Goal: Information Seeking & Learning: Find contact information

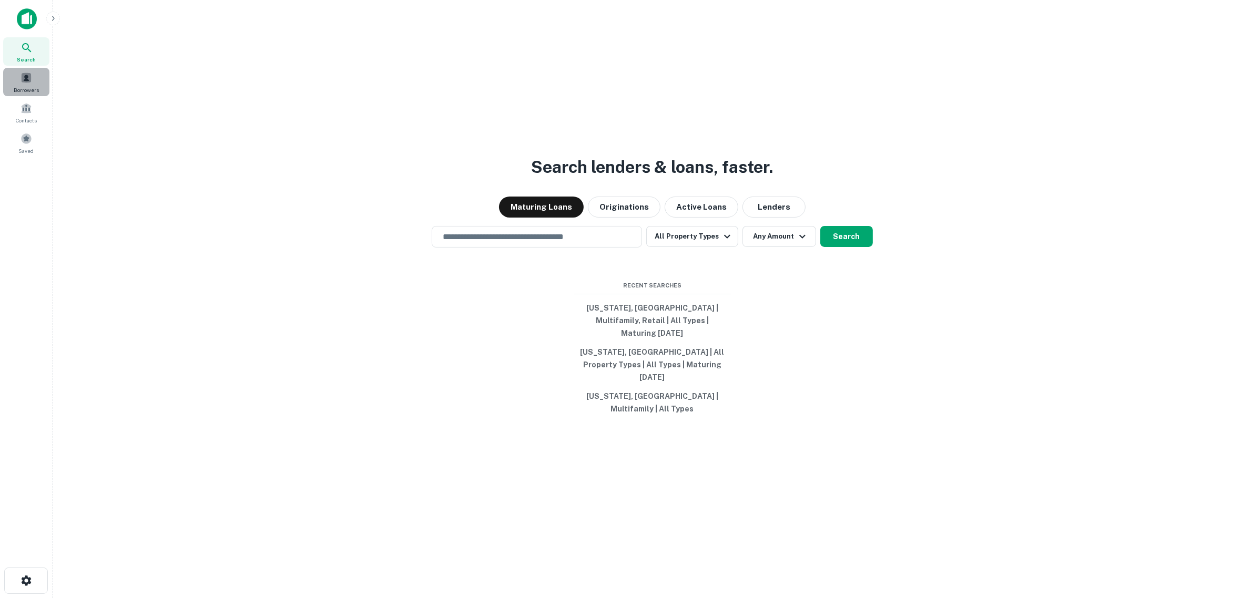
click at [27, 77] on span at bounding box center [27, 78] width 12 height 12
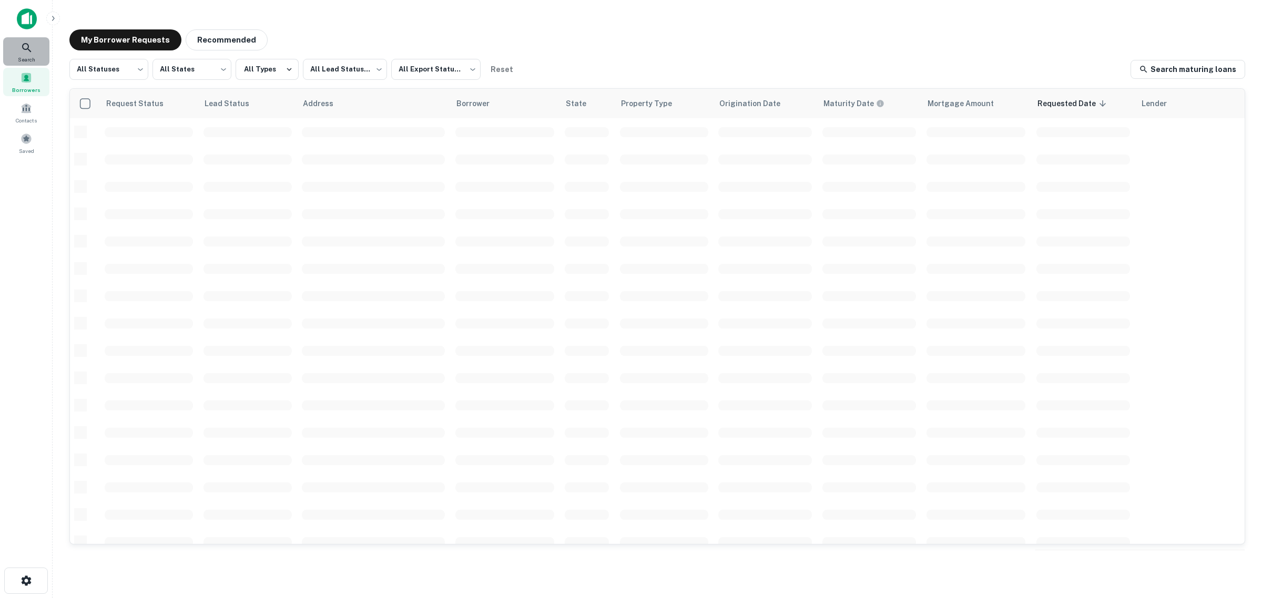
click at [32, 42] on icon at bounding box center [27, 48] width 13 height 13
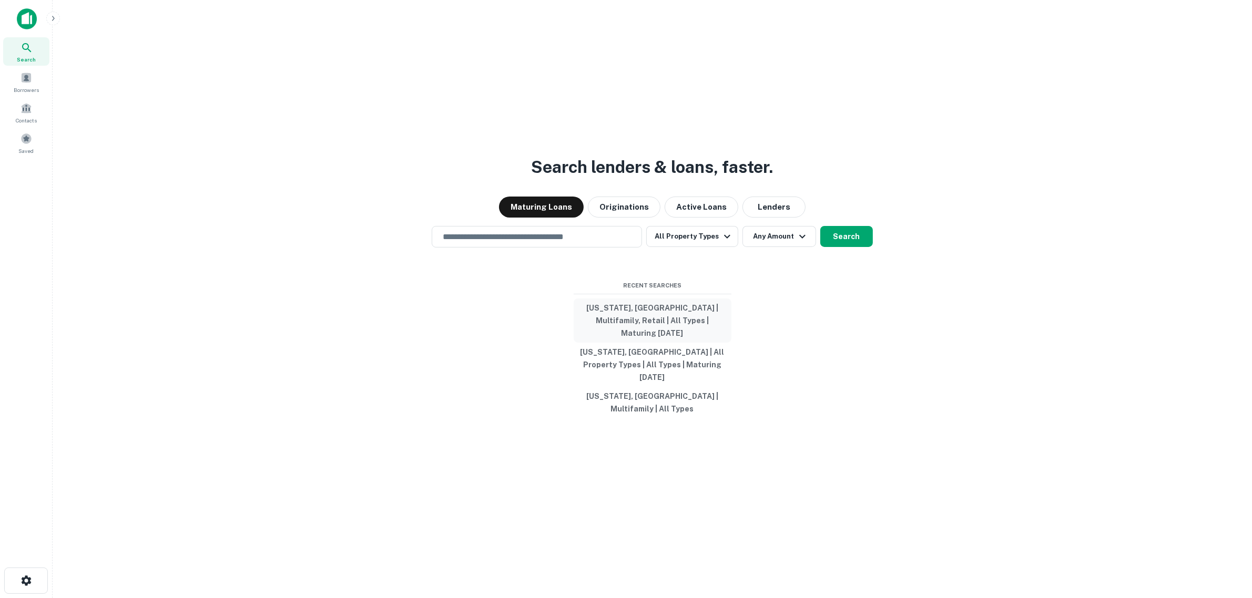
click at [672, 329] on button "[US_STATE], [GEOGRAPHIC_DATA] | Multifamily, Retail | All Types | Maturing [DAT…" at bounding box center [653, 321] width 158 height 44
type input "**********"
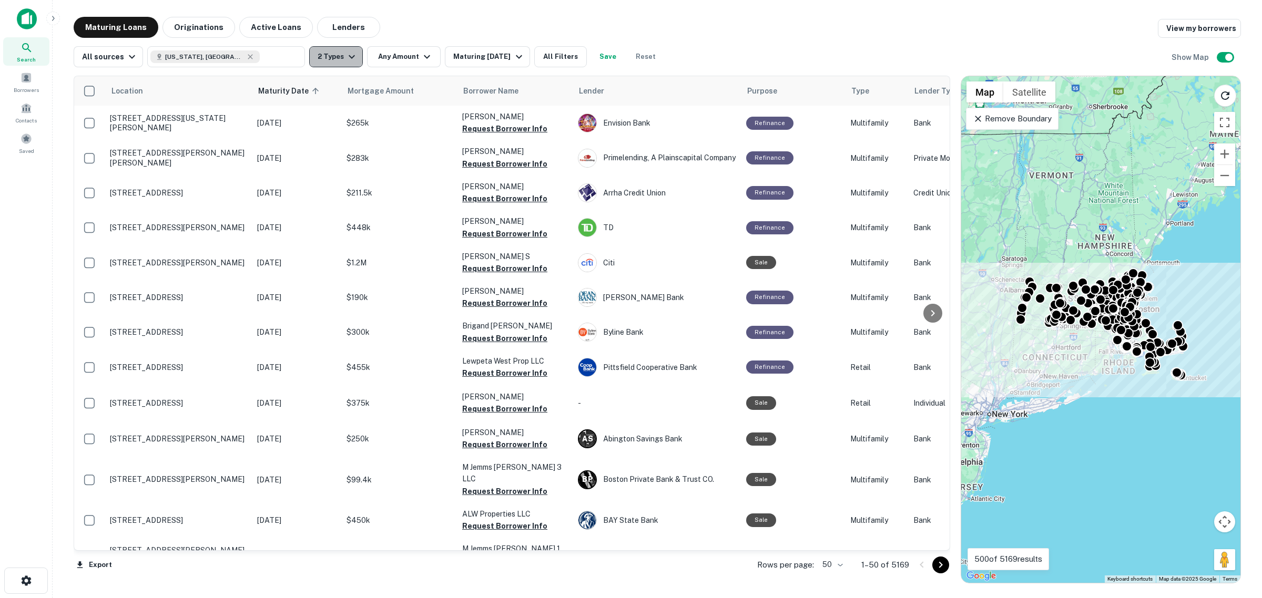
click at [319, 57] on button "2 Types" at bounding box center [336, 56] width 54 height 21
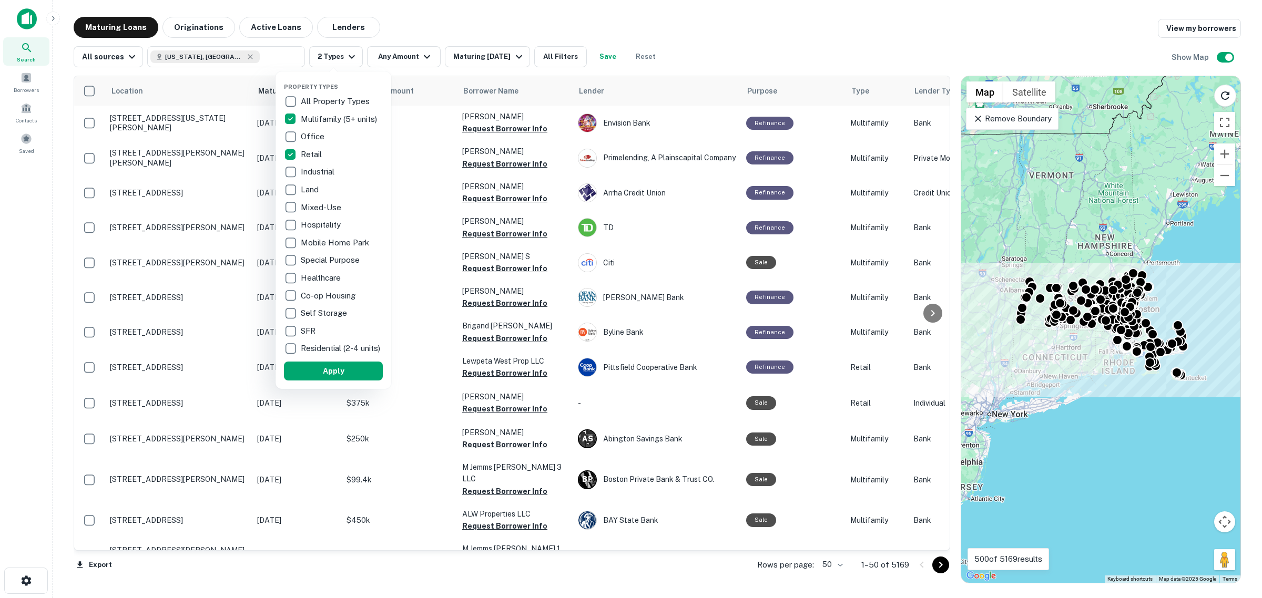
click at [382, 52] on div at bounding box center [631, 299] width 1262 height 598
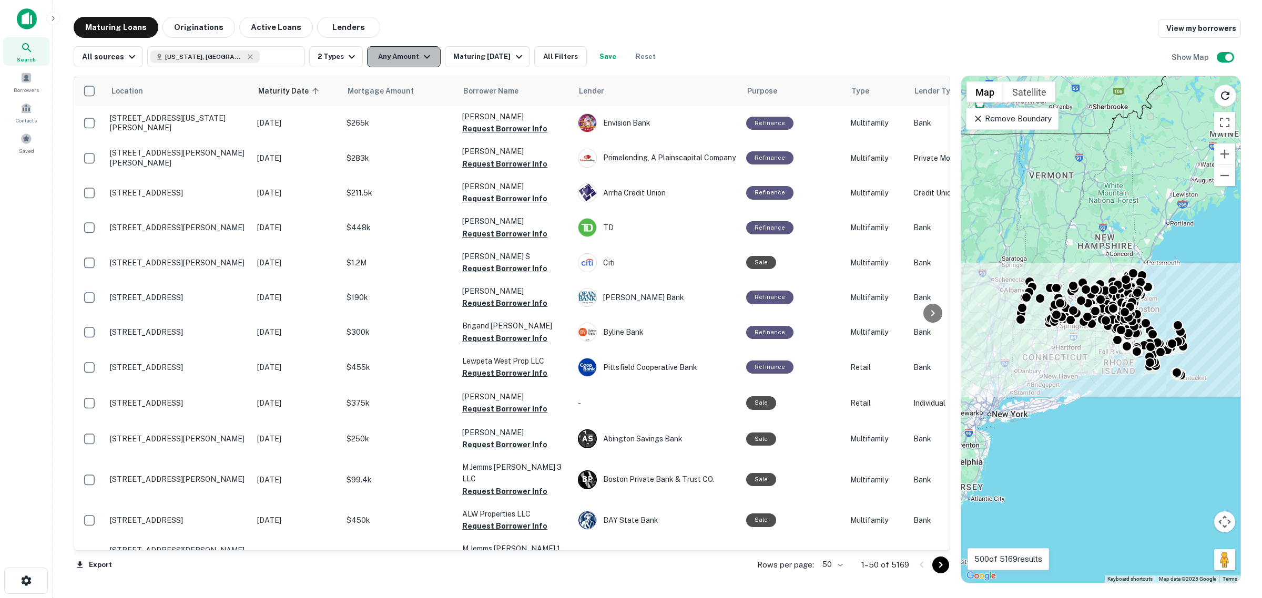
click at [413, 56] on button "Any Amount" at bounding box center [404, 56] width 74 height 21
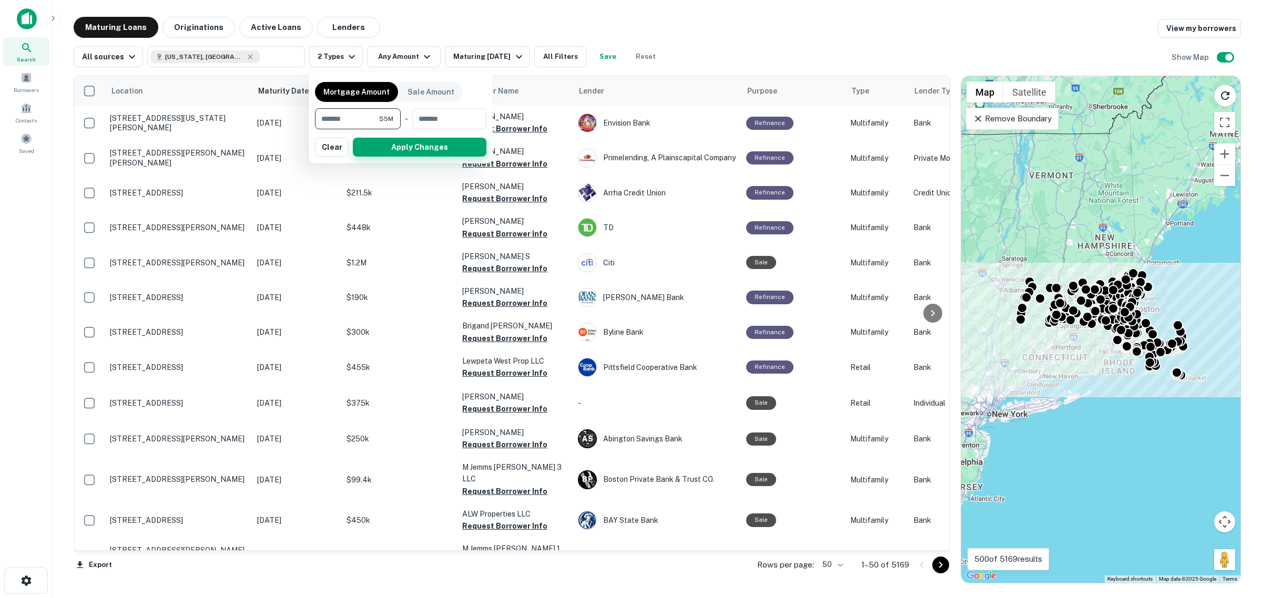
type input "*******"
click at [453, 154] on button "Apply Changes" at bounding box center [420, 147] width 134 height 19
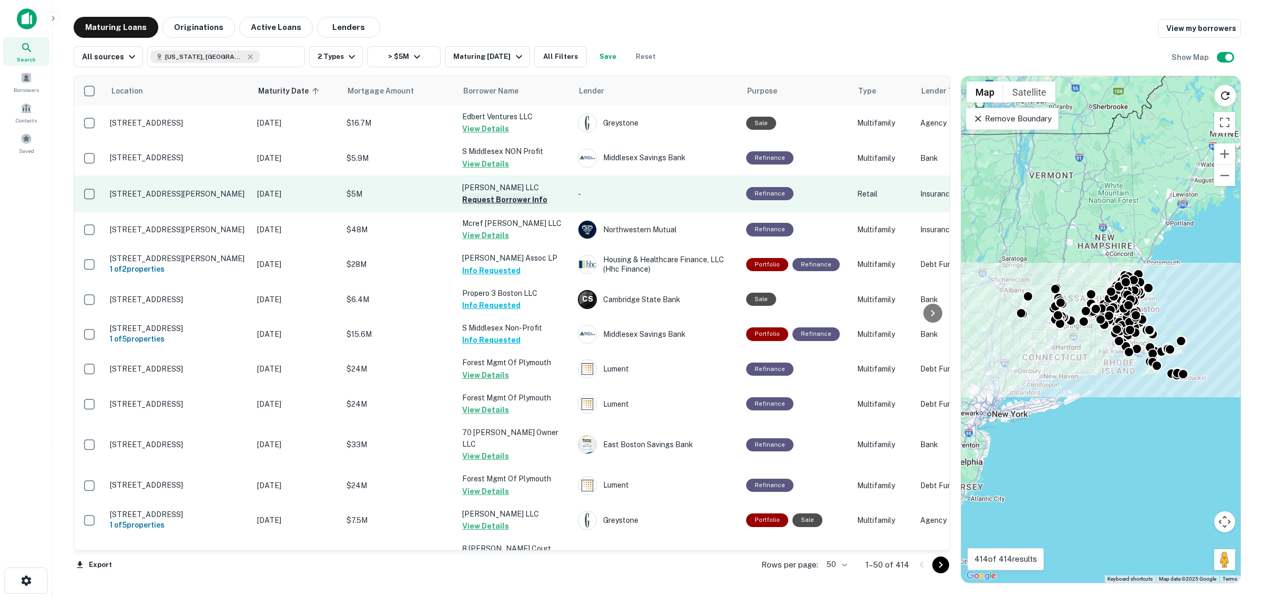
click at [476, 201] on button "Request Borrower Info" at bounding box center [504, 199] width 85 height 13
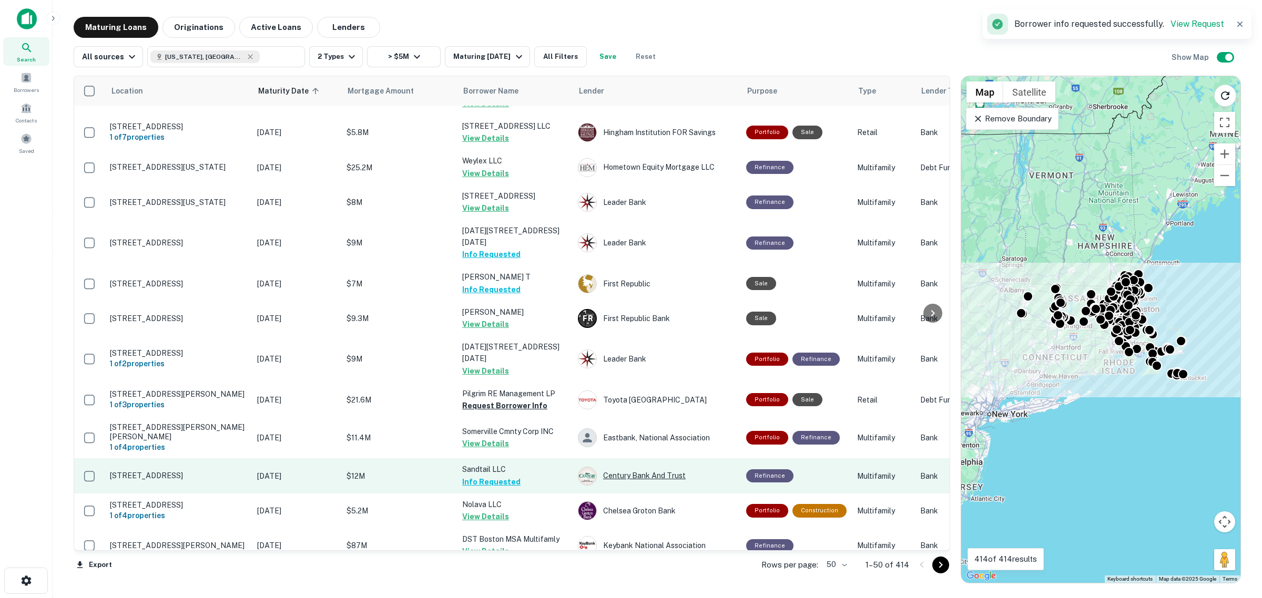
scroll to position [789, 0]
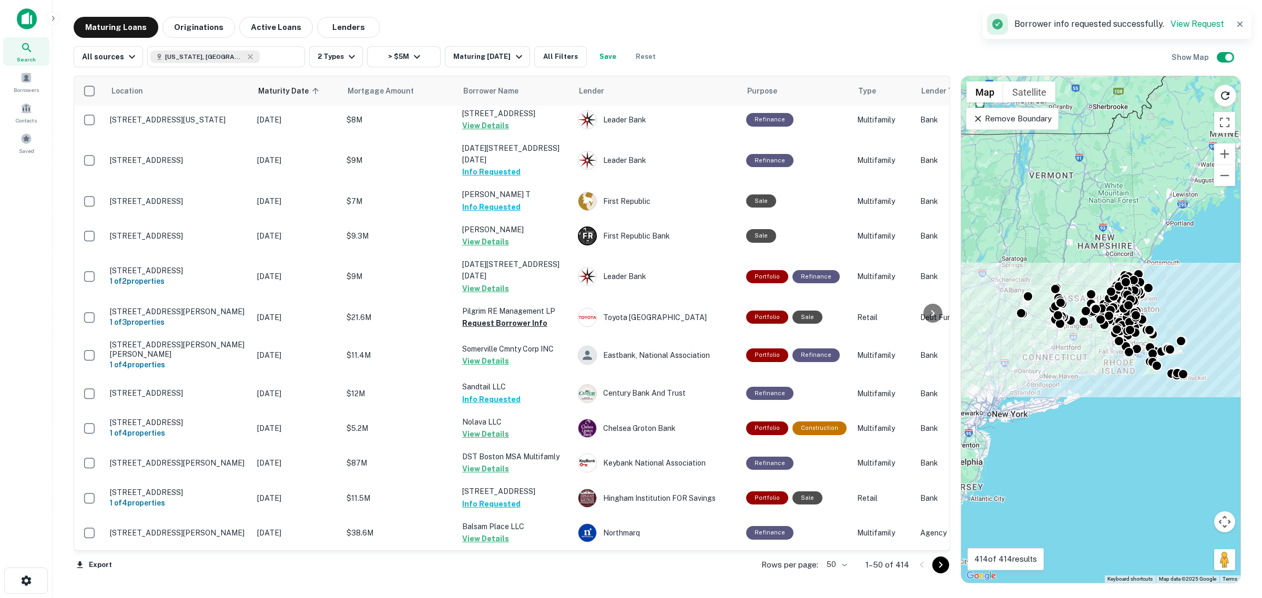
click at [940, 568] on icon "Go to next page" at bounding box center [940, 565] width 13 height 13
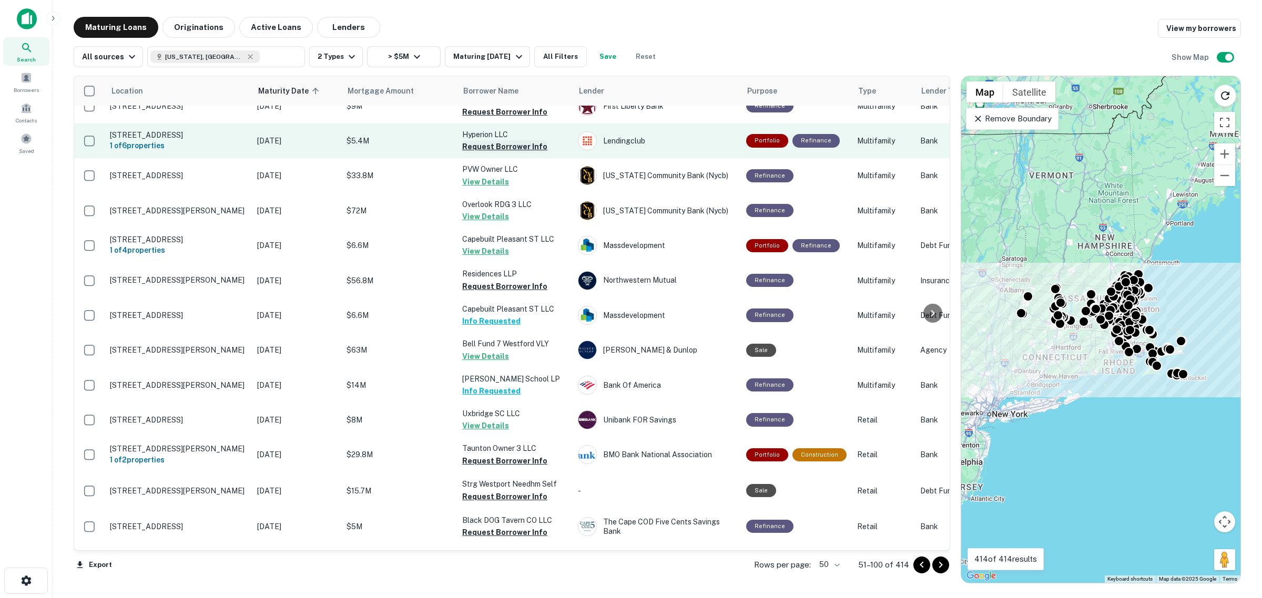
click at [501, 153] on button "Request Borrower Info" at bounding box center [504, 146] width 85 height 13
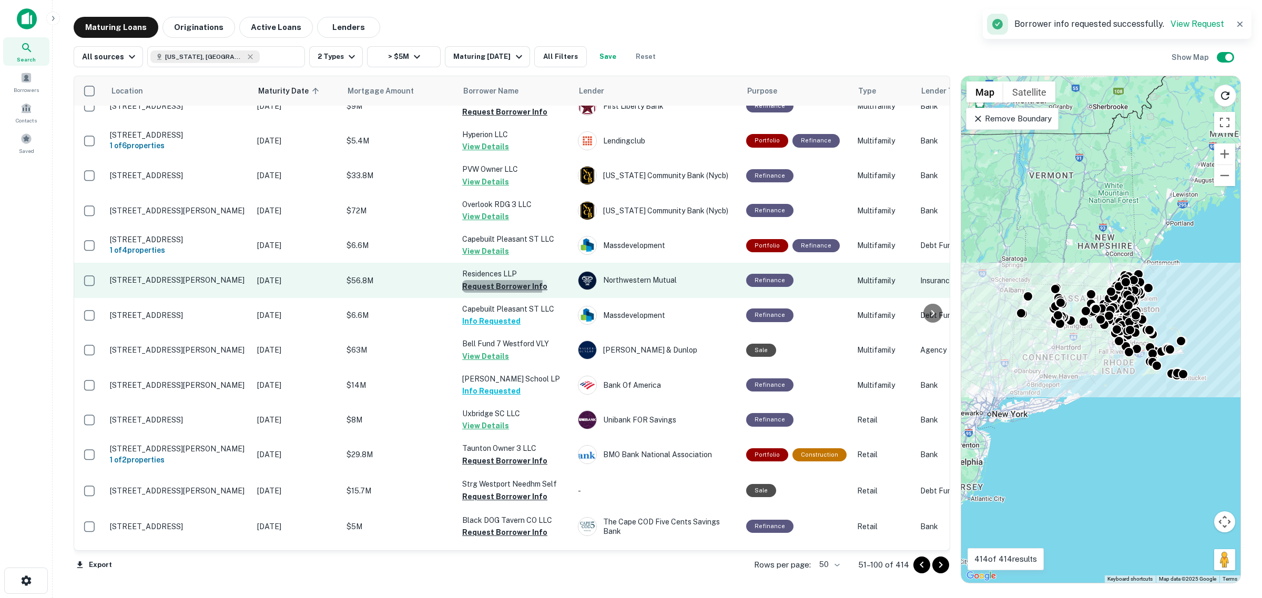
click at [492, 293] on button "Request Borrower Info" at bounding box center [504, 286] width 85 height 13
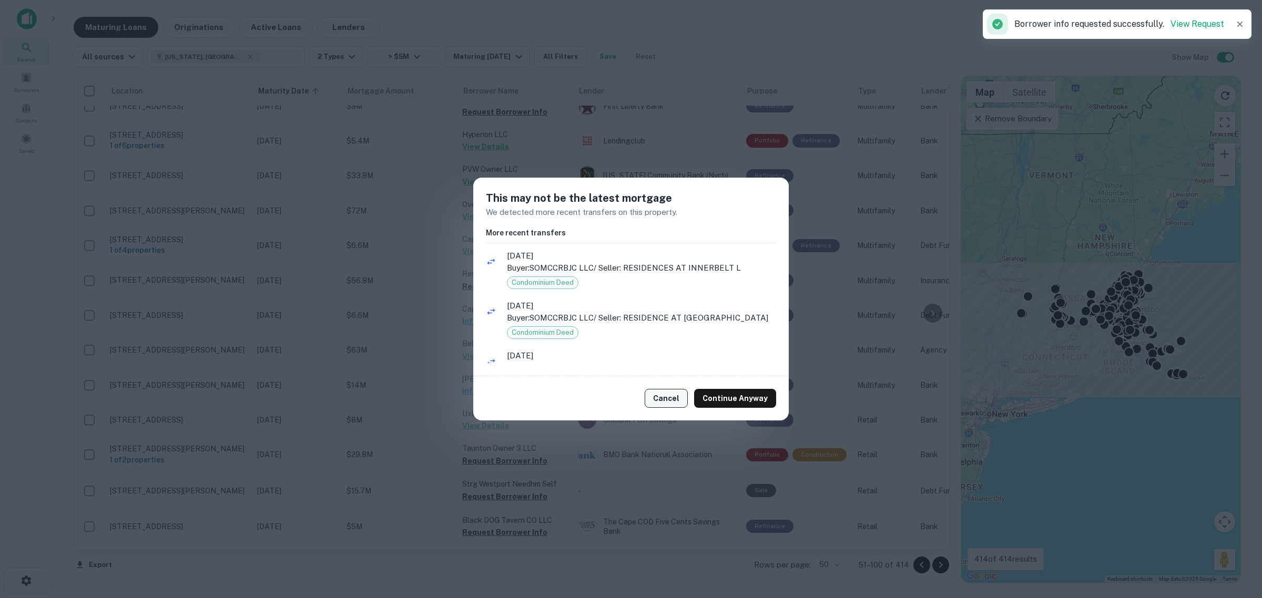
click at [656, 400] on button "Cancel" at bounding box center [666, 398] width 43 height 19
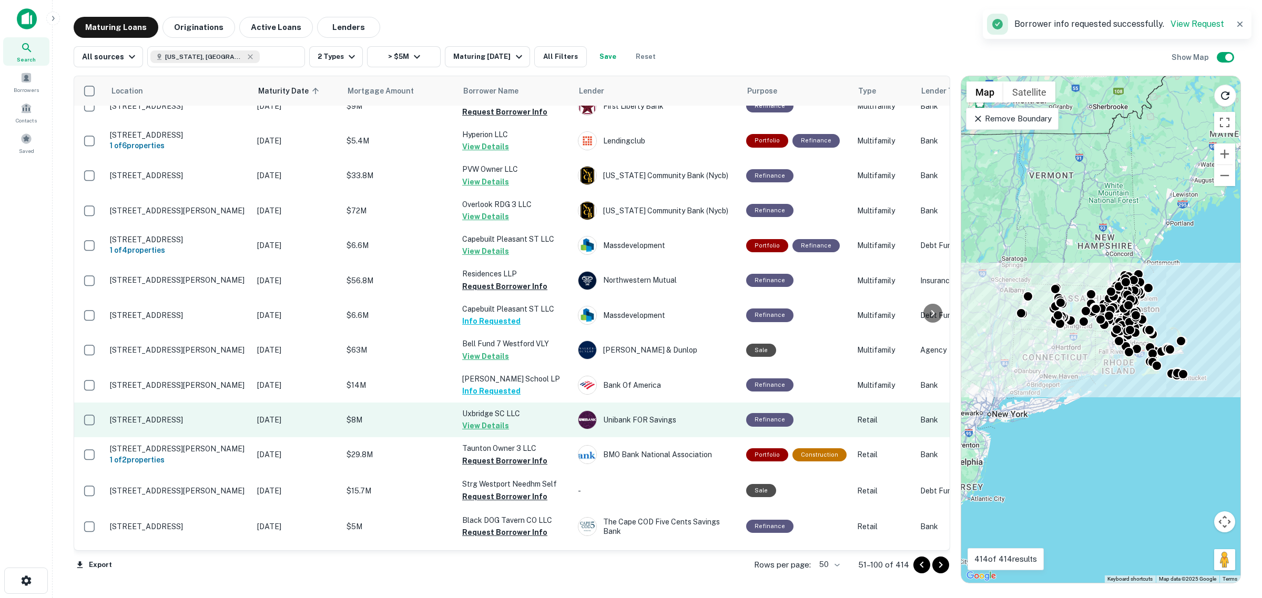
scroll to position [854, 0]
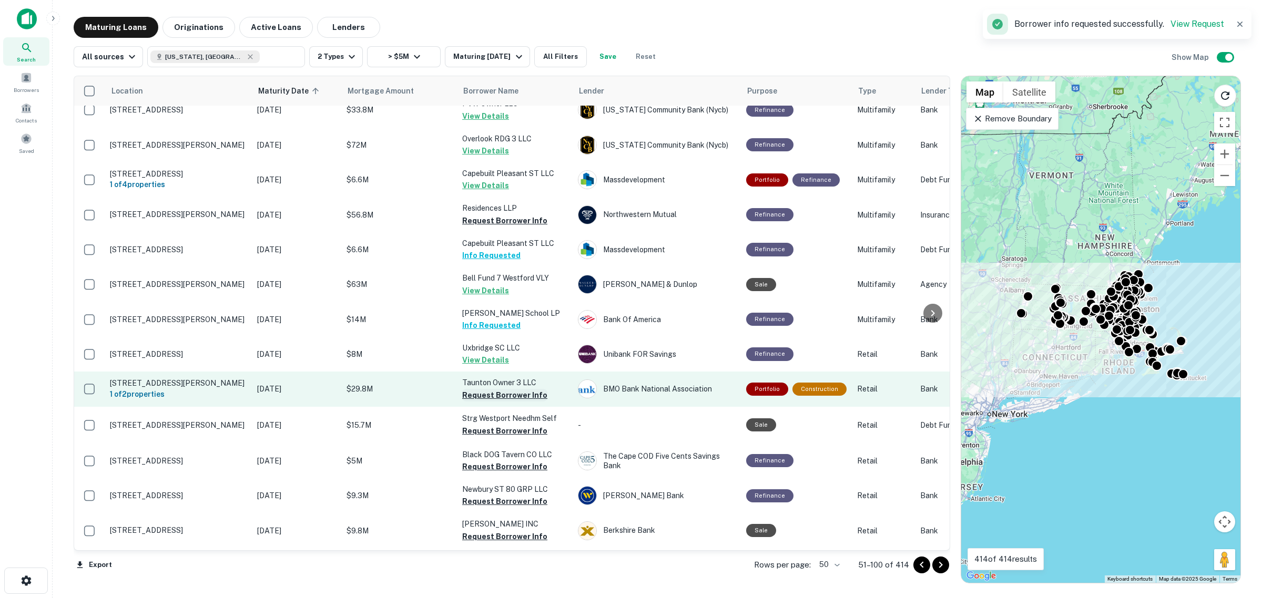
click at [532, 402] on button "Request Borrower Info" at bounding box center [504, 395] width 85 height 13
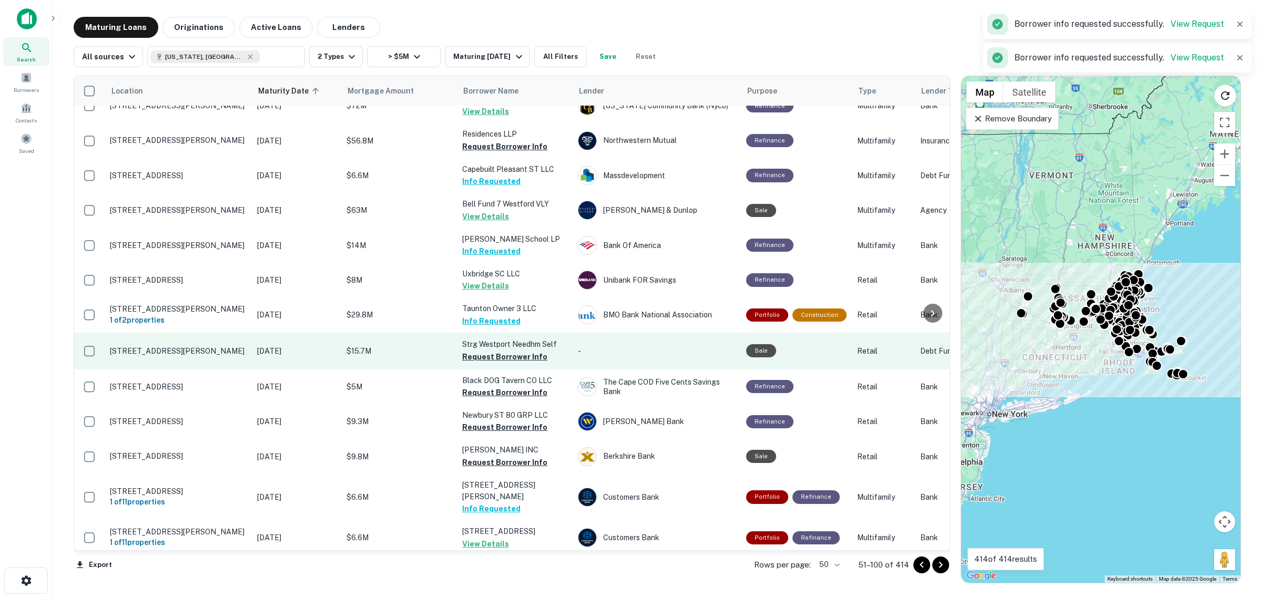
scroll to position [986, 0]
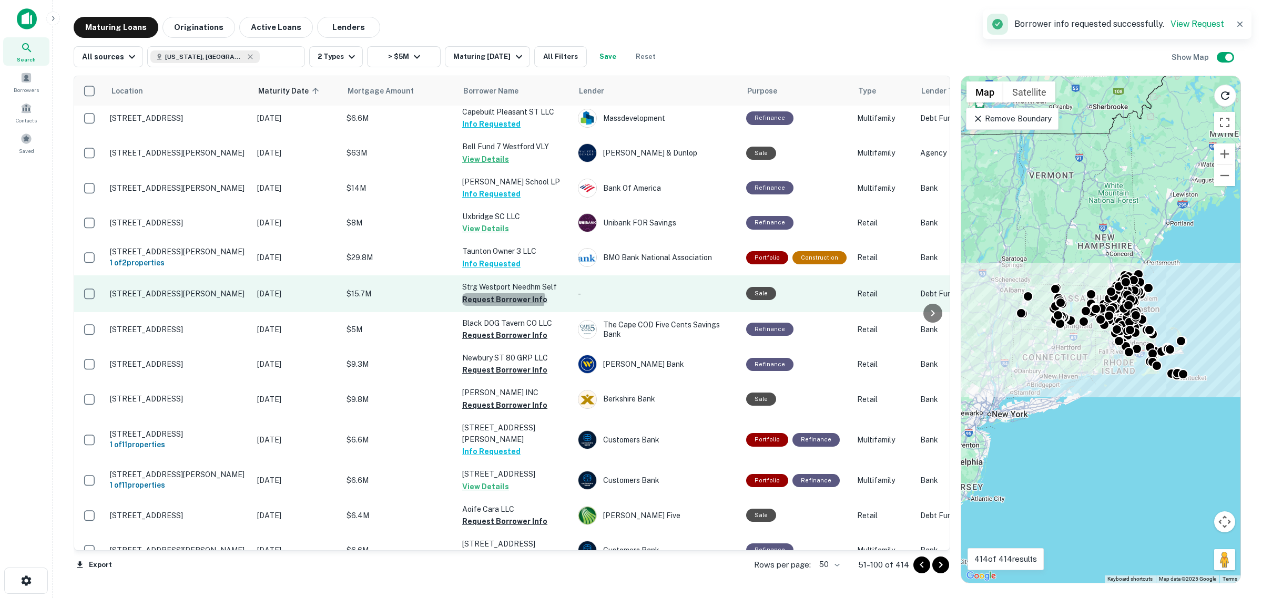
click at [503, 306] on button "Request Borrower Info" at bounding box center [504, 299] width 85 height 13
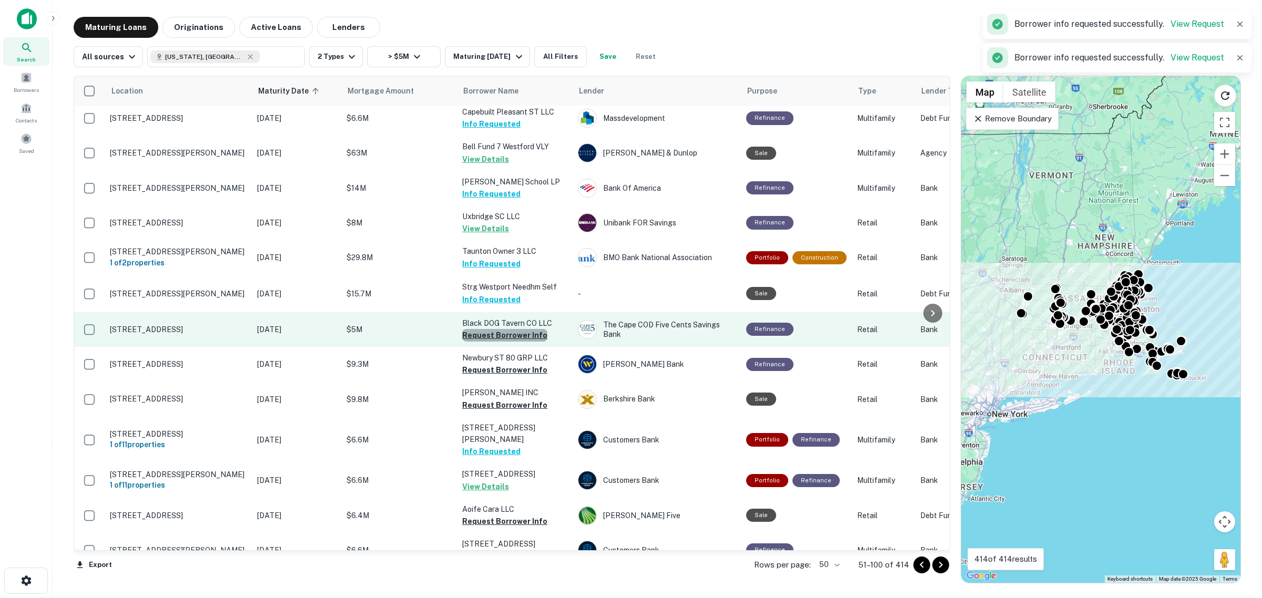
click at [512, 342] on button "Request Borrower Info" at bounding box center [504, 335] width 85 height 13
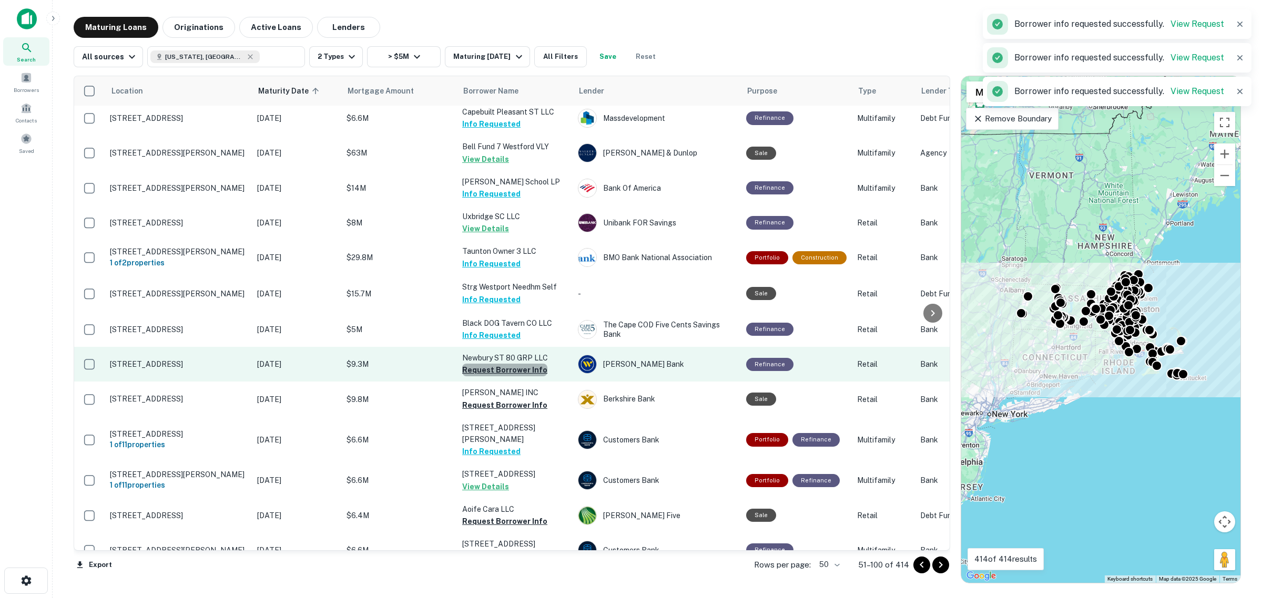
click at [512, 376] on button "Request Borrower Info" at bounding box center [504, 370] width 85 height 13
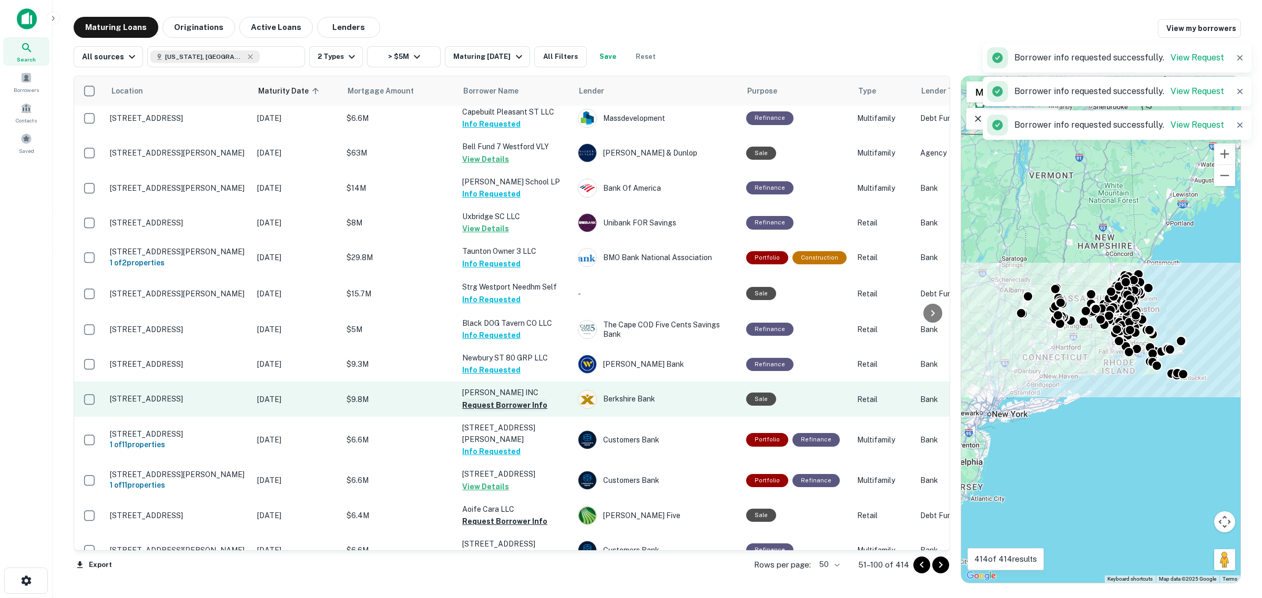
click at [516, 412] on button "Request Borrower Info" at bounding box center [504, 405] width 85 height 13
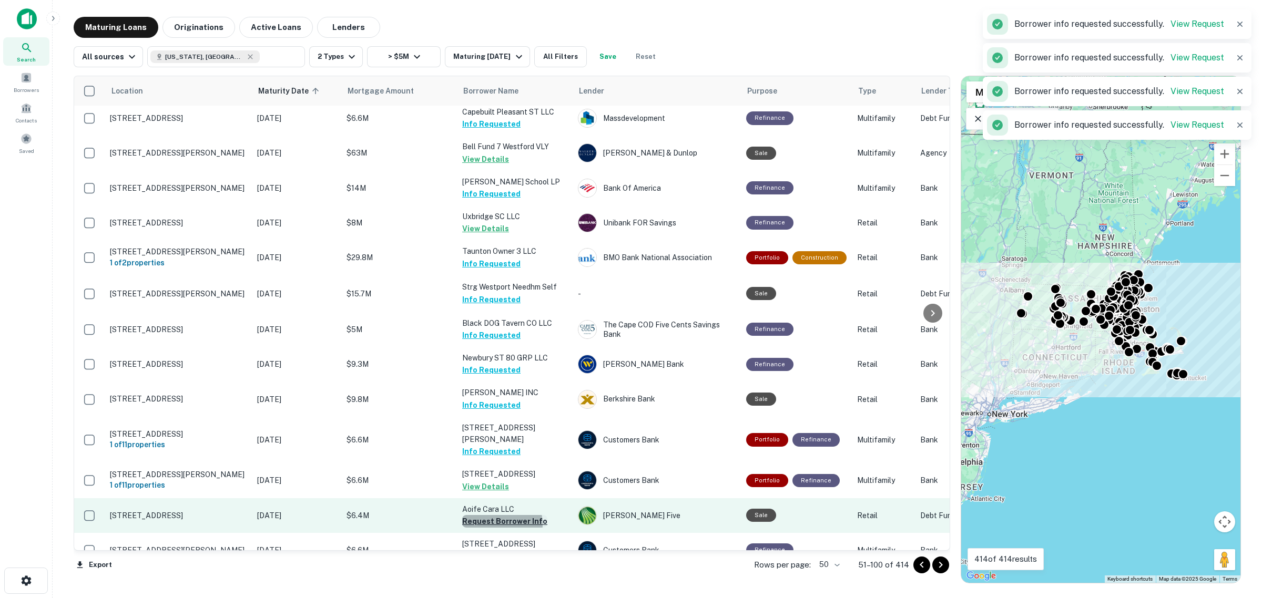
click at [497, 528] on button "Request Borrower Info" at bounding box center [504, 521] width 85 height 13
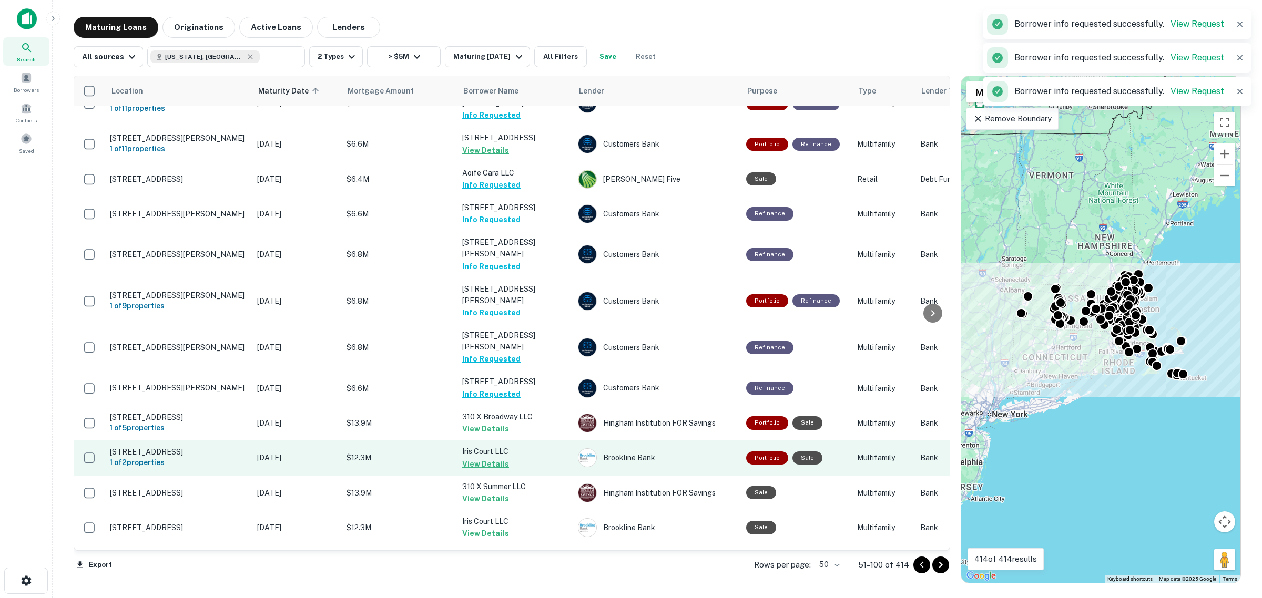
scroll to position [1330, 0]
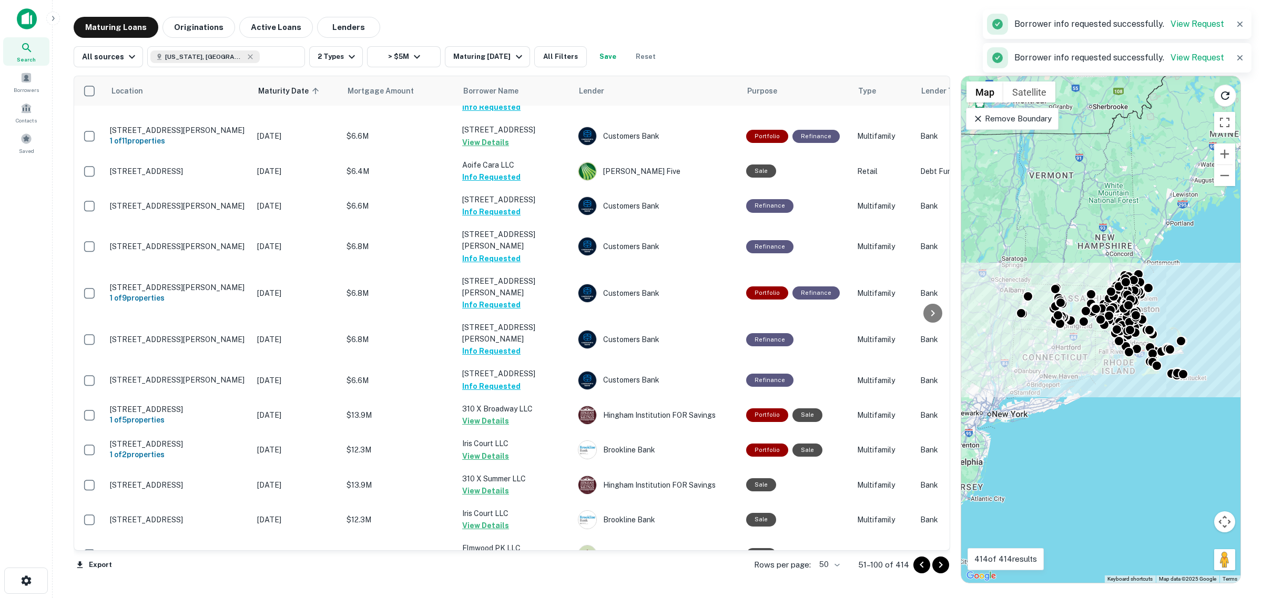
click at [940, 566] on icon "Go to next page" at bounding box center [940, 565] width 4 height 6
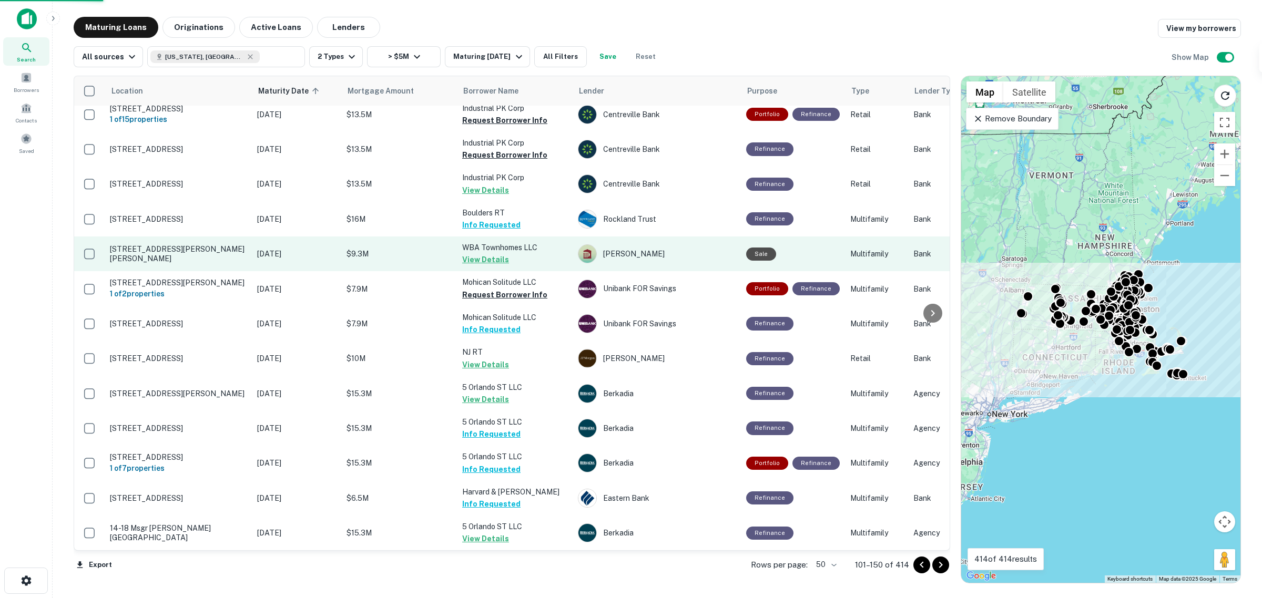
scroll to position [1302, 0]
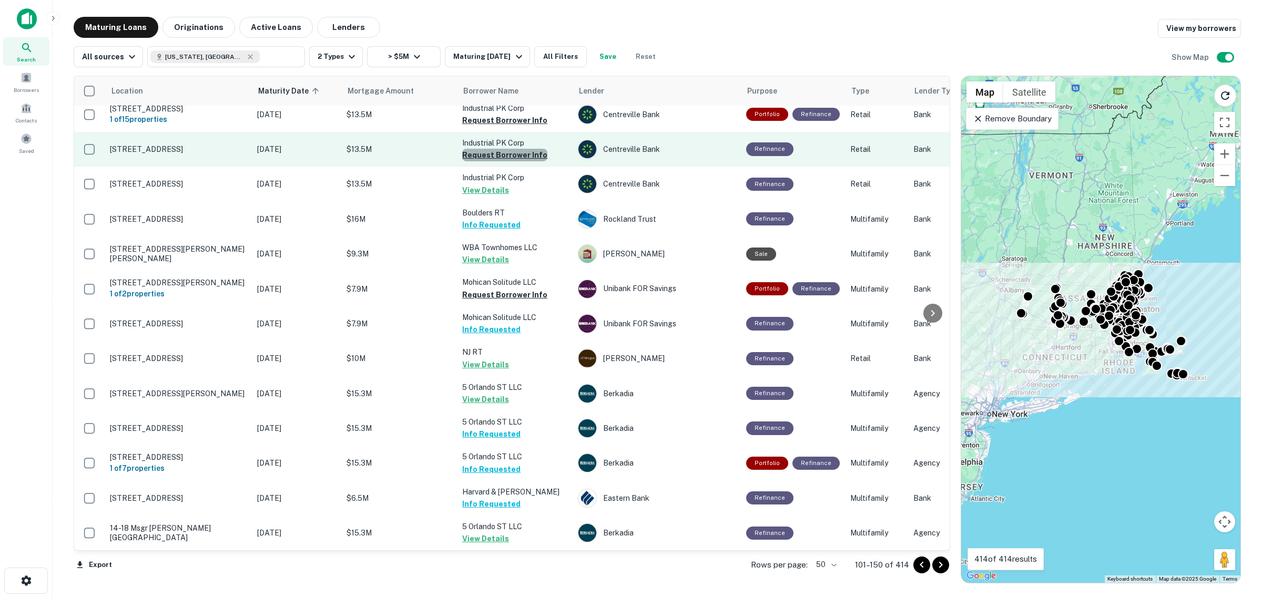
click at [505, 149] on button "Request Borrower Info" at bounding box center [504, 155] width 85 height 13
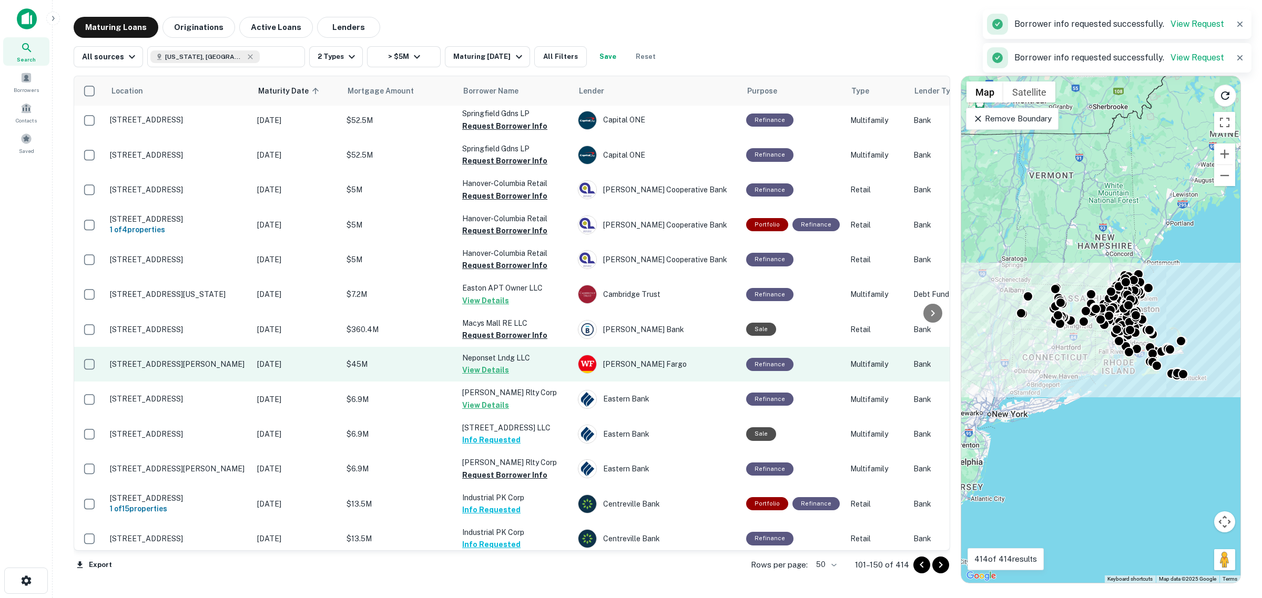
scroll to position [907, 0]
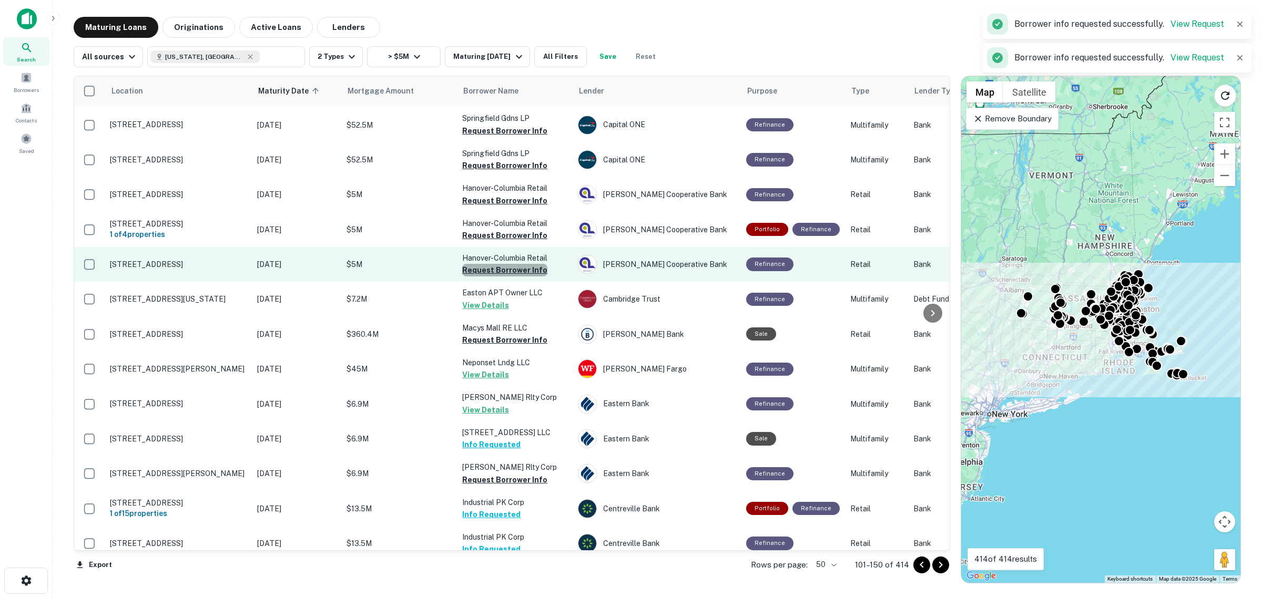
click at [526, 266] on button "Request Borrower Info" at bounding box center [504, 270] width 85 height 13
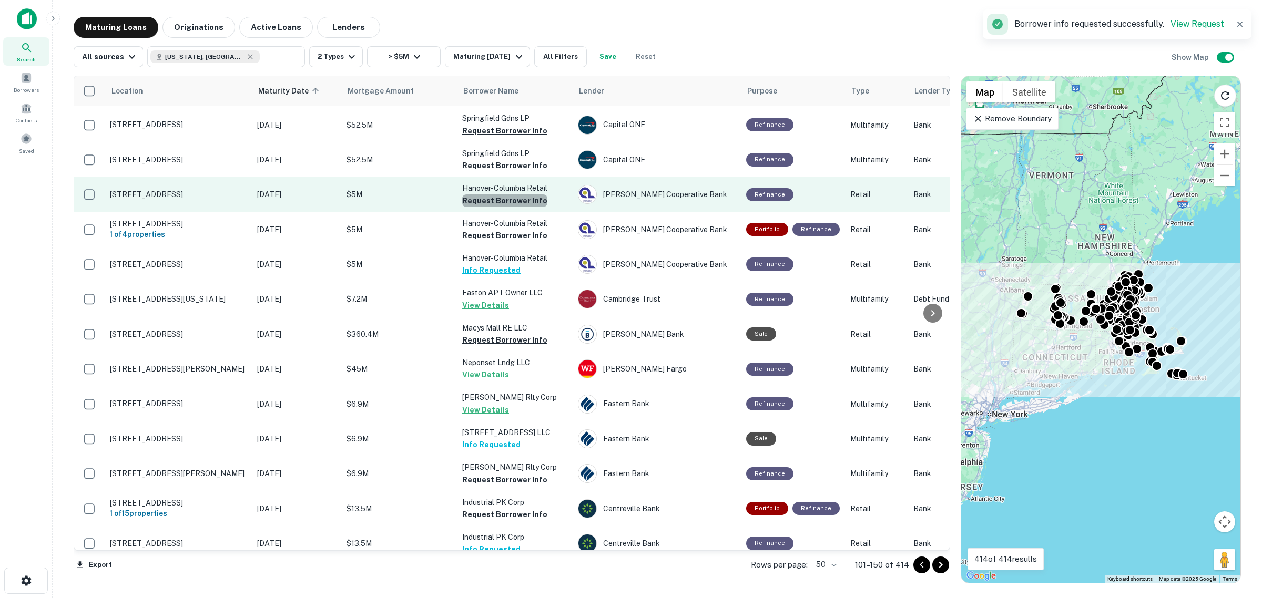
click at [508, 199] on button "Request Borrower Info" at bounding box center [504, 201] width 85 height 13
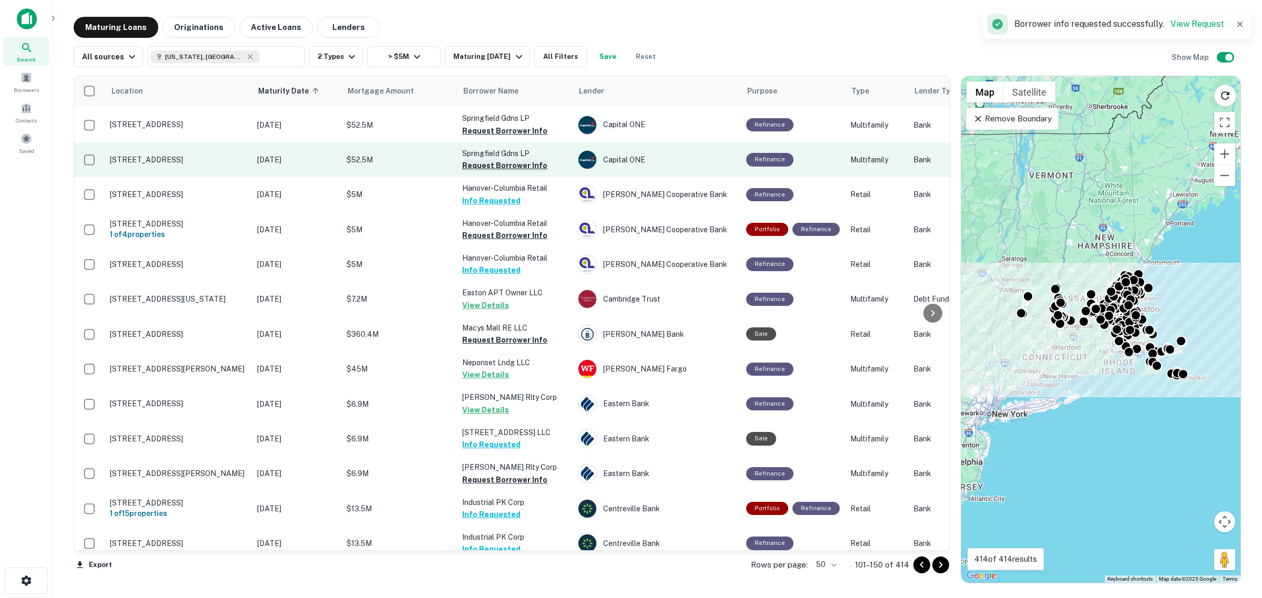
click at [506, 161] on button "Request Borrower Info" at bounding box center [504, 165] width 85 height 13
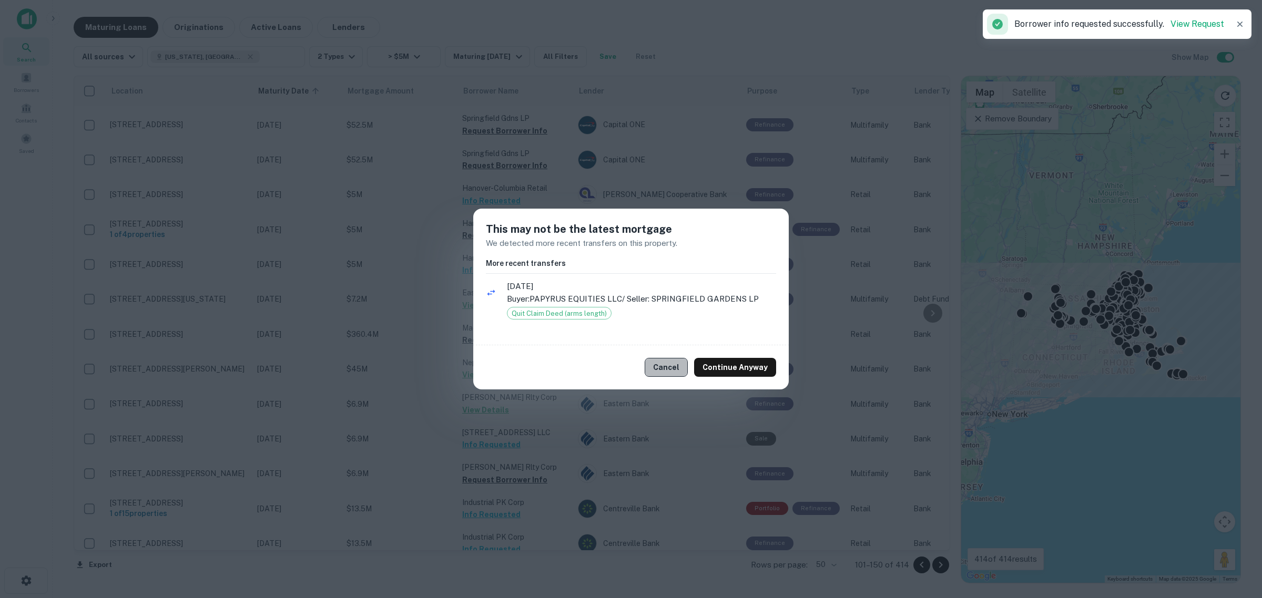
click at [679, 375] on button "Cancel" at bounding box center [666, 367] width 43 height 19
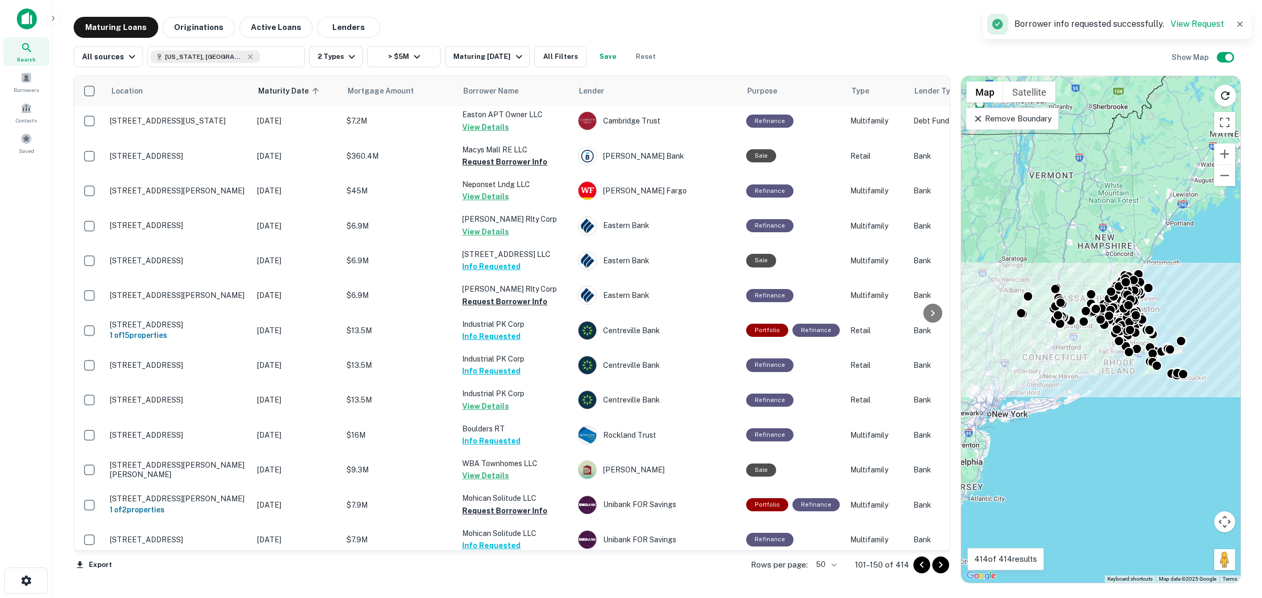
scroll to position [1302, 0]
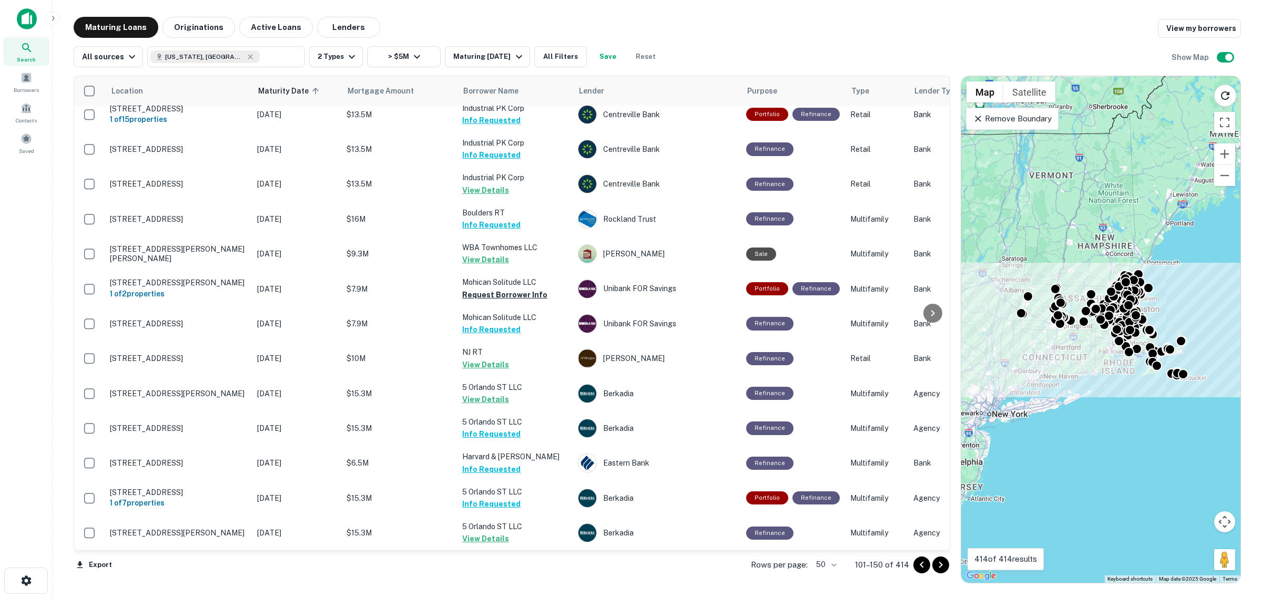
click at [940, 564] on icon "Go to next page" at bounding box center [940, 565] width 4 height 6
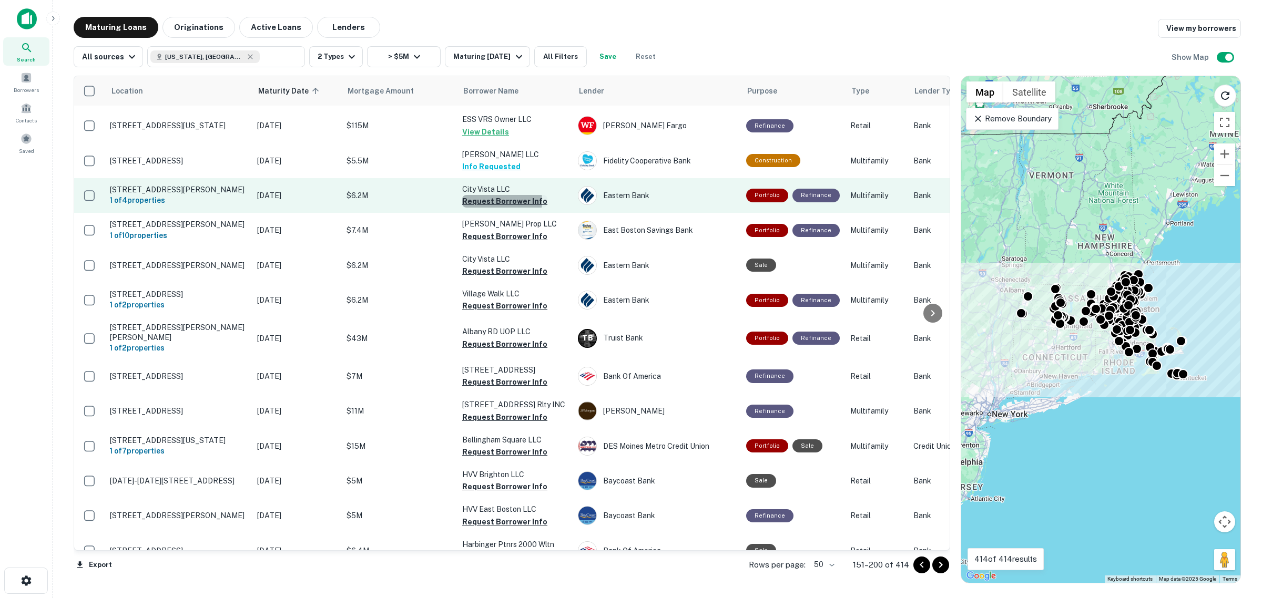
click at [498, 195] on button "Request Borrower Info" at bounding box center [504, 201] width 85 height 13
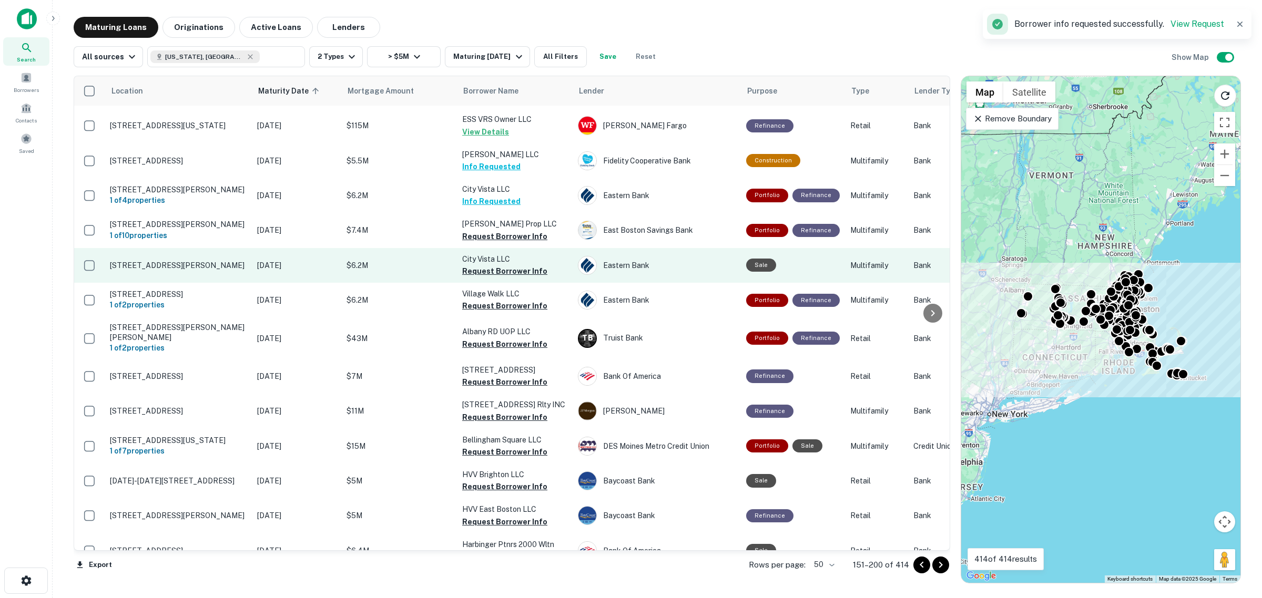
click at [504, 230] on button "Request Borrower Info" at bounding box center [504, 236] width 85 height 13
click at [510, 265] on button "Request Borrower Info" at bounding box center [504, 271] width 85 height 13
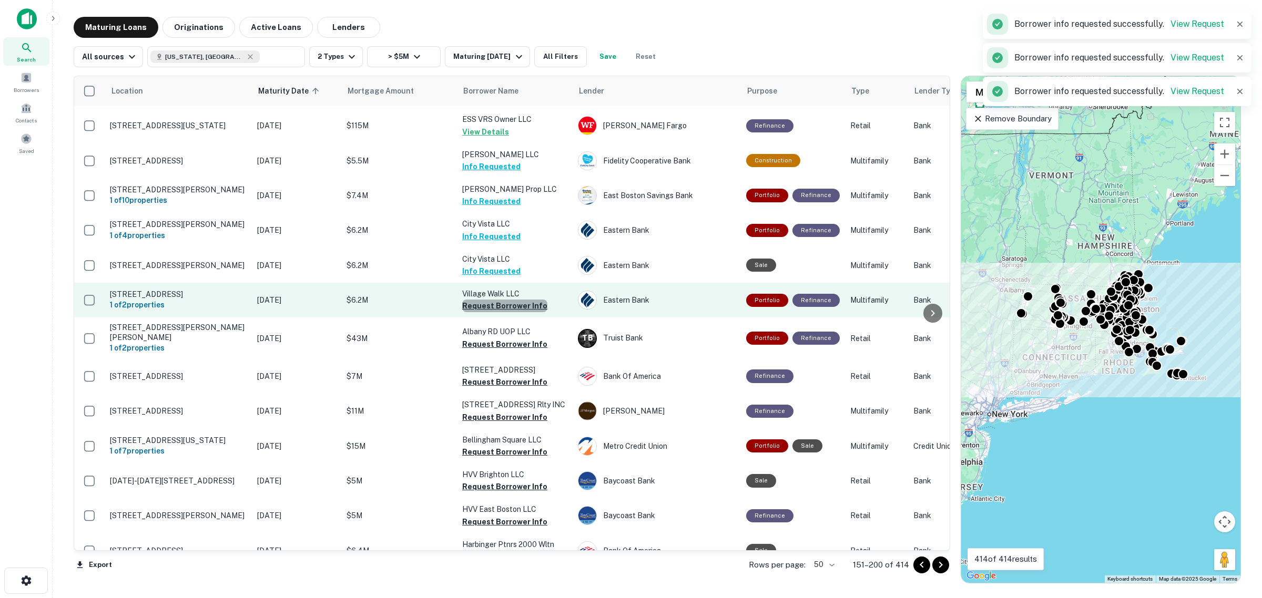
click at [519, 300] on button "Request Borrower Info" at bounding box center [504, 306] width 85 height 13
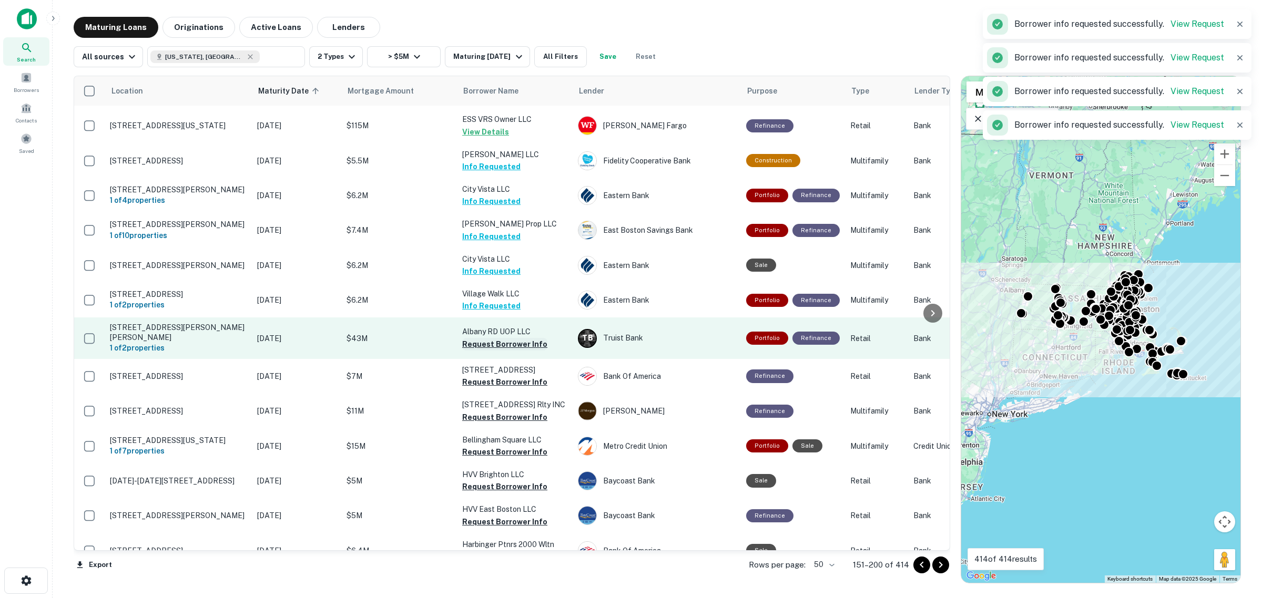
click at [510, 338] on button "Request Borrower Info" at bounding box center [504, 344] width 85 height 13
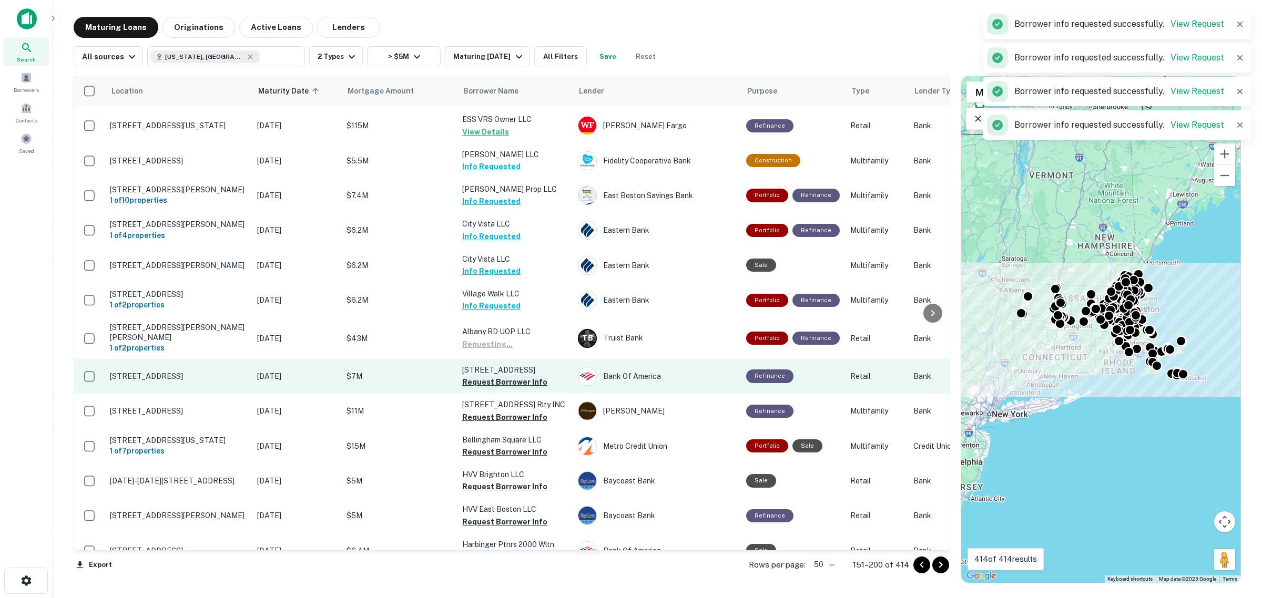
click at [508, 376] on button "Request Borrower Info" at bounding box center [504, 382] width 85 height 13
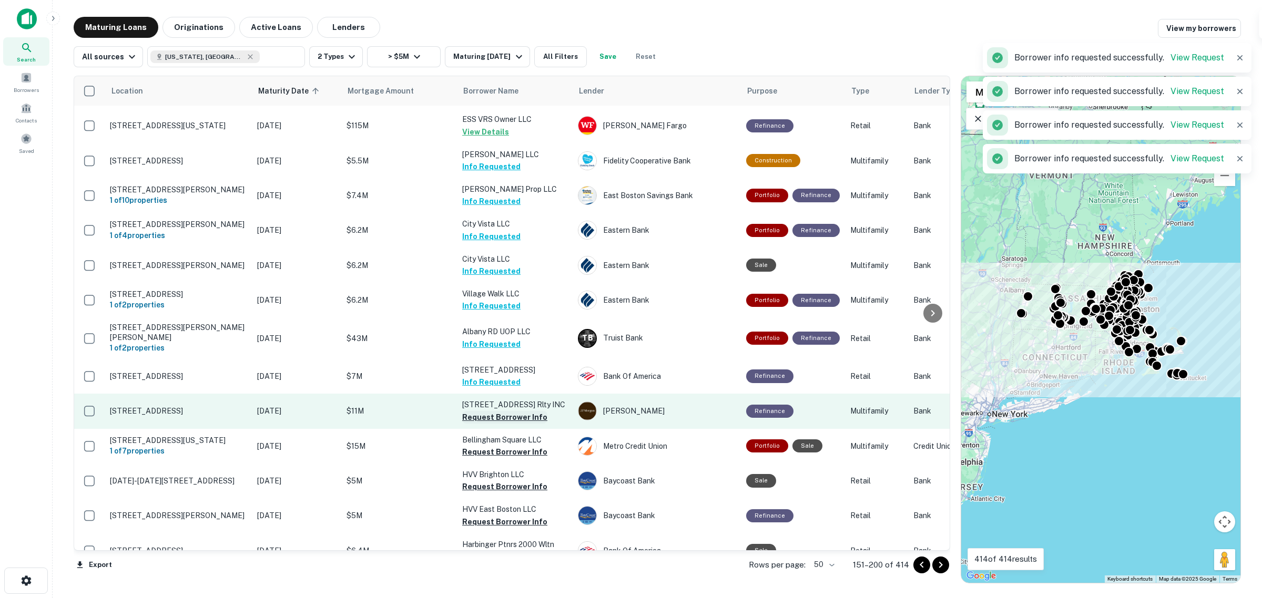
click at [511, 411] on button "Request Borrower Info" at bounding box center [504, 417] width 85 height 13
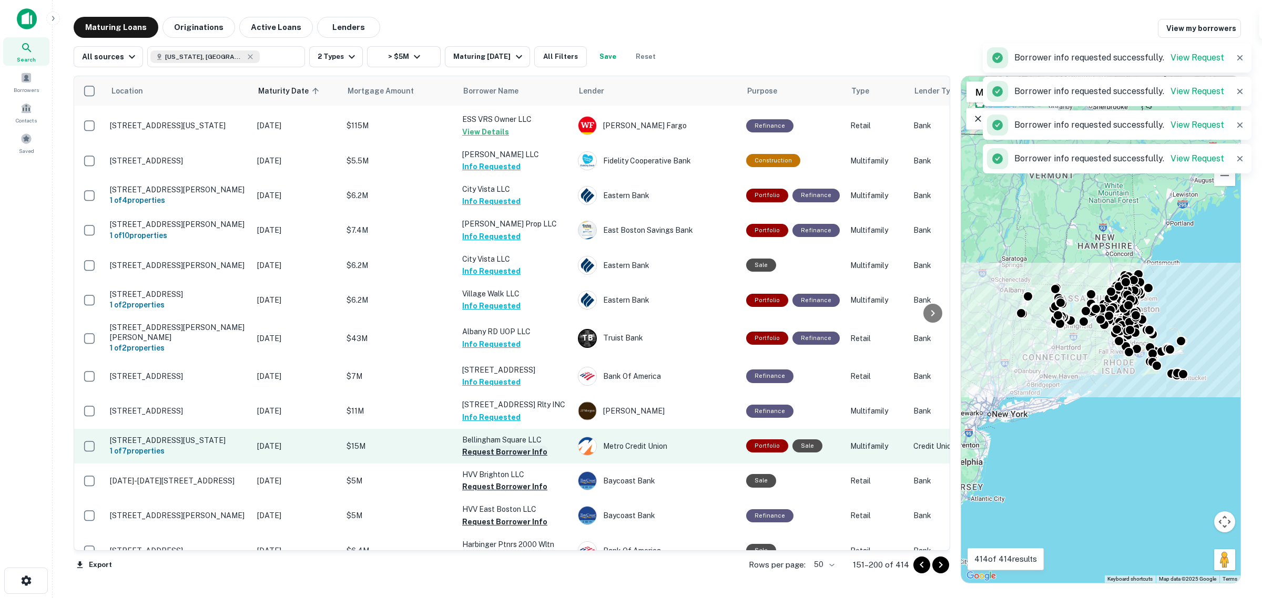
click at [512, 446] on button "Request Borrower Info" at bounding box center [504, 452] width 85 height 13
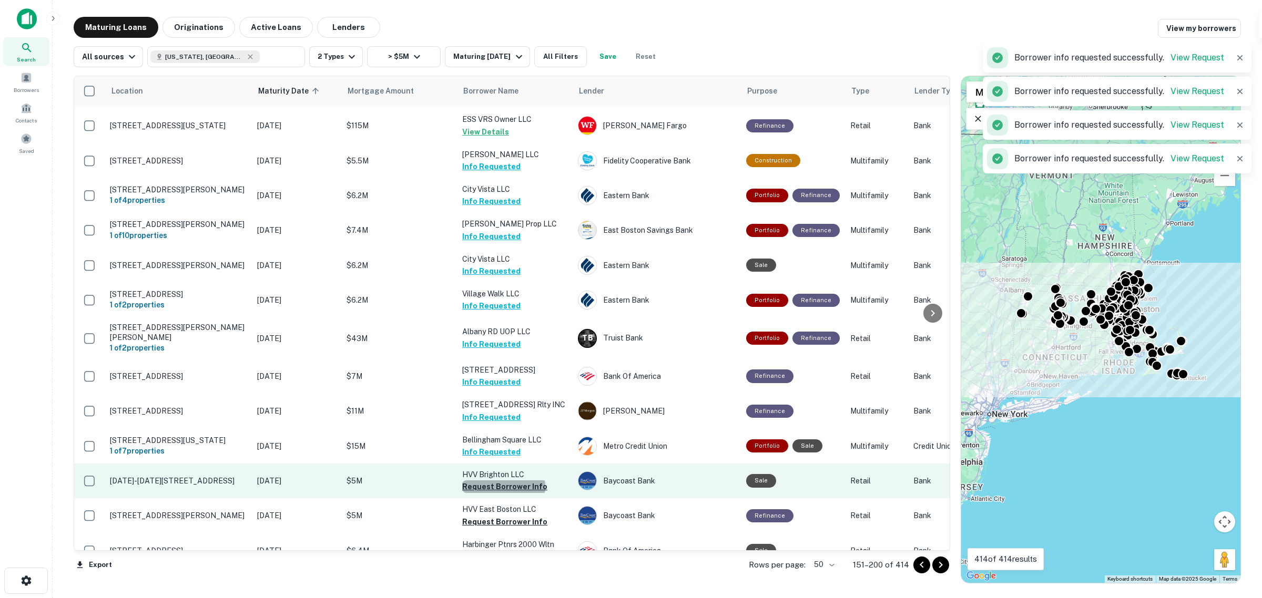
click at [503, 481] on button "Request Borrower Info" at bounding box center [504, 487] width 85 height 13
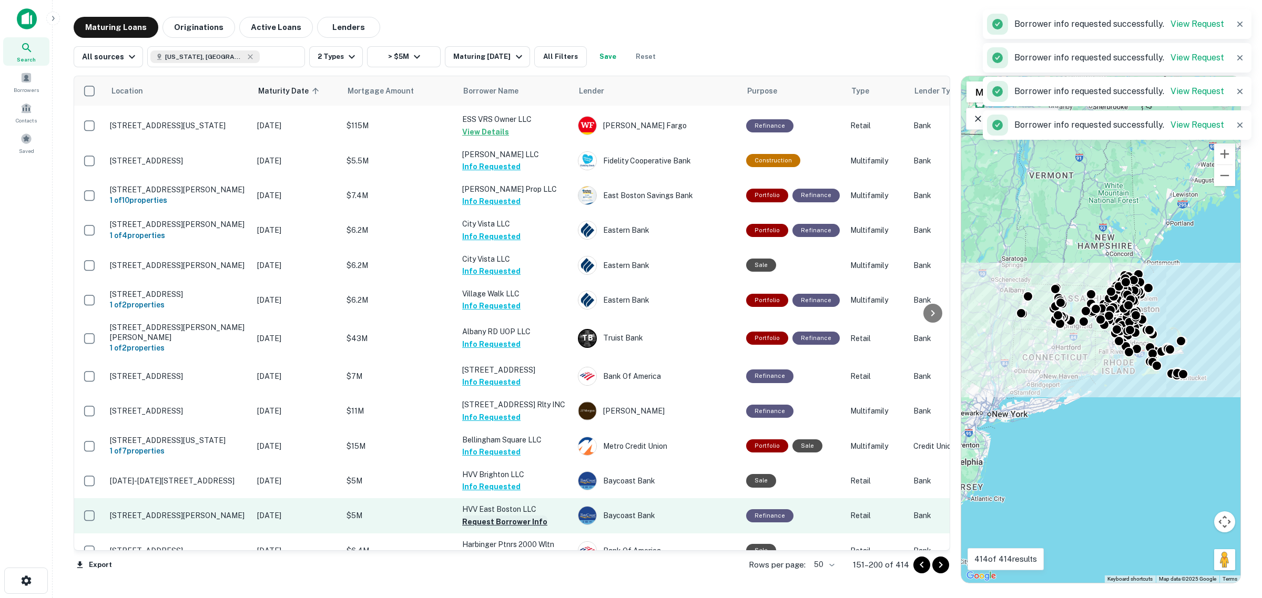
click at [511, 516] on button "Request Borrower Info" at bounding box center [504, 522] width 85 height 13
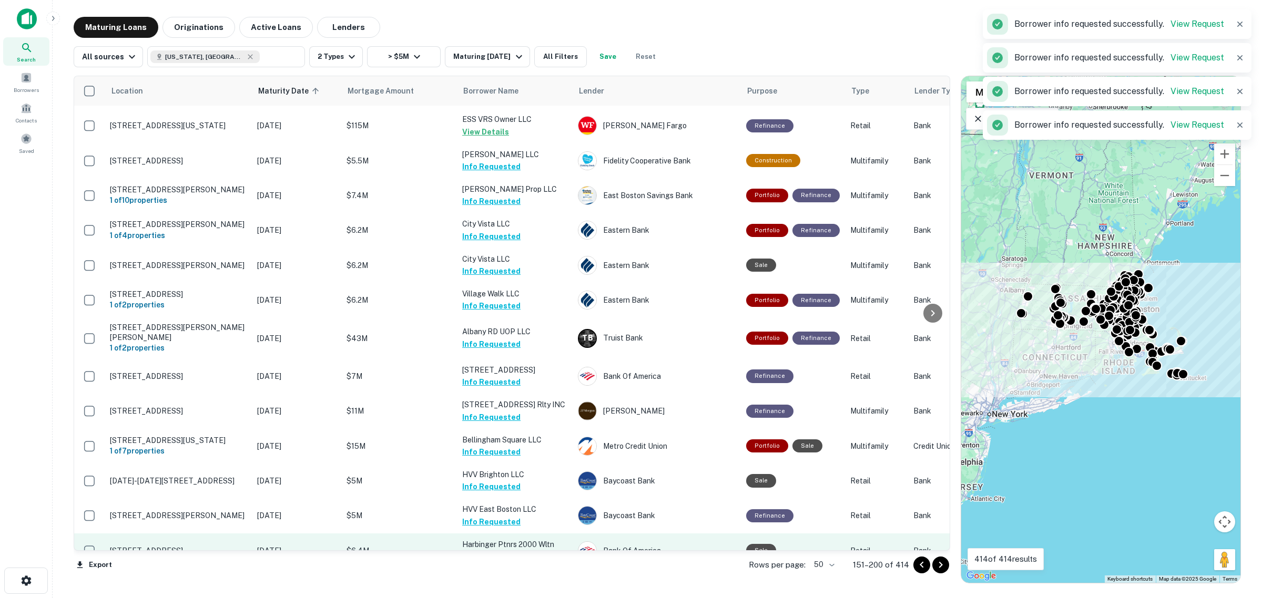
click at [519, 550] on button "Request Borrower Info" at bounding box center [504, 556] width 85 height 13
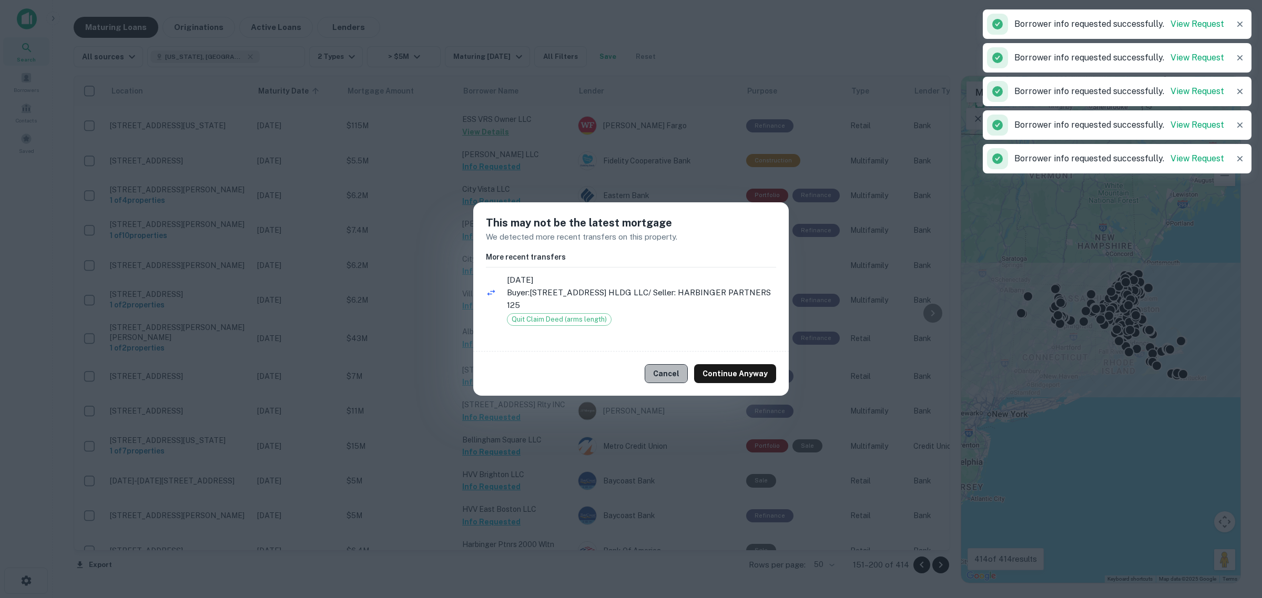
click at [671, 371] on button "Cancel" at bounding box center [666, 373] width 43 height 19
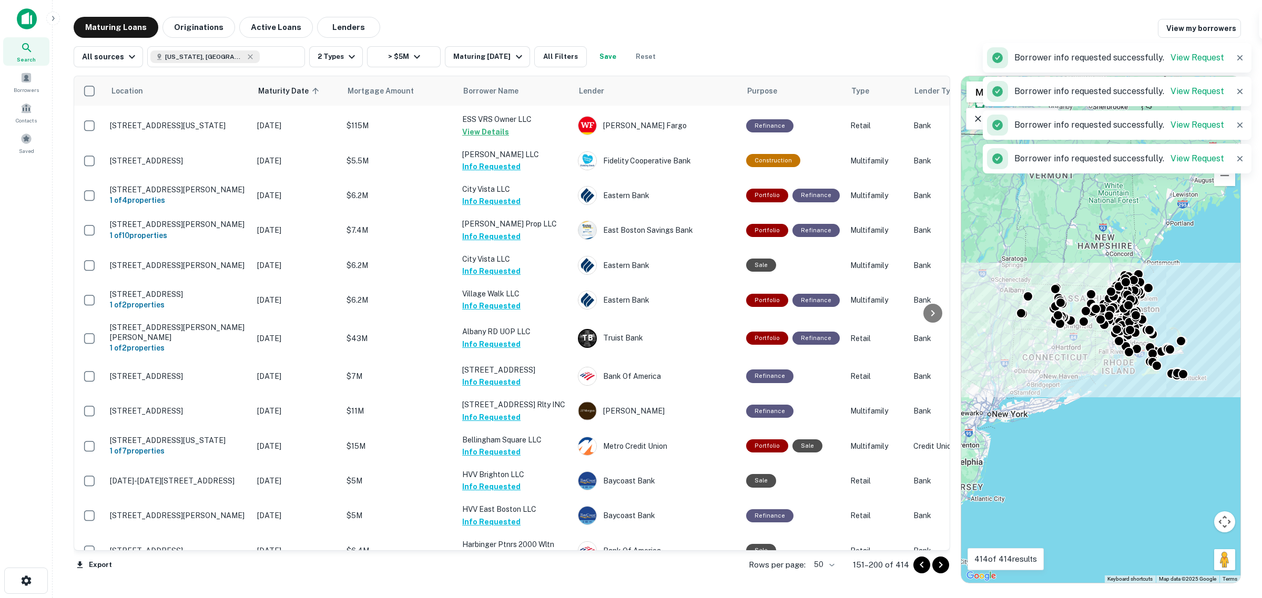
click at [933, 570] on button "Go to next page" at bounding box center [940, 565] width 17 height 17
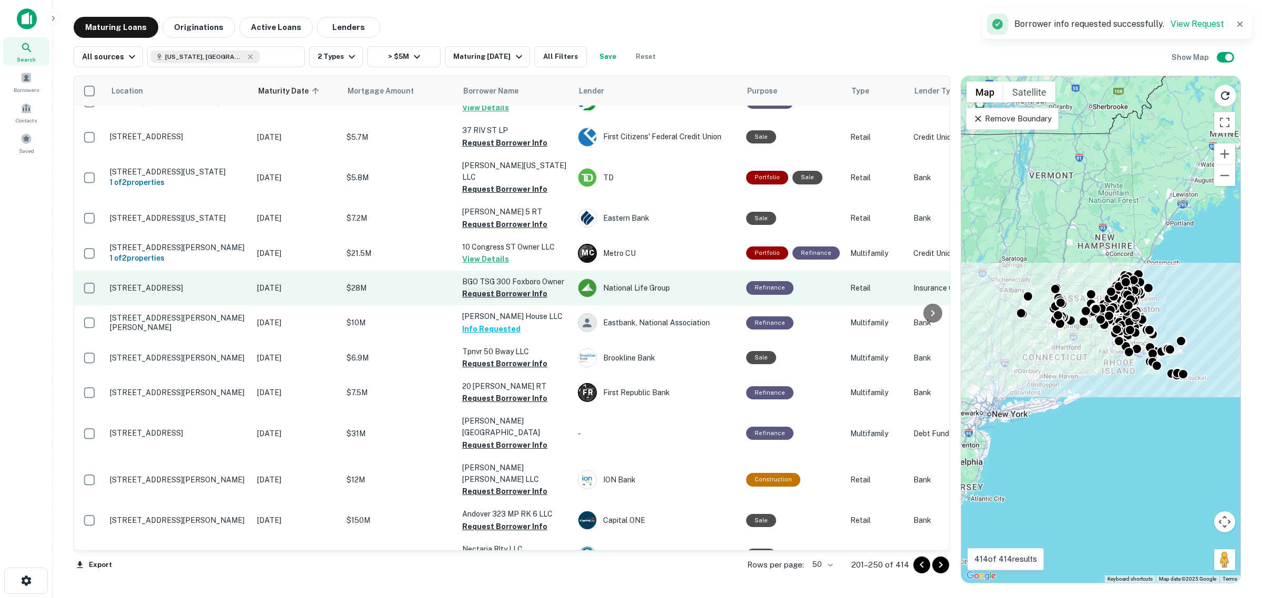
click at [479, 288] on button "Request Borrower Info" at bounding box center [504, 294] width 85 height 13
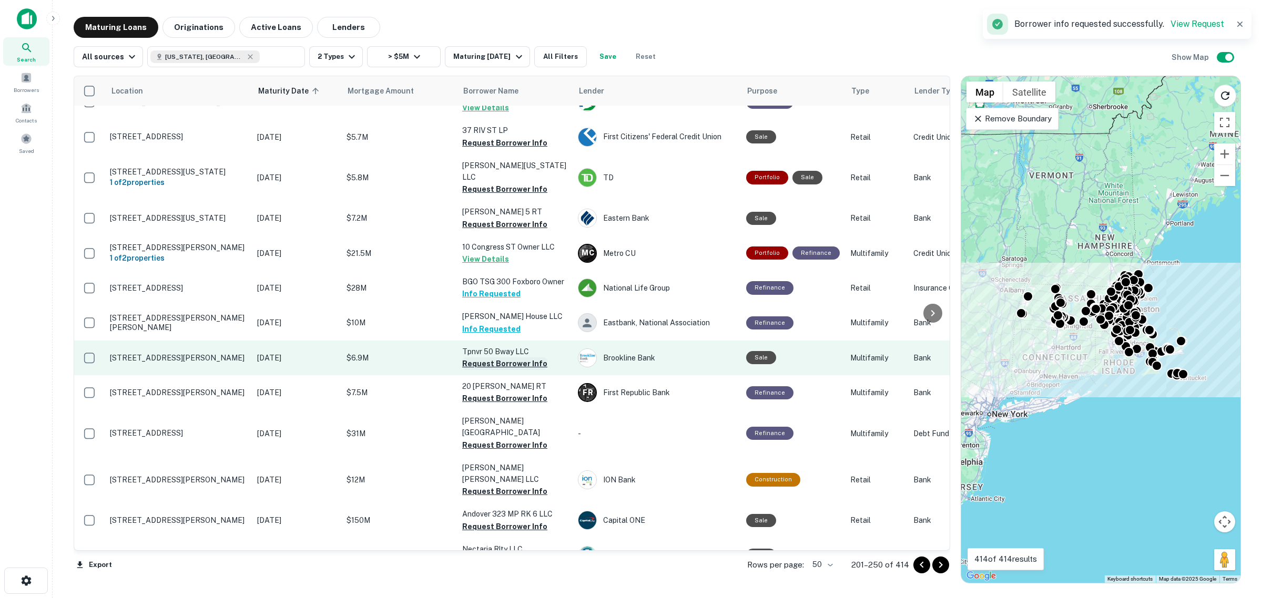
click at [508, 358] on button "Request Borrower Info" at bounding box center [504, 364] width 85 height 13
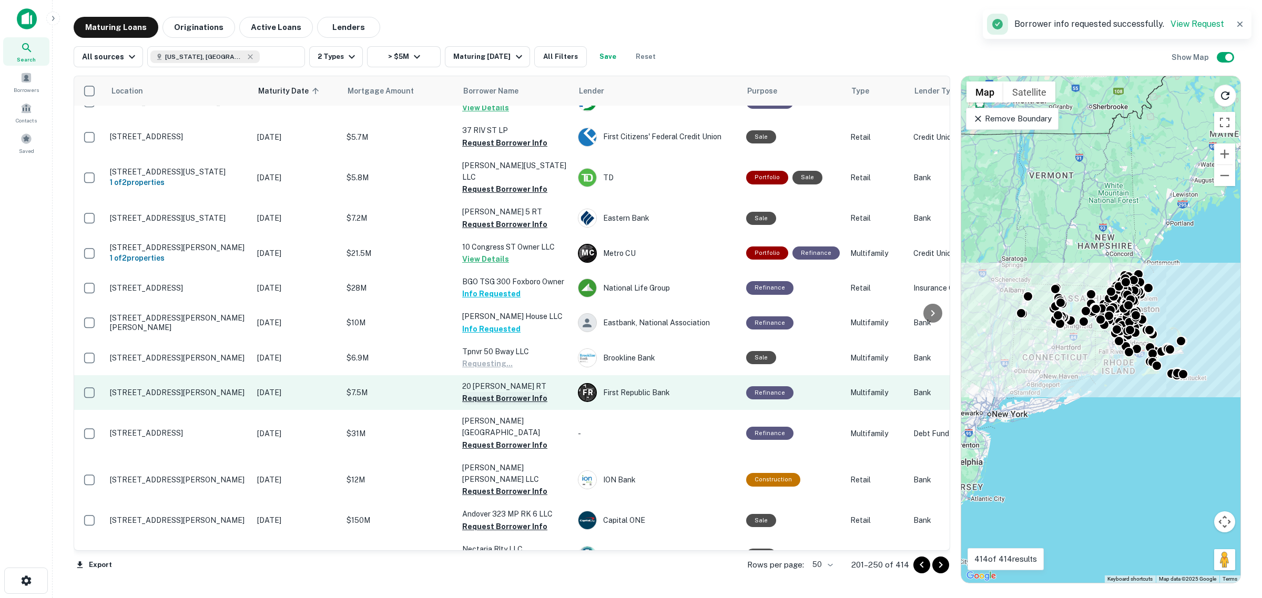
click at [505, 392] on button "Request Borrower Info" at bounding box center [504, 398] width 85 height 13
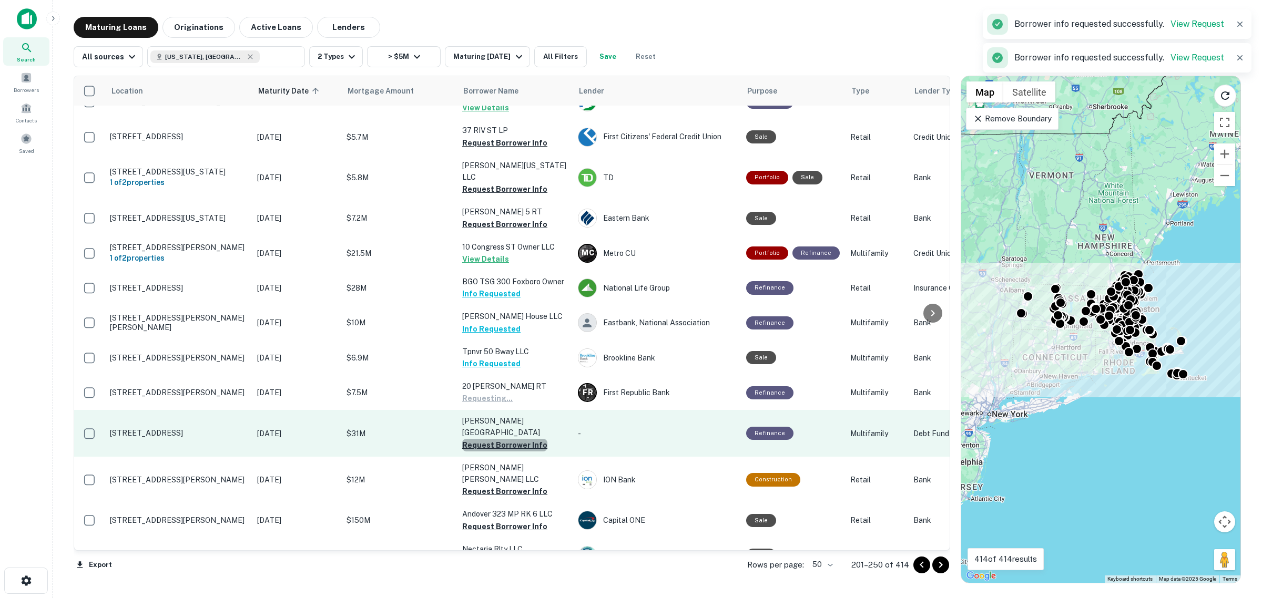
click at [505, 439] on button "Request Borrower Info" at bounding box center [504, 445] width 85 height 13
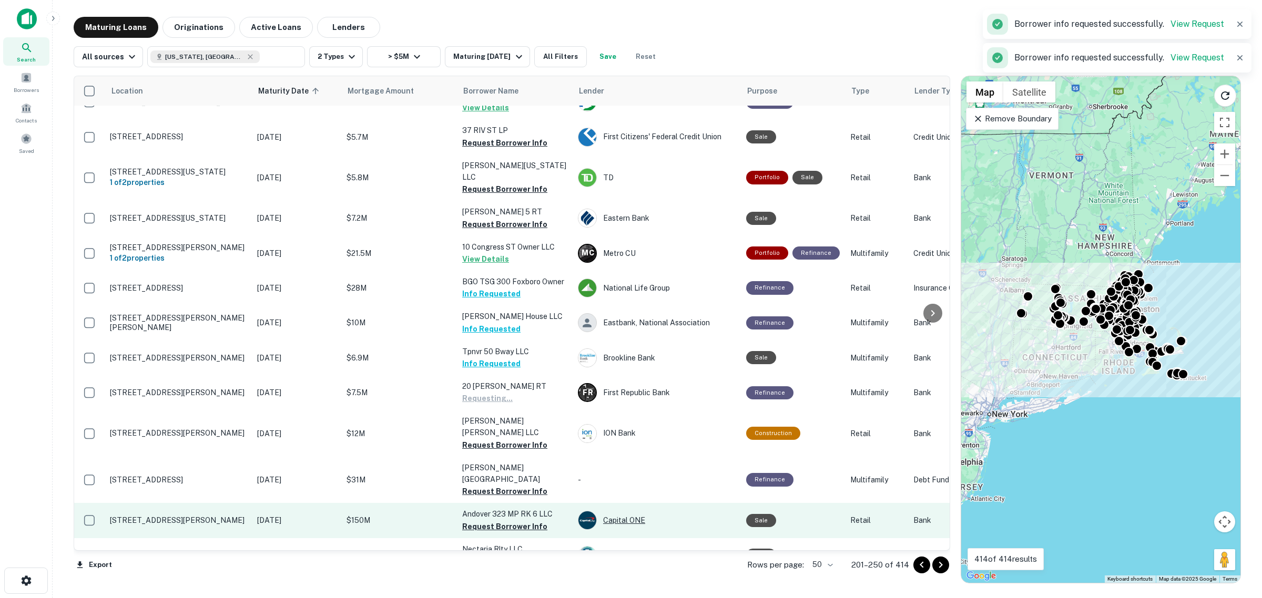
click at [650, 511] on div "Capital ONE" at bounding box center [657, 520] width 158 height 19
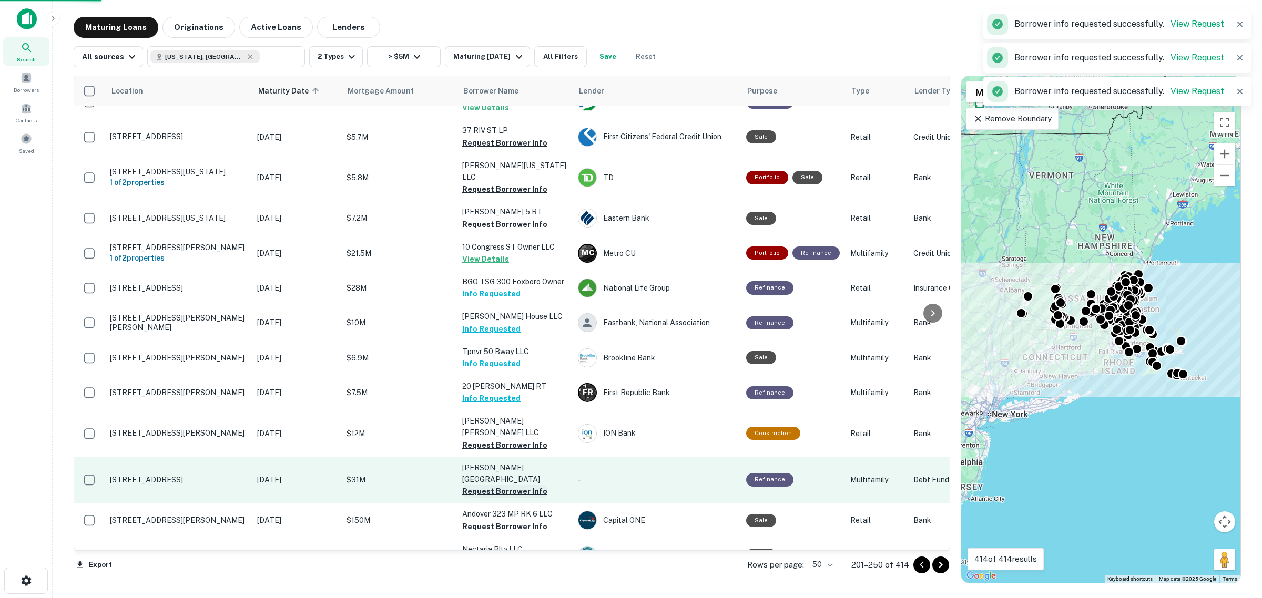
click at [502, 485] on button "Request Borrower Info" at bounding box center [504, 491] width 85 height 13
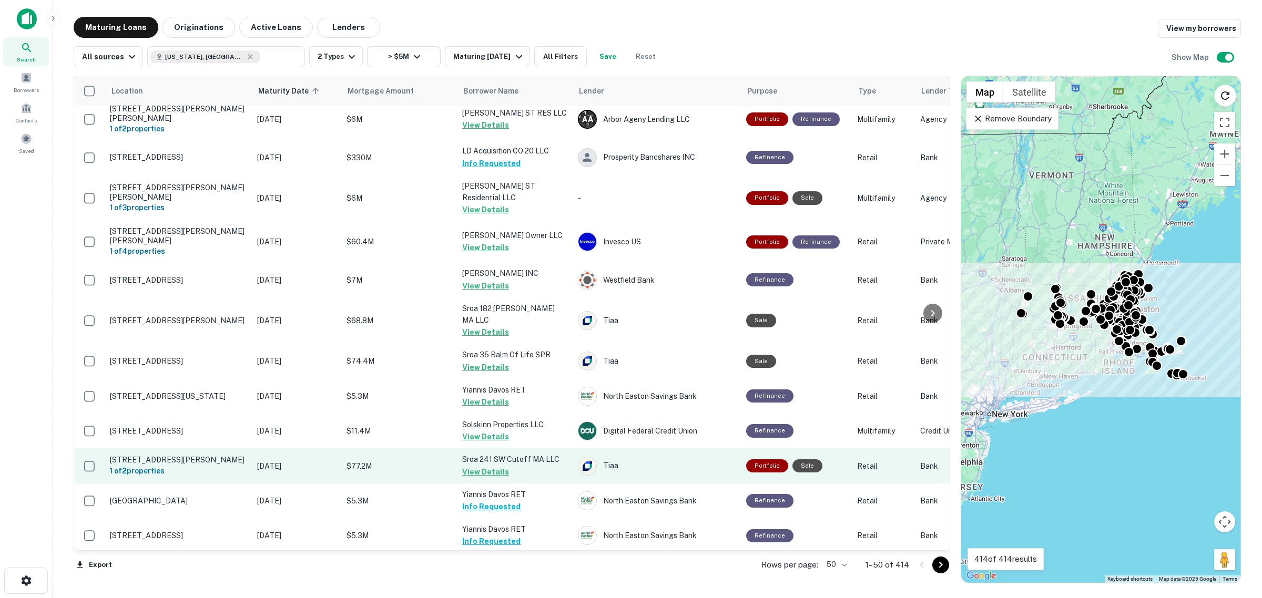
scroll to position [1323, 0]
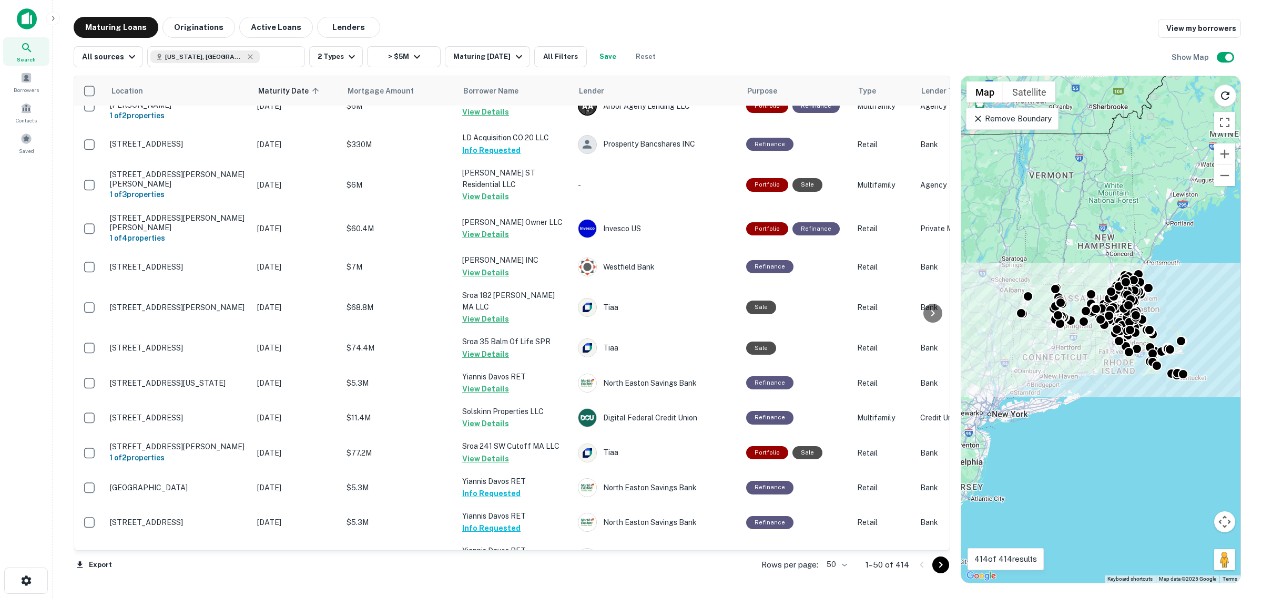
click at [936, 564] on icon "Go to next page" at bounding box center [940, 565] width 13 height 13
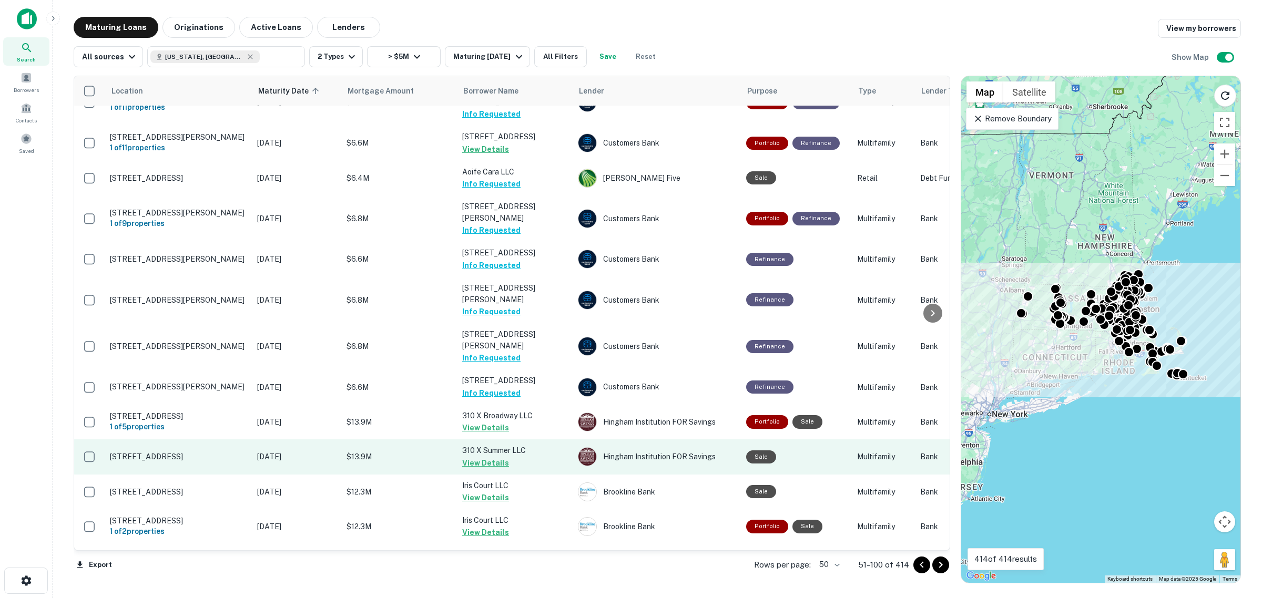
scroll to position [1330, 0]
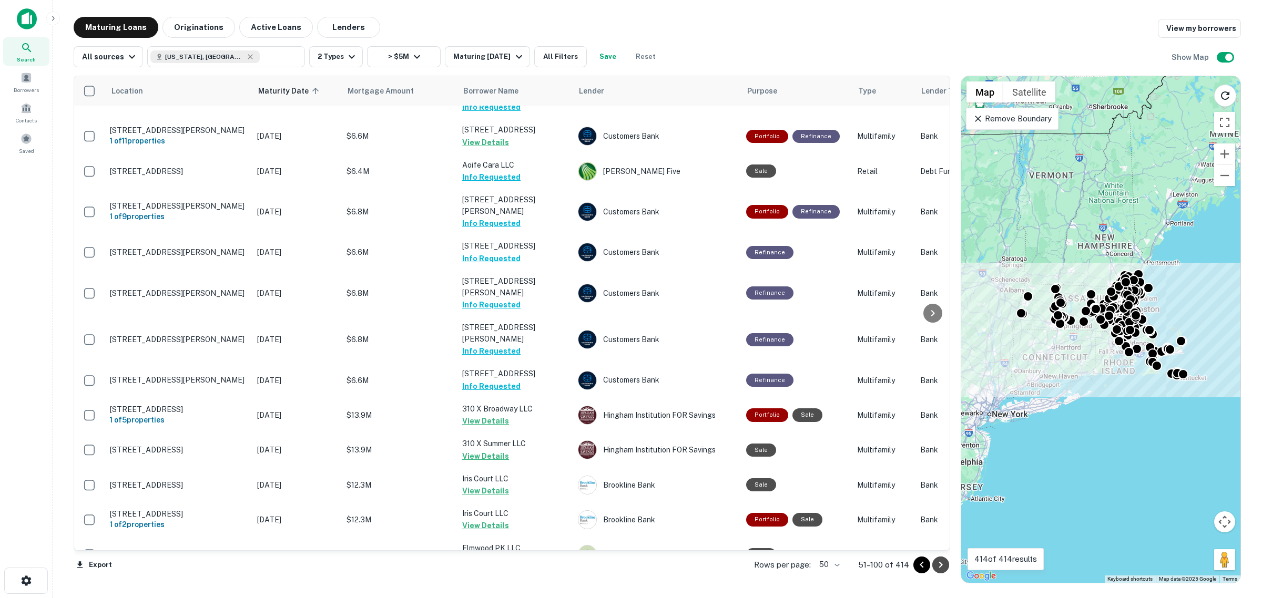
click at [944, 571] on icon "Go to next page" at bounding box center [940, 565] width 13 height 13
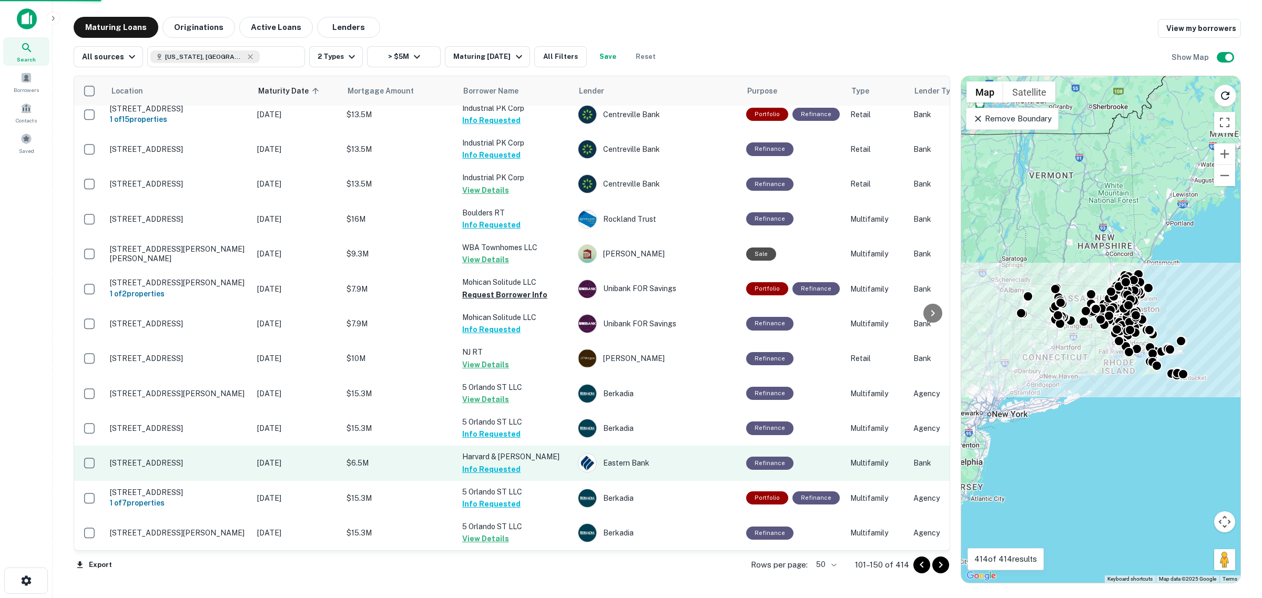
scroll to position [1302, 0]
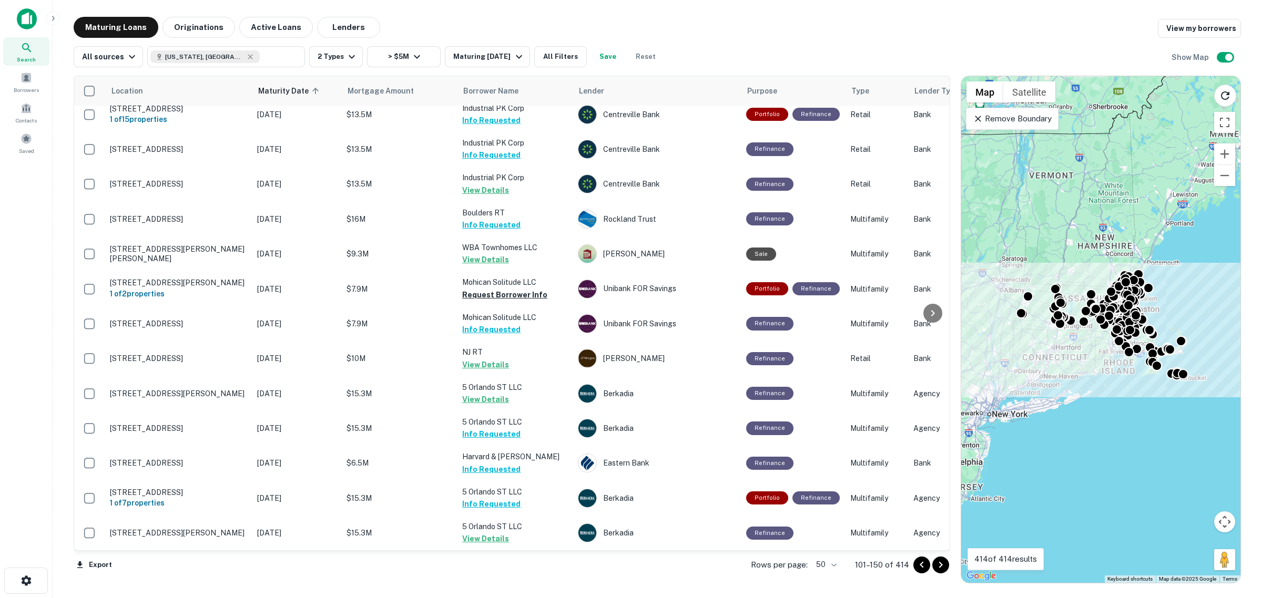
click at [942, 567] on icon "Go to next page" at bounding box center [940, 565] width 13 height 13
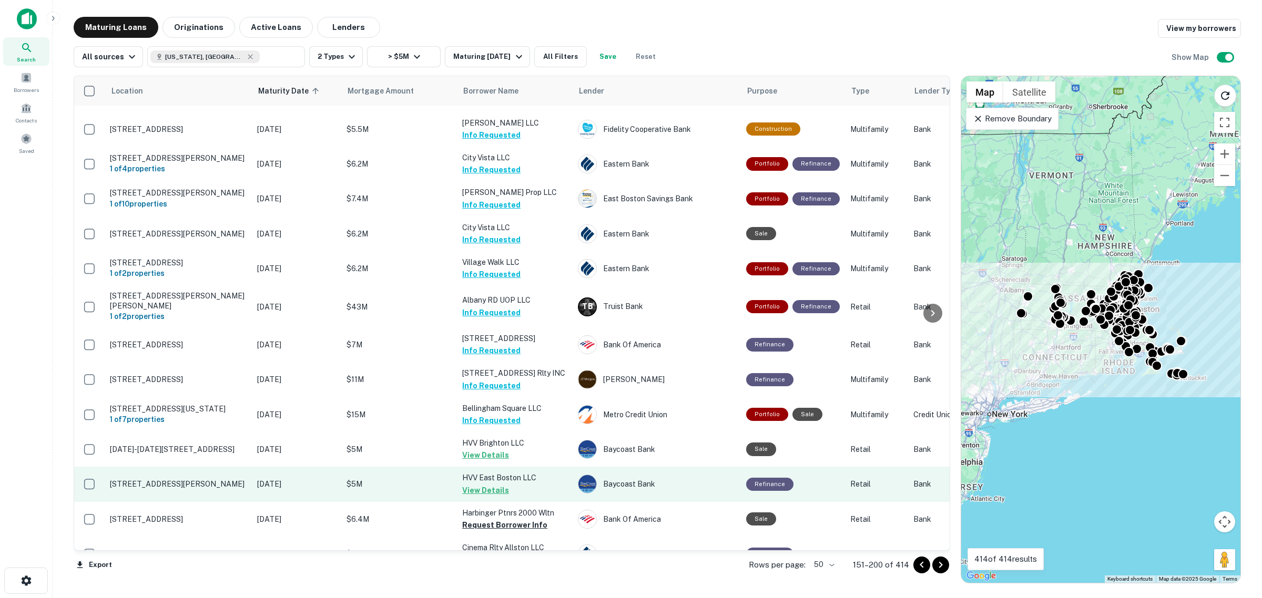
scroll to position [1334, 0]
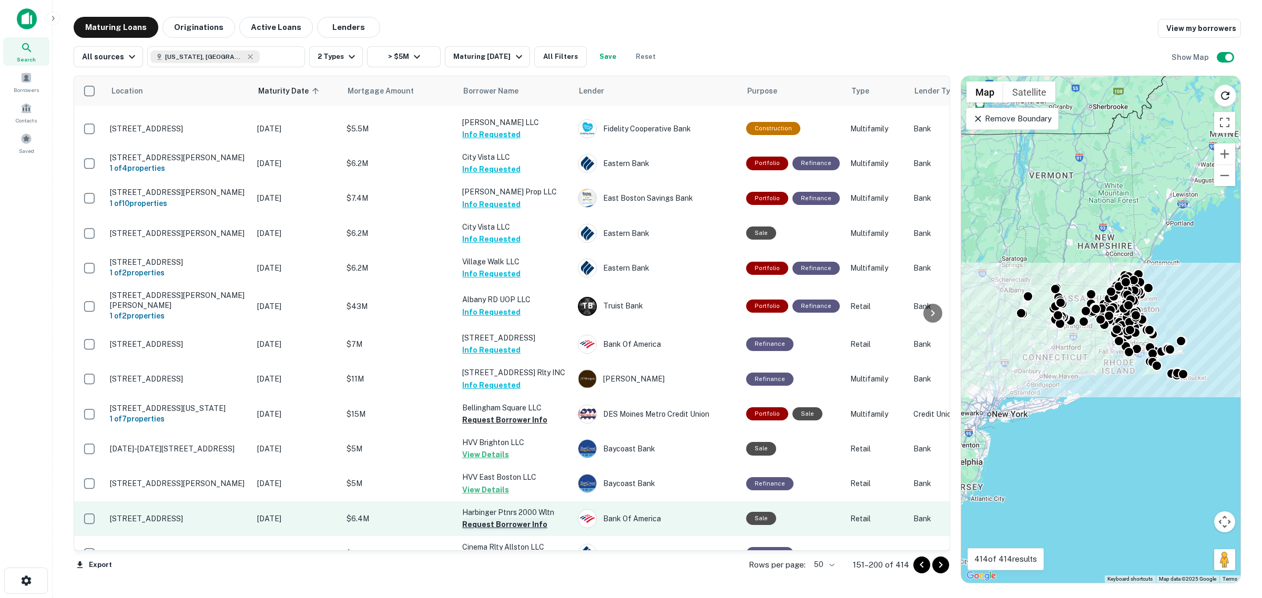
click at [510, 518] on button "Request Borrower Info" at bounding box center [504, 524] width 85 height 13
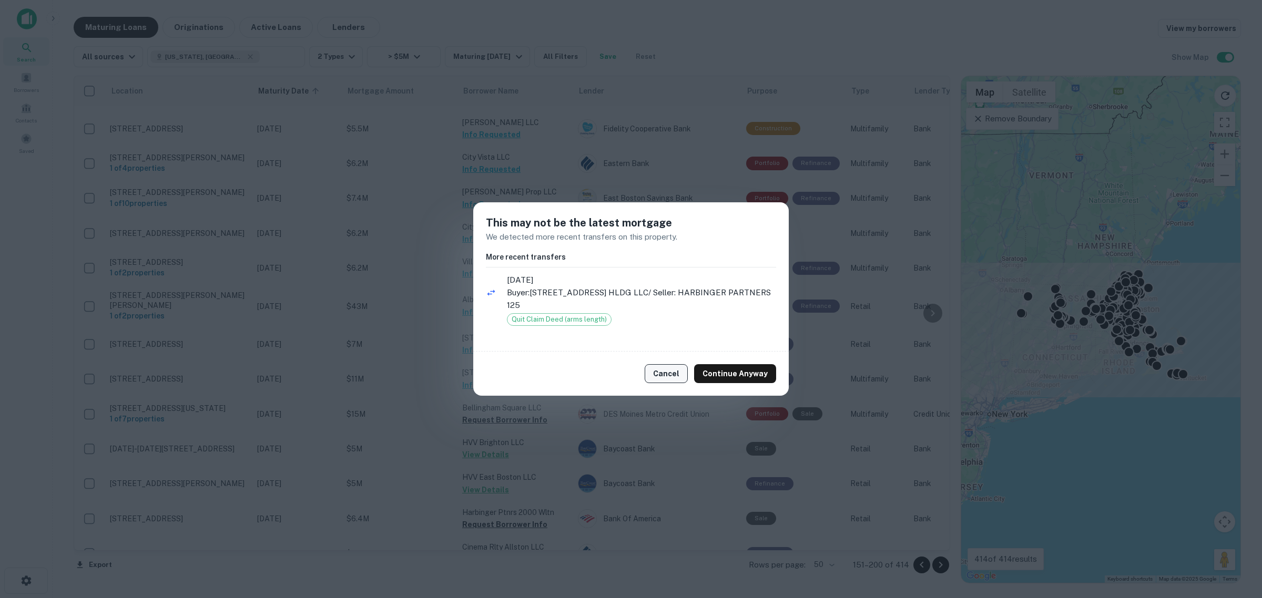
click at [665, 364] on button "Cancel" at bounding box center [666, 373] width 43 height 19
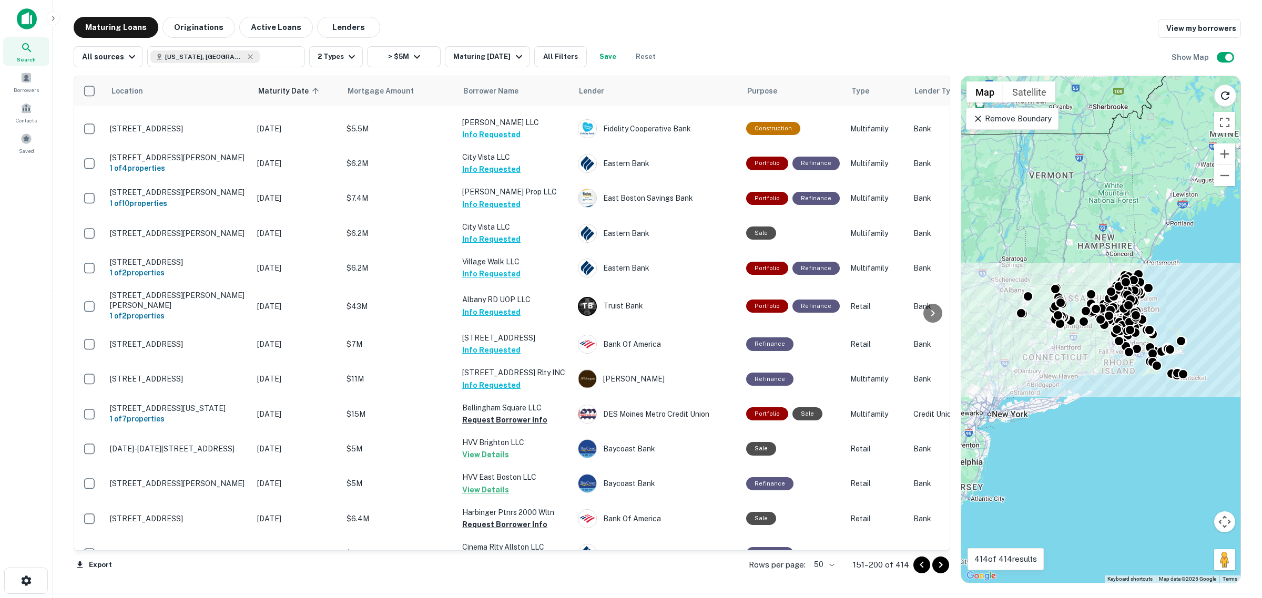
click at [945, 565] on icon "Go to next page" at bounding box center [940, 565] width 13 height 13
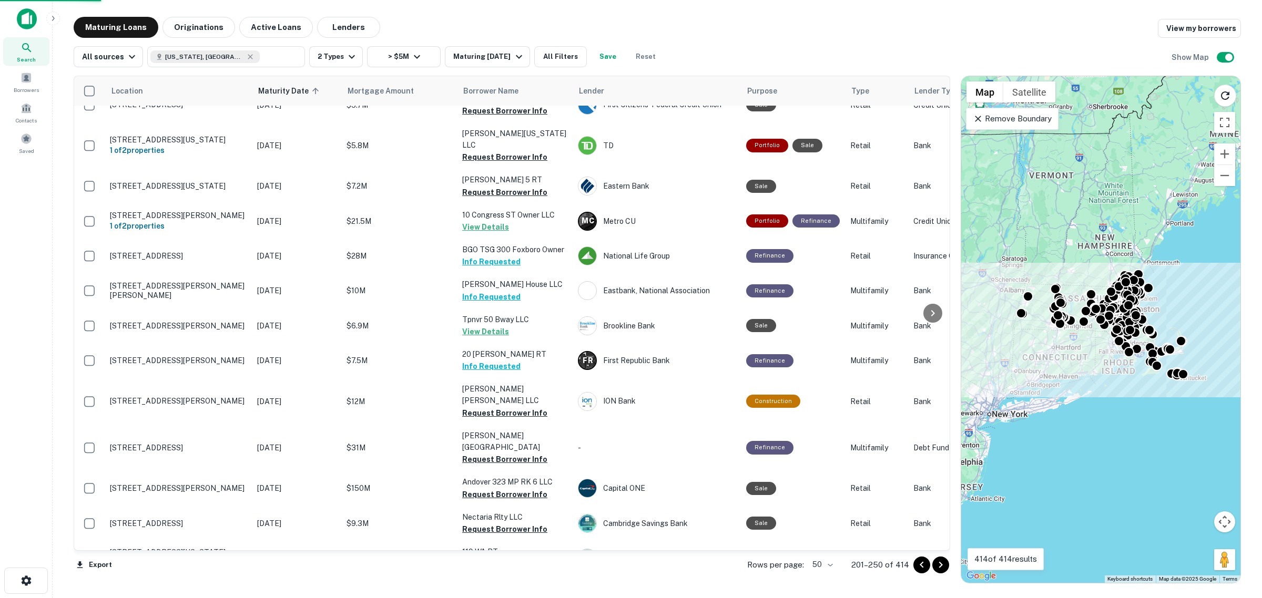
scroll to position [1330, 0]
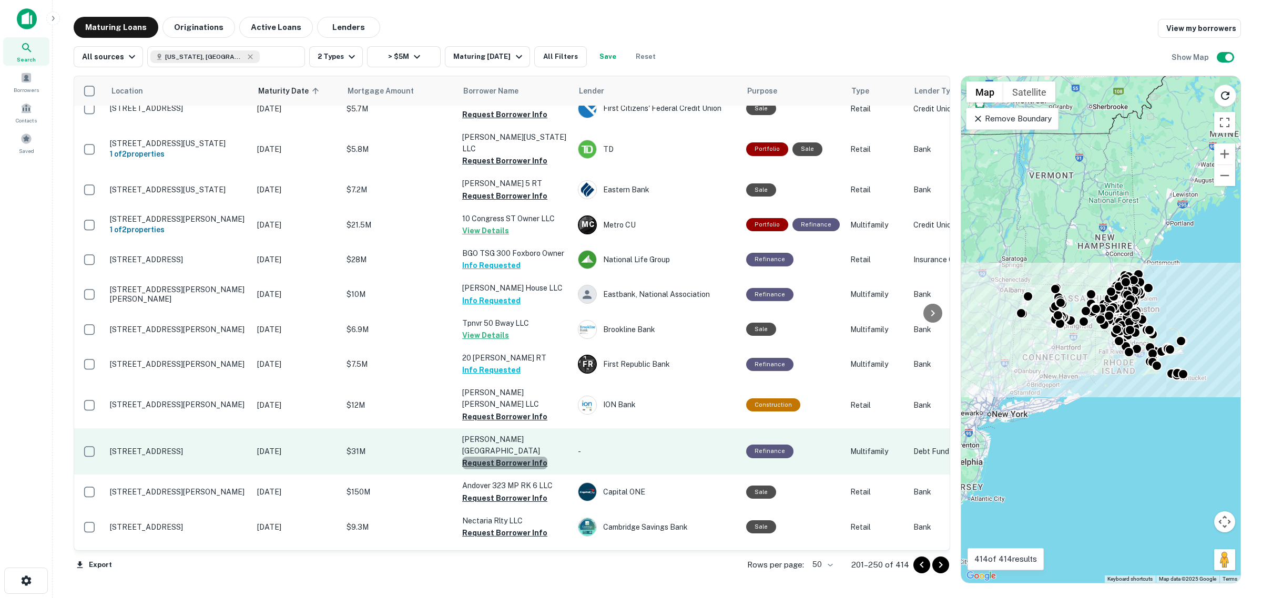
click at [520, 457] on button "Request Borrower Info" at bounding box center [504, 463] width 85 height 13
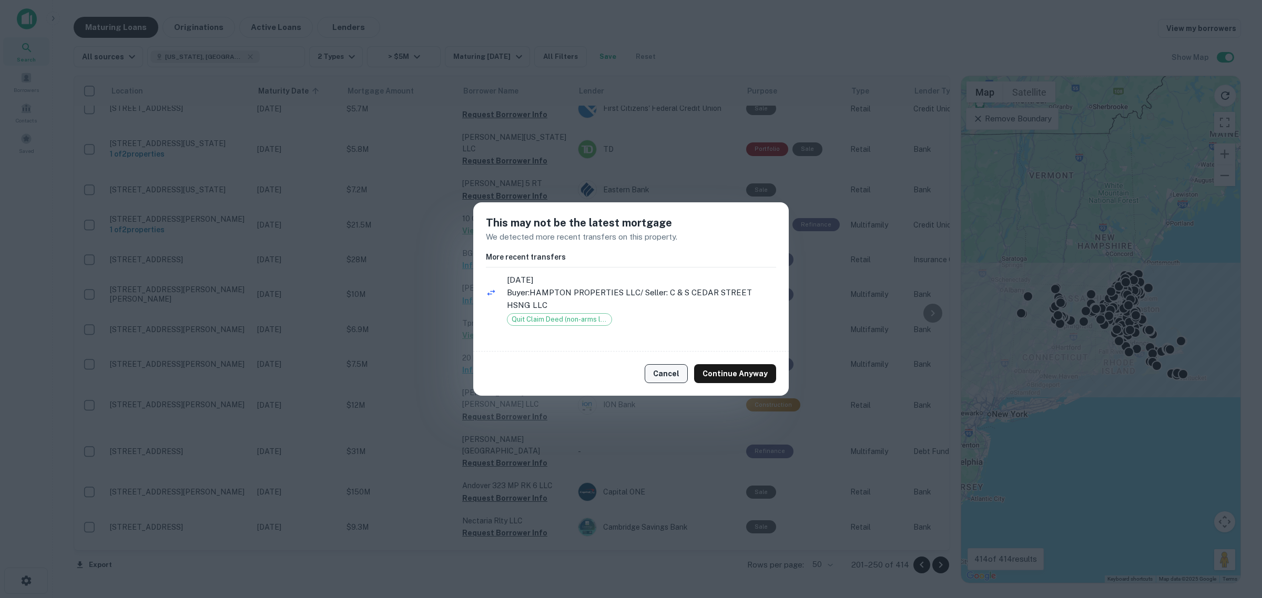
click at [671, 373] on button "Cancel" at bounding box center [666, 373] width 43 height 19
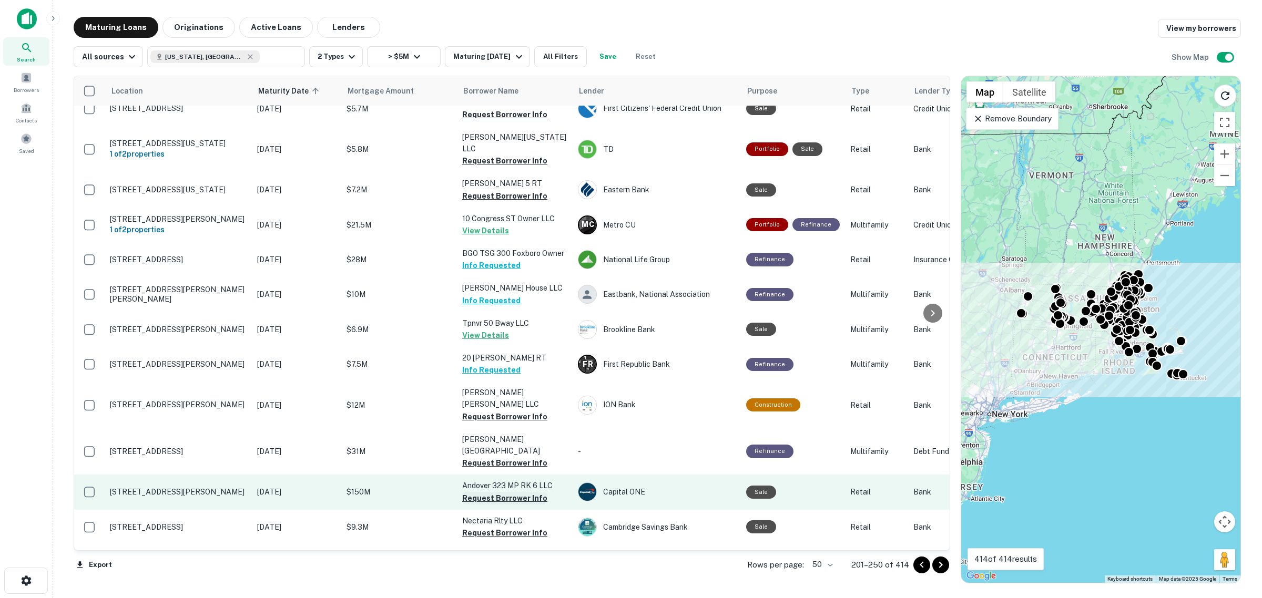
click at [527, 492] on button "Request Borrower Info" at bounding box center [504, 498] width 85 height 13
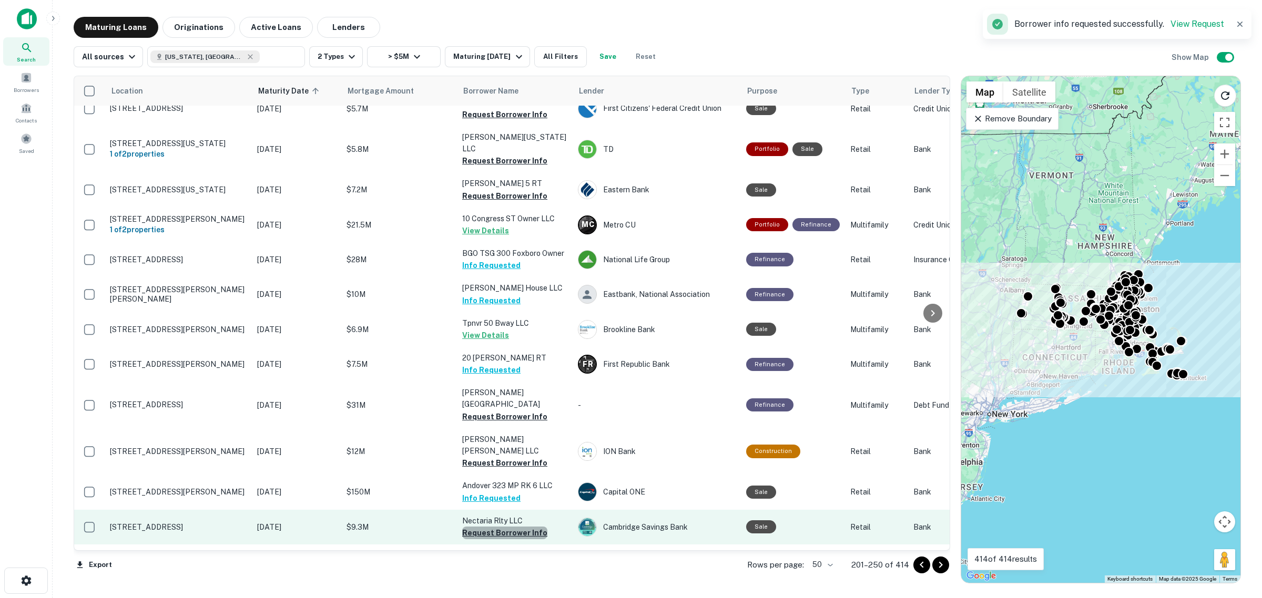
click at [527, 527] on button "Request Borrower Info" at bounding box center [504, 533] width 85 height 13
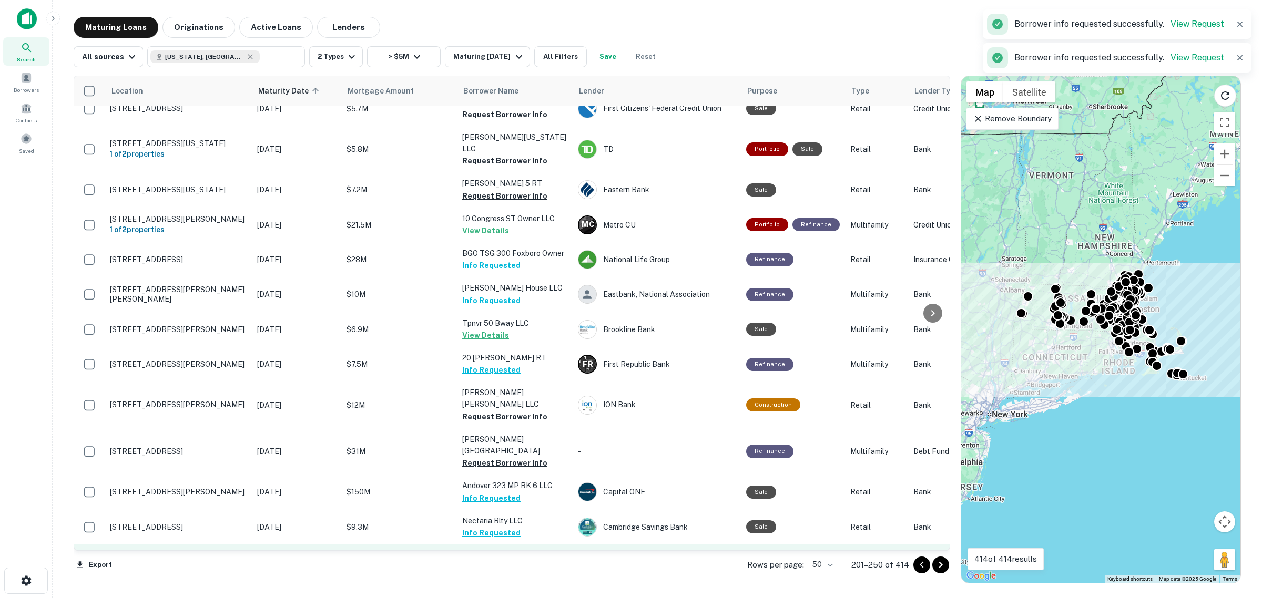
click at [516, 561] on button "Request Borrower Info" at bounding box center [504, 567] width 85 height 13
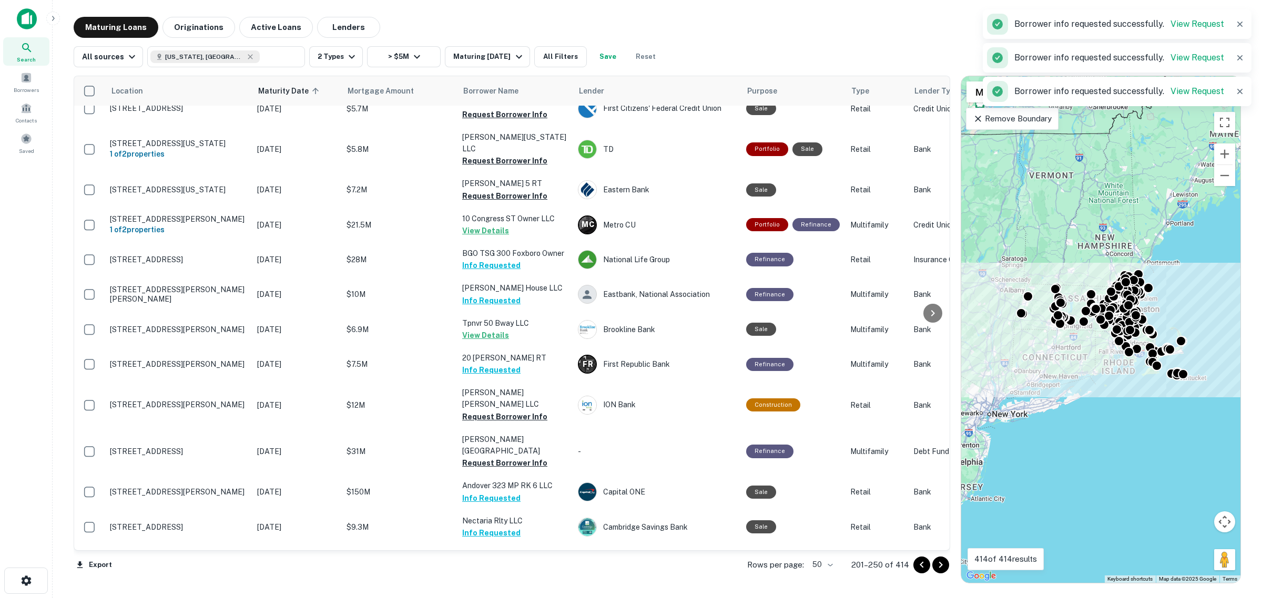
click at [519, 597] on button "Request Borrower Info" at bounding box center [504, 603] width 85 height 13
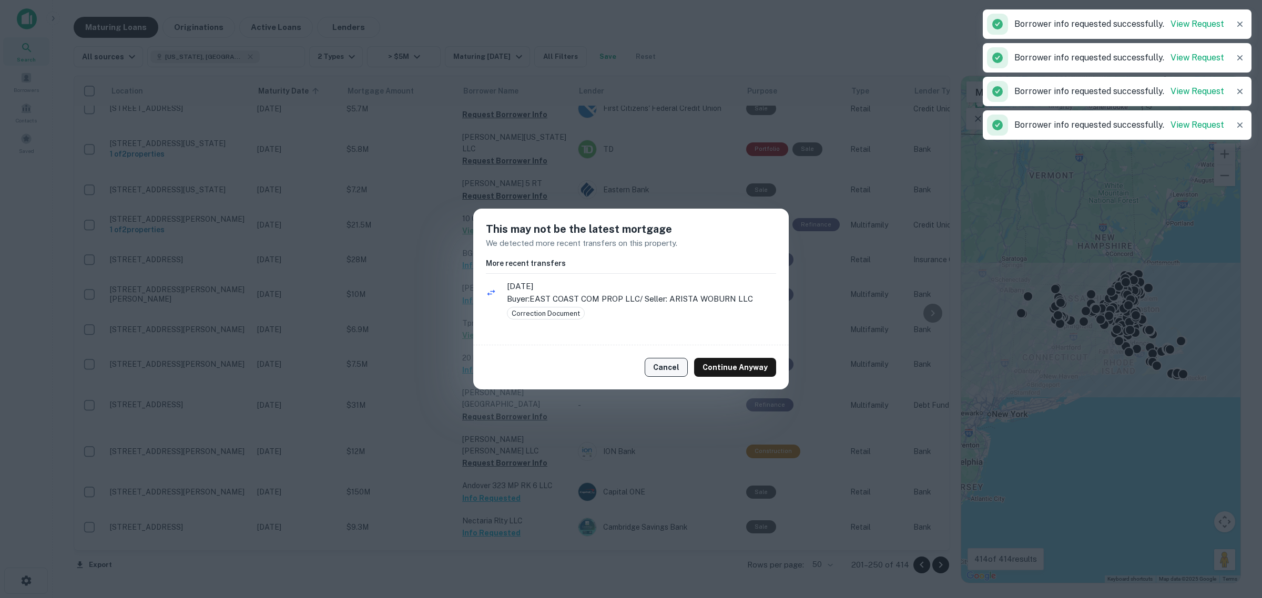
click at [666, 371] on button "Cancel" at bounding box center [666, 367] width 43 height 19
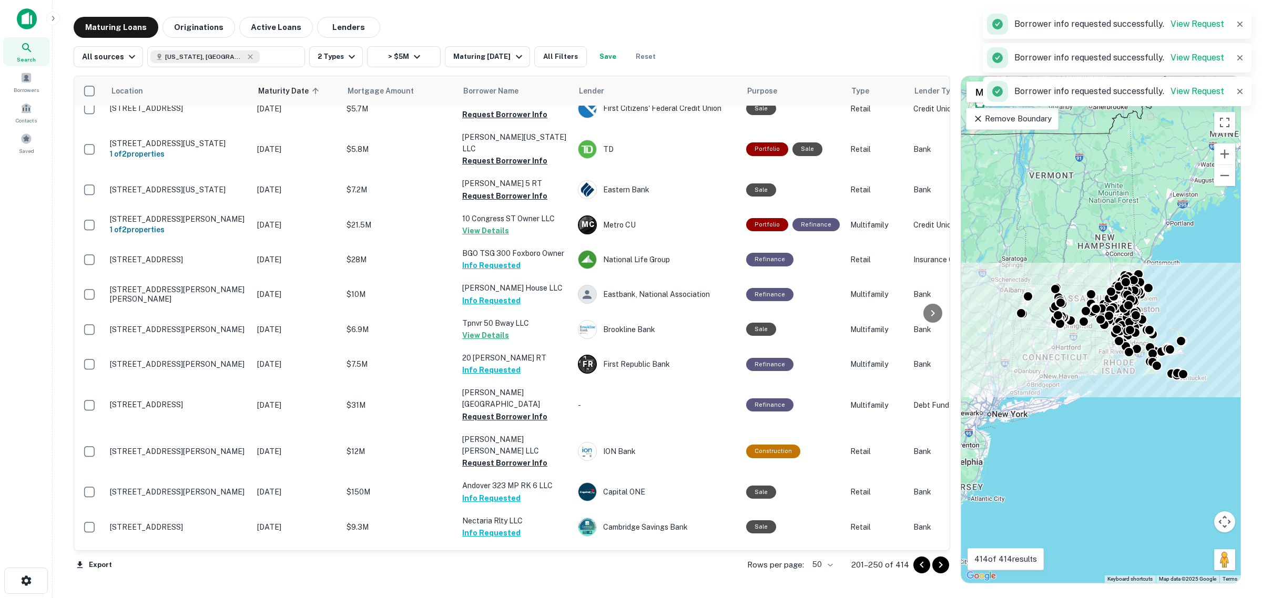
click at [937, 563] on icon "Go to next page" at bounding box center [940, 565] width 13 height 13
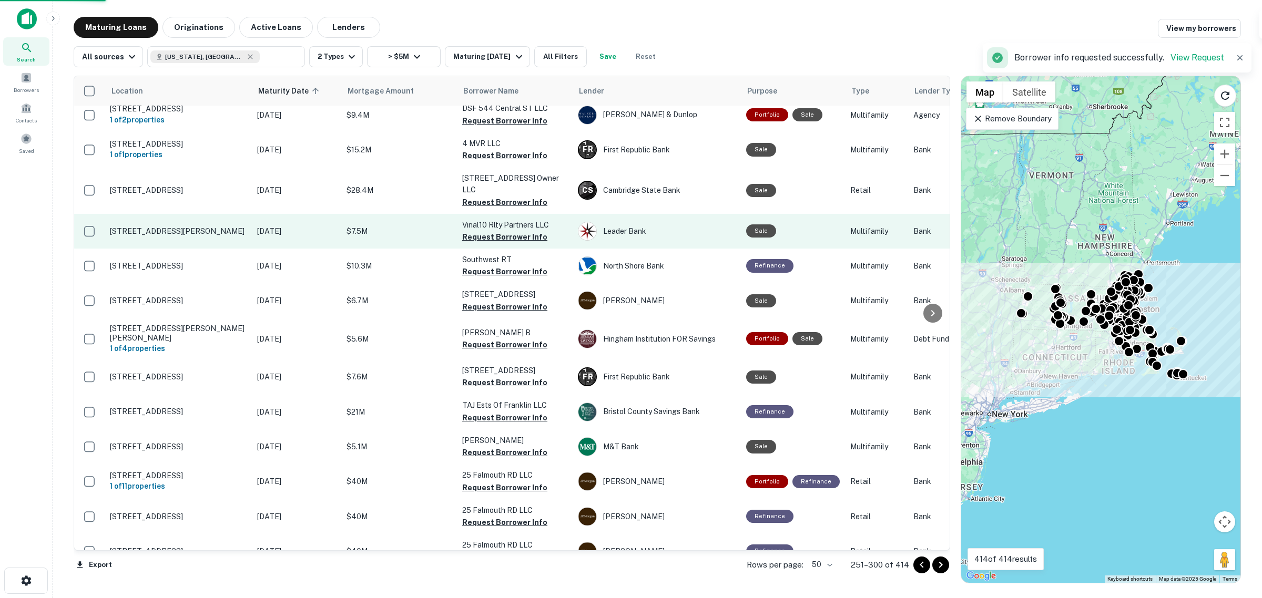
scroll to position [1321, 0]
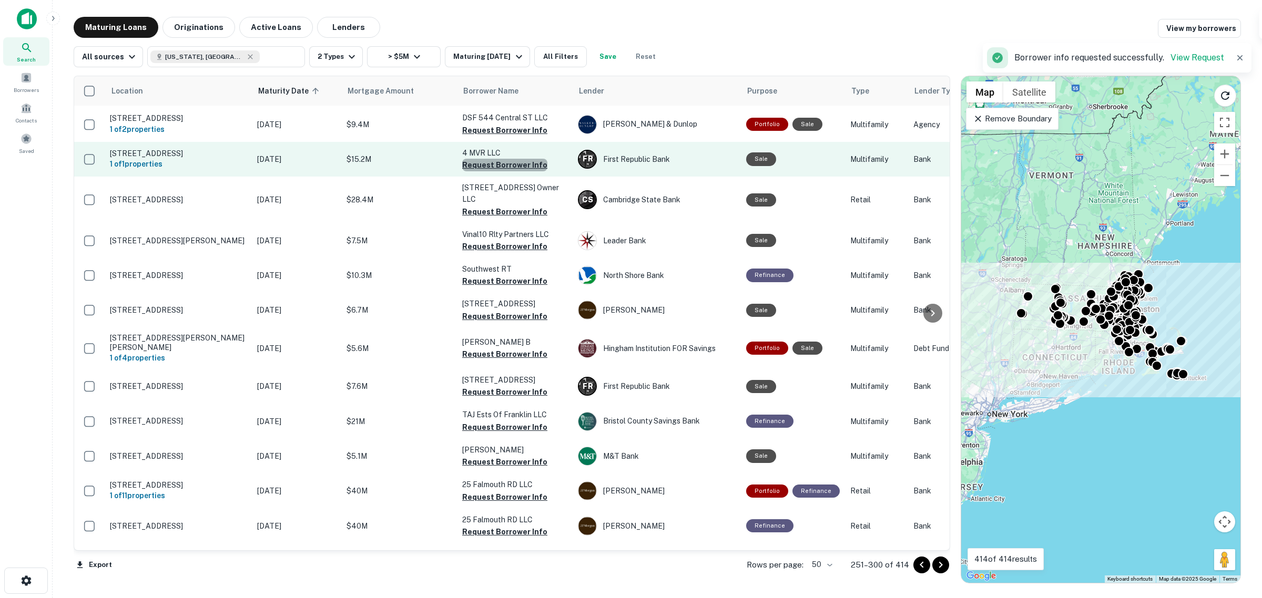
click at [511, 159] on button "Request Borrower Info" at bounding box center [504, 165] width 85 height 13
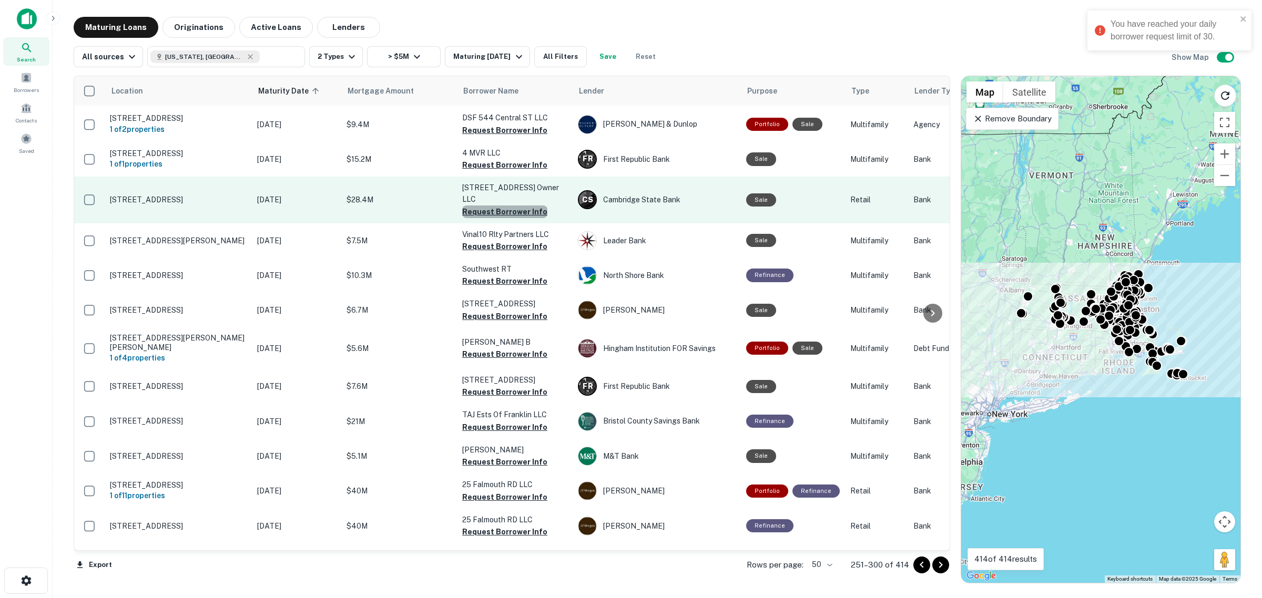
click at [510, 206] on button "Request Borrower Info" at bounding box center [504, 212] width 85 height 13
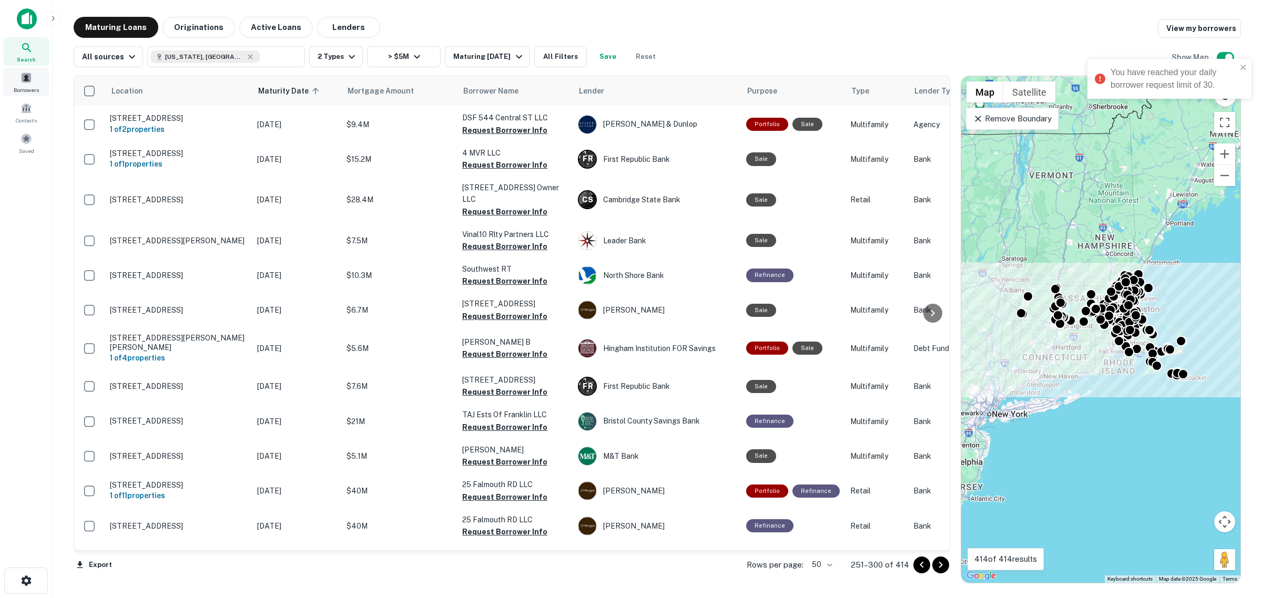
click at [23, 86] on span "Borrowers" at bounding box center [26, 90] width 25 height 8
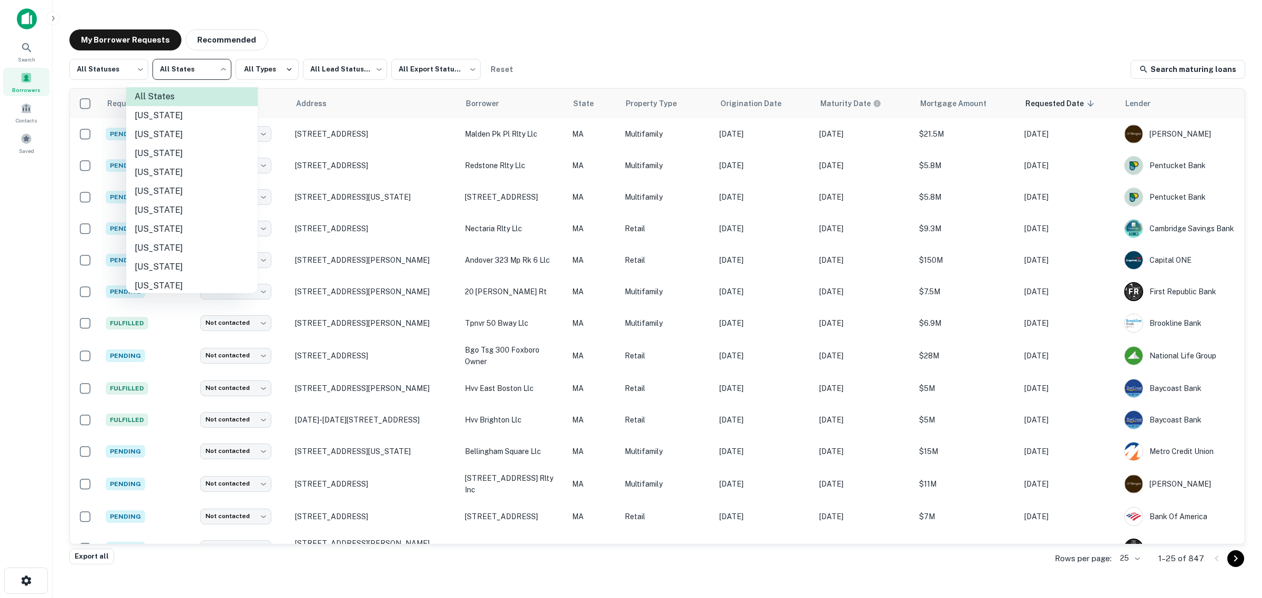
click at [178, 73] on body "Search Borrowers Contacts Saved My Borrower Requests Recommended All Statuses *…" at bounding box center [631, 299] width 1262 height 598
click at [179, 224] on li "Connecticut" at bounding box center [191, 229] width 131 height 19
type input "**"
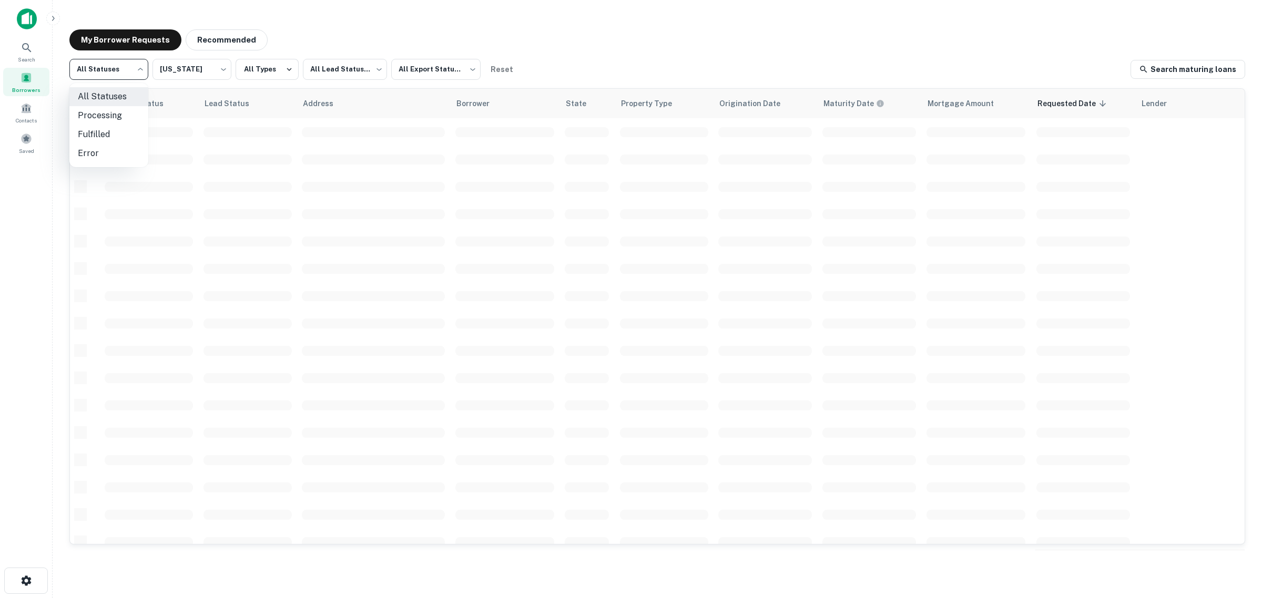
click at [116, 68] on body "Search Borrowers Contacts Saved My Borrower Requests Recommended All Statuses *…" at bounding box center [631, 299] width 1262 height 598
click at [101, 131] on li "Fulfilled" at bounding box center [108, 134] width 79 height 19
type input "*********"
click at [272, 77] on button "All Types" at bounding box center [267, 69] width 63 height 21
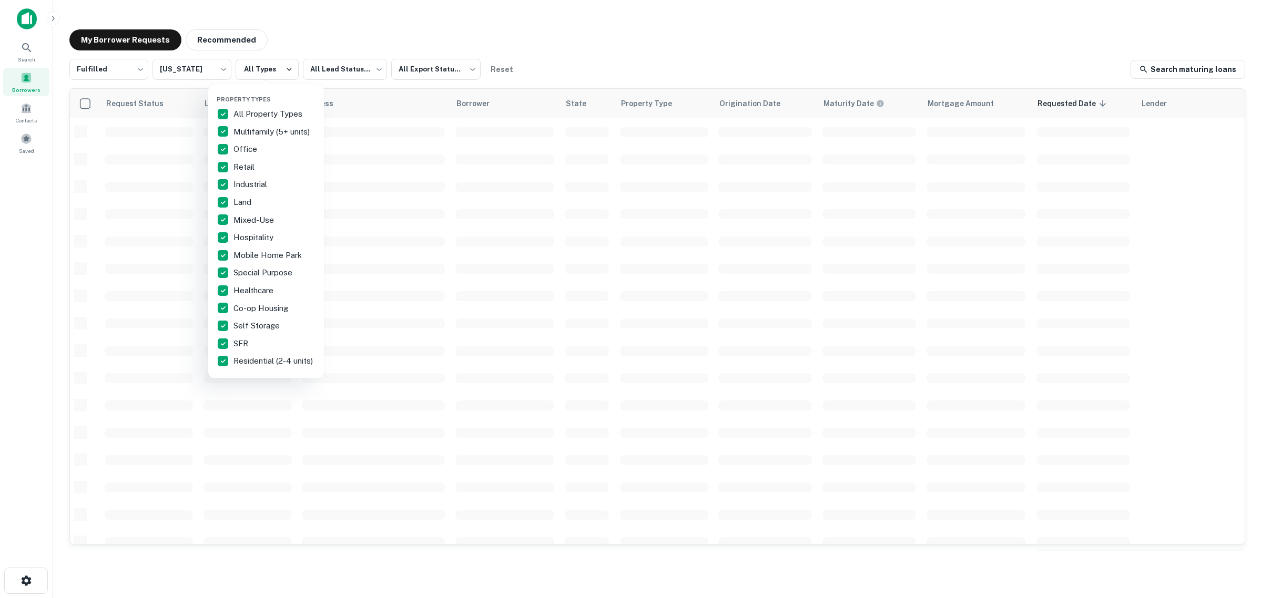
click at [335, 69] on div at bounding box center [631, 299] width 1262 height 598
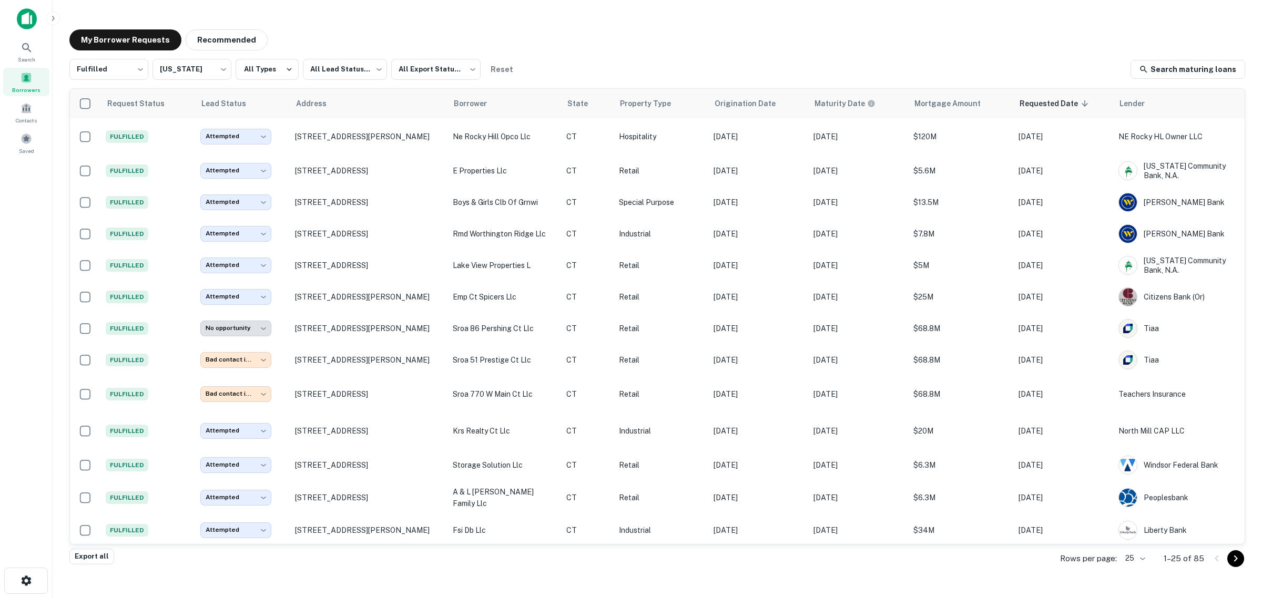
click at [335, 69] on body "Search Borrowers Contacts Saved My Borrower Requests Recommended Fulfilled ****…" at bounding box center [631, 299] width 1262 height 598
click at [346, 154] on li "Opportunity" at bounding box center [343, 153] width 87 height 19
type input "**********"
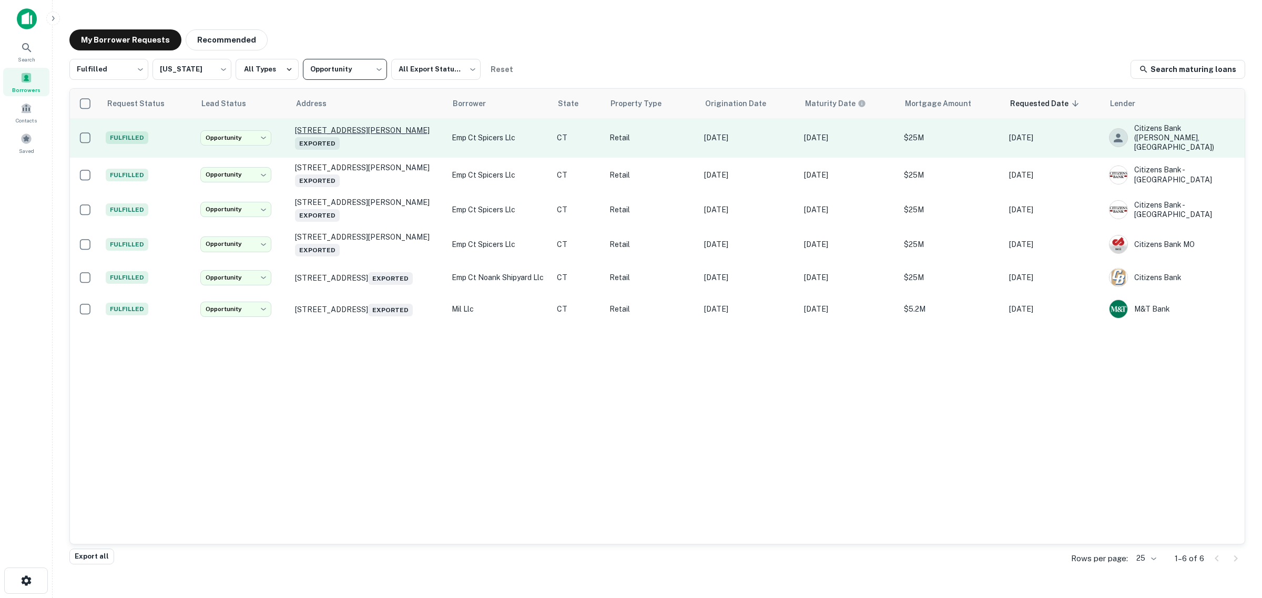
click at [349, 135] on p "75 Marsh Rd Groton, CT06340 Exported" at bounding box center [368, 138] width 146 height 24
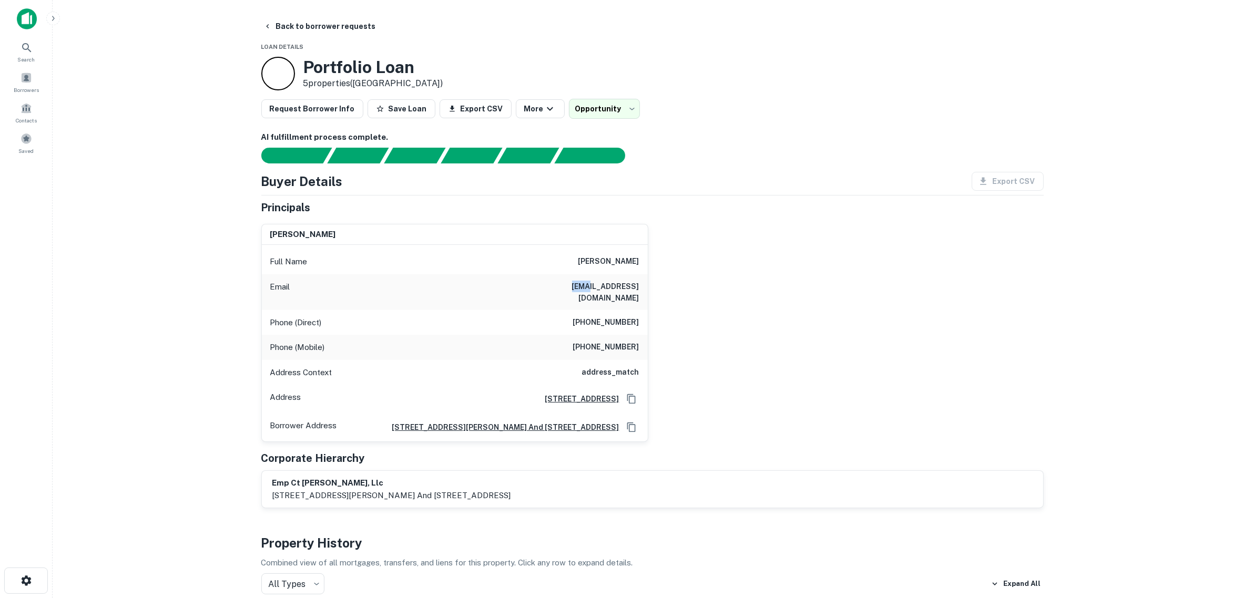
drag, startPoint x: 539, startPoint y: 290, endPoint x: 561, endPoint y: 290, distance: 21.6
click at [561, 290] on div "Email jscooper00@earthlink.com" at bounding box center [455, 292] width 386 height 36
drag, startPoint x: 642, startPoint y: 261, endPoint x: 575, endPoint y: 253, distance: 67.7
click at [575, 253] on div "Full Name j scott cooper" at bounding box center [455, 261] width 386 height 25
copy h6 "j scott cooper"
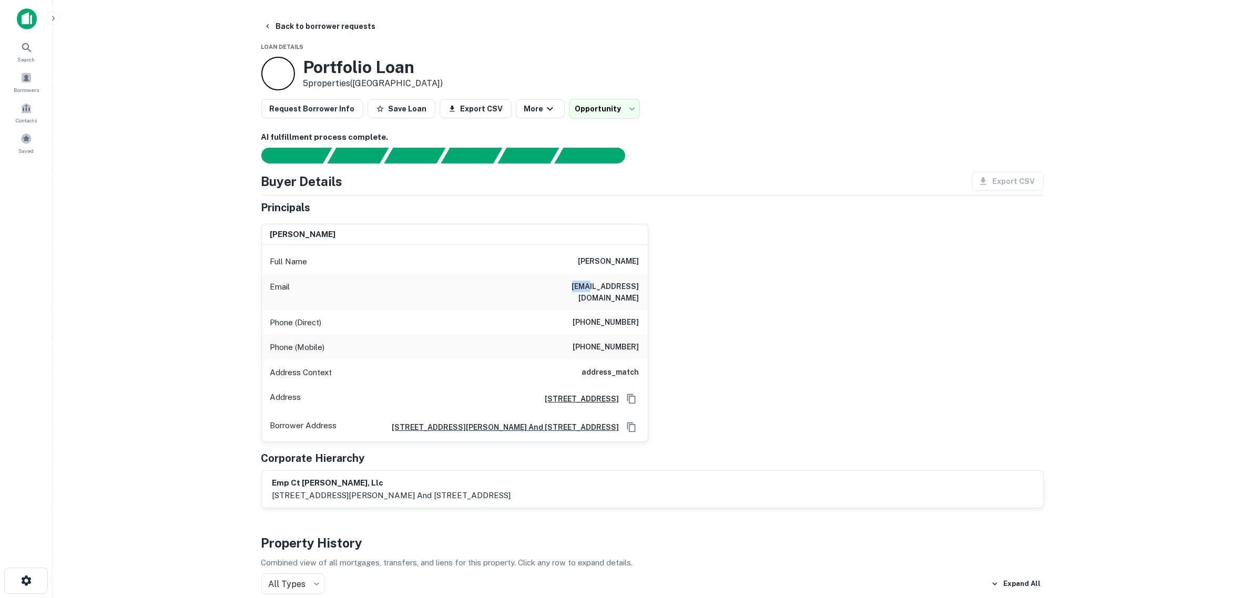
copy h6 "j scott cooper"
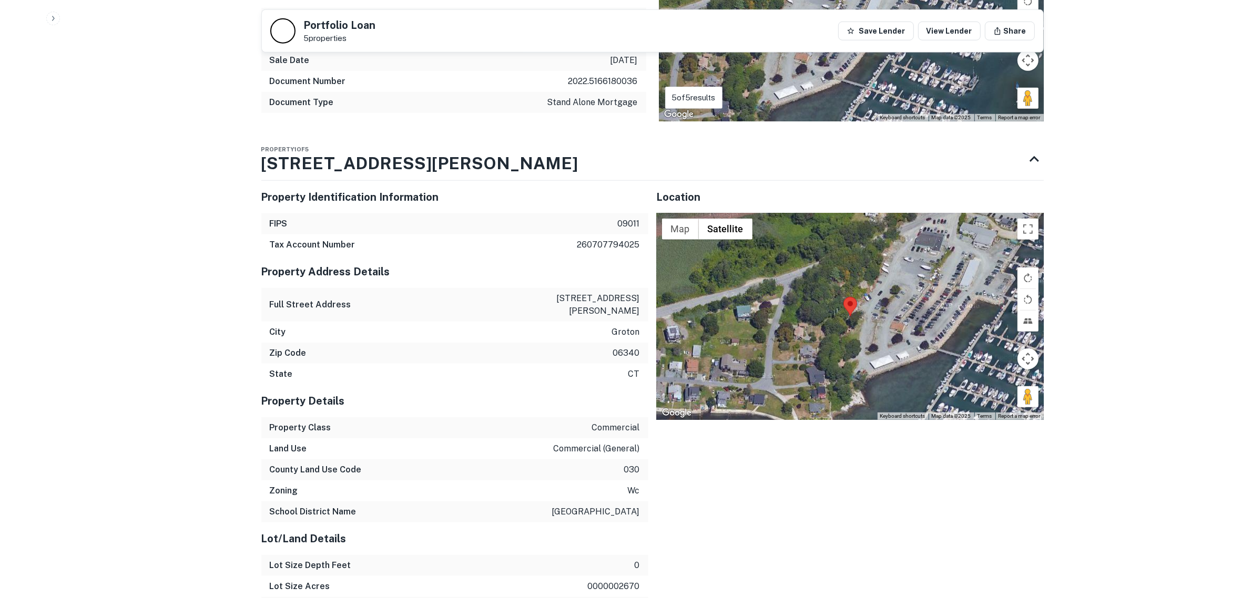
scroll to position [986, 0]
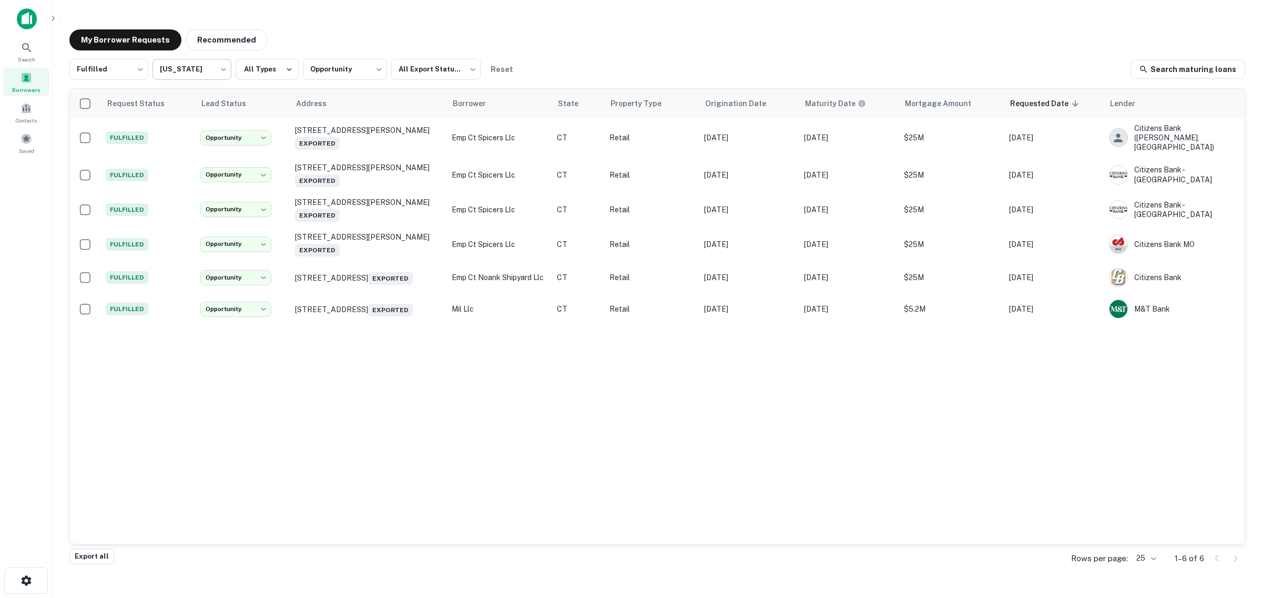
click at [208, 77] on body "**********" at bounding box center [631, 299] width 1262 height 598
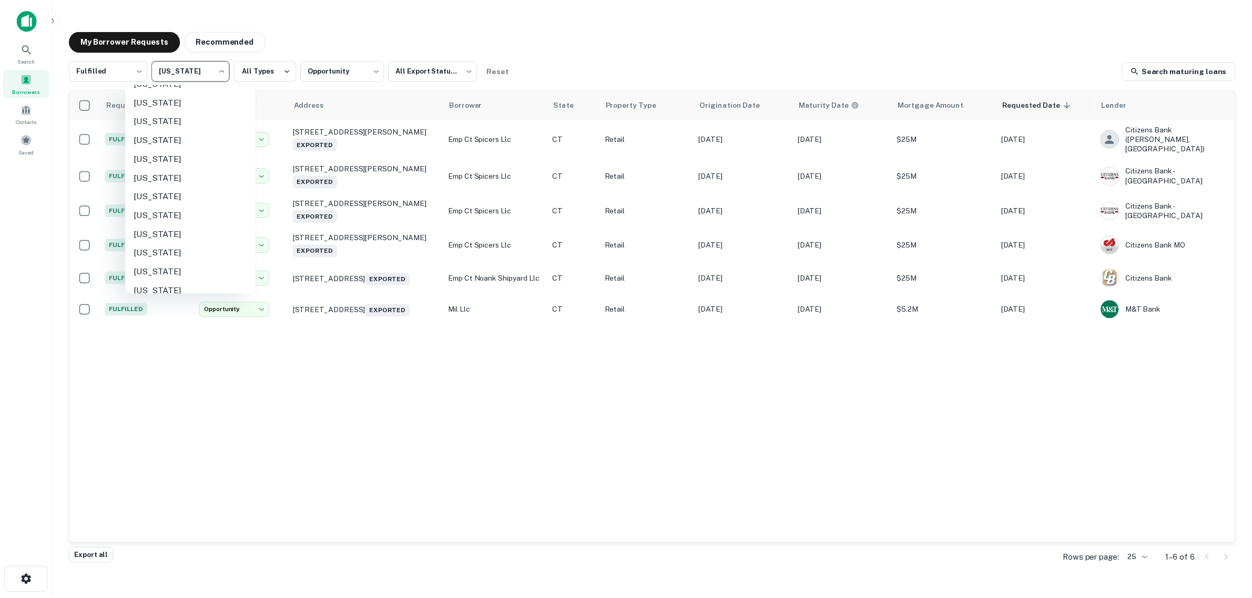
scroll to position [263, 0]
click at [177, 230] on li "[US_STATE]" at bounding box center [191, 231] width 131 height 19
type input "**"
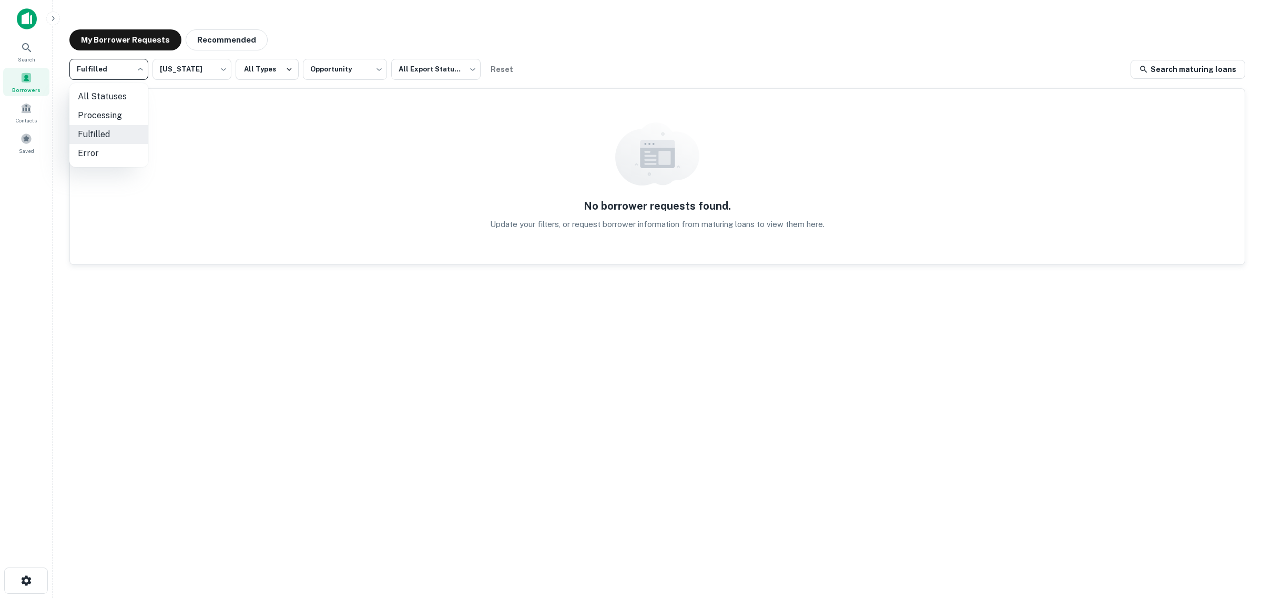
click at [111, 70] on body "**********" at bounding box center [631, 299] width 1262 height 598
click at [118, 132] on li "Fulfilled" at bounding box center [108, 134] width 79 height 19
click at [253, 70] on button "All Types" at bounding box center [267, 69] width 63 height 21
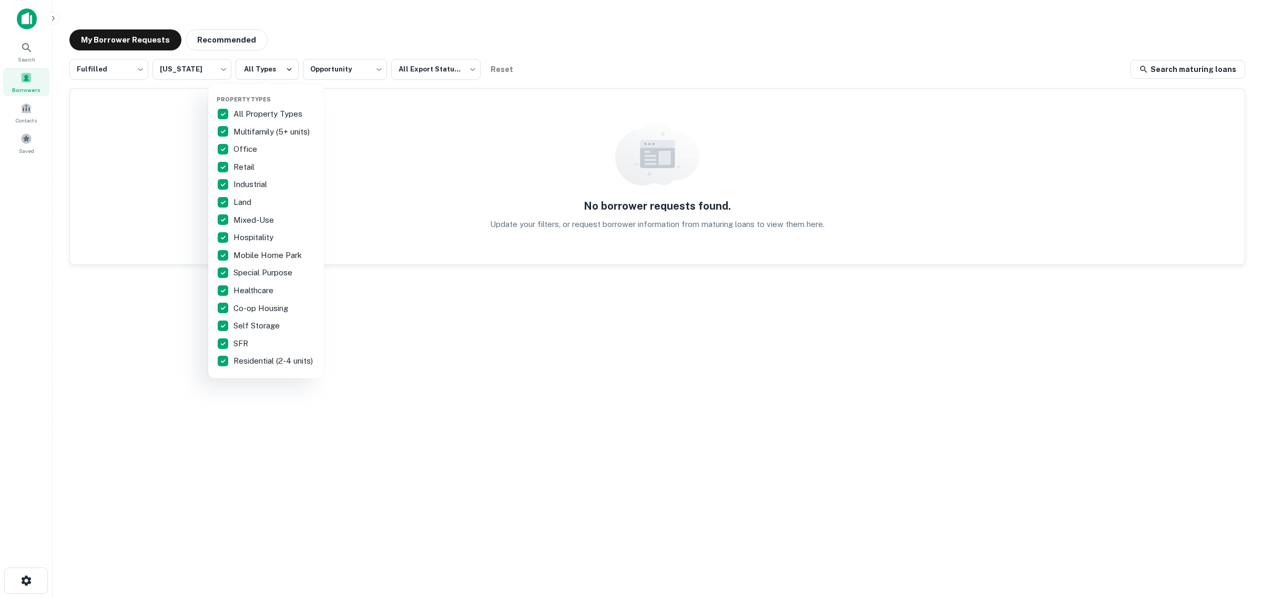
click at [316, 75] on div at bounding box center [631, 299] width 1262 height 598
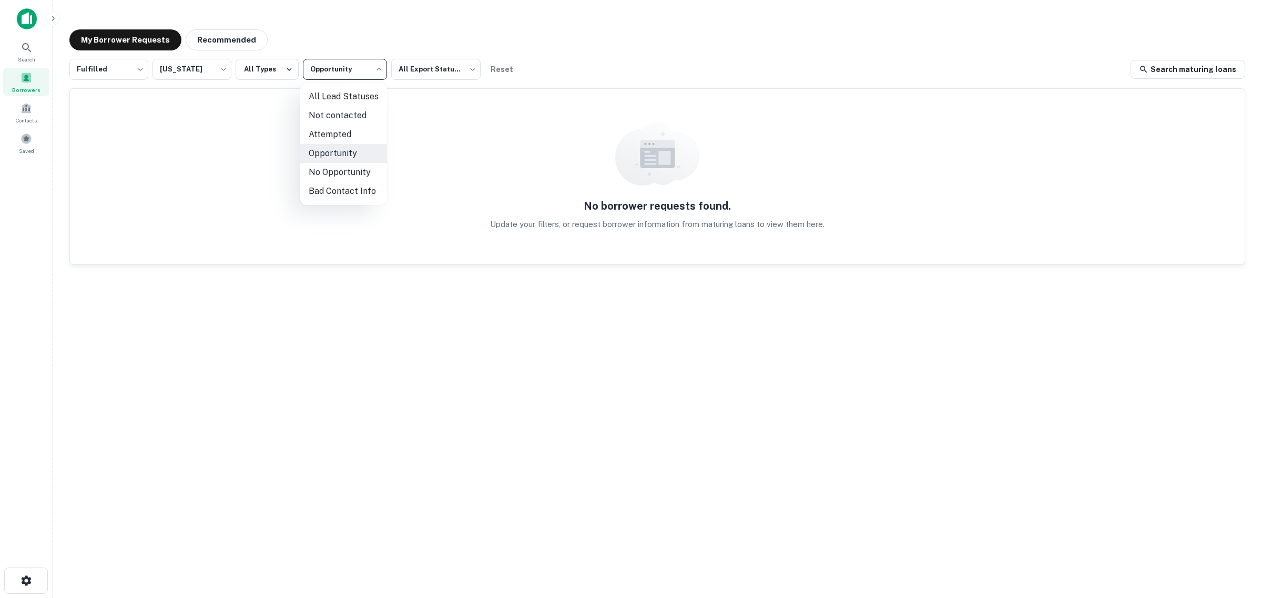
click at [361, 75] on body "**********" at bounding box center [631, 299] width 1262 height 598
click at [349, 100] on li "All Lead Statuses" at bounding box center [343, 96] width 87 height 19
type input "***"
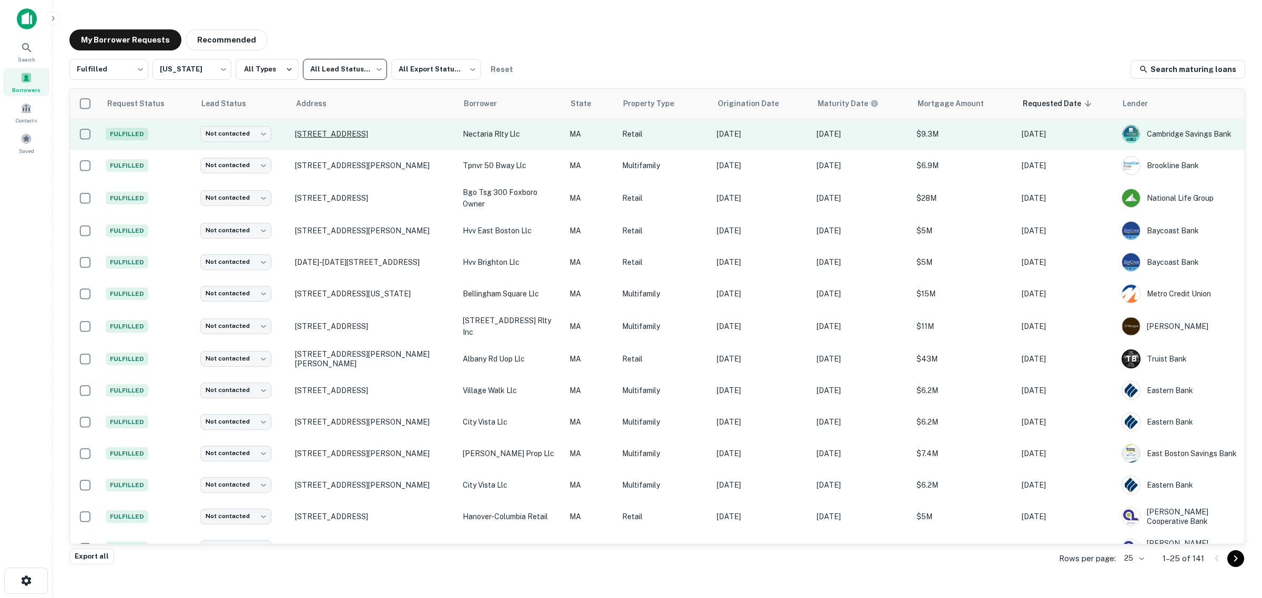
click at [309, 135] on p "312 Maple St Marlborough, MA01752" at bounding box center [373, 133] width 157 height 9
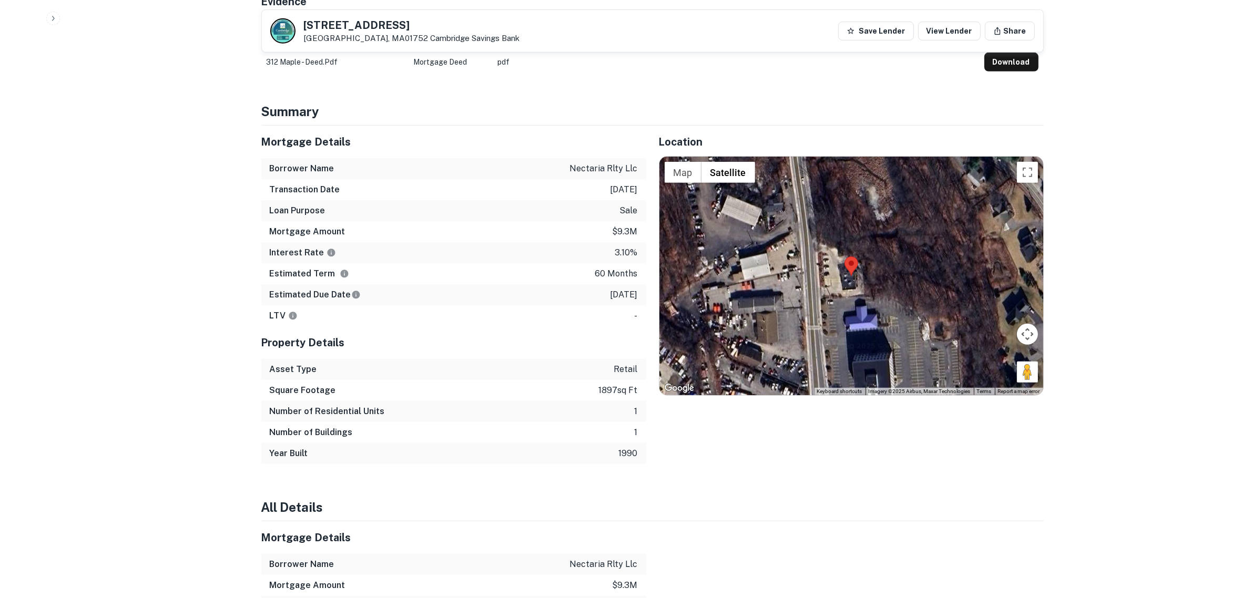
scroll to position [591, 0]
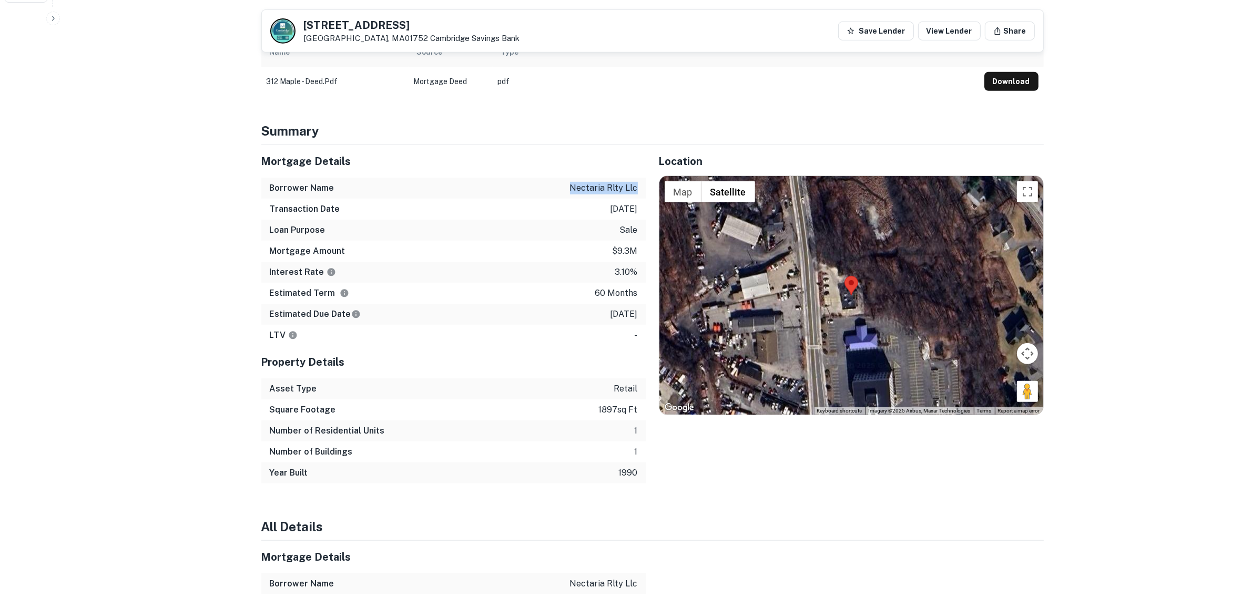
drag, startPoint x: 564, startPoint y: 180, endPoint x: 637, endPoint y: 180, distance: 73.6
click at [637, 180] on div "Borrower Name nectaria rlty llc" at bounding box center [453, 188] width 385 height 21
copy p "nectaria rlty llc"
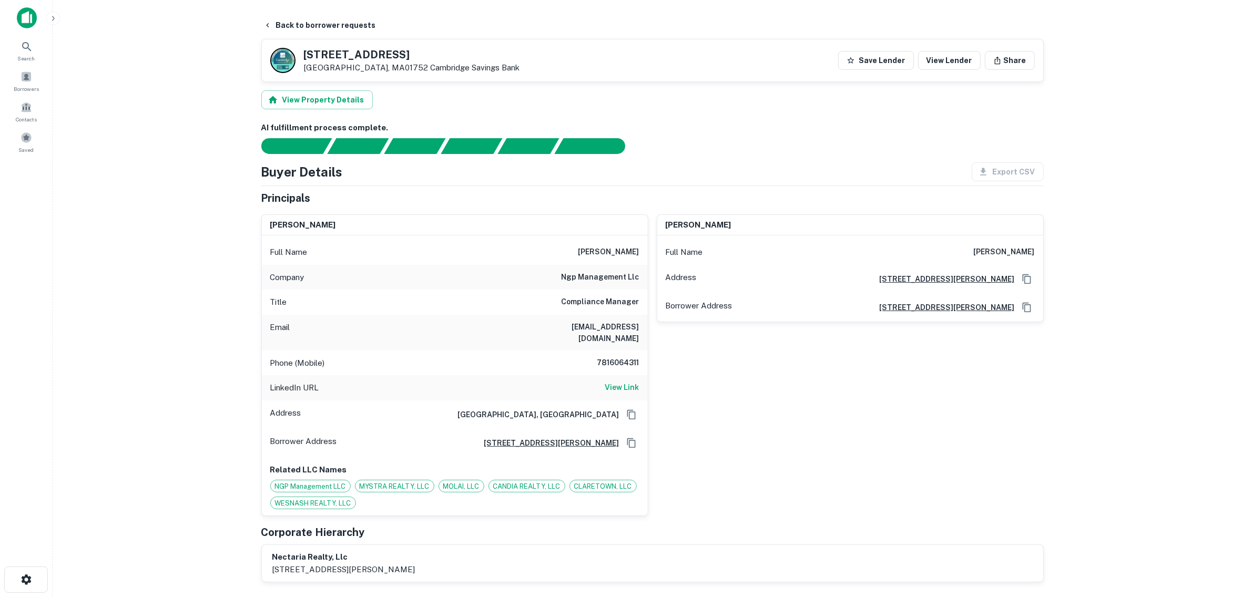
scroll to position [0, 0]
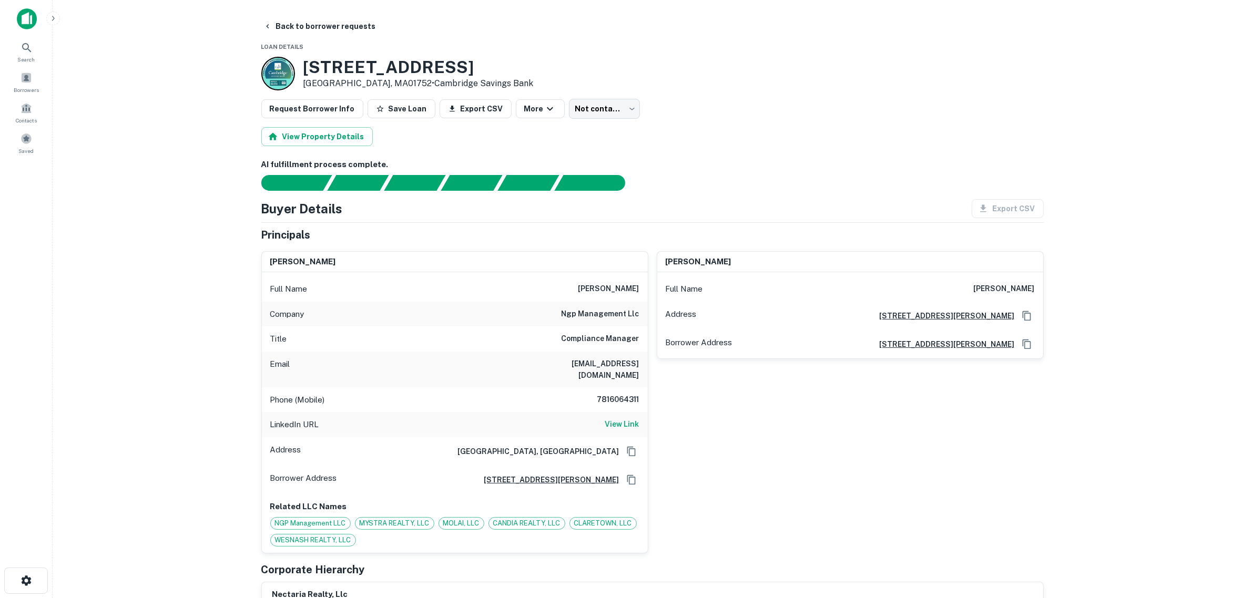
click at [166, 388] on main "Back to borrower requests Loan Details 312 Maple St Marlborough, MA01752 • Camb…" at bounding box center [652, 299] width 1199 height 598
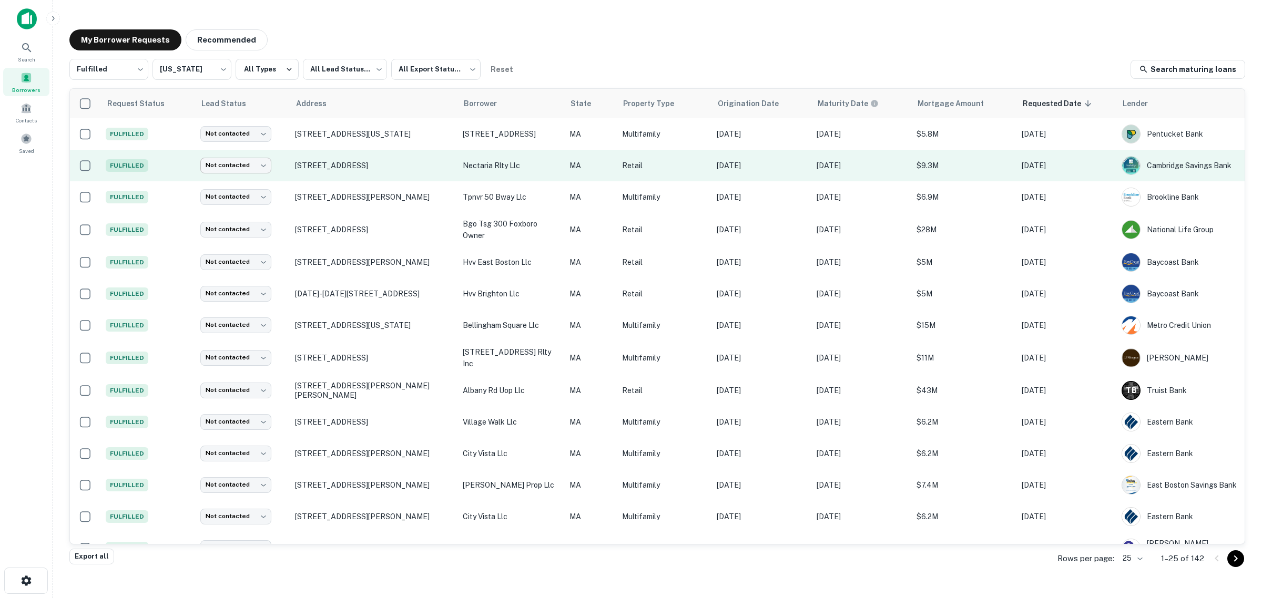
click at [266, 166] on body "Search Borrowers Contacts Saved My Borrower Requests Recommended Fulfilled ****…" at bounding box center [631, 299] width 1262 height 598
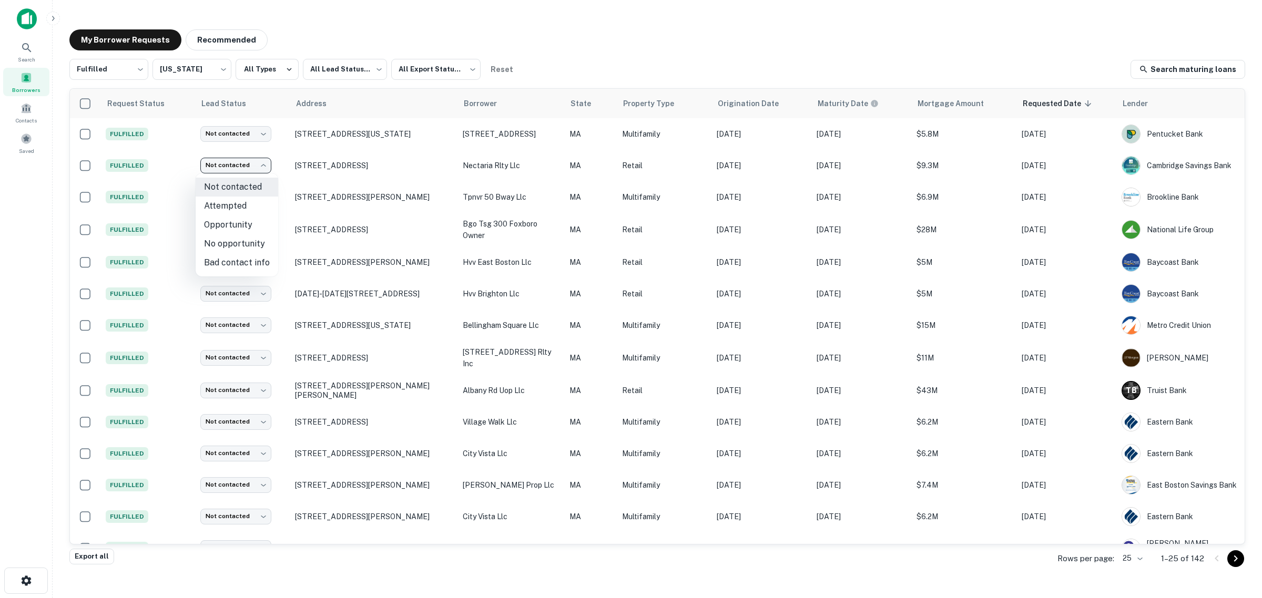
click at [258, 245] on li "No opportunity" at bounding box center [237, 243] width 83 height 19
type input "**********"
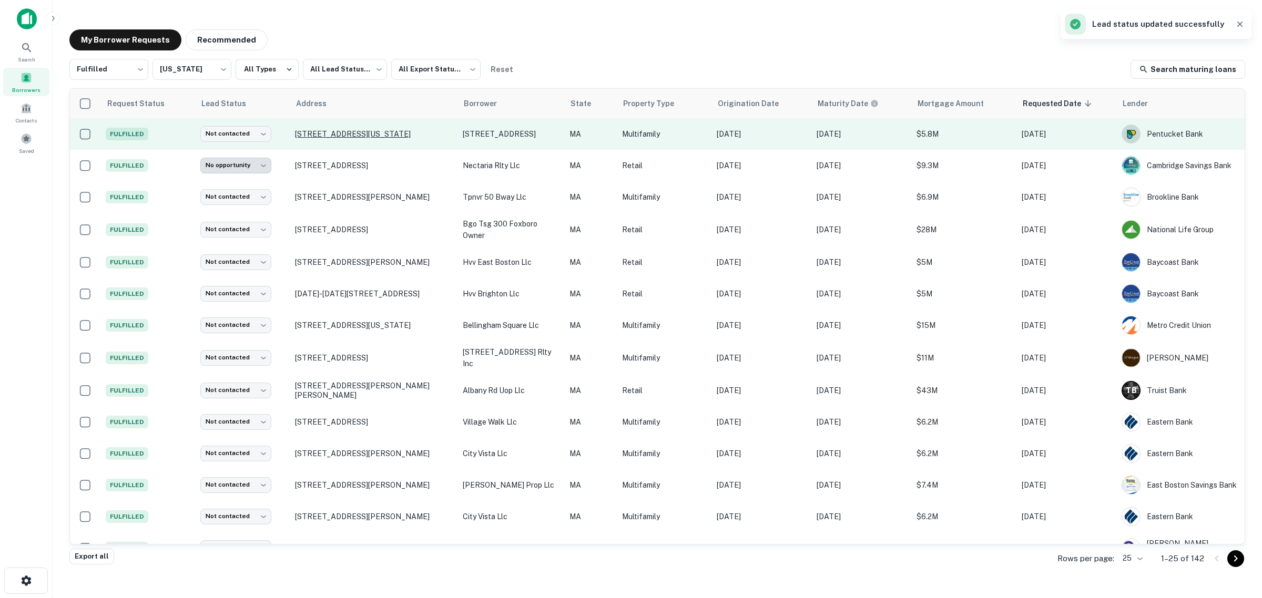
click at [318, 132] on p "[STREET_ADDRESS][US_STATE]" at bounding box center [373, 133] width 157 height 9
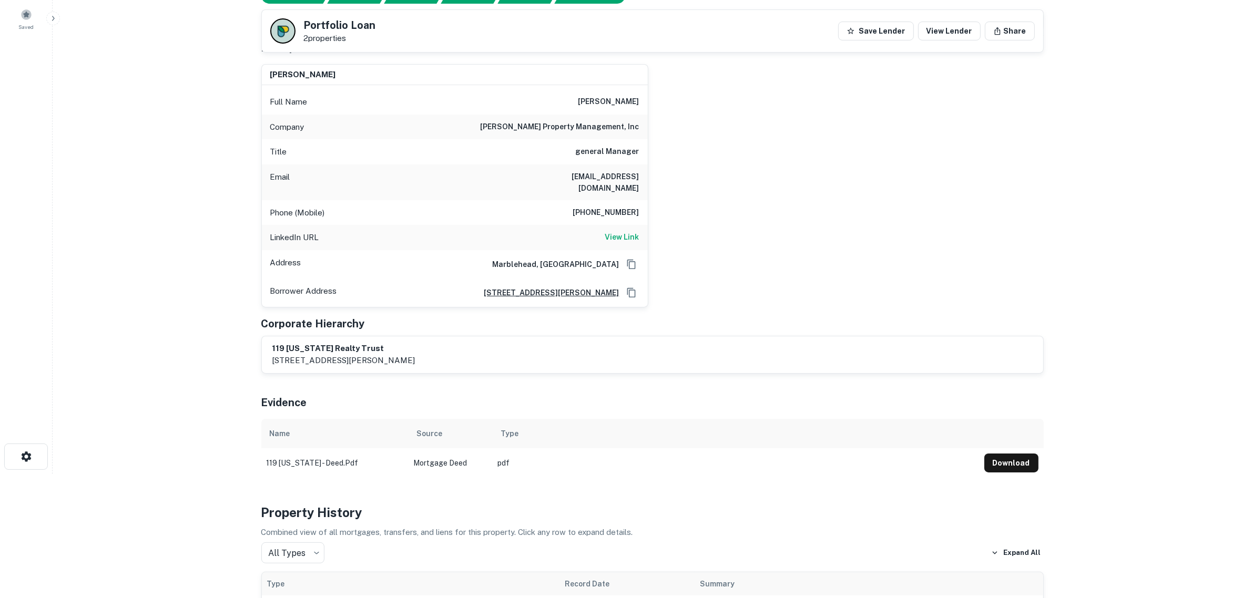
scroll to position [21, 0]
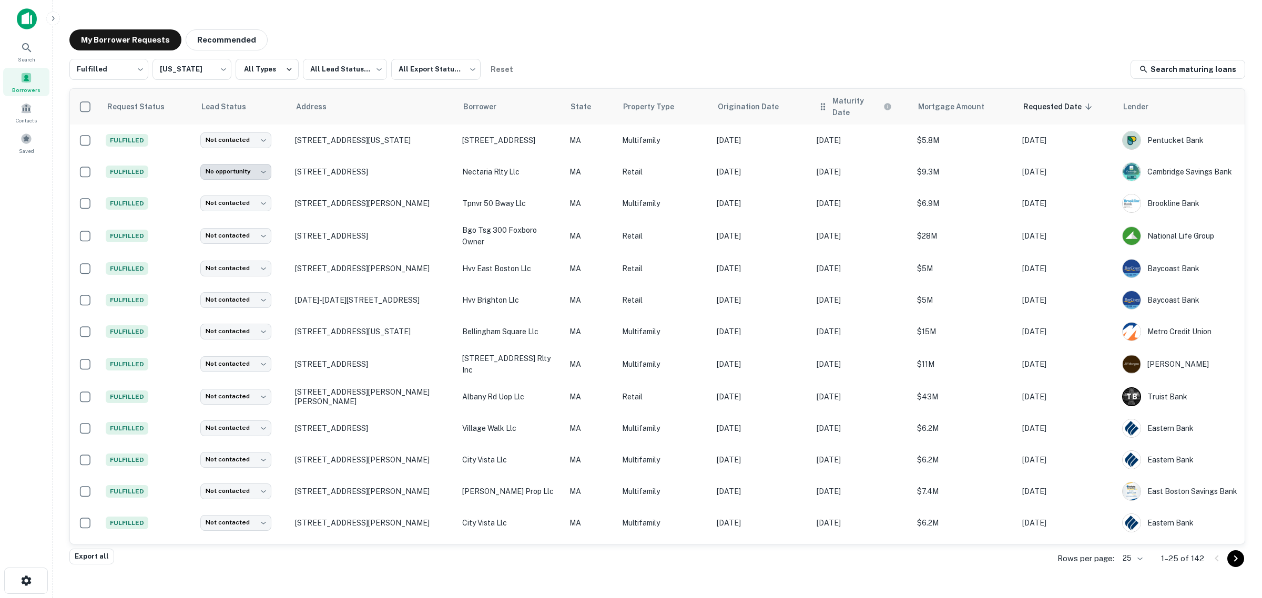
click at [820, 111] on th "Maturity Date" at bounding box center [861, 107] width 100 height 36
click at [842, 109] on div "Maturity Date" at bounding box center [862, 106] width 88 height 23
click at [818, 100] on icon at bounding box center [823, 106] width 11 height 13
click at [818, 104] on icon at bounding box center [823, 106] width 11 height 13
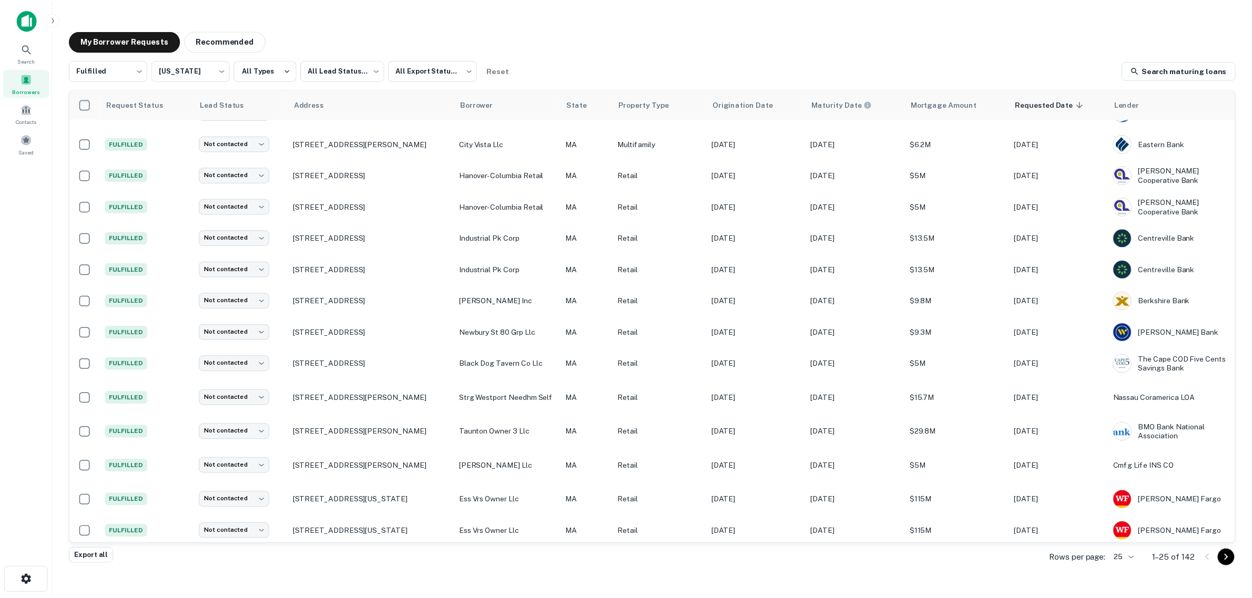
scroll to position [374, 0]
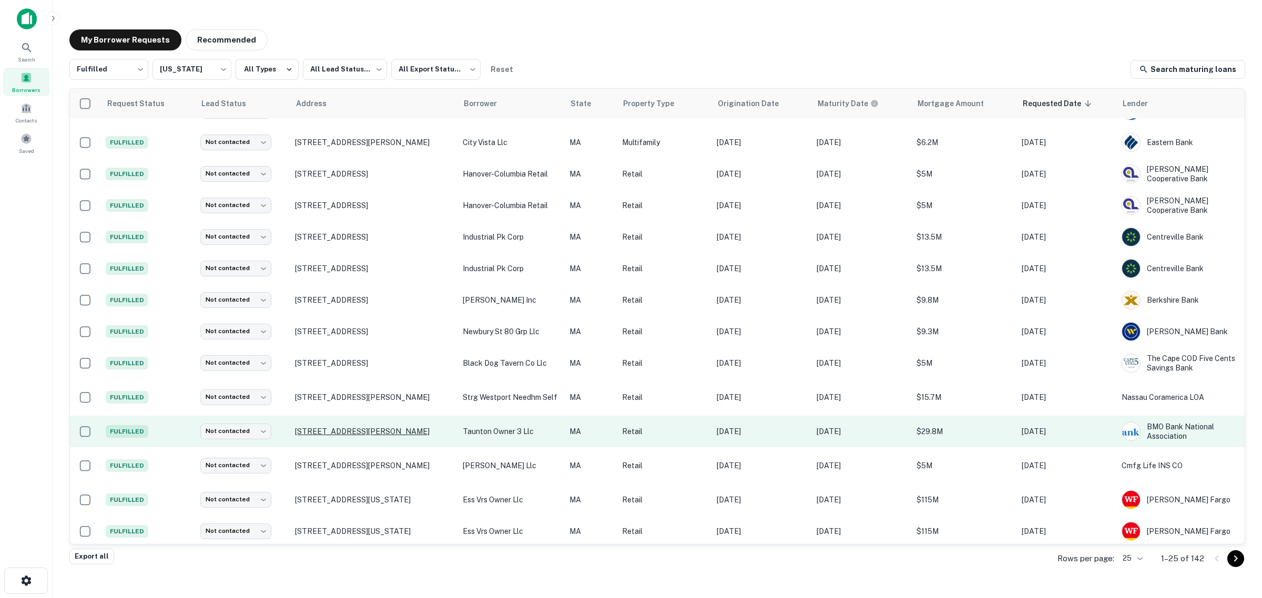
click at [376, 430] on p "4 Silverwood Dr Taunton, MA02780" at bounding box center [373, 431] width 157 height 9
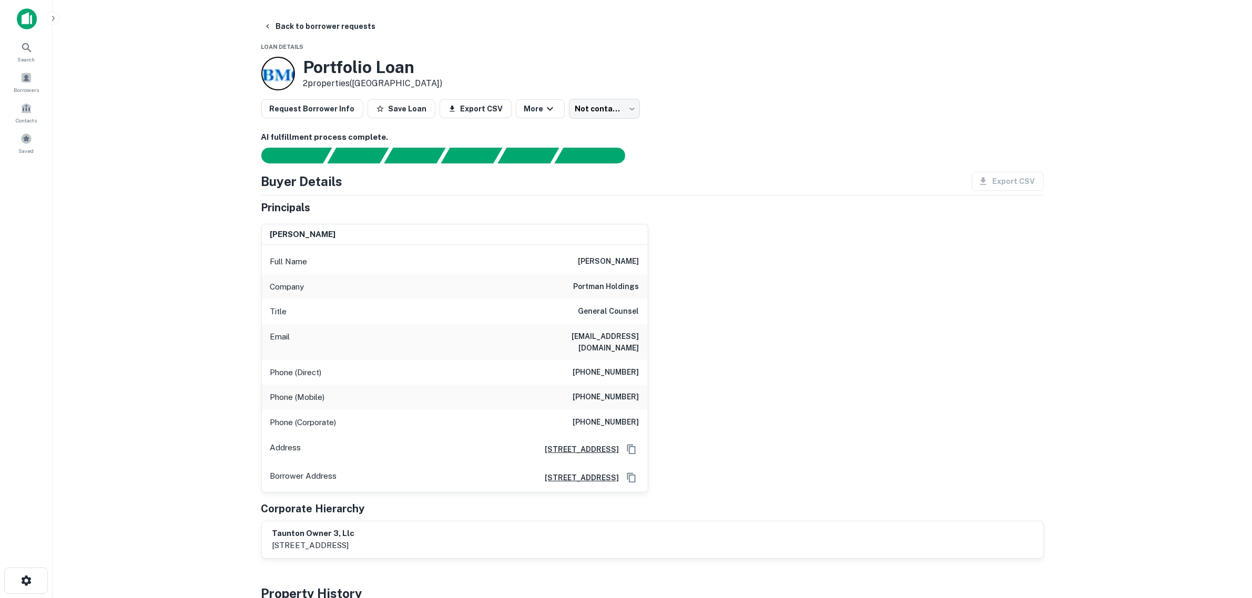
drag, startPoint x: 508, startPoint y: 338, endPoint x: 642, endPoint y: 338, distance: 134.1
click at [642, 338] on div "Email jgreenway@portmanresidential.com" at bounding box center [455, 342] width 386 height 36
copy h6 "jgreenway@portmanresidential.com"
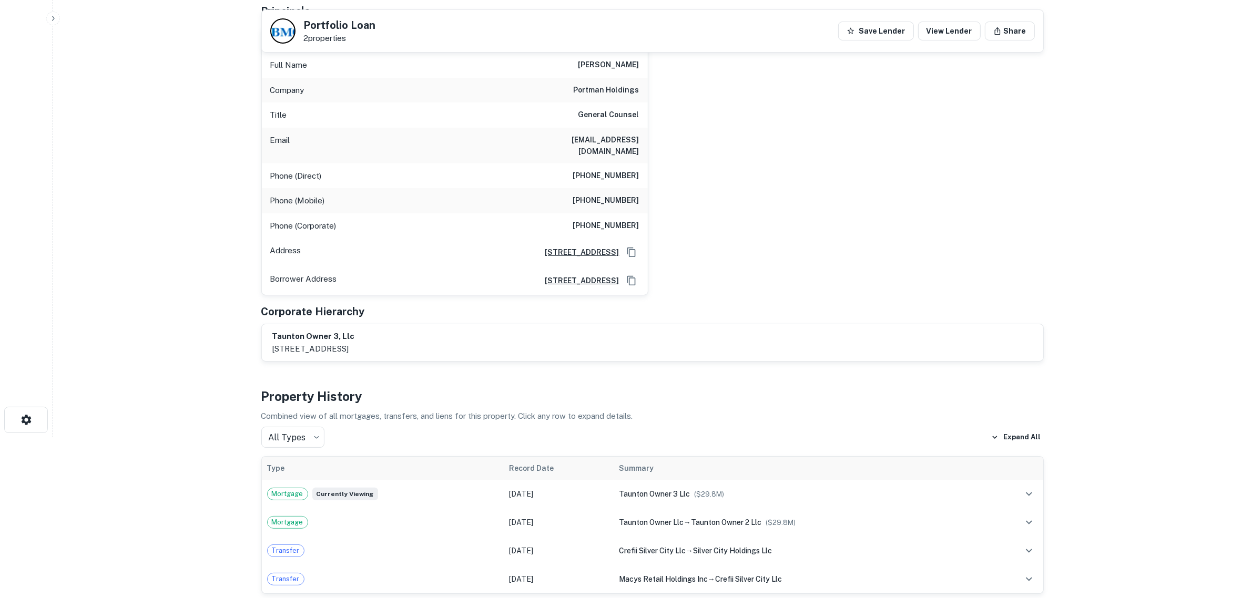
scroll to position [127, 0]
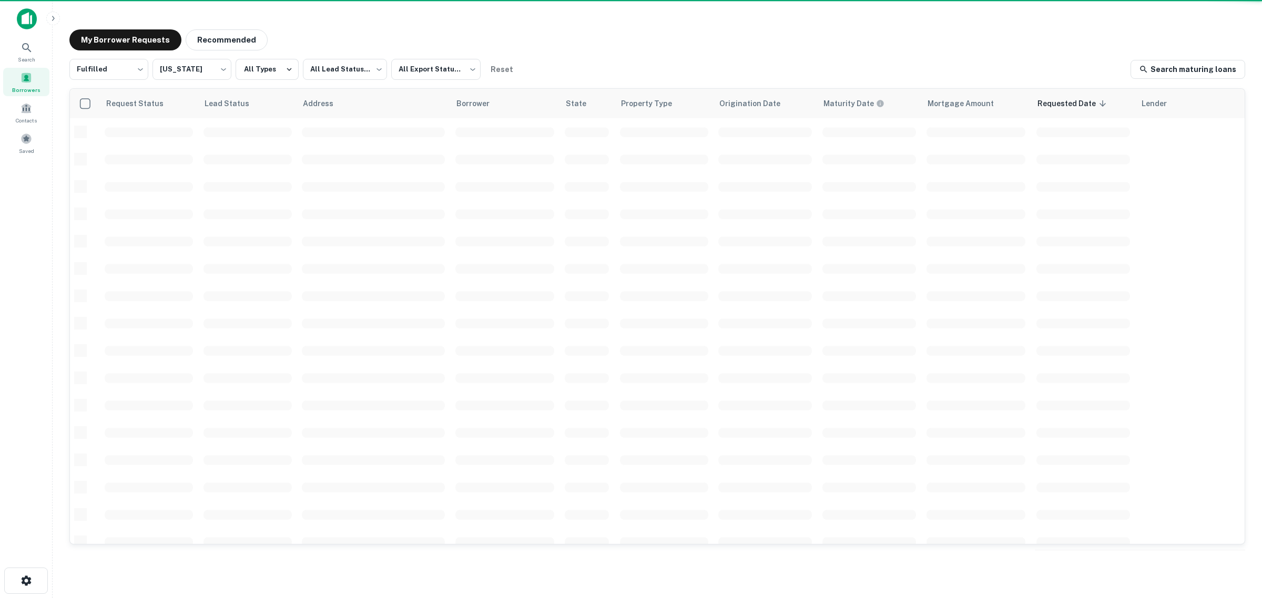
scroll to position [258, 0]
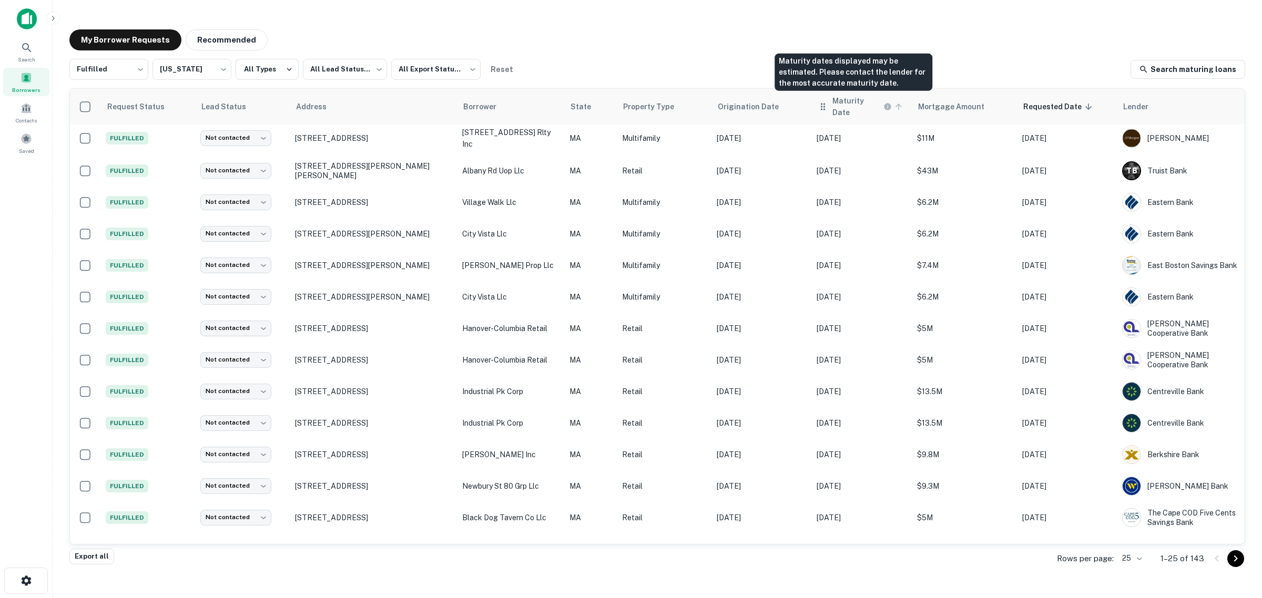
click at [859, 104] on h6 "Maturity Date" at bounding box center [856, 106] width 49 height 23
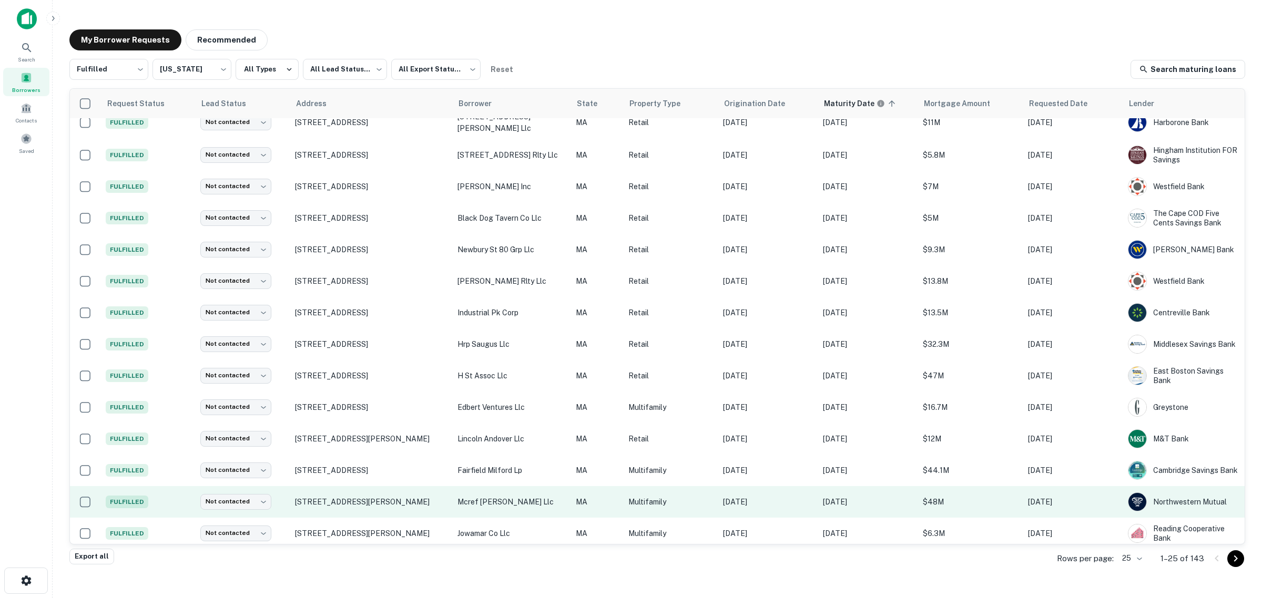
scroll to position [369, 0]
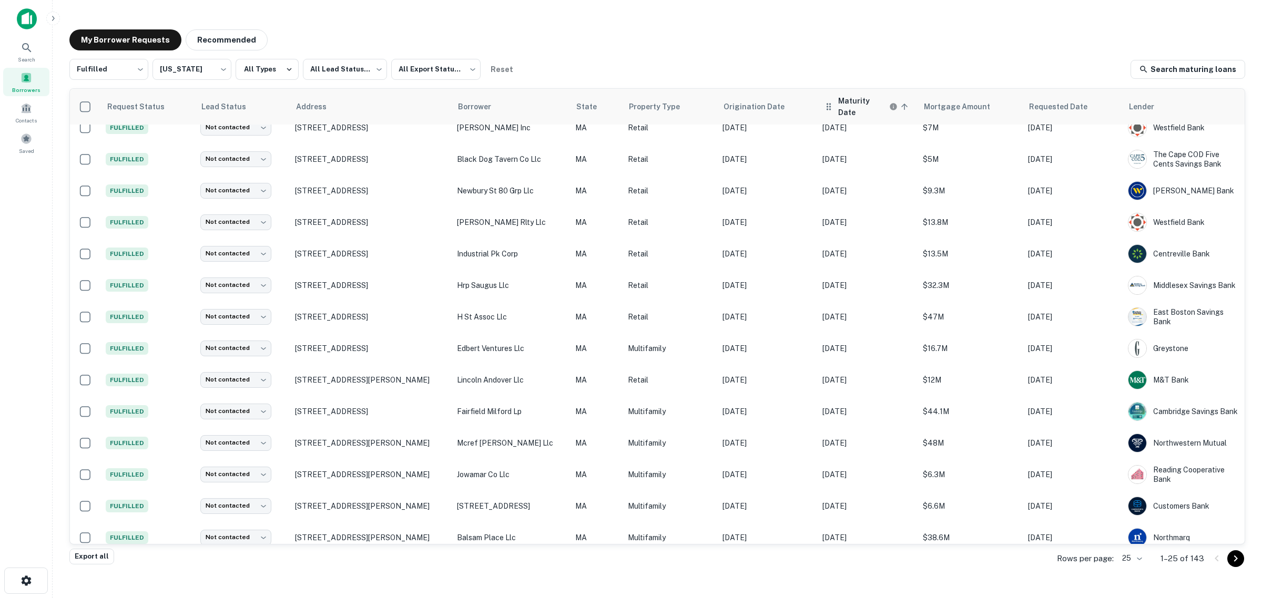
click at [846, 104] on h6 "Maturity Date" at bounding box center [862, 106] width 49 height 23
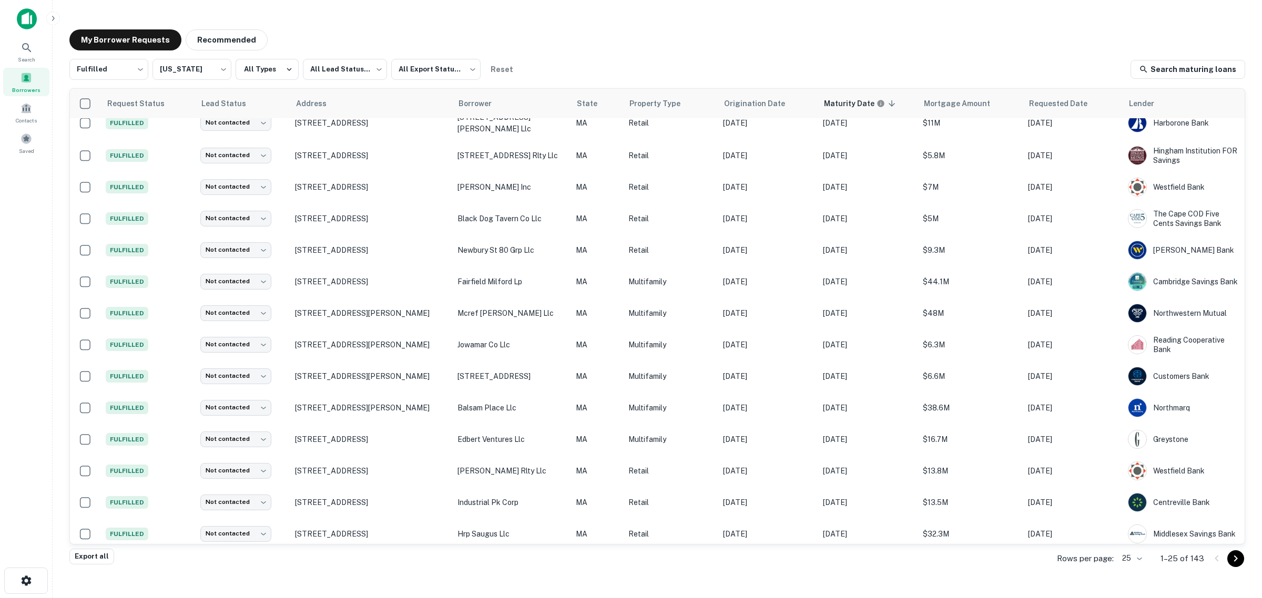
scroll to position [303, 0]
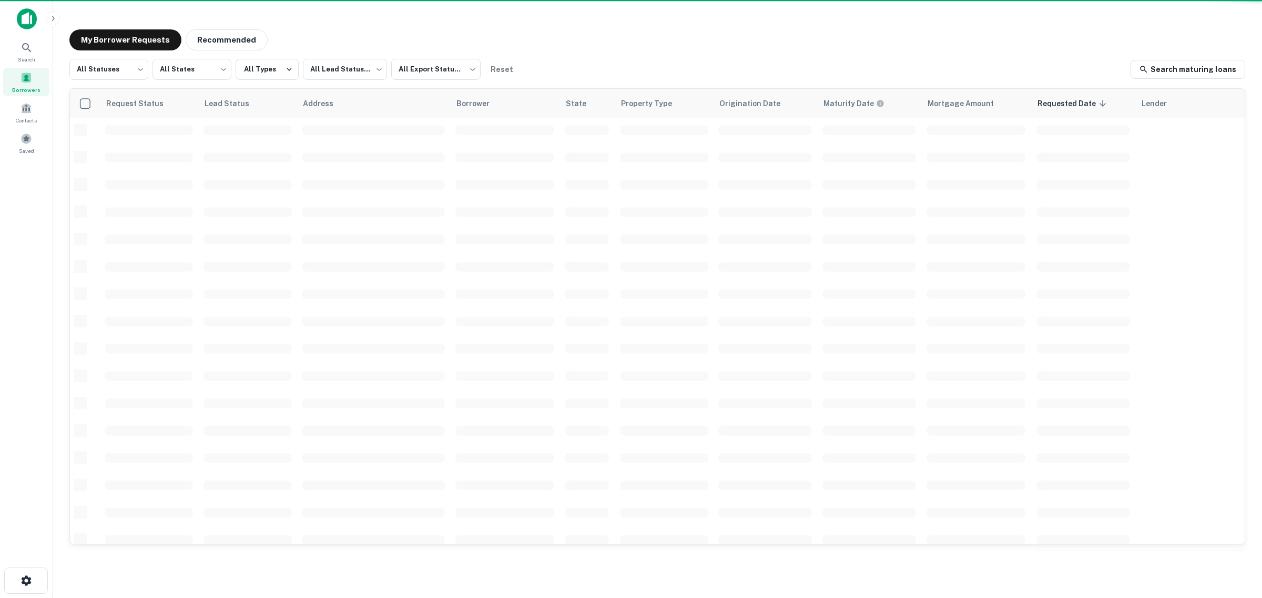
scroll to position [258, 0]
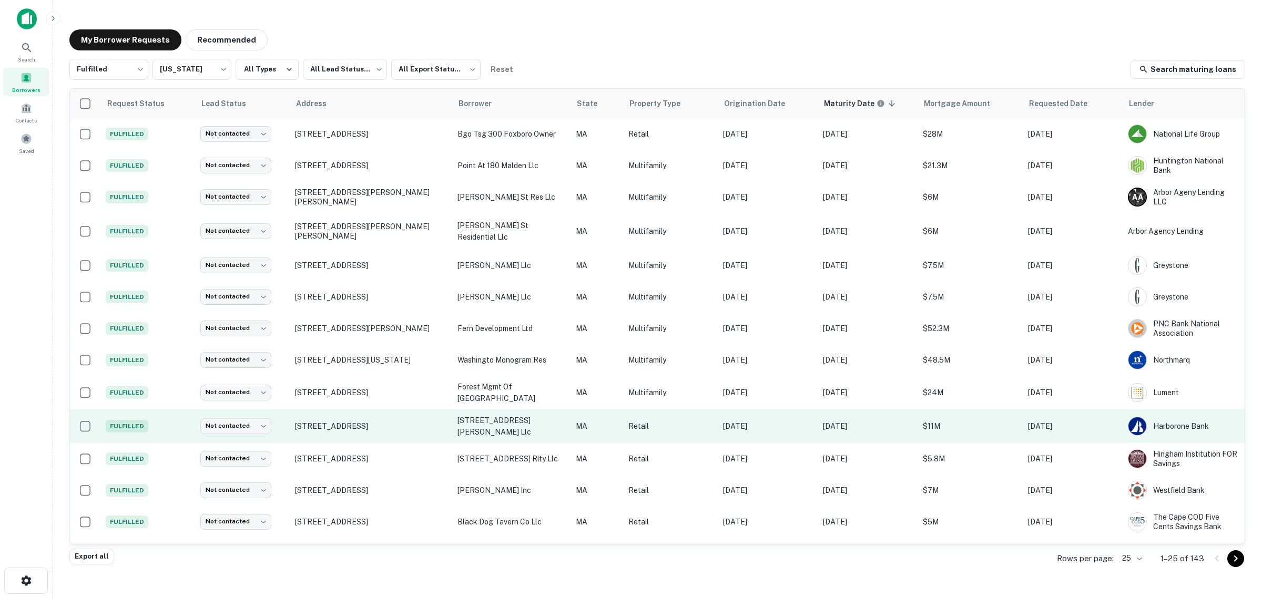
drag, startPoint x: 631, startPoint y: 488, endPoint x: 1151, endPoint y: 409, distance: 525.9
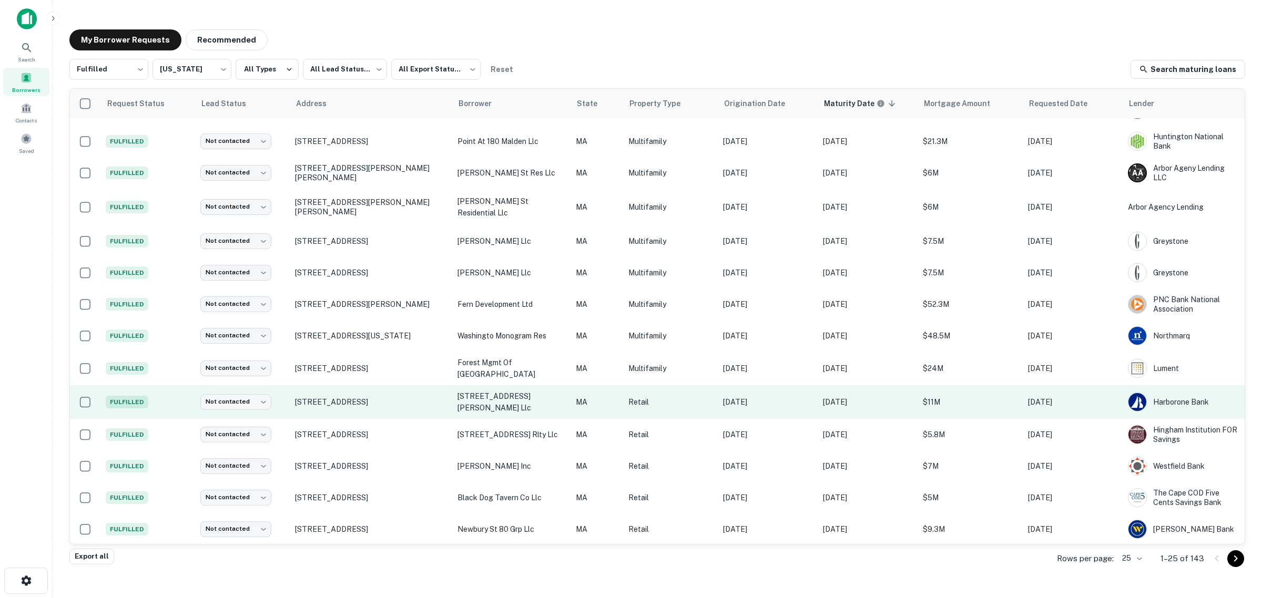
scroll to position [66, 0]
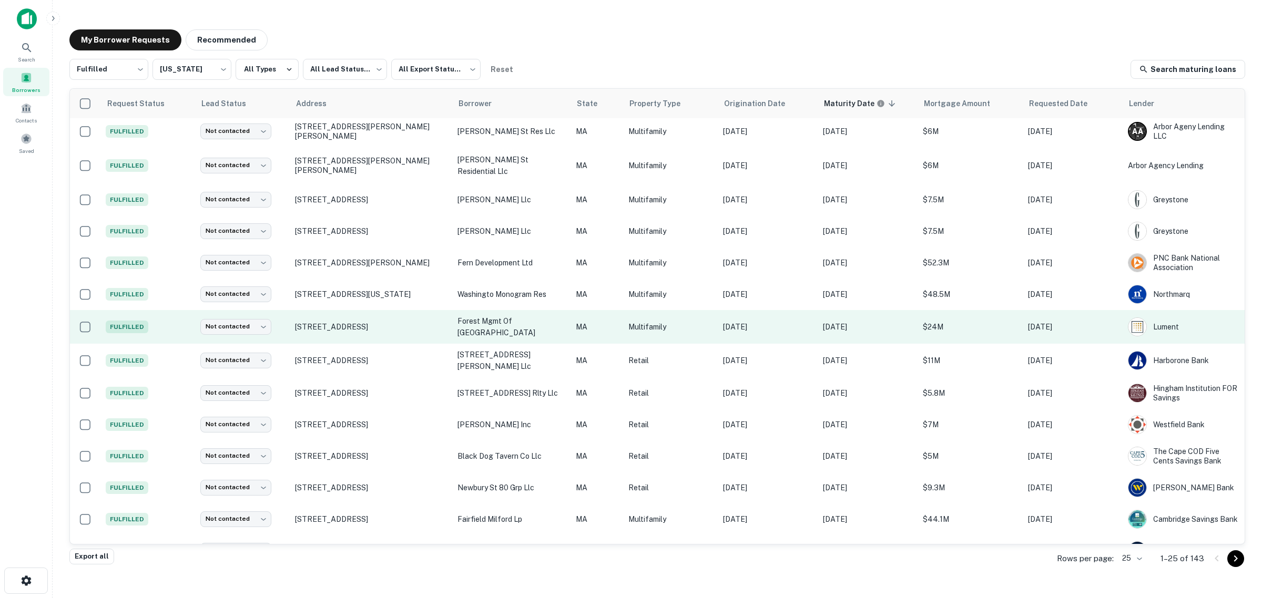
drag, startPoint x: 1179, startPoint y: 365, endPoint x: 1226, endPoint y: 343, distance: 52.0
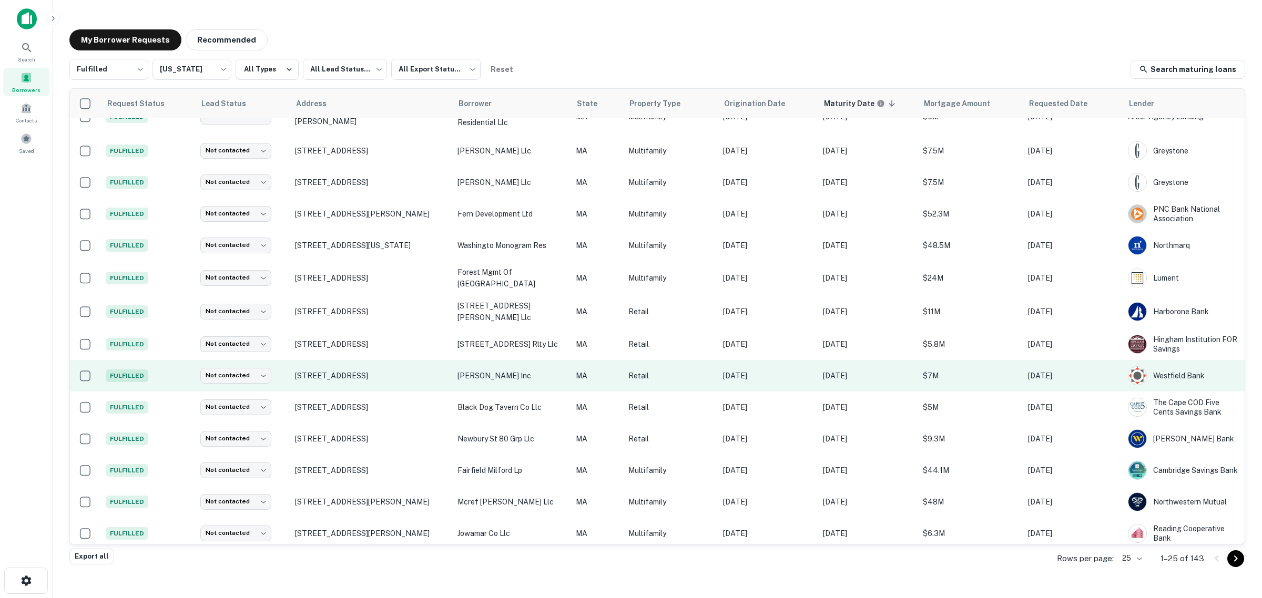
scroll to position [0, 0]
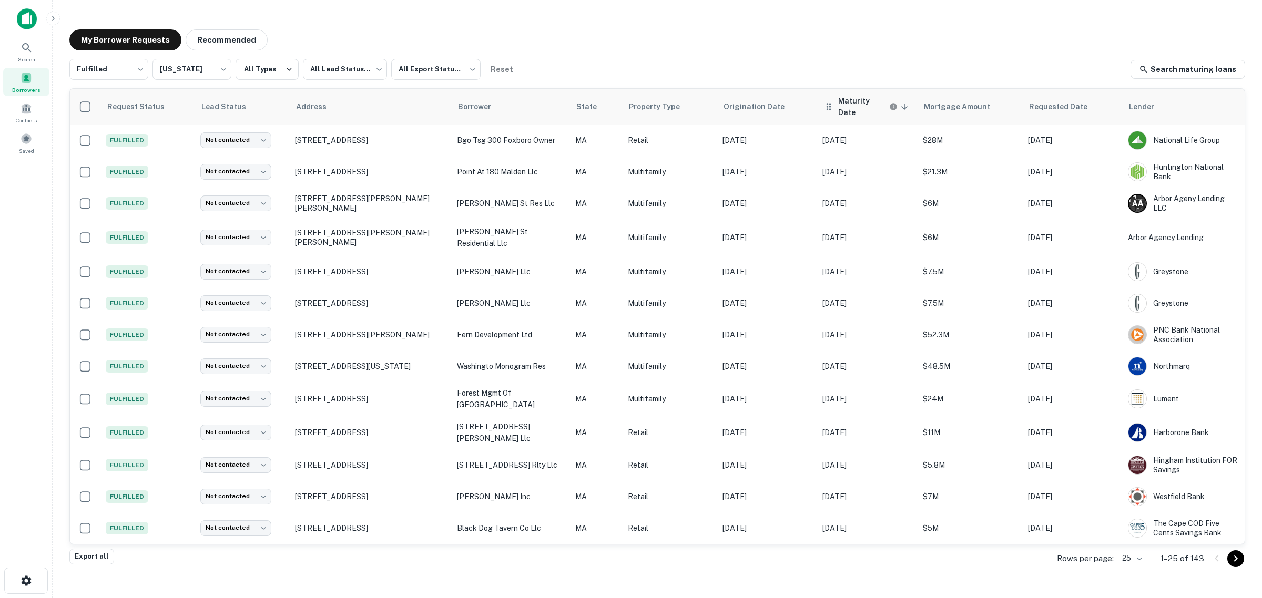
click at [823, 109] on icon at bounding box center [828, 106] width 11 height 13
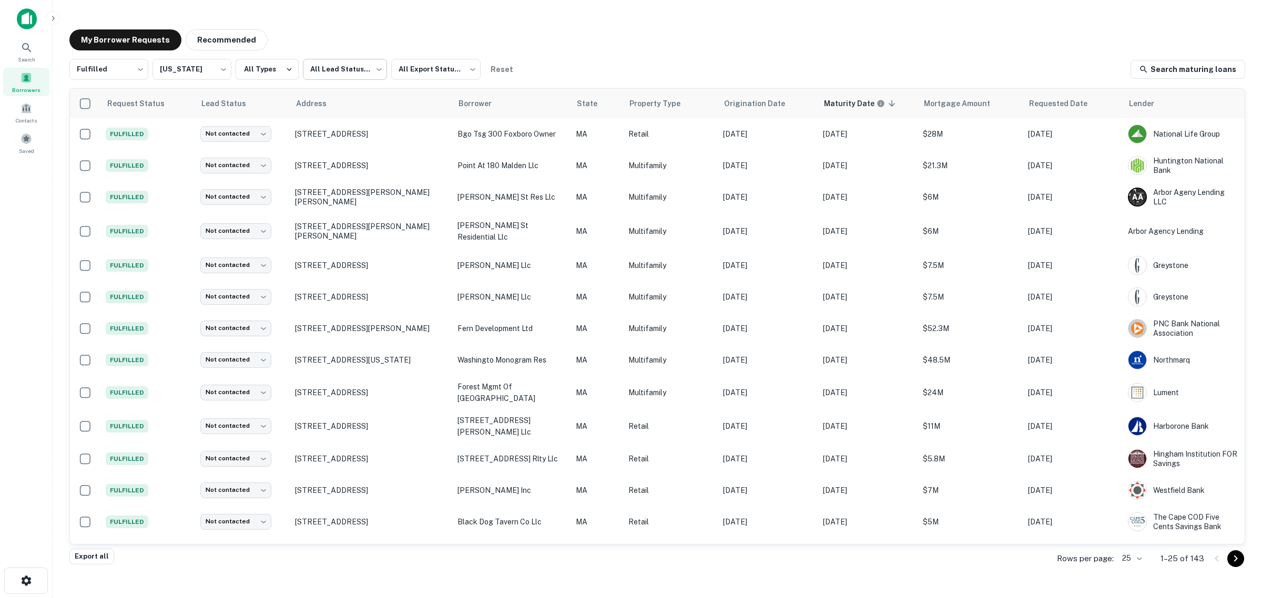
click at [312, 69] on body "Search Borrowers Contacts Saved My Borrower Requests Recommended Fulfilled ****…" at bounding box center [631, 299] width 1262 height 598
click at [608, 50] on div at bounding box center [631, 299] width 1262 height 598
click at [287, 67] on icon "button" at bounding box center [288, 69] width 9 height 9
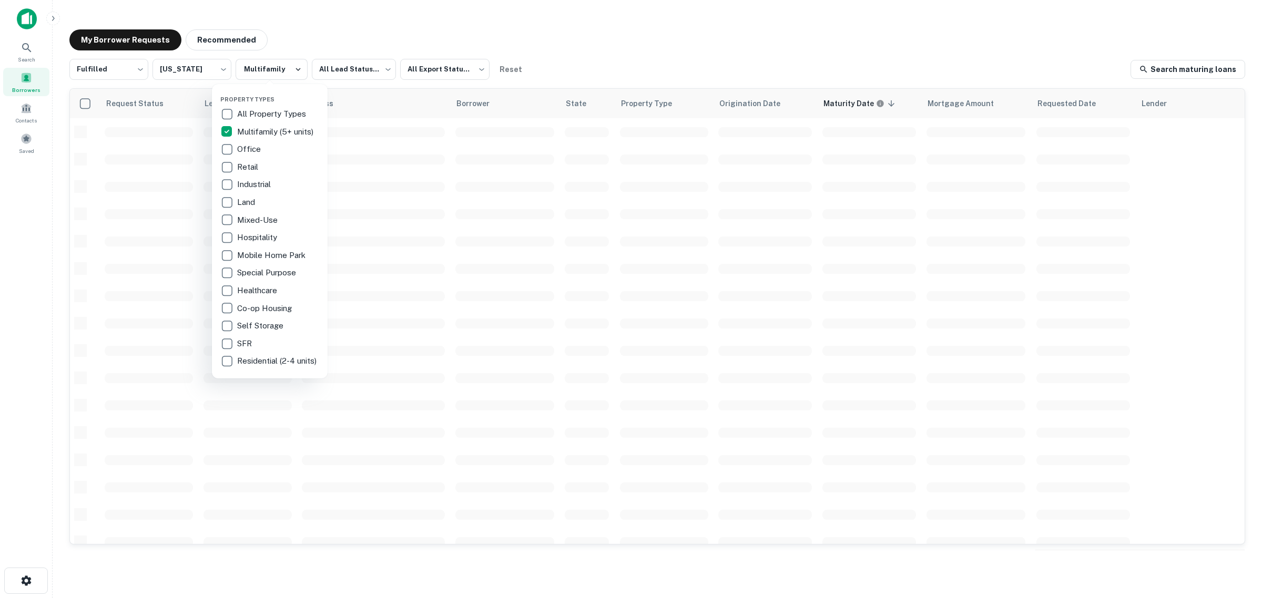
click at [591, 49] on div at bounding box center [631, 299] width 1262 height 598
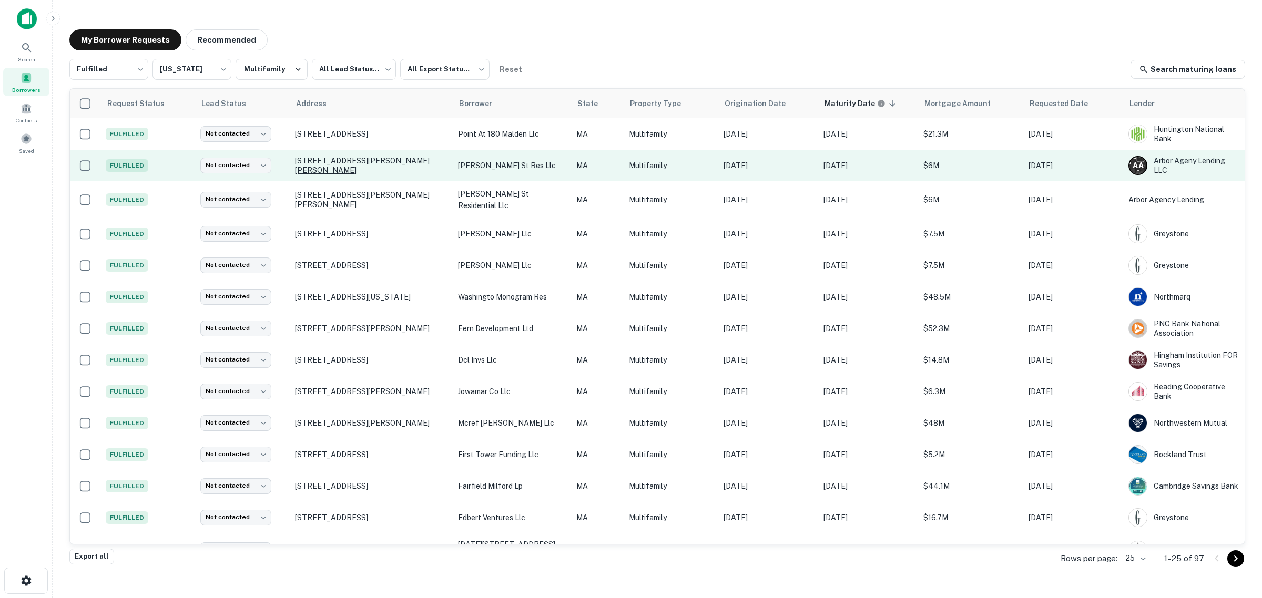
click at [359, 169] on p "[STREET_ADDRESS][PERSON_NAME][PERSON_NAME]" at bounding box center [371, 165] width 152 height 19
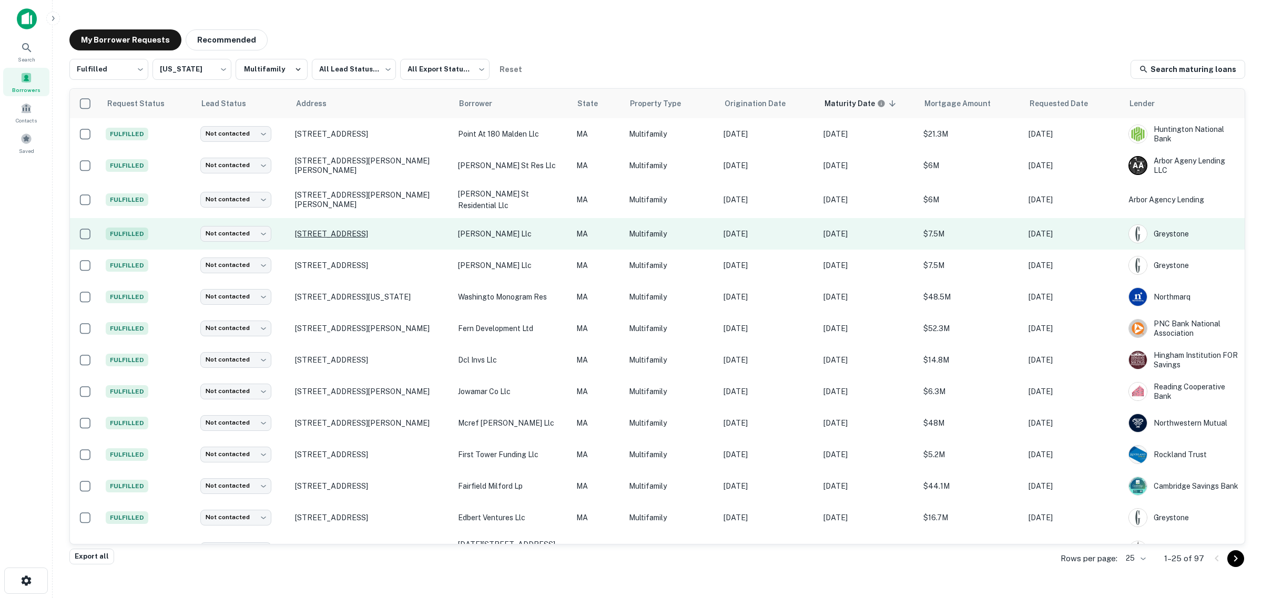
click at [358, 229] on p "[STREET_ADDRESS]" at bounding box center [371, 233] width 152 height 9
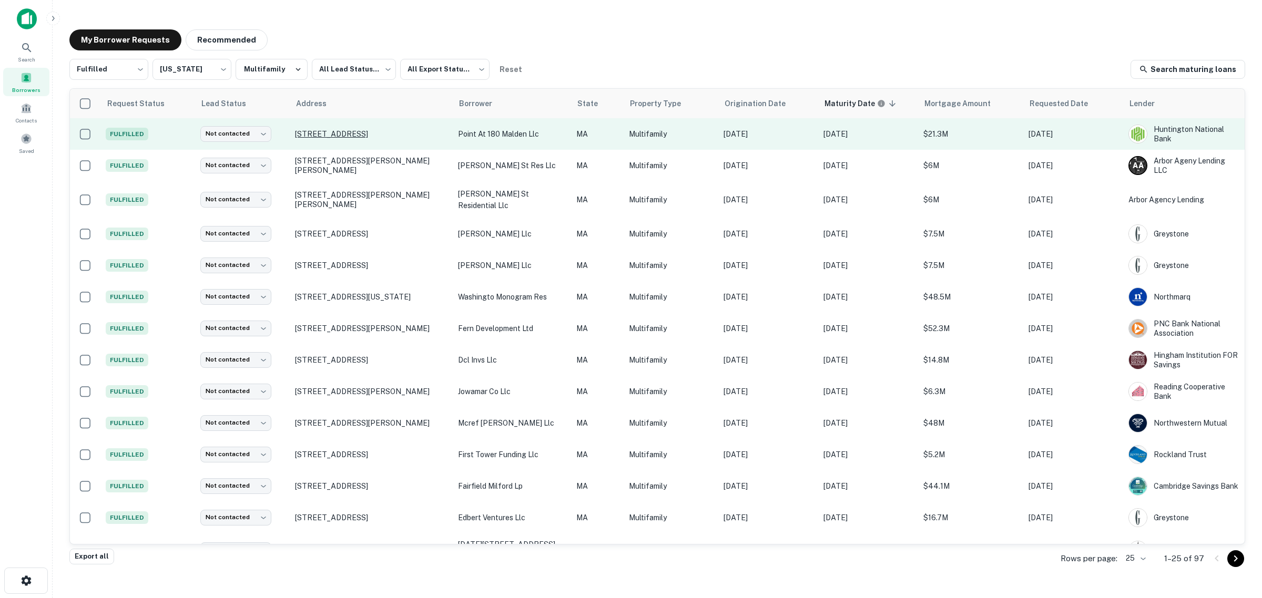
click at [308, 131] on p "[STREET_ADDRESS]" at bounding box center [371, 133] width 152 height 9
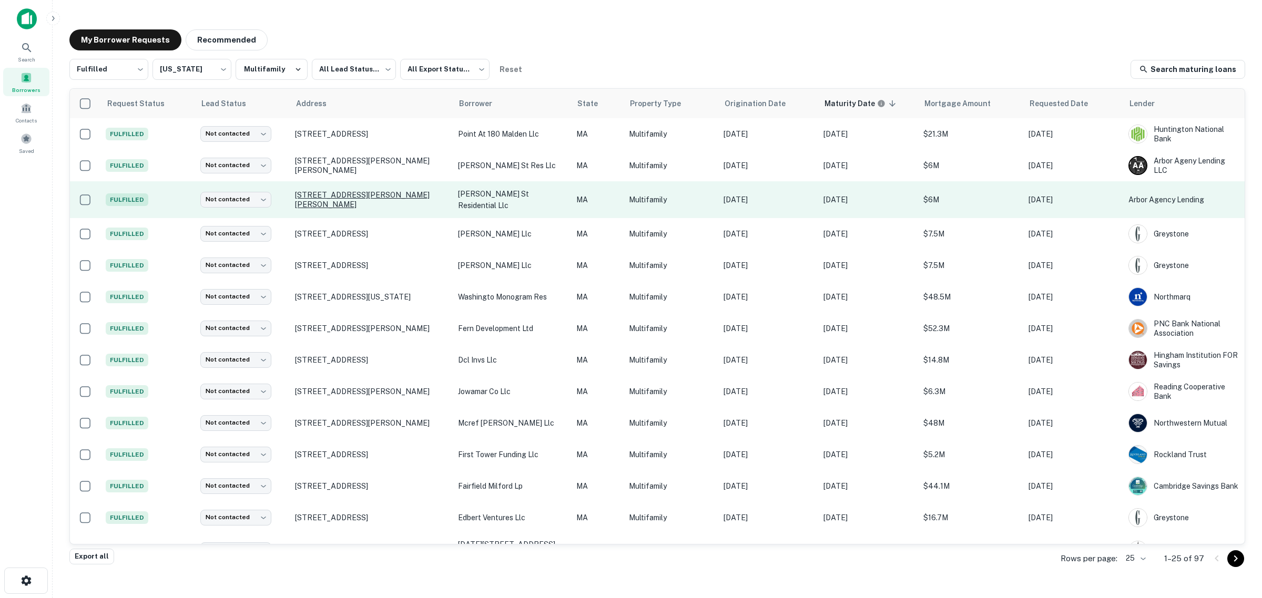
click at [388, 203] on p "[STREET_ADDRESS][PERSON_NAME][PERSON_NAME]" at bounding box center [371, 199] width 152 height 19
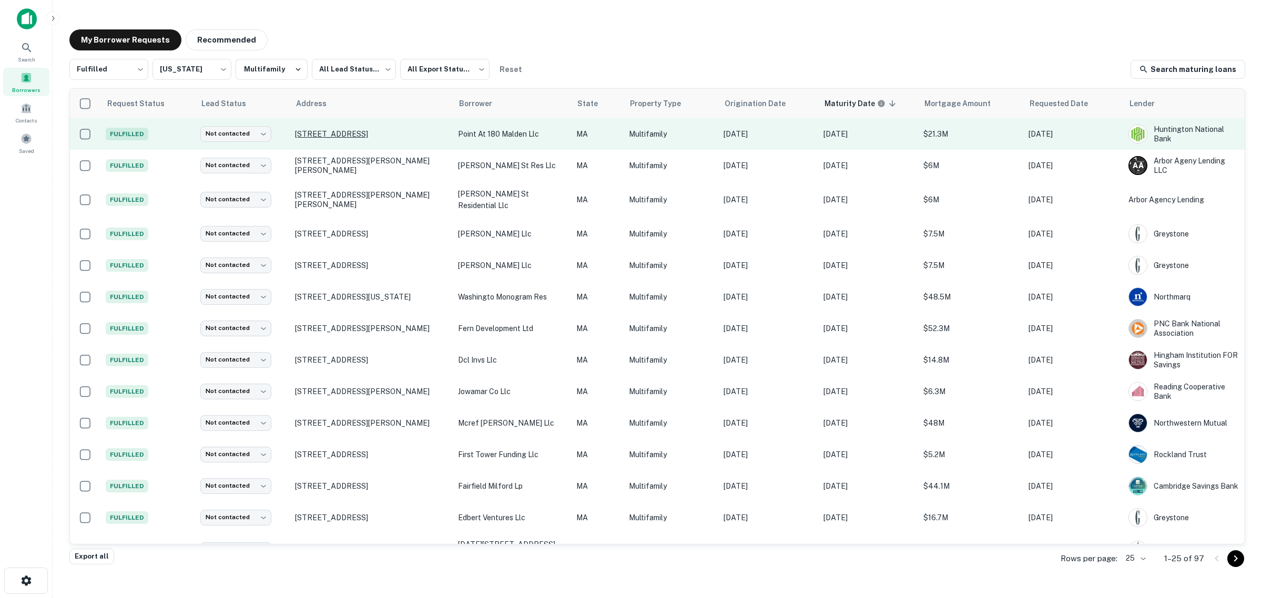
click at [363, 132] on p "[STREET_ADDRESS]" at bounding box center [371, 133] width 152 height 9
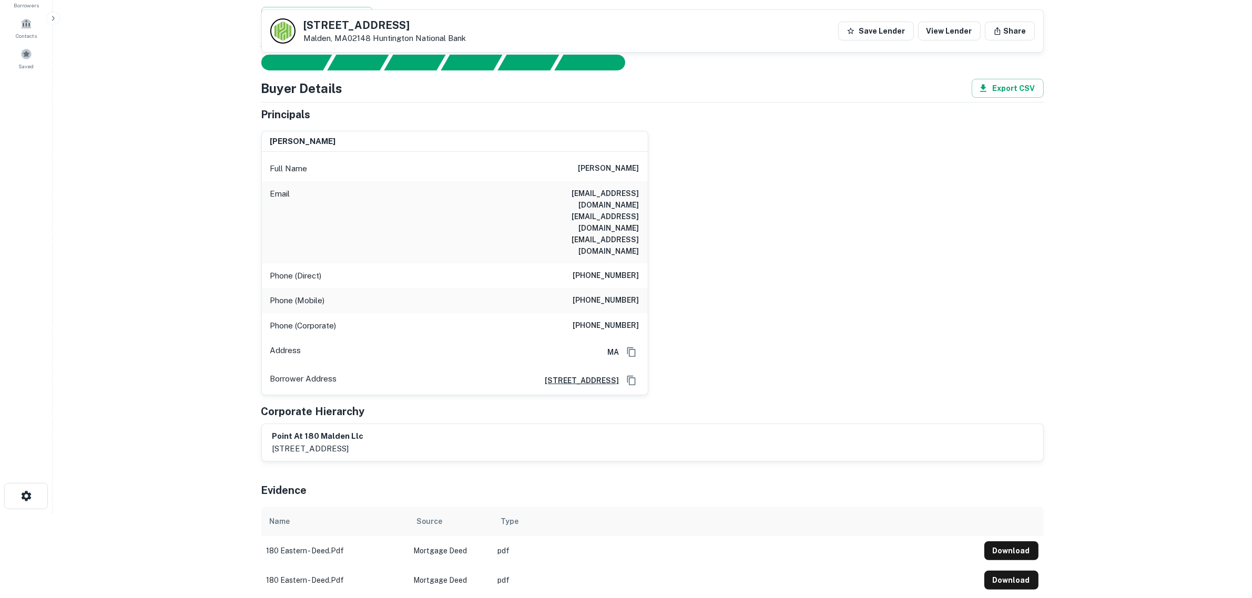
scroll to position [66, 0]
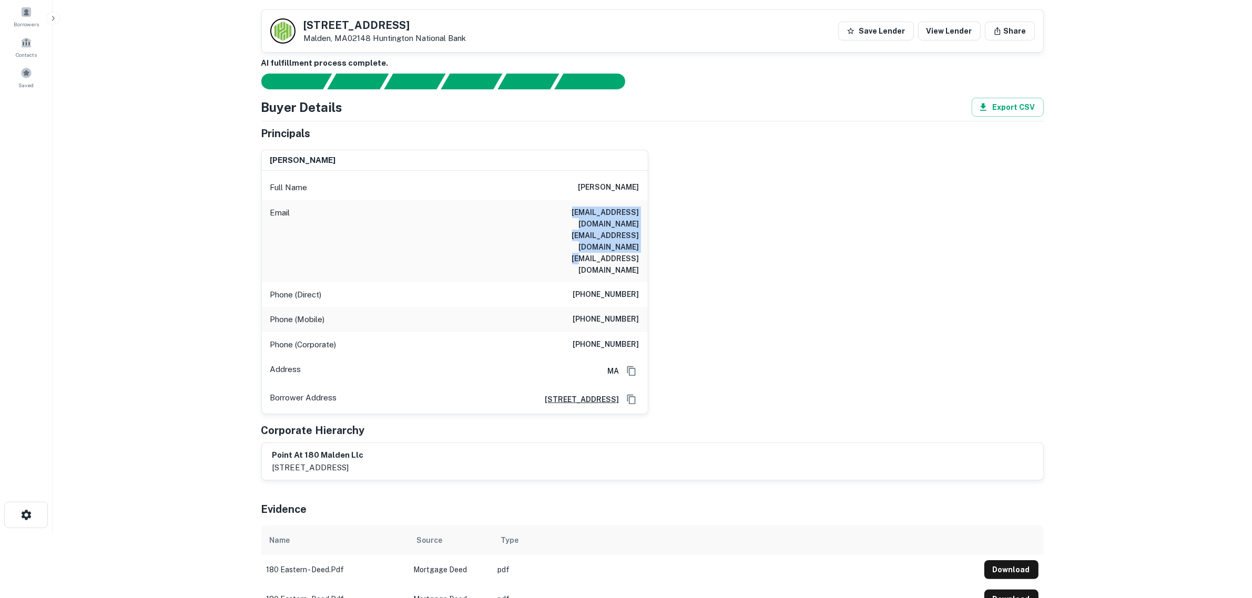
drag, startPoint x: 639, startPoint y: 238, endPoint x: 542, endPoint y: 209, distance: 101.5
click at [542, 209] on div "Email [EMAIL_ADDRESS][DOMAIN_NAME] [EMAIL_ADDRESS][DOMAIN_NAME] [EMAIL_ADDRESS]…" at bounding box center [455, 241] width 386 height 82
copy h6 "[EMAIL_ADDRESS][DOMAIN_NAME] [EMAIL_ADDRESS][DOMAIN_NAME] [EMAIL_ADDRESS][DOMAI…"
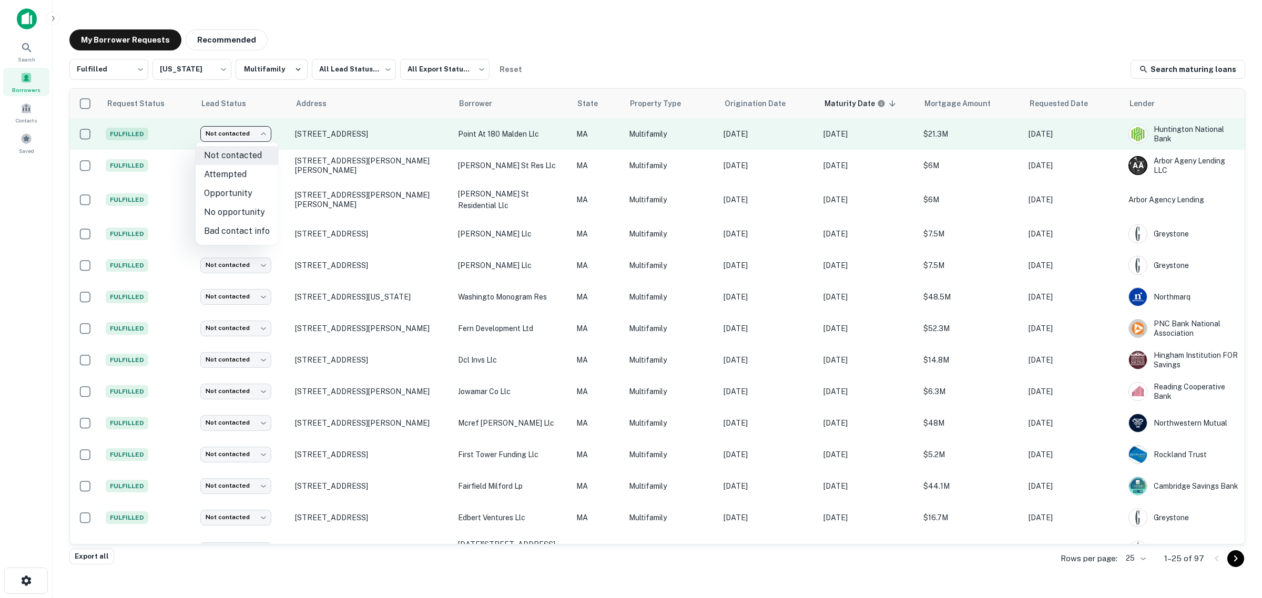
click at [263, 127] on body "Search Borrowers Contacts Saved My Borrower Requests Recommended Fulfilled ****…" at bounding box center [631, 299] width 1262 height 598
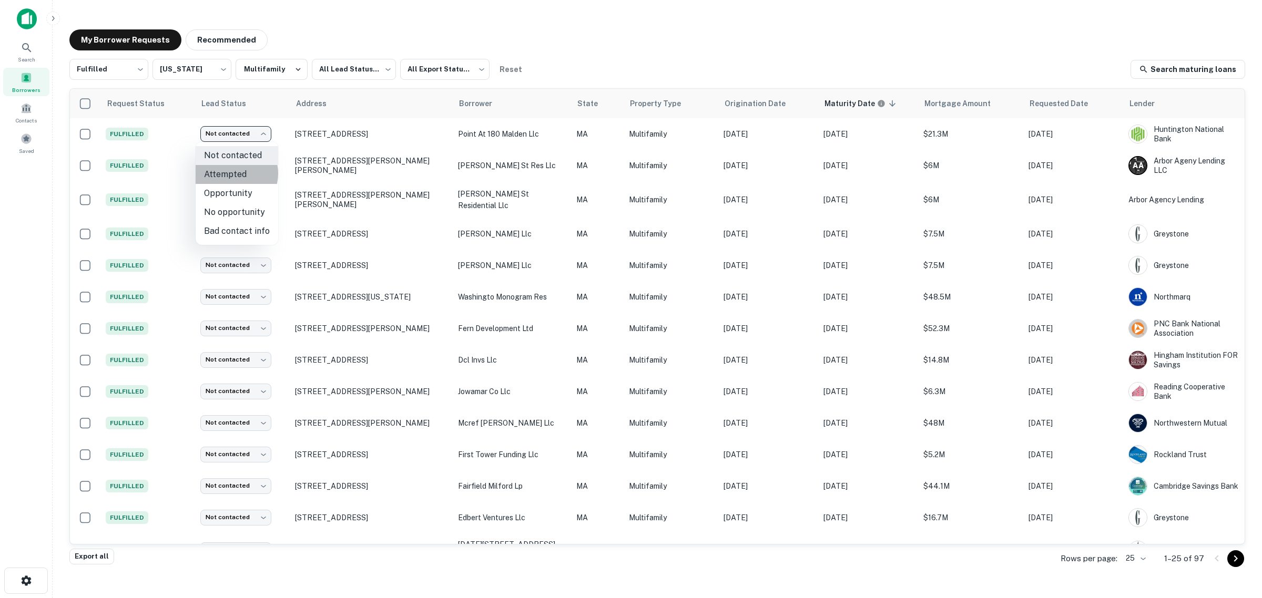
click at [232, 173] on li "Attempted" at bounding box center [237, 174] width 83 height 19
type input "*********"
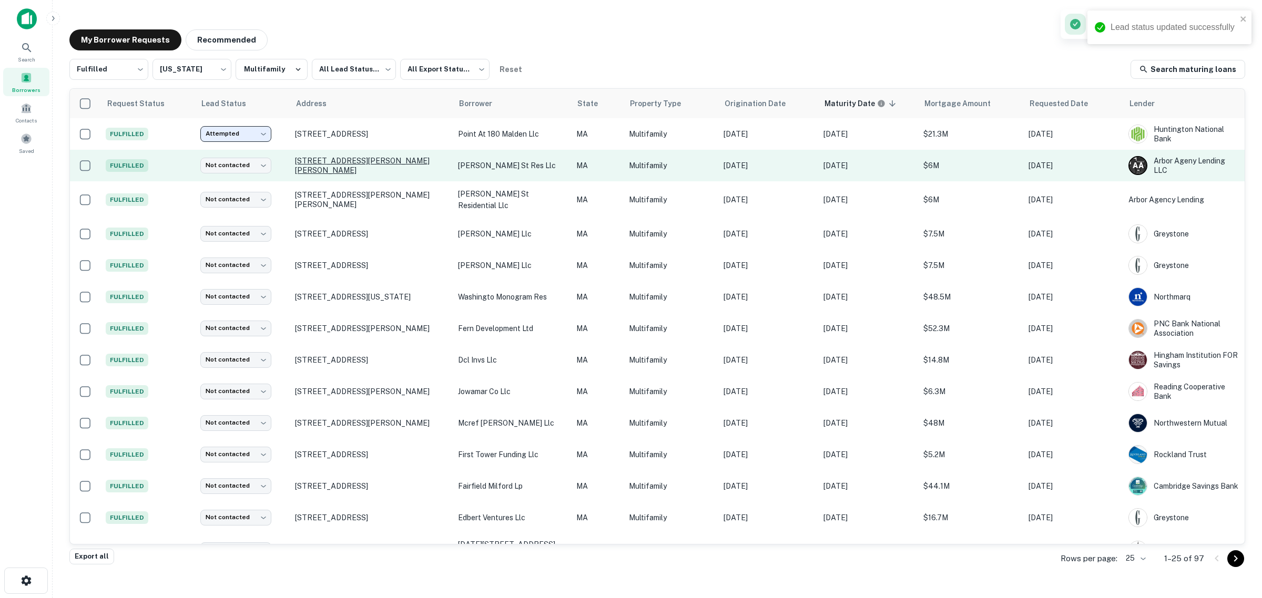
click at [319, 168] on p "[STREET_ADDRESS][PERSON_NAME][PERSON_NAME]" at bounding box center [371, 165] width 152 height 19
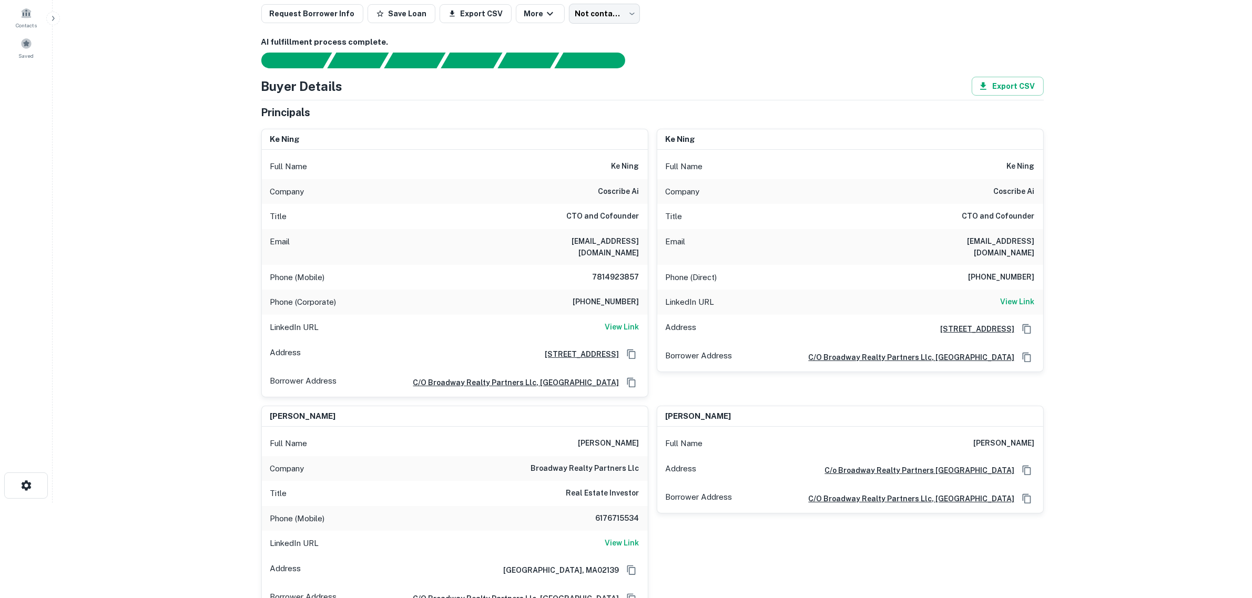
scroll to position [131, 0]
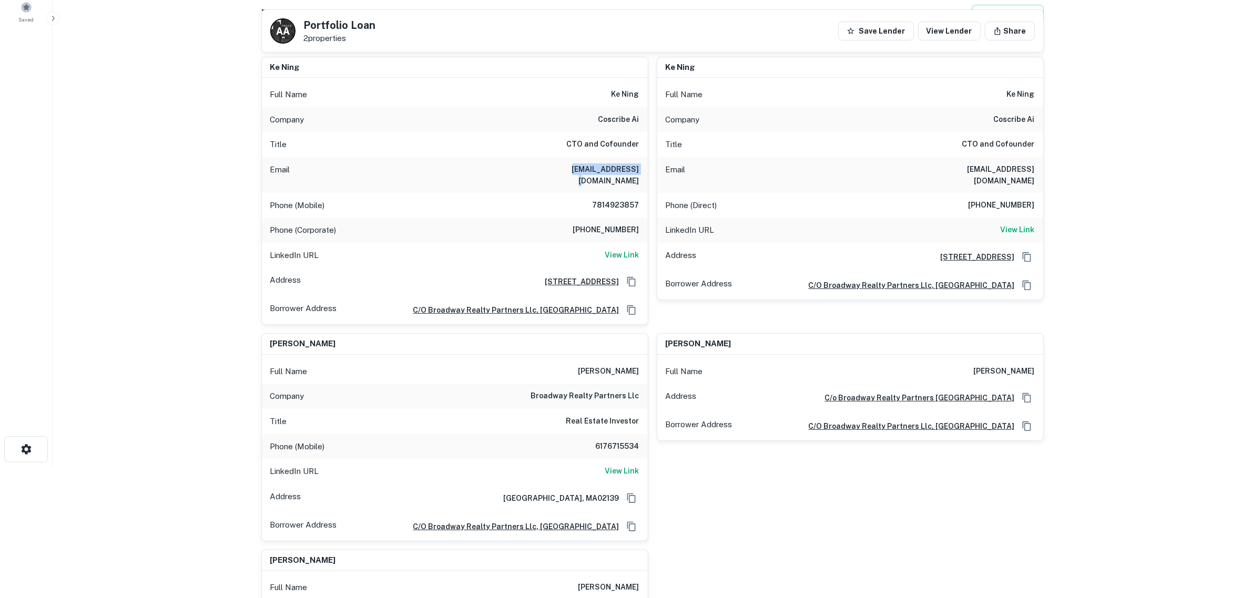
drag, startPoint x: 559, startPoint y: 171, endPoint x: 640, endPoint y: 172, distance: 81.5
click at [640, 172] on div "Email [EMAIL_ADDRESS][DOMAIN_NAME]" at bounding box center [455, 175] width 386 height 36
drag, startPoint x: 640, startPoint y: 179, endPoint x: 642, endPoint y: 172, distance: 6.5
click at [640, 178] on div "Email [EMAIL_ADDRESS][DOMAIN_NAME]" at bounding box center [455, 175] width 386 height 36
click at [213, 171] on main "Back to borrower requests A A Portfolio Loan 2 properties Save Lender View Lend…" at bounding box center [652, 168] width 1199 height 598
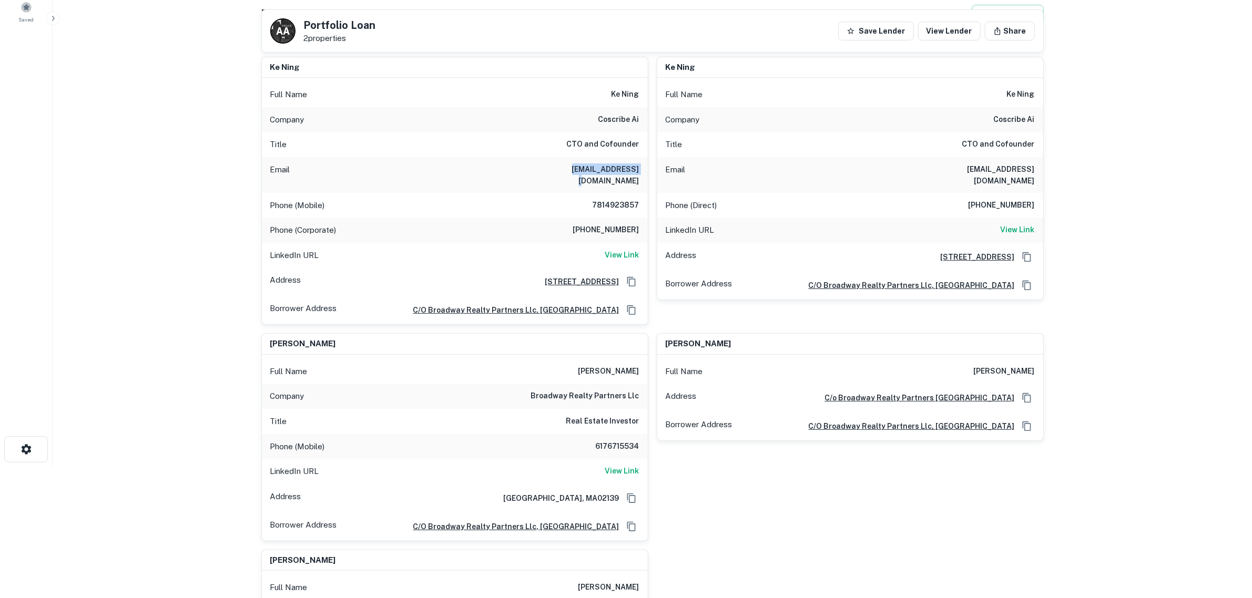
drag, startPoint x: 571, startPoint y: 164, endPoint x: 642, endPoint y: 171, distance: 71.8
click at [642, 171] on div "Email [EMAIL_ADDRESS][DOMAIN_NAME]" at bounding box center [455, 175] width 386 height 36
copy h6 "[EMAIL_ADDRESS][DOMAIN_NAME]"
drag, startPoint x: 935, startPoint y: 171, endPoint x: 1065, endPoint y: 172, distance: 130.4
click at [1065, 172] on main "Back to borrower requests A A Portfolio Loan 2 properties Save Lender View Lend…" at bounding box center [652, 168] width 1199 height 598
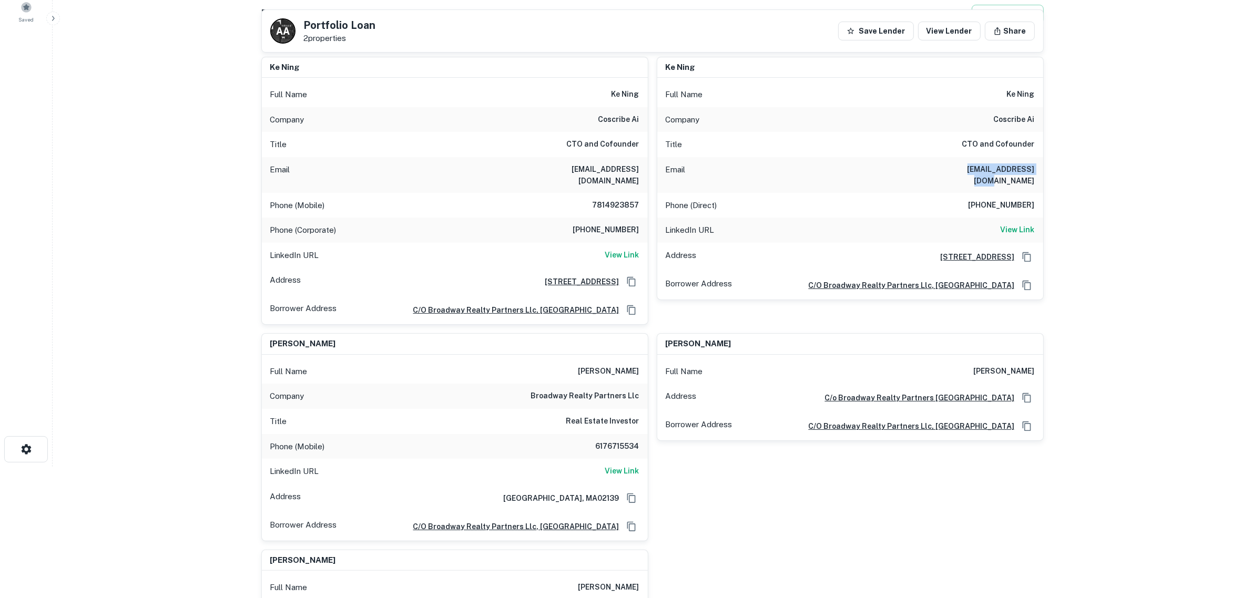
copy h6 "[EMAIL_ADDRESS][DOMAIN_NAME]"
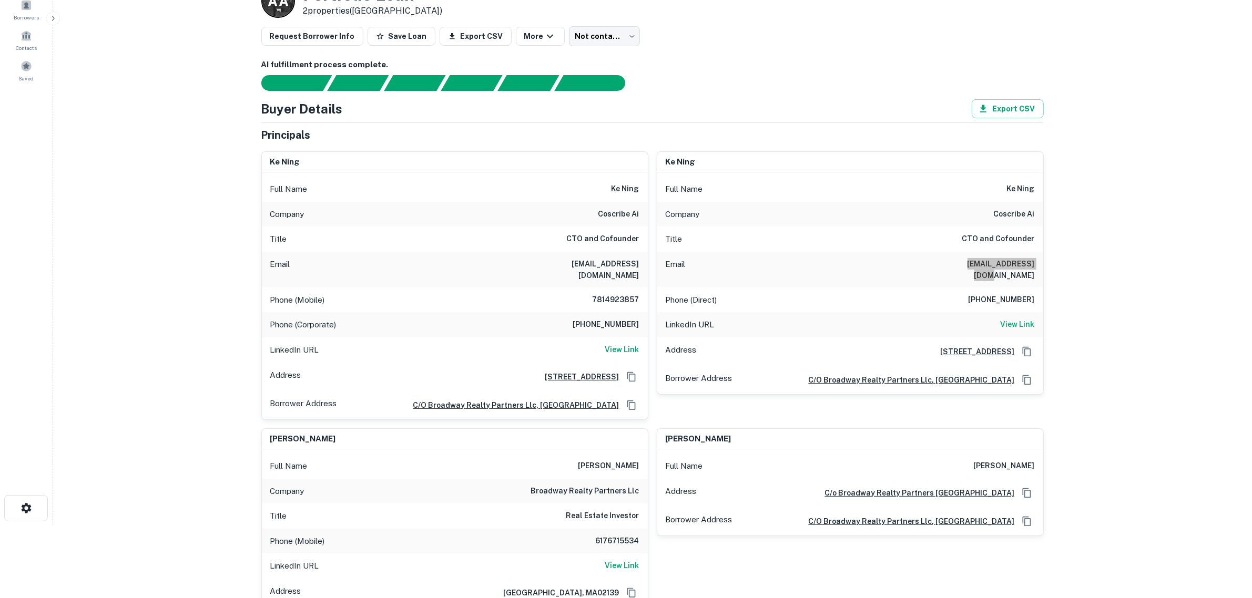
scroll to position [0, 0]
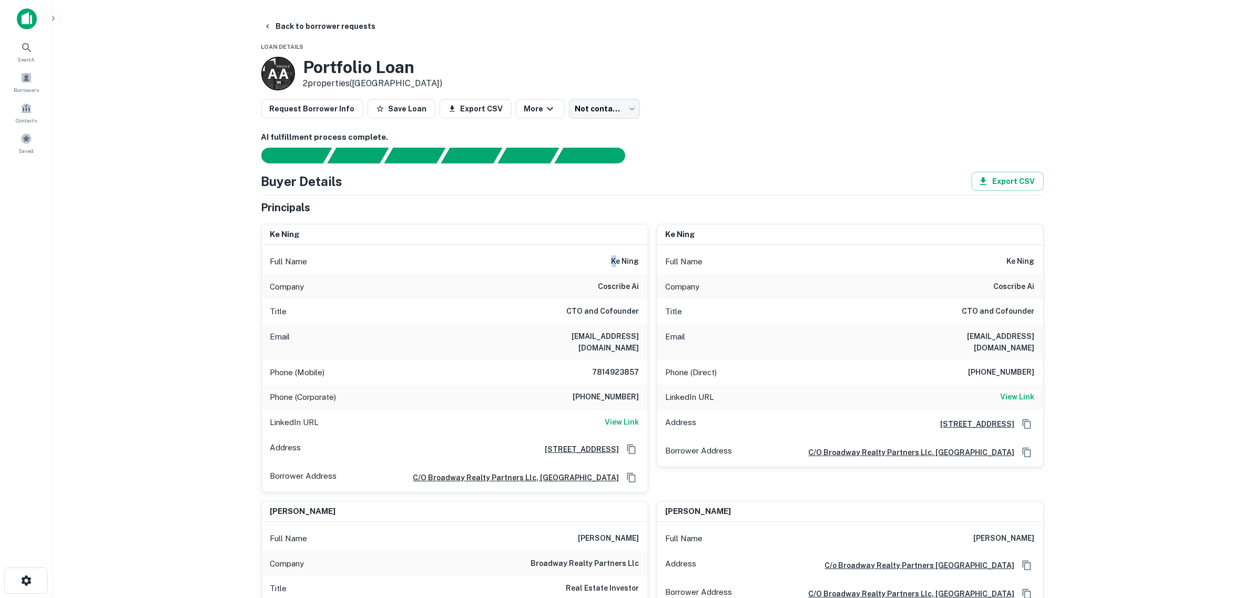
drag, startPoint x: 605, startPoint y: 260, endPoint x: 616, endPoint y: 261, distance: 11.1
click at [616, 261] on div "Full Name [PERSON_NAME]" at bounding box center [455, 261] width 386 height 25
click at [627, 263] on h6 "ke ning" at bounding box center [625, 262] width 28 height 13
drag, startPoint x: 621, startPoint y: 261, endPoint x: 606, endPoint y: 261, distance: 15.2
click at [606, 261] on div "Full Name [PERSON_NAME]" at bounding box center [455, 261] width 386 height 25
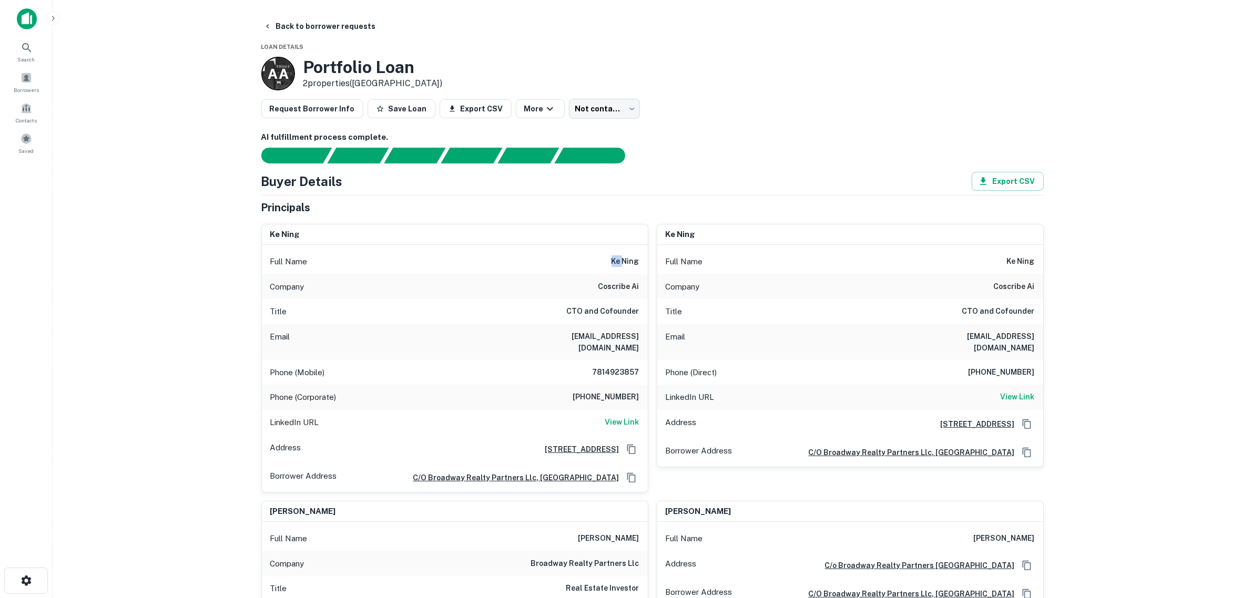
copy h6 "ke"
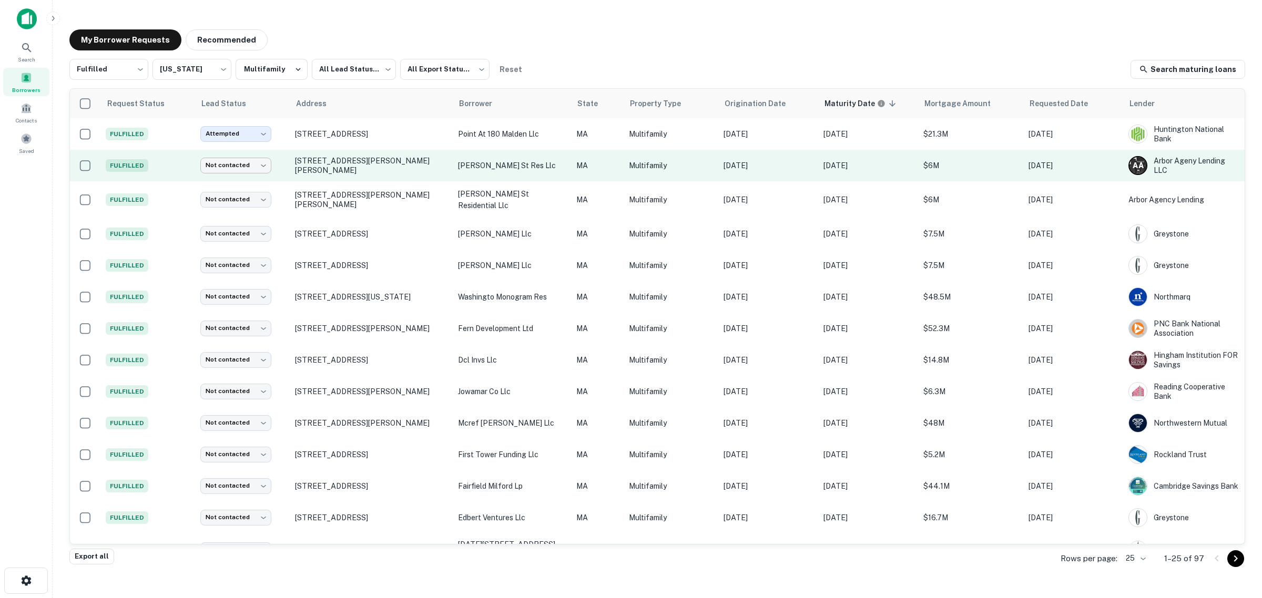
click at [256, 166] on body "Search Borrowers Contacts Saved My Borrower Requests Recommended Fulfilled ****…" at bounding box center [631, 299] width 1262 height 598
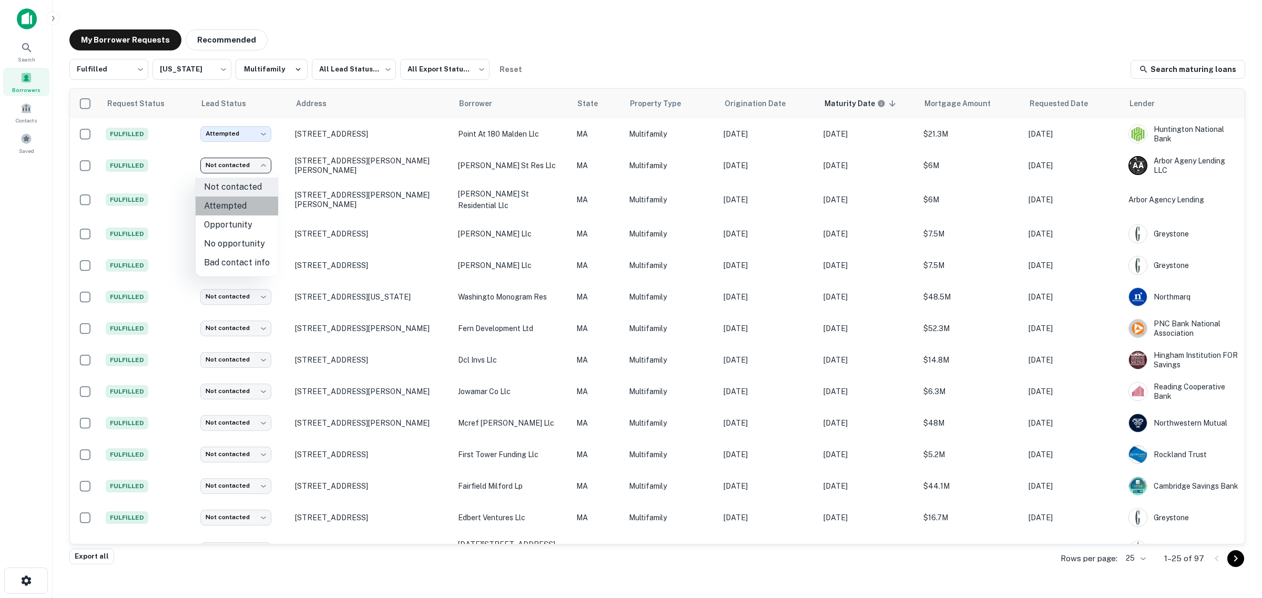
click at [246, 208] on li "Attempted" at bounding box center [237, 206] width 83 height 19
type input "*********"
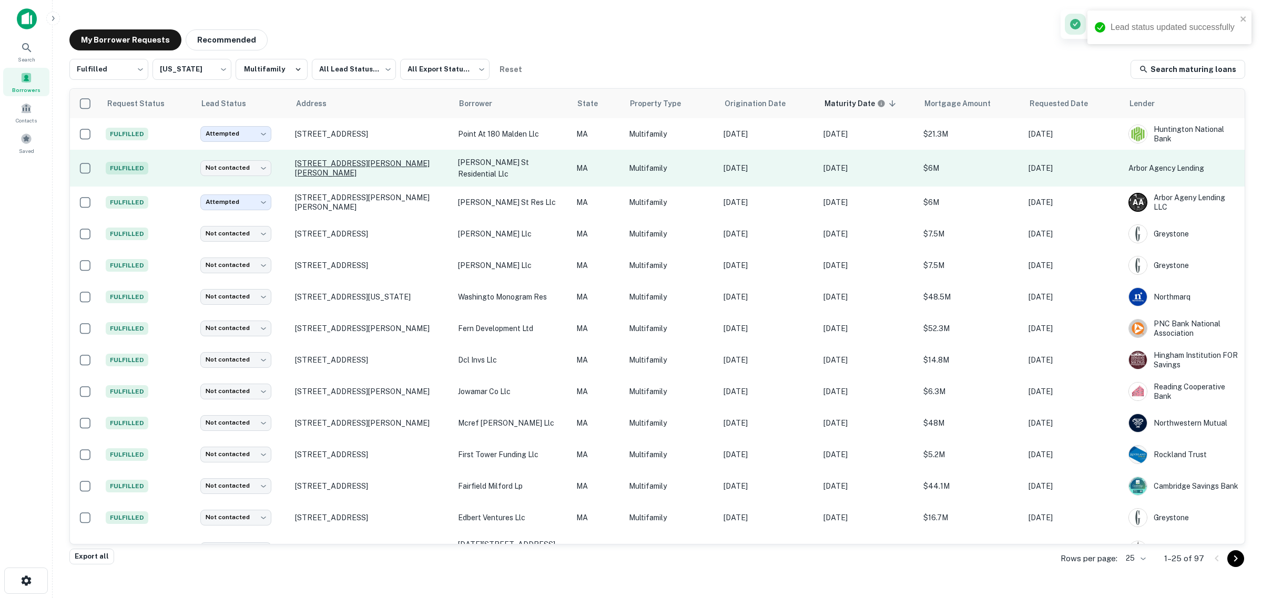
click at [326, 169] on p "[STREET_ADDRESS][PERSON_NAME][PERSON_NAME]" at bounding box center [371, 168] width 152 height 19
click at [261, 164] on body "Search Borrowers Contacts Saved My Borrower Requests Recommended Fulfilled ****…" at bounding box center [631, 299] width 1262 height 598
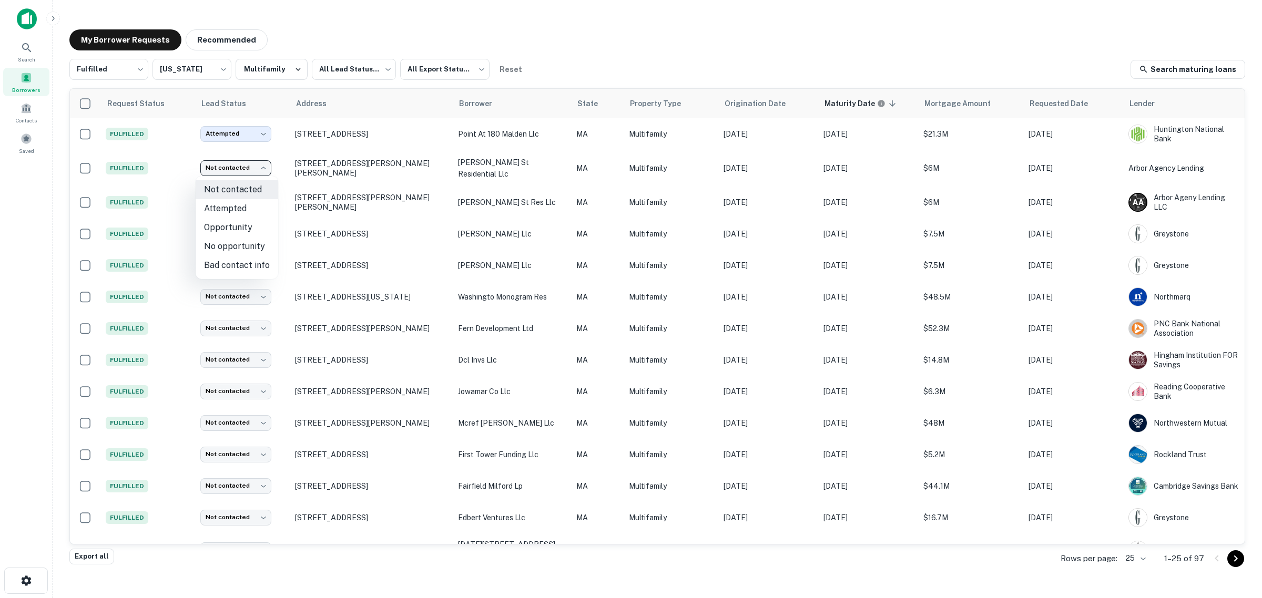
click at [248, 215] on li "Attempted" at bounding box center [237, 208] width 83 height 19
type input "*********"
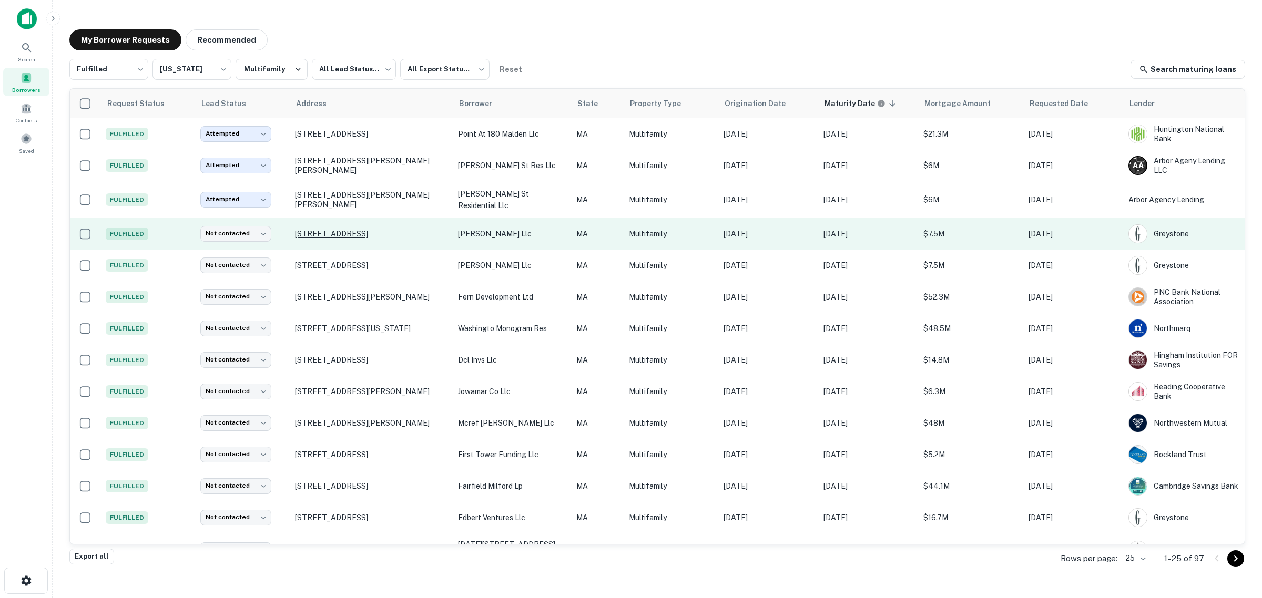
click at [342, 232] on p "[STREET_ADDRESS]" at bounding box center [371, 233] width 152 height 9
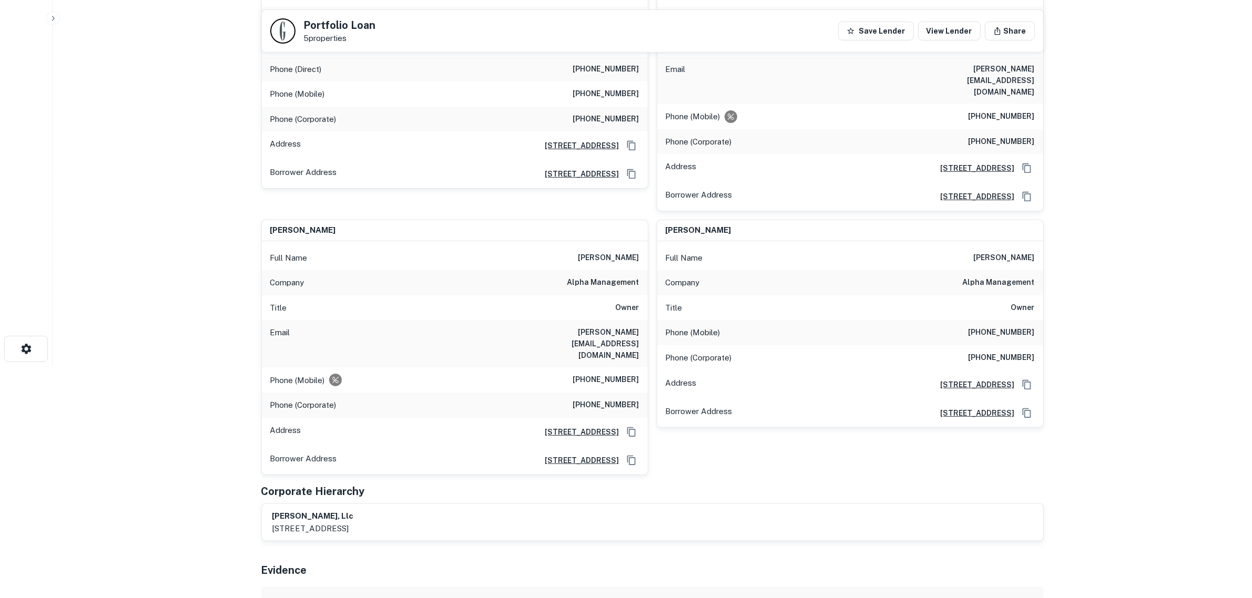
scroll to position [197, 0]
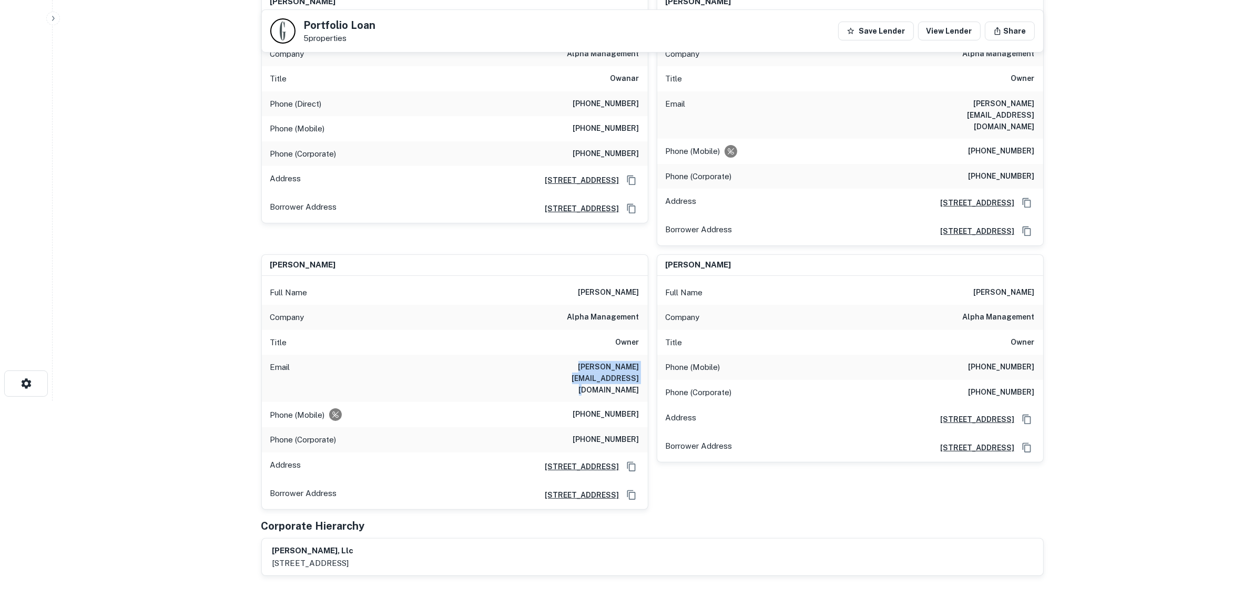
drag, startPoint x: 642, startPoint y: 344, endPoint x: 513, endPoint y: 348, distance: 129.4
click at [513, 355] on div "Email [PERSON_NAME][EMAIL_ADDRESS][DOMAIN_NAME]" at bounding box center [455, 378] width 386 height 47
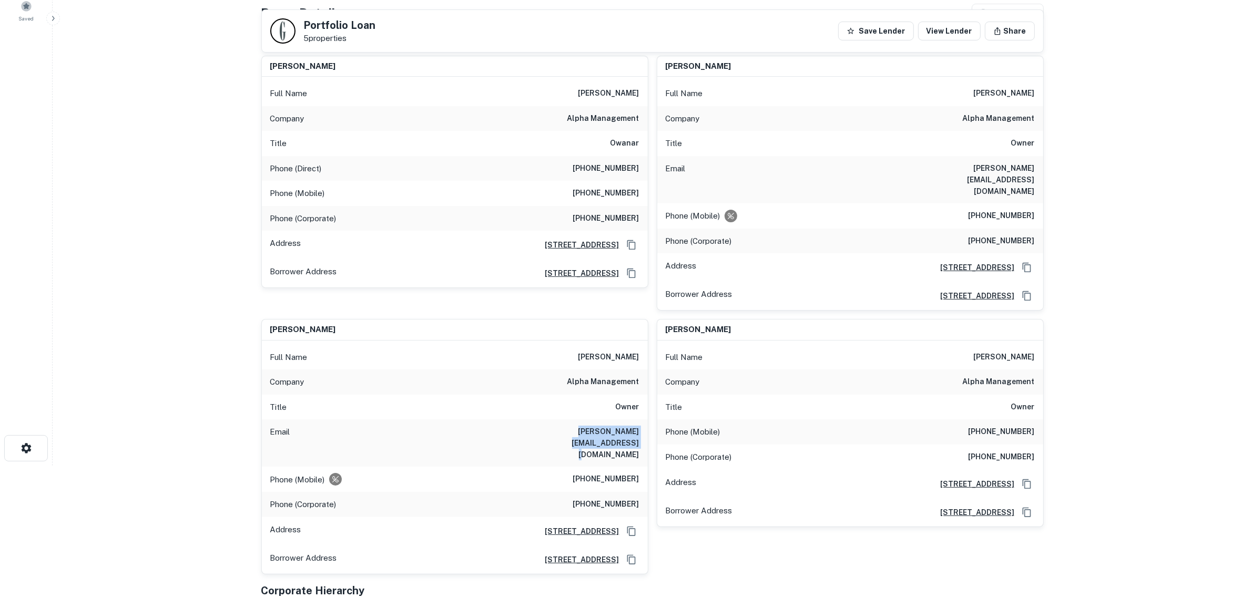
scroll to position [131, 0]
copy h6 "[PERSON_NAME][EMAIL_ADDRESS][DOMAIN_NAME]"
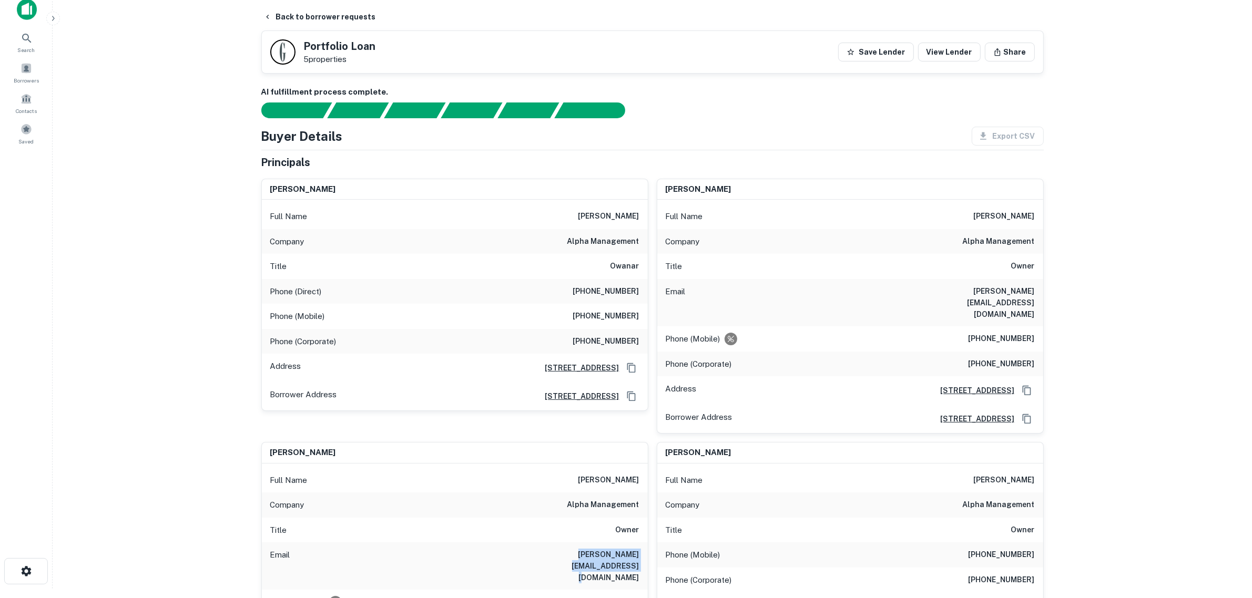
scroll to position [0, 0]
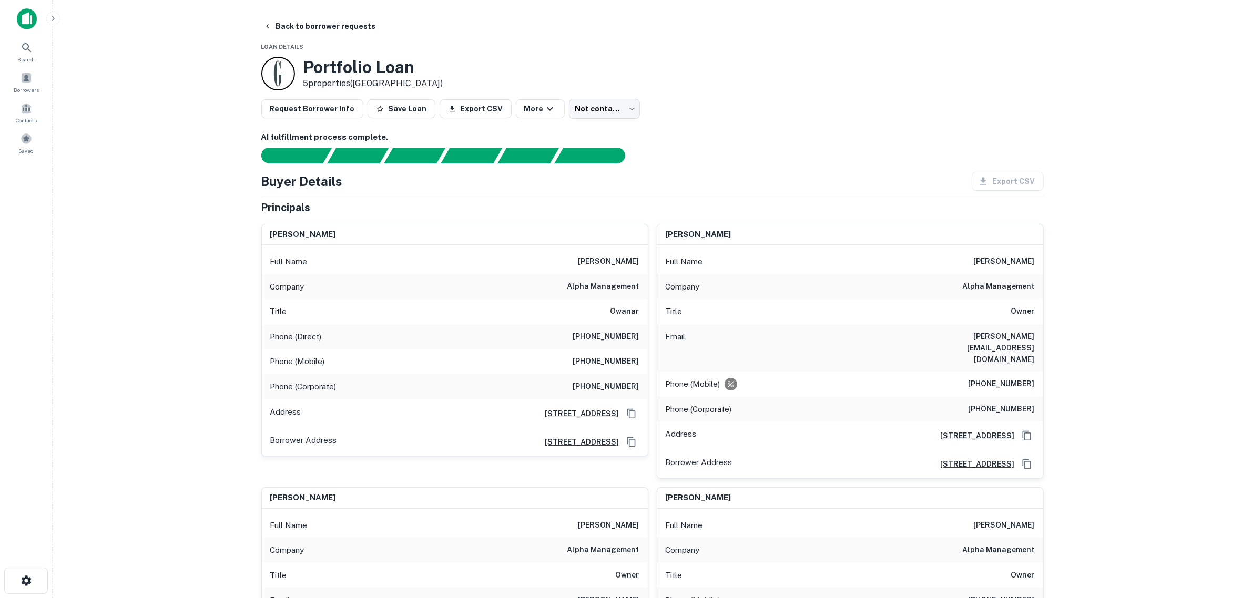
click at [211, 307] on main "Back to borrower requests Loan Details Portfolio Loan 5 properties ([GEOGRAPHIC…" at bounding box center [652, 299] width 1199 height 598
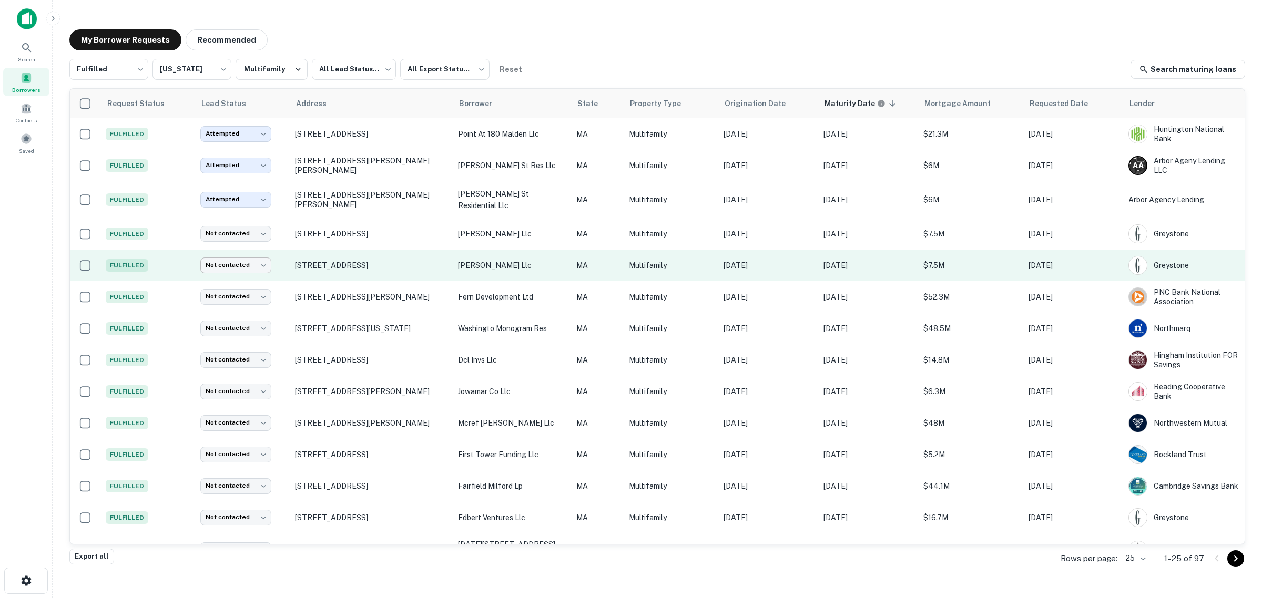
click at [251, 267] on body "Search Borrowers Contacts Saved My Borrower Requests Recommended Fulfilled ****…" at bounding box center [631, 299] width 1262 height 598
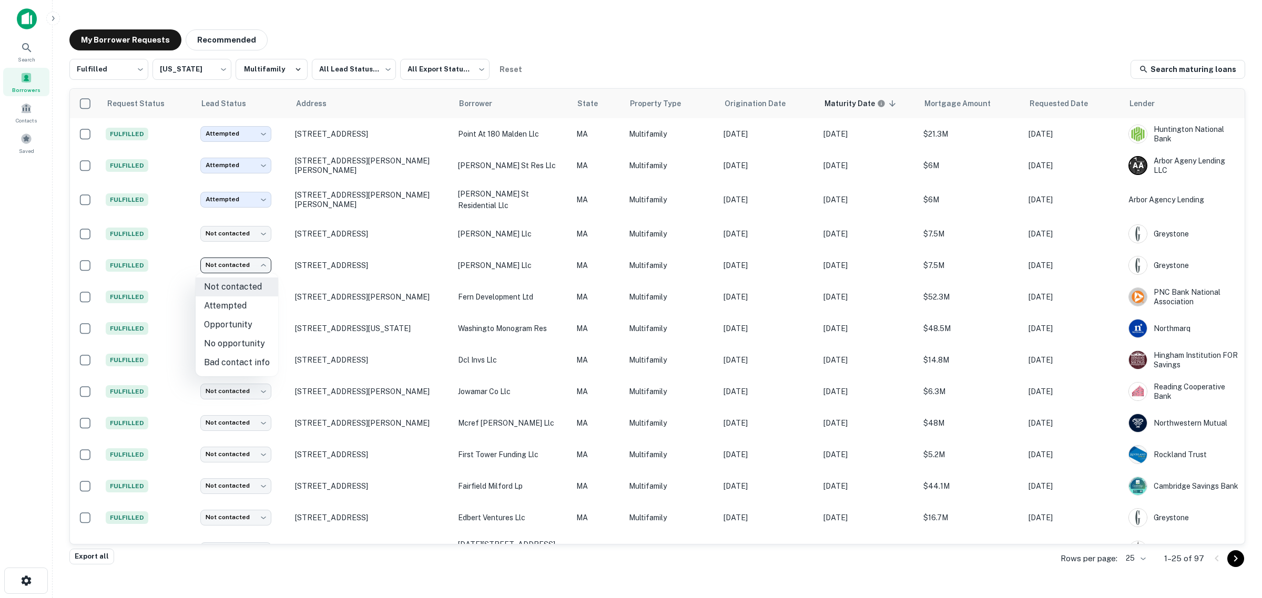
click at [244, 305] on li "Attempted" at bounding box center [237, 306] width 83 height 19
type input "*********"
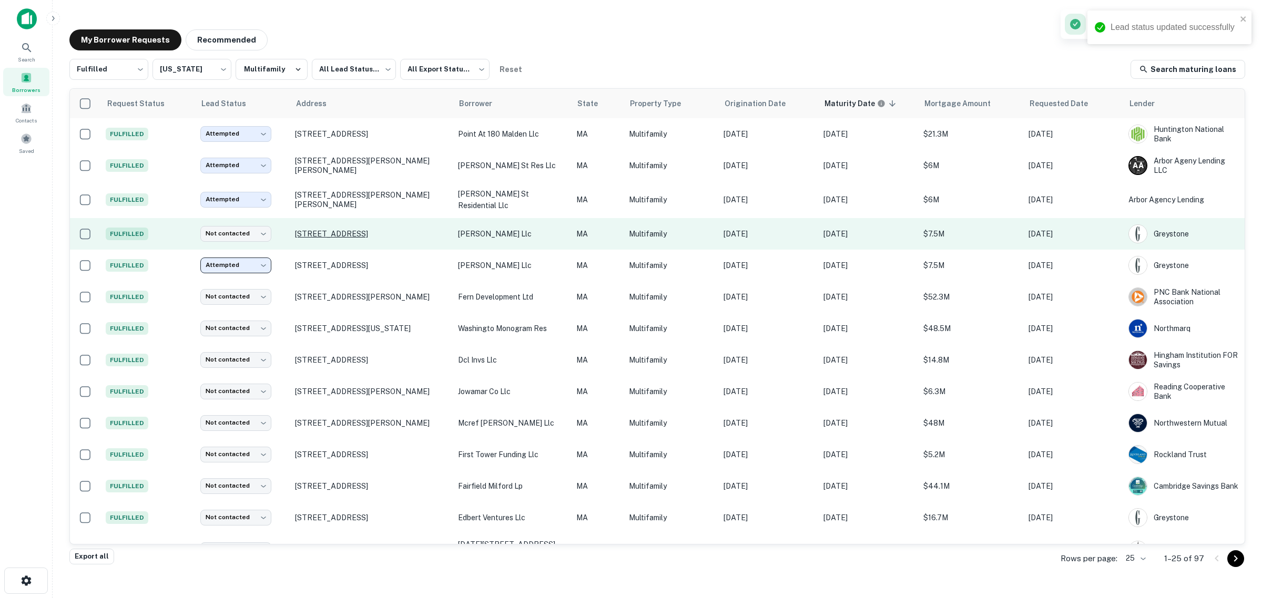
click at [322, 235] on p "[STREET_ADDRESS]" at bounding box center [371, 233] width 152 height 9
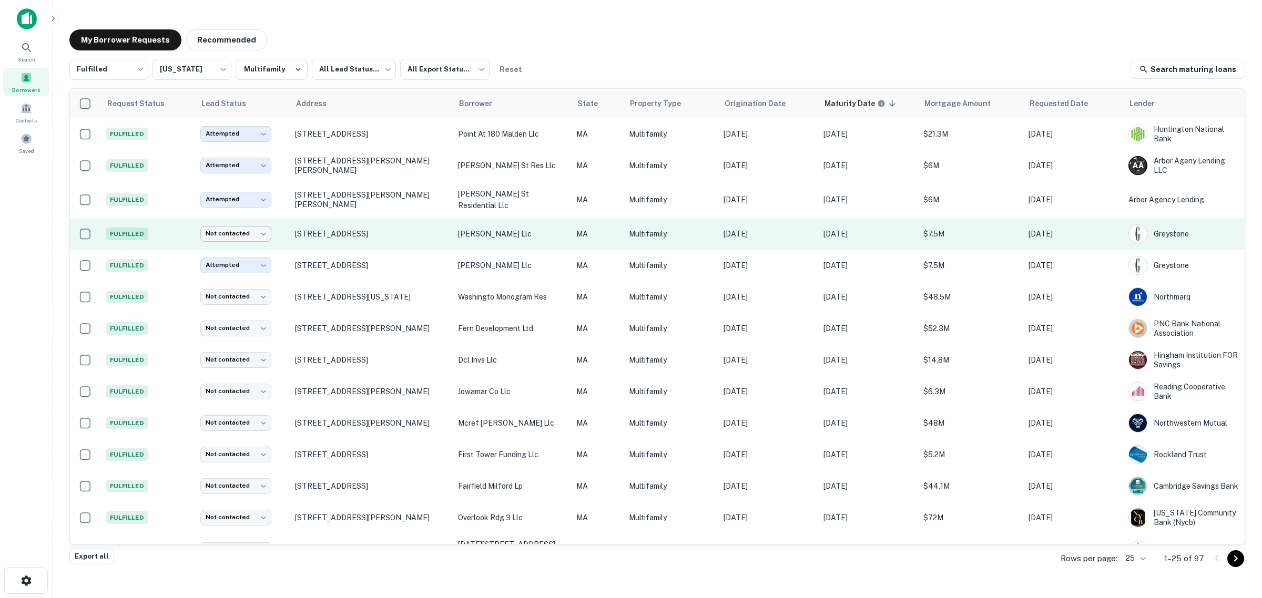
click at [253, 231] on body "Search Borrowers Contacts Saved My Borrower Requests Recommended Fulfilled ****…" at bounding box center [631, 299] width 1262 height 598
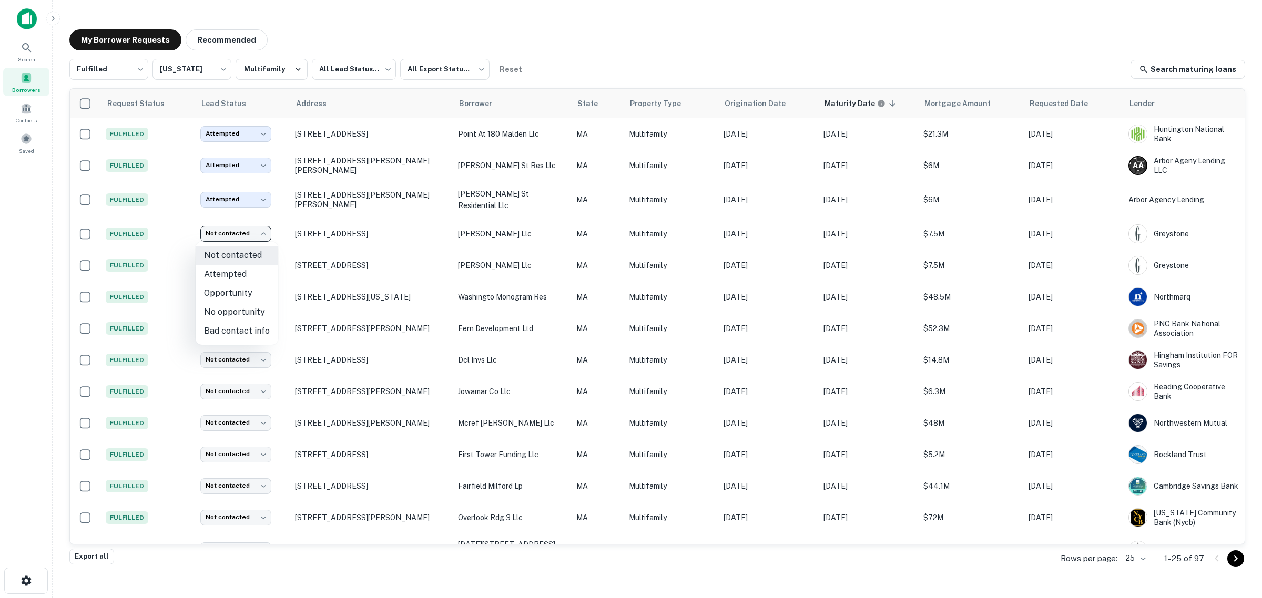
click at [239, 276] on li "Attempted" at bounding box center [237, 274] width 83 height 19
type input "*********"
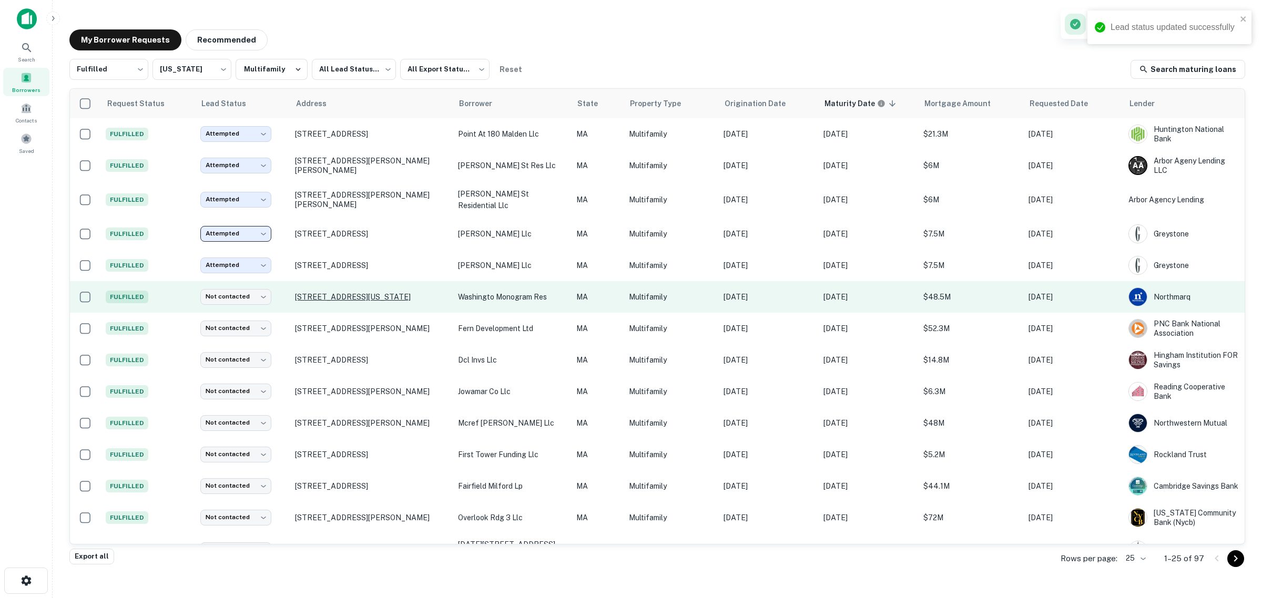
click at [324, 296] on p "[STREET_ADDRESS][US_STATE]" at bounding box center [371, 296] width 152 height 9
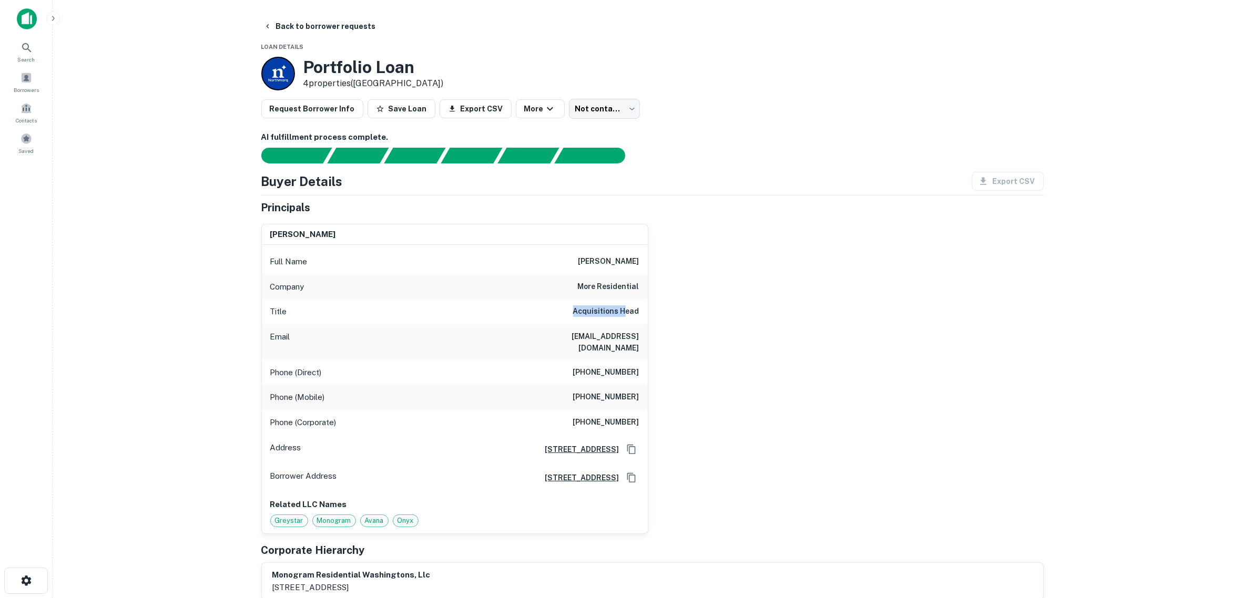
drag, startPoint x: 567, startPoint y: 316, endPoint x: 628, endPoint y: 312, distance: 61.7
click at [628, 312] on div "Title Acquisitions Head" at bounding box center [455, 311] width 386 height 25
drag, startPoint x: 581, startPoint y: 263, endPoint x: 645, endPoint y: 262, distance: 63.6
click at [645, 262] on div "Full Name [PERSON_NAME]" at bounding box center [455, 261] width 386 height 25
copy h6 "[PERSON_NAME]"
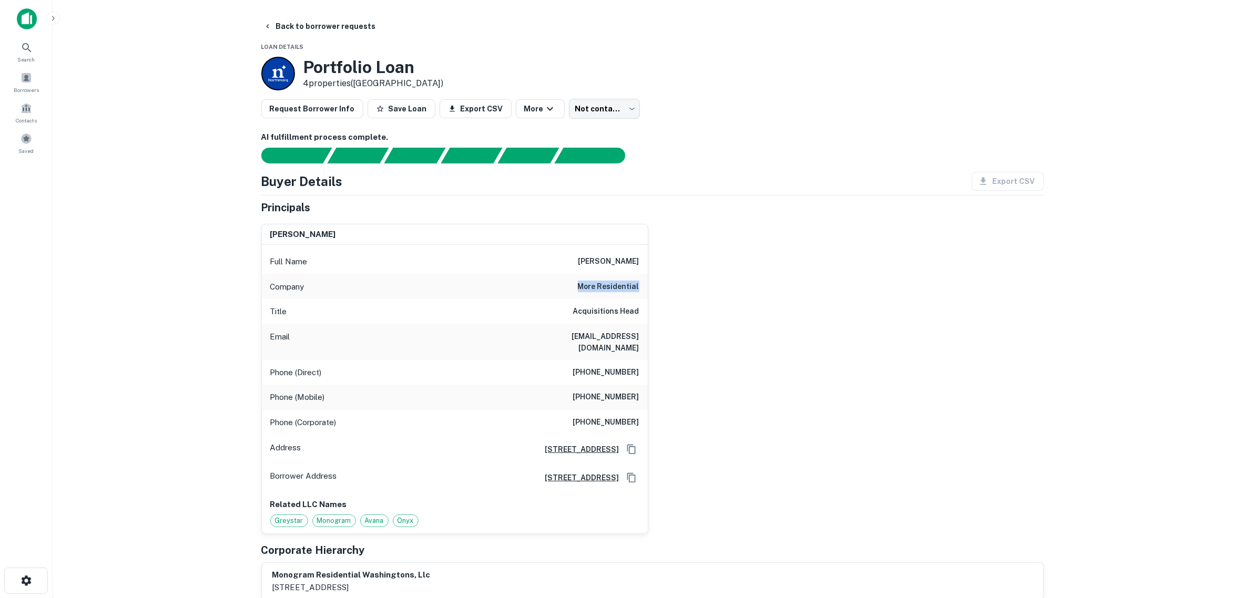
drag, startPoint x: 573, startPoint y: 287, endPoint x: 643, endPoint y: 294, distance: 70.3
click at [643, 294] on div "Company more residential" at bounding box center [455, 286] width 386 height 25
copy h6 "more residential"
click at [198, 319] on main "Back to borrower requests Loan Details Portfolio Loan 4 properties ([GEOGRAPHIC…" at bounding box center [652, 299] width 1199 height 598
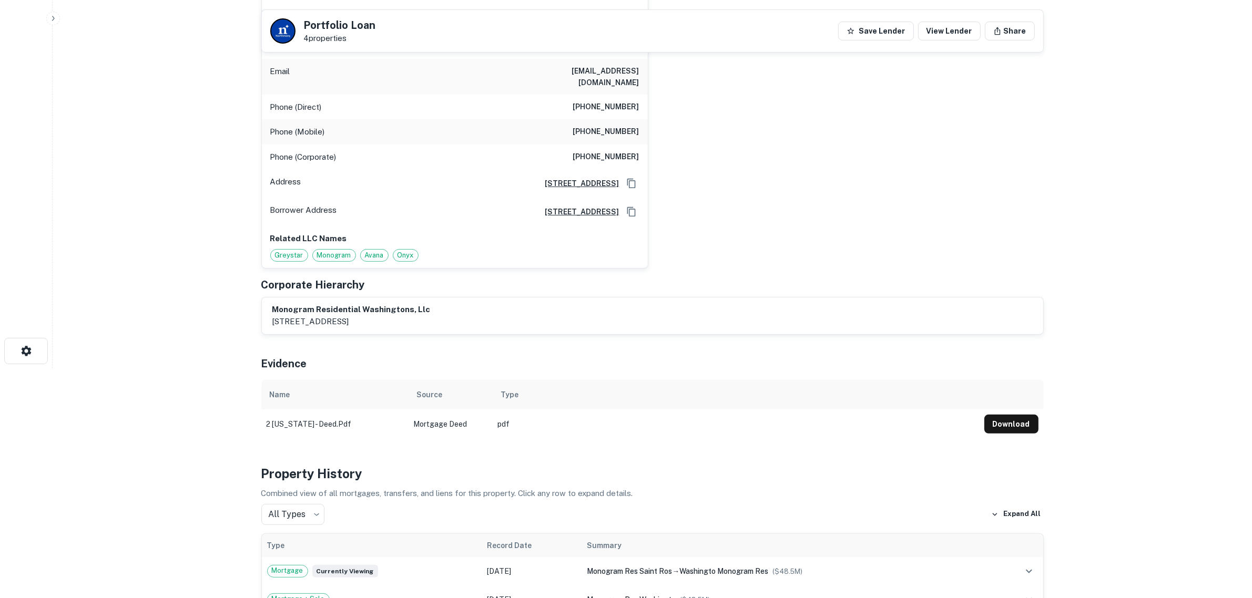
scroll to position [131, 0]
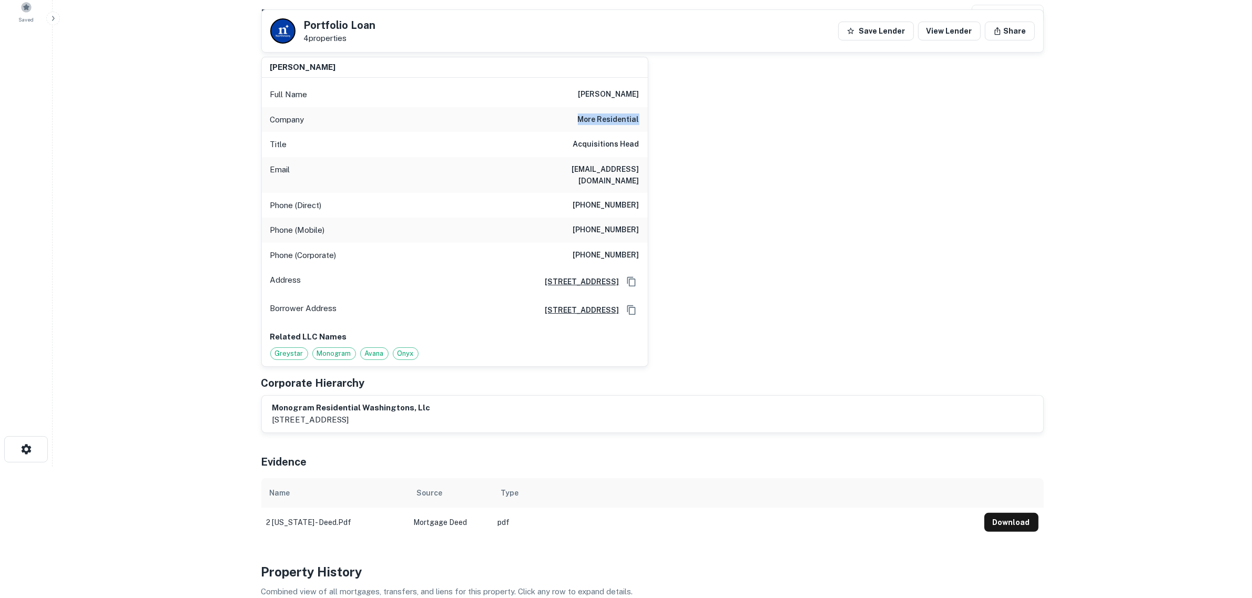
drag, startPoint x: 566, startPoint y: 124, endPoint x: 640, endPoint y: 121, distance: 73.7
click at [640, 121] on div "Company more residential" at bounding box center [455, 119] width 386 height 25
copy h6 "more residential"
drag, startPoint x: 523, startPoint y: 169, endPoint x: 678, endPoint y: 170, distance: 155.1
click at [678, 170] on div "[PERSON_NAME] Full Name [PERSON_NAME] Company more residential Title Acquisitio…" at bounding box center [648, 207] width 791 height 319
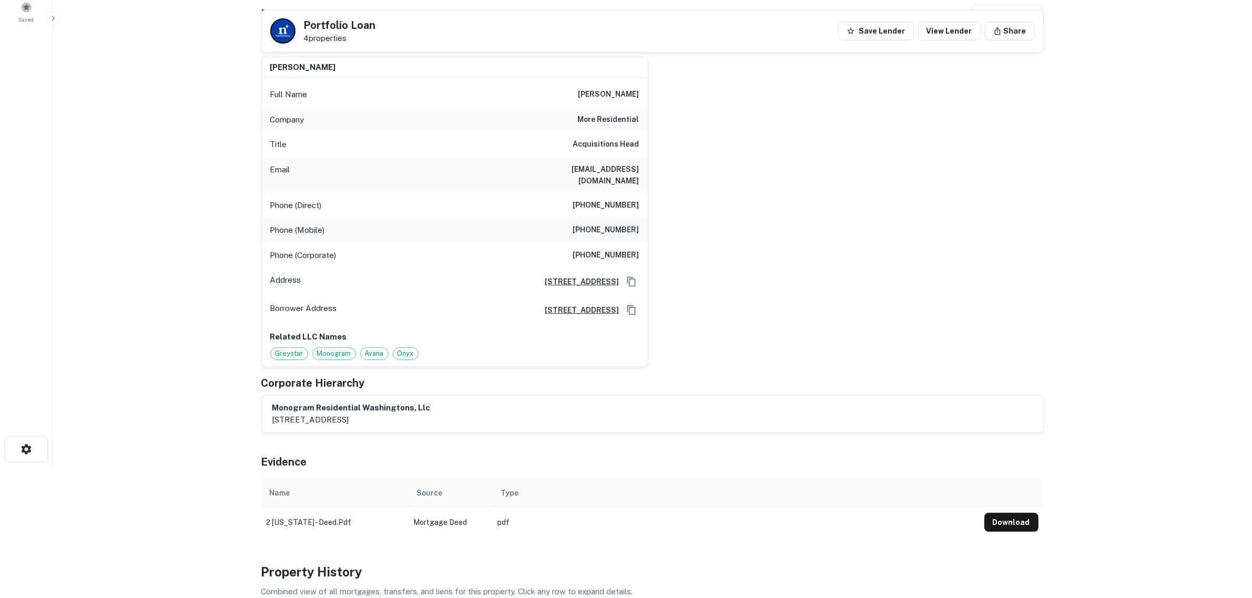
click at [703, 225] on div "[PERSON_NAME] Full Name [PERSON_NAME] Company more residential Title Acquisitio…" at bounding box center [648, 207] width 791 height 319
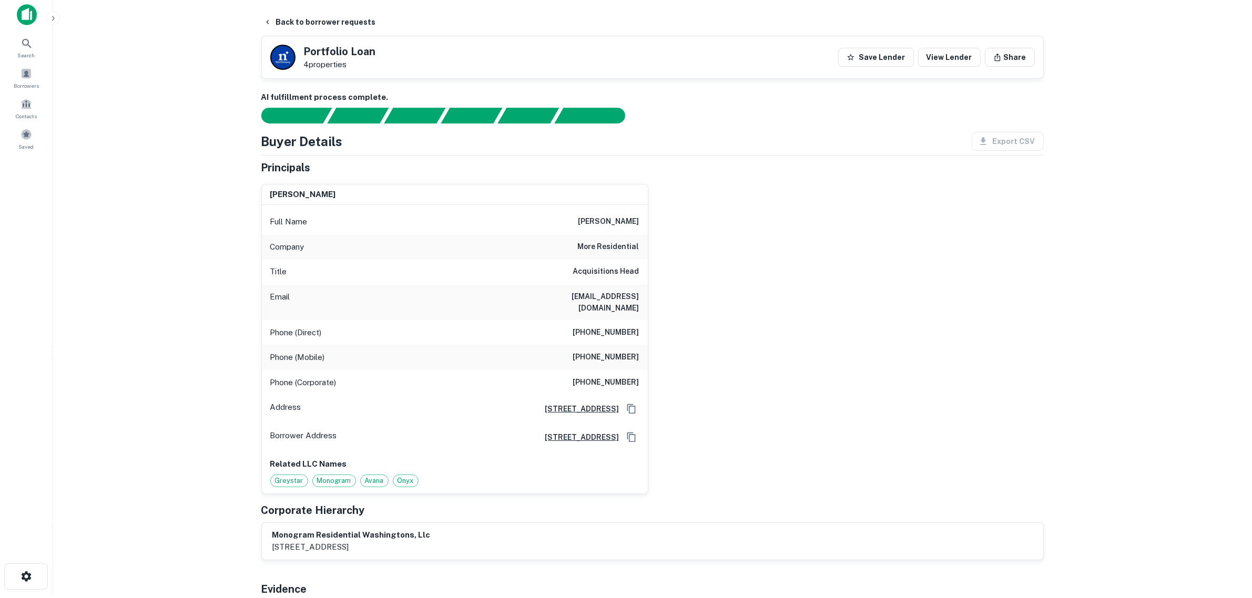
scroll to position [0, 0]
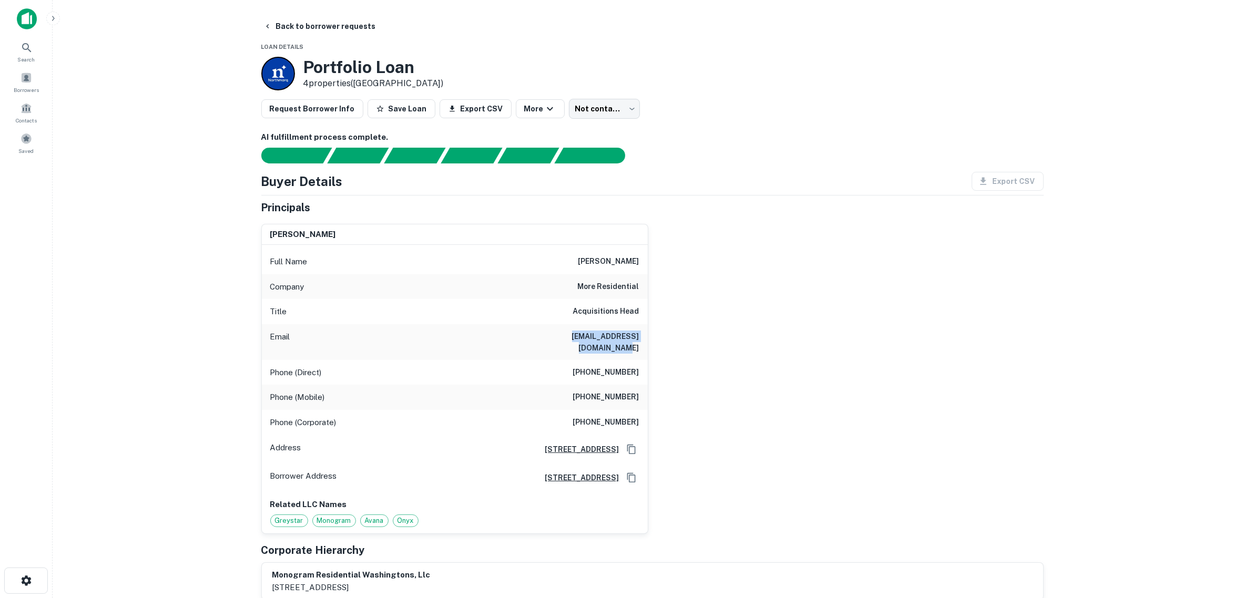
drag, startPoint x: 504, startPoint y: 340, endPoint x: 676, endPoint y: 345, distance: 172.0
click at [676, 345] on div "[PERSON_NAME] Full Name [PERSON_NAME] Company more residential Title Acquisitio…" at bounding box center [648, 375] width 791 height 319
copy h6 "[EMAIL_ADDRESS][DOMAIN_NAME]"
click at [176, 327] on main "Back to borrower requests Loan Details Portfolio Loan 4 properties ([GEOGRAPHIC…" at bounding box center [652, 299] width 1199 height 598
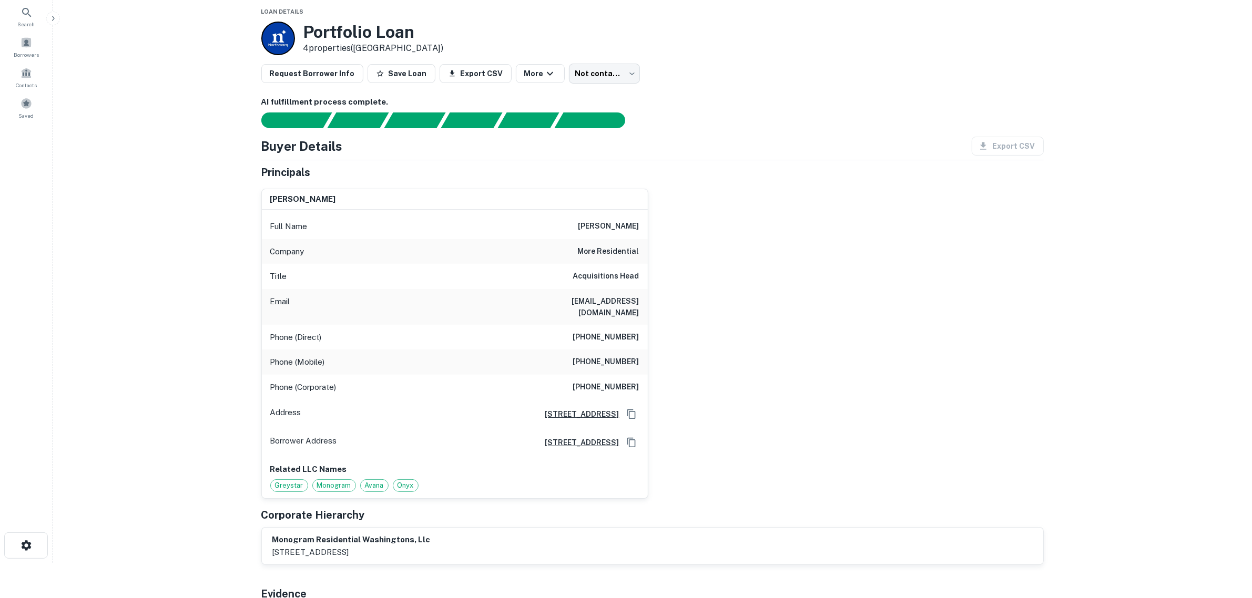
scroll to position [29, 0]
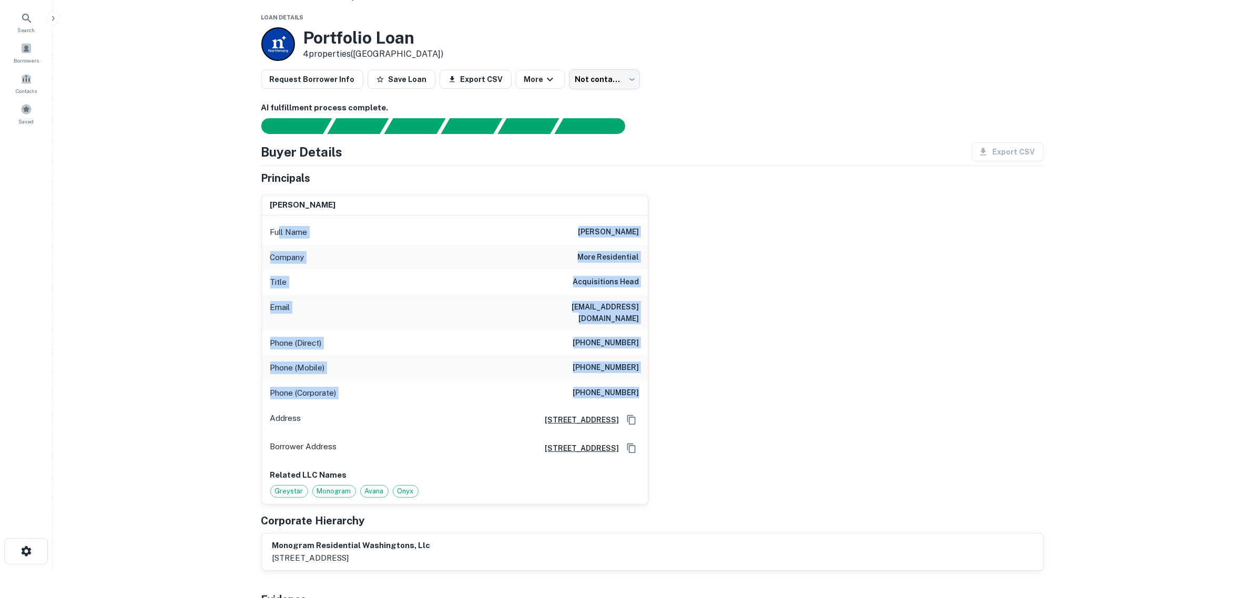
drag, startPoint x: 277, startPoint y: 225, endPoint x: 656, endPoint y: 374, distance: 406.9
click at [656, 374] on div "[PERSON_NAME] Full Name [PERSON_NAME] Company more residential Title Acquisitio…" at bounding box center [648, 345] width 791 height 319
copy div "ll Name [PERSON_NAME] Company more residential Title Acquisitions Head Email [E…"
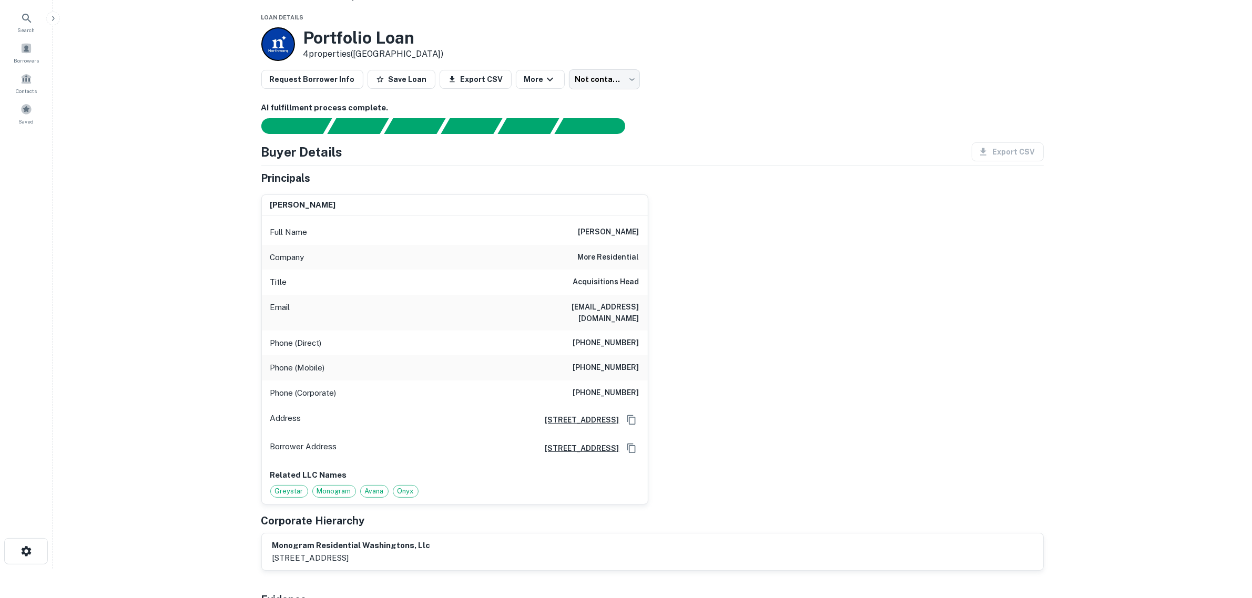
click at [177, 196] on main "Back to borrower requests Loan Details Portfolio Loan 4 properties ([GEOGRAPHIC…" at bounding box center [652, 270] width 1199 height 598
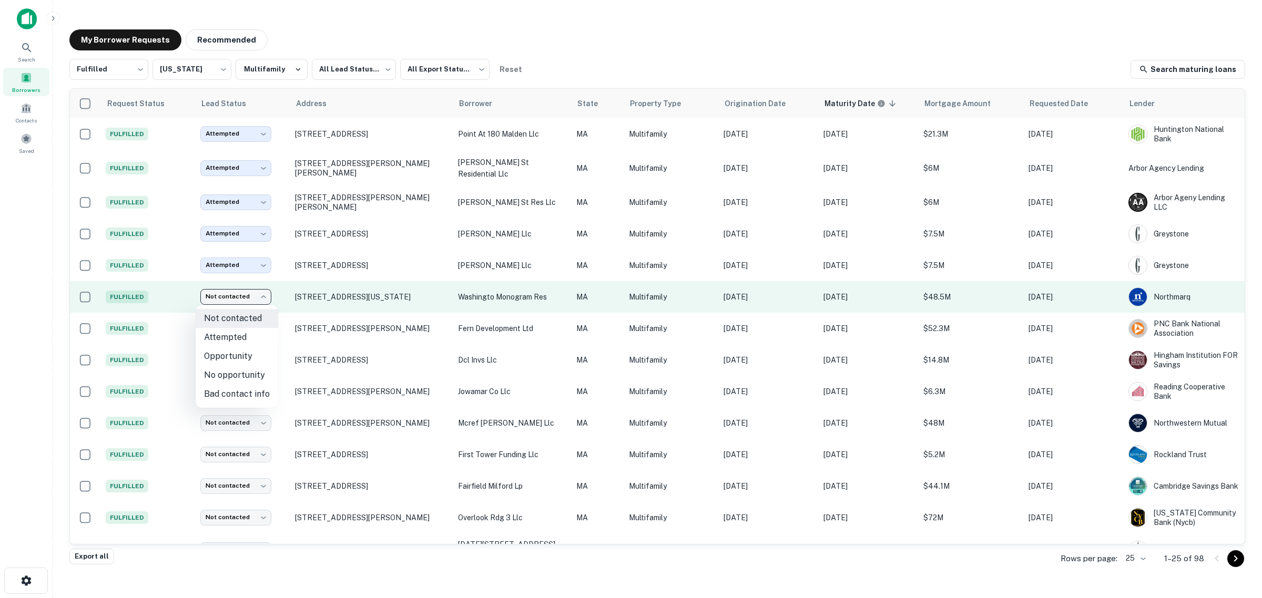
click at [261, 295] on body "Search Borrowers Contacts Saved My Borrower Requests Recommended Fulfilled ****…" at bounding box center [631, 299] width 1262 height 598
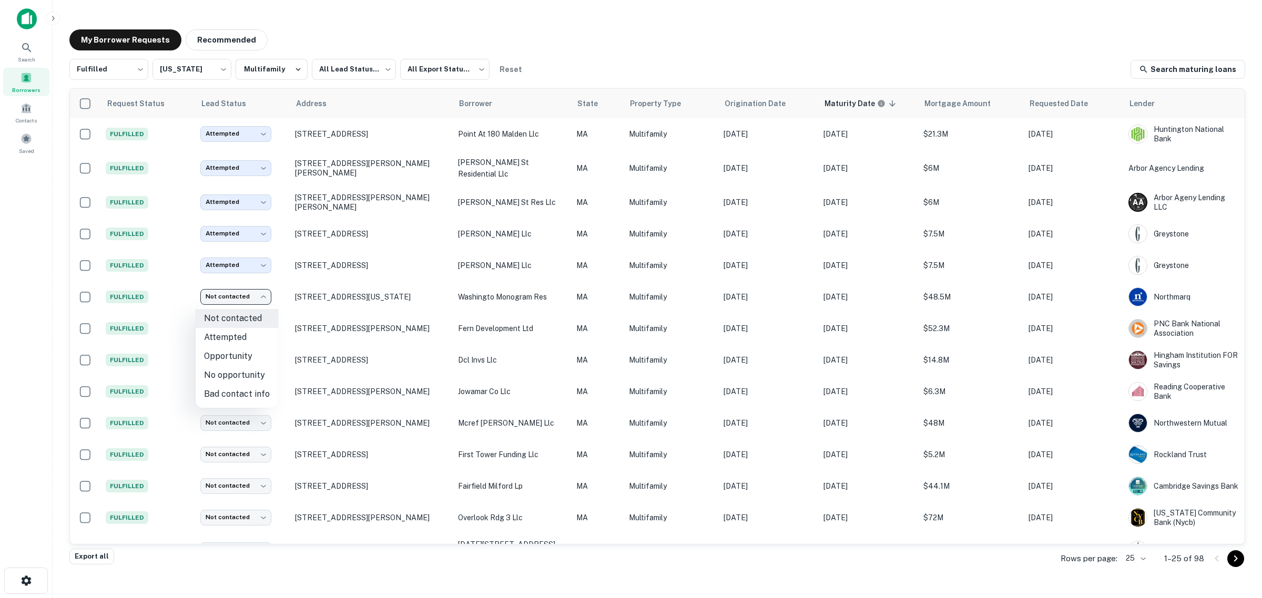
click at [237, 338] on li "Attempted" at bounding box center [237, 337] width 83 height 19
type input "*********"
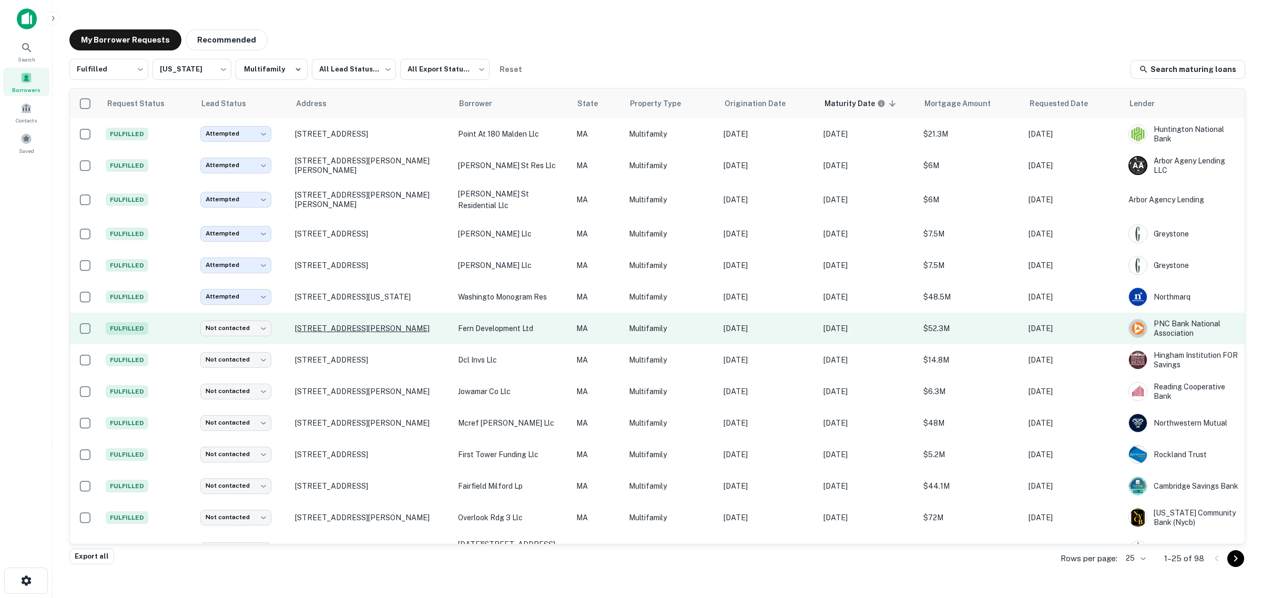
click at [361, 326] on p "[STREET_ADDRESS][PERSON_NAME]" at bounding box center [371, 328] width 152 height 9
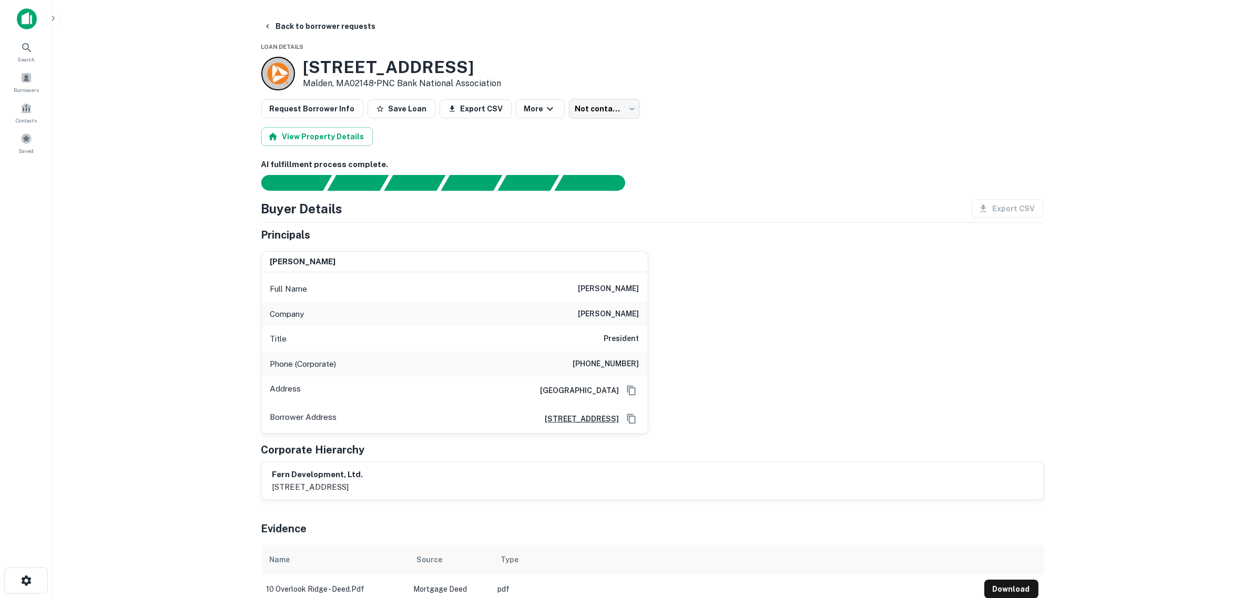
drag, startPoint x: 568, startPoint y: 288, endPoint x: 646, endPoint y: 288, distance: 77.8
click at [645, 288] on div "Full Name [PERSON_NAME]" at bounding box center [455, 289] width 386 height 25
click at [716, 314] on div "[PERSON_NAME] Full Name [PERSON_NAME] Company [PERSON_NAME] Title President Pho…" at bounding box center [648, 338] width 791 height 191
drag, startPoint x: 601, startPoint y: 363, endPoint x: 566, endPoint y: 361, distance: 34.8
click at [566, 361] on div "[PERSON_NAME] Full Name [PERSON_NAME] Company [PERSON_NAME] Title President Pho…" at bounding box center [454, 342] width 387 height 183
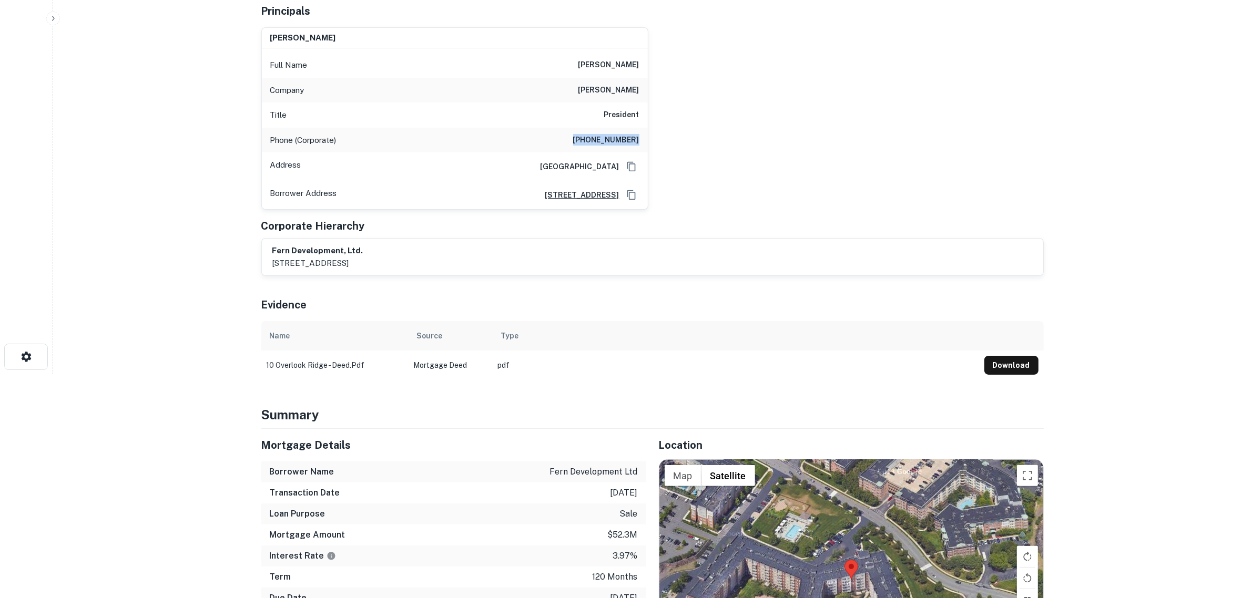
scroll to position [394, 0]
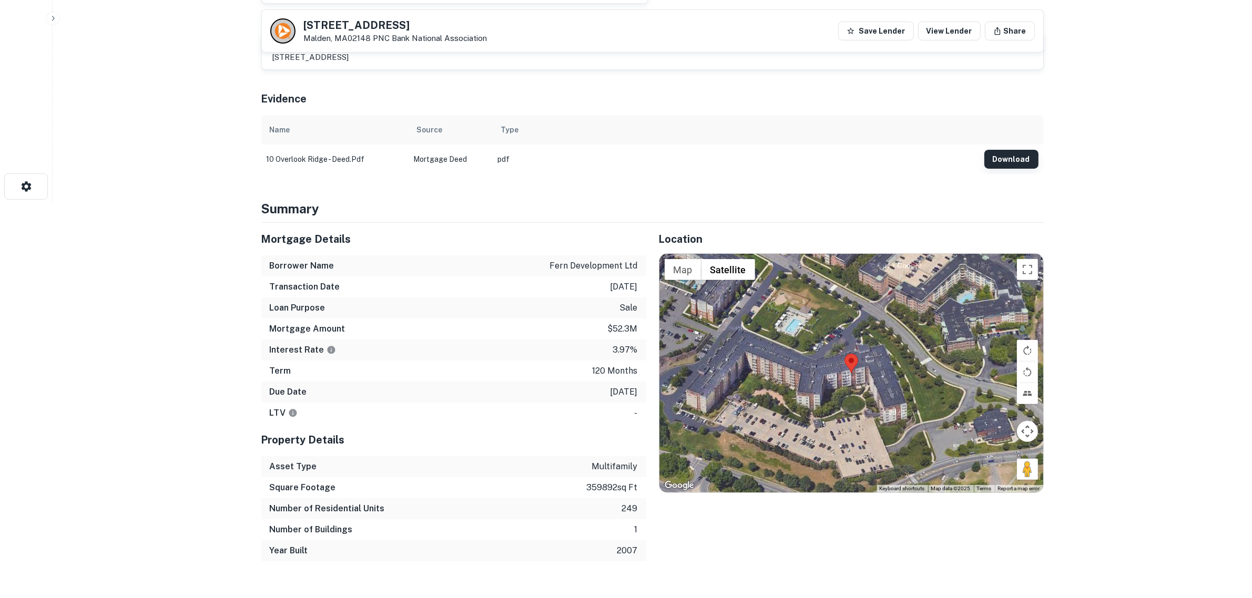
click at [995, 165] on button "Download" at bounding box center [1011, 159] width 54 height 19
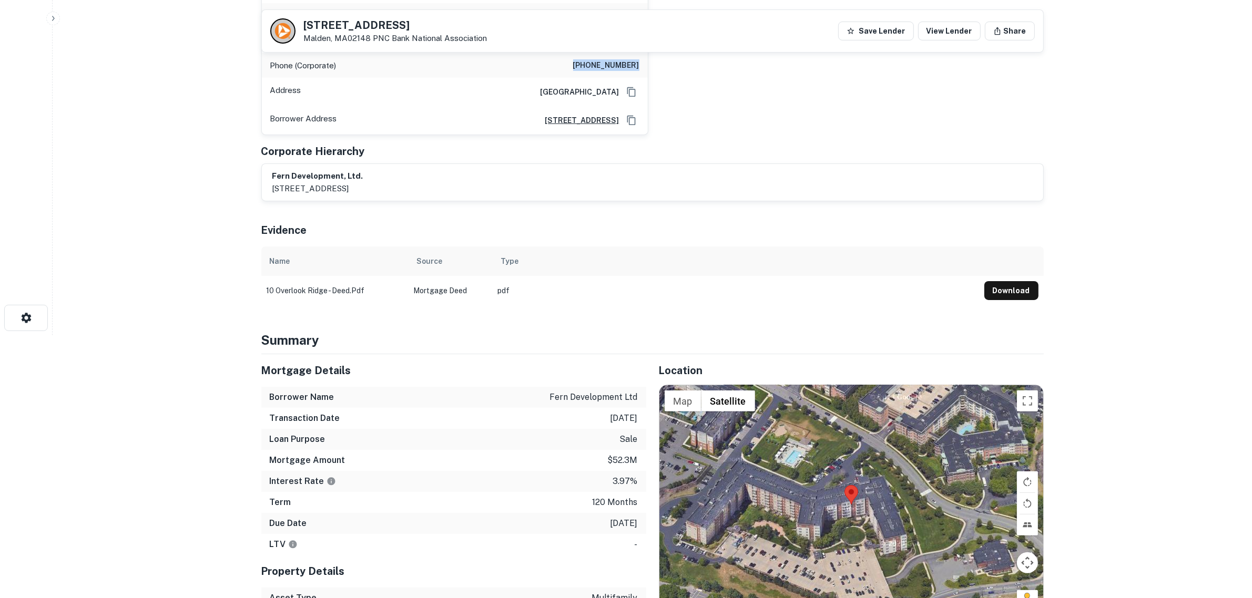
scroll to position [0, 0]
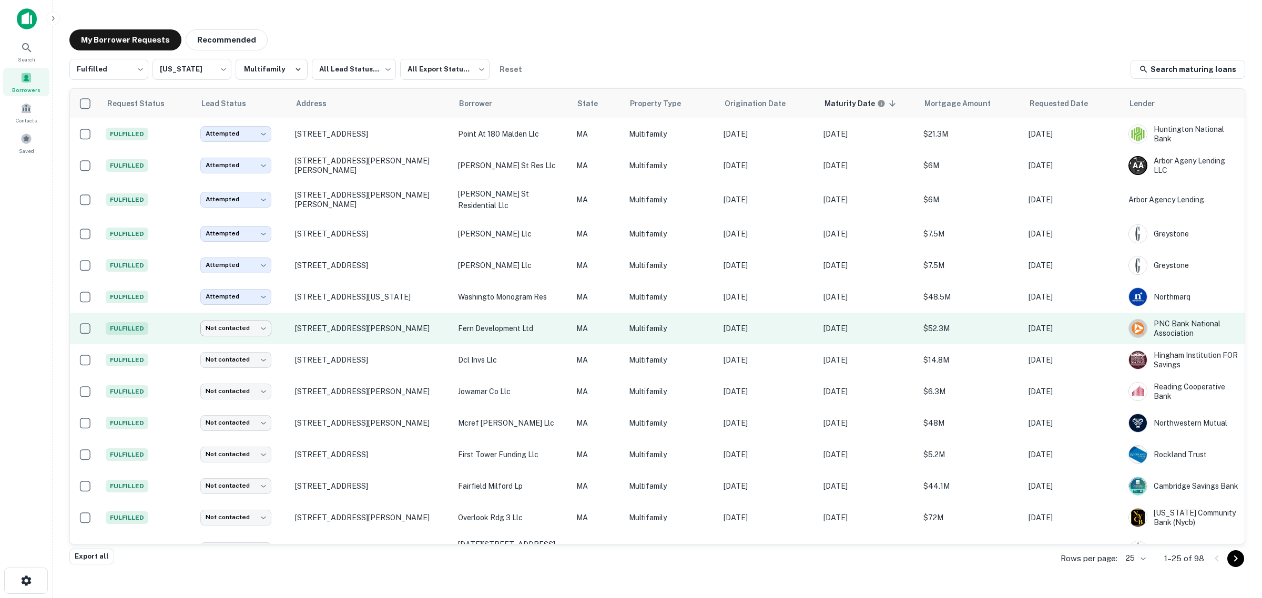
click at [256, 331] on body "Search Borrowers Contacts Saved My Borrower Requests Recommended Fulfilled ****…" at bounding box center [631, 299] width 1262 height 598
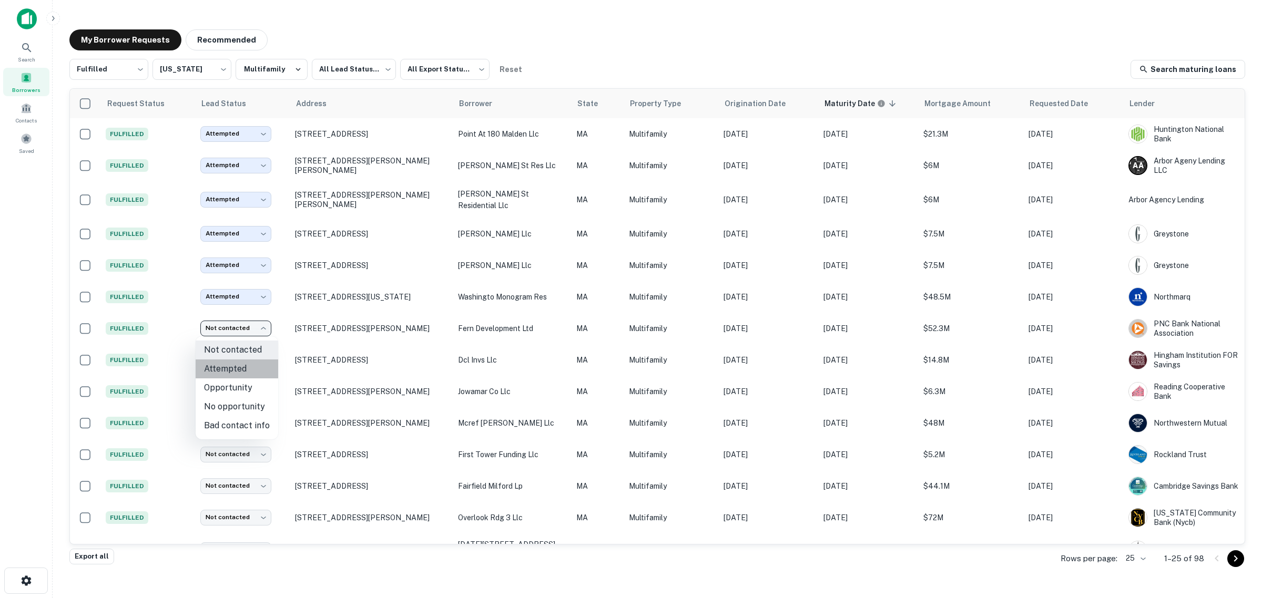
click at [243, 365] on li "Attempted" at bounding box center [237, 369] width 83 height 19
type input "*********"
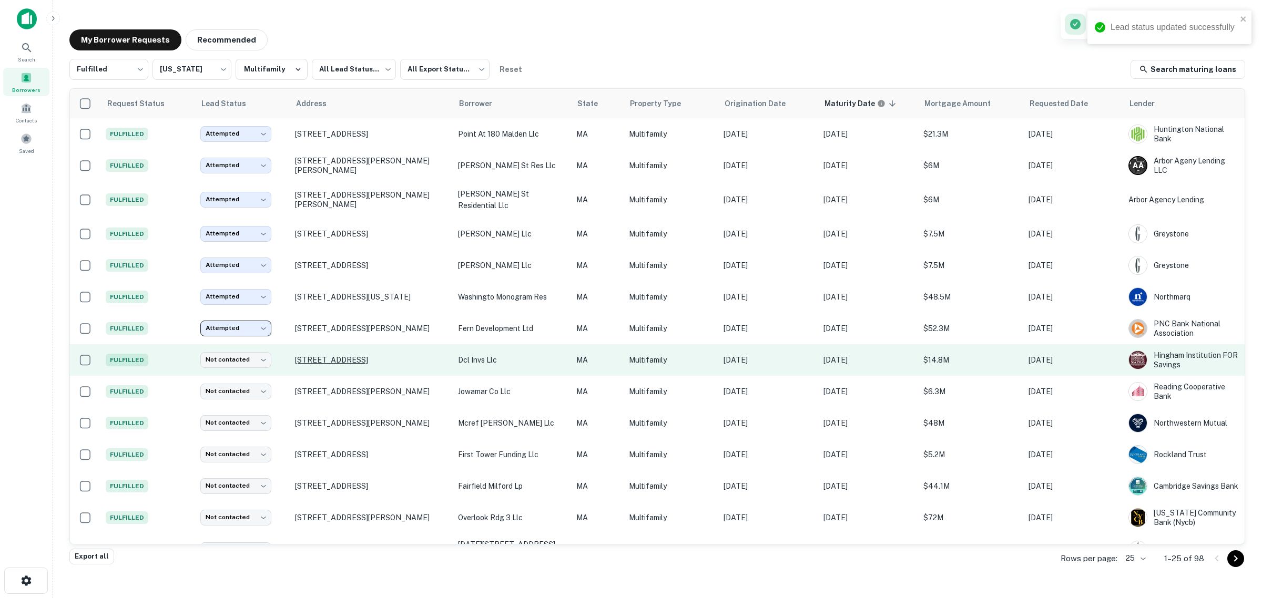
click at [319, 363] on p "[STREET_ADDRESS]" at bounding box center [371, 359] width 152 height 9
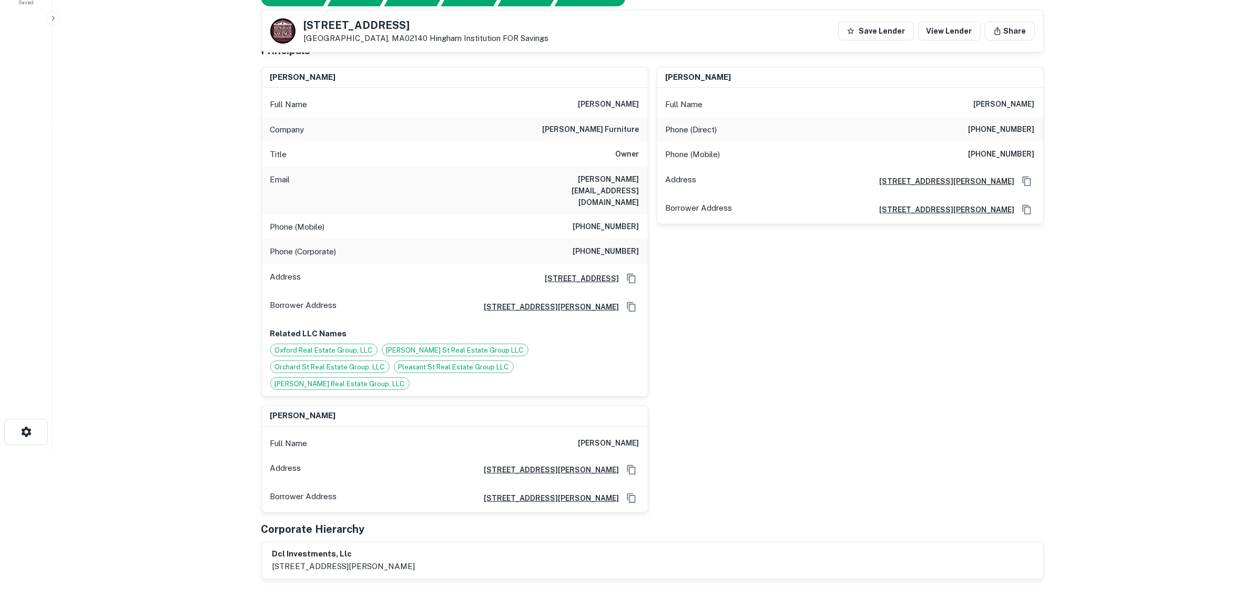
scroll to position [131, 0]
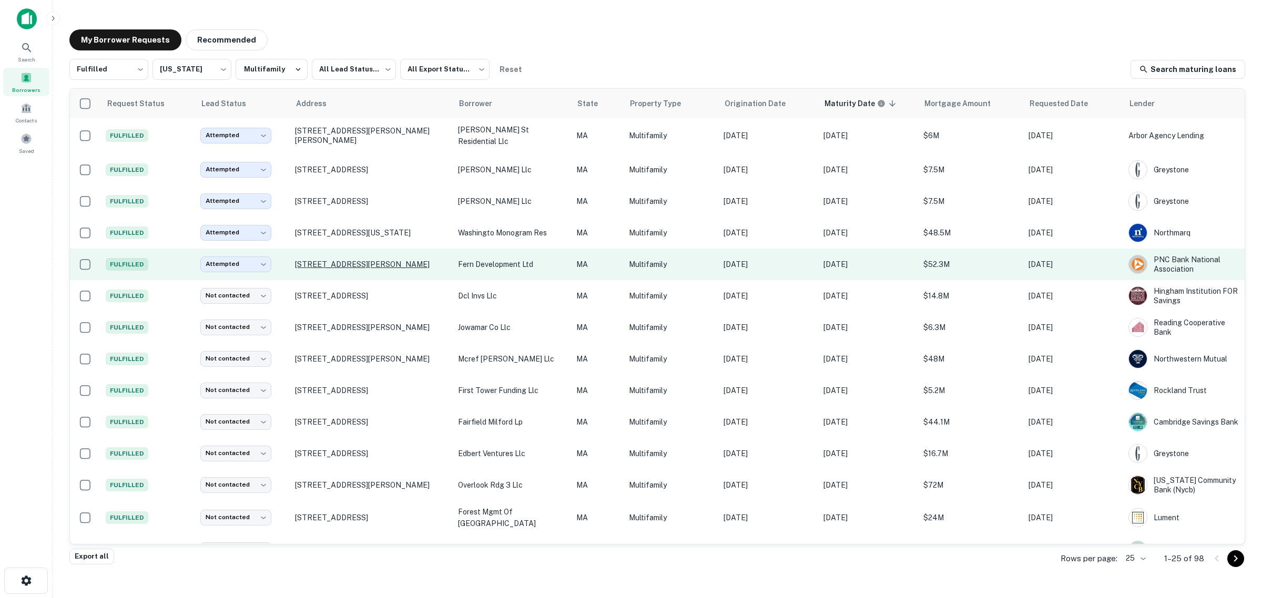
scroll to position [66, 0]
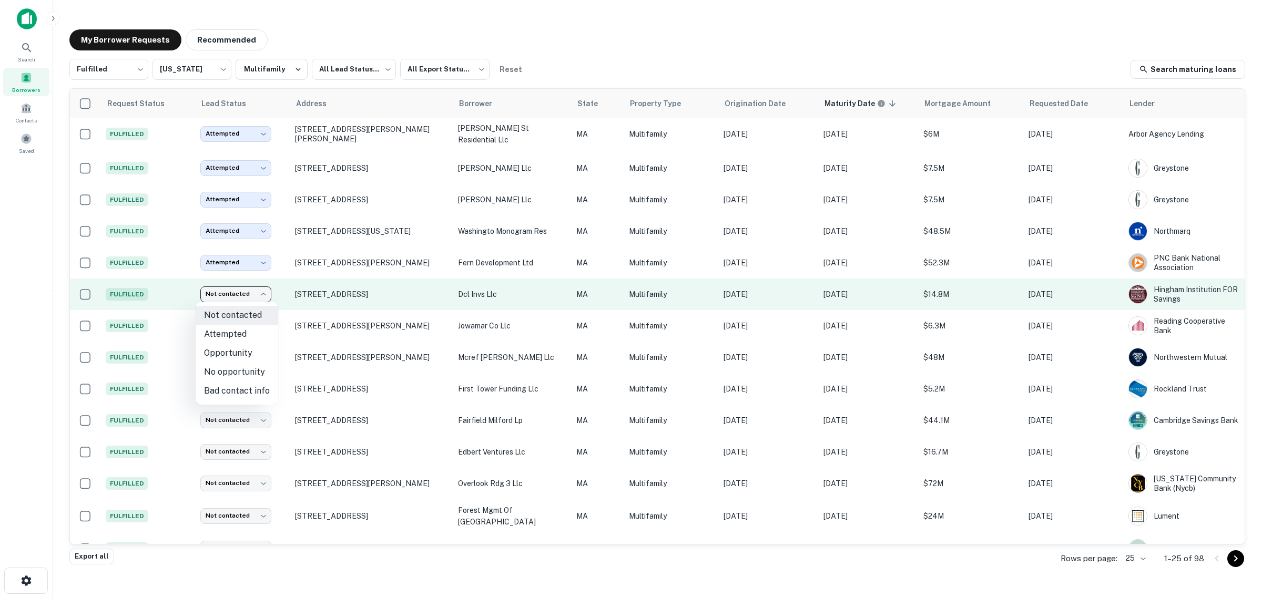
click at [250, 289] on body "Search Borrowers Contacts Saved My Borrower Requests Recommended Fulfilled ****…" at bounding box center [631, 299] width 1262 height 598
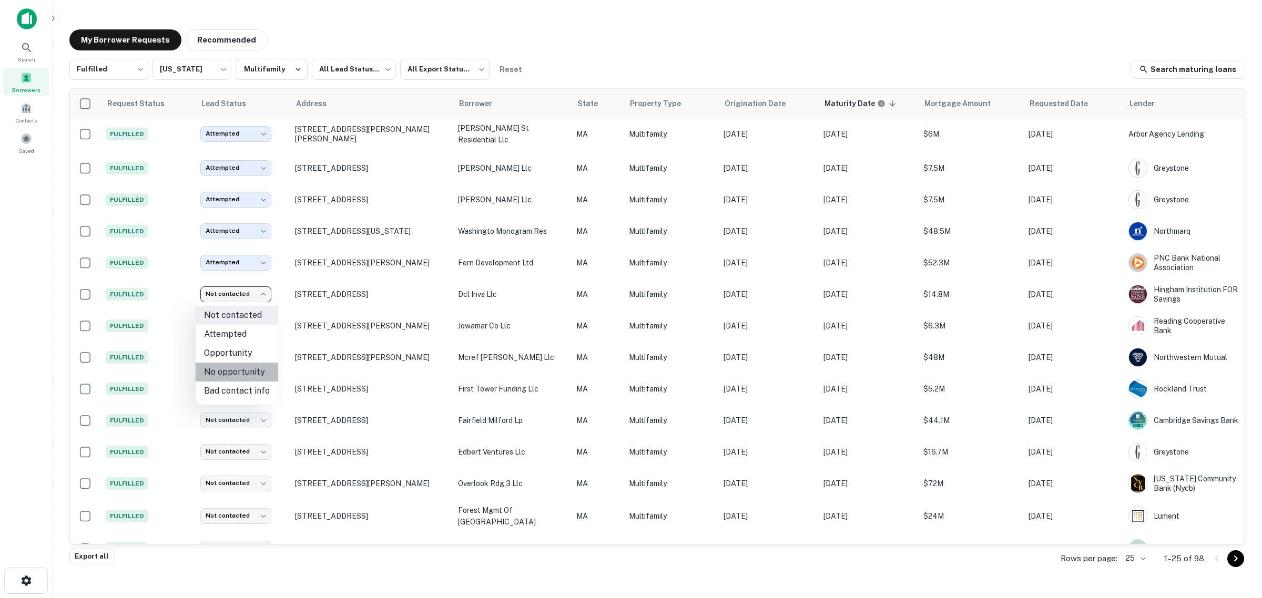
click at [240, 374] on li "No opportunity" at bounding box center [237, 372] width 83 height 19
type input "**********"
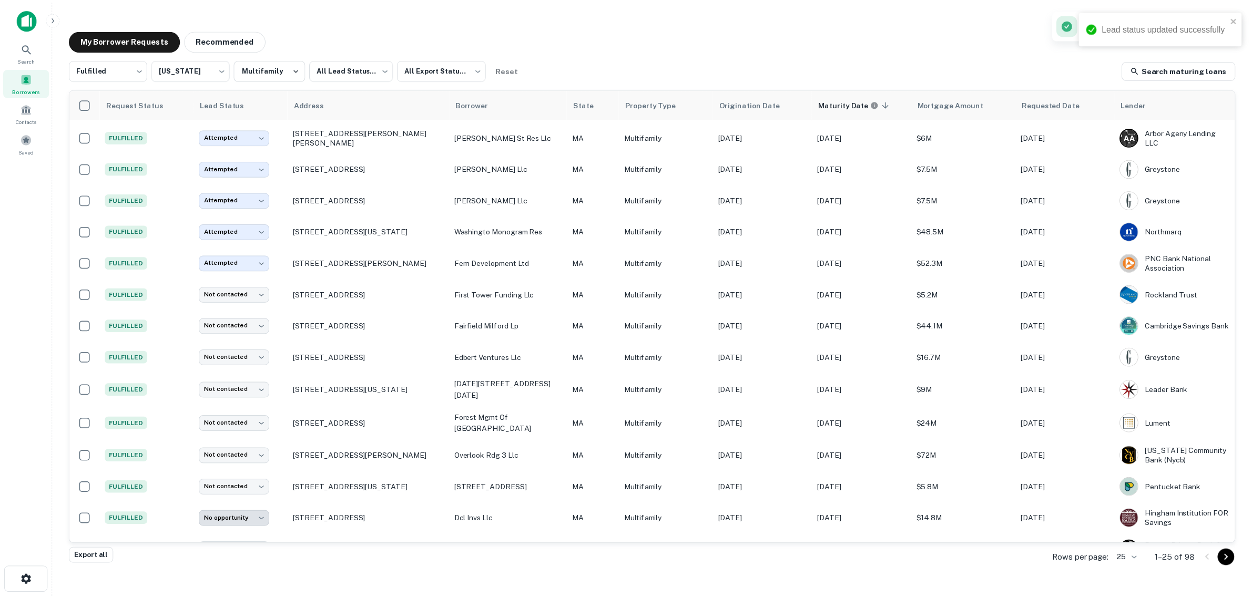
scroll to position [34, 0]
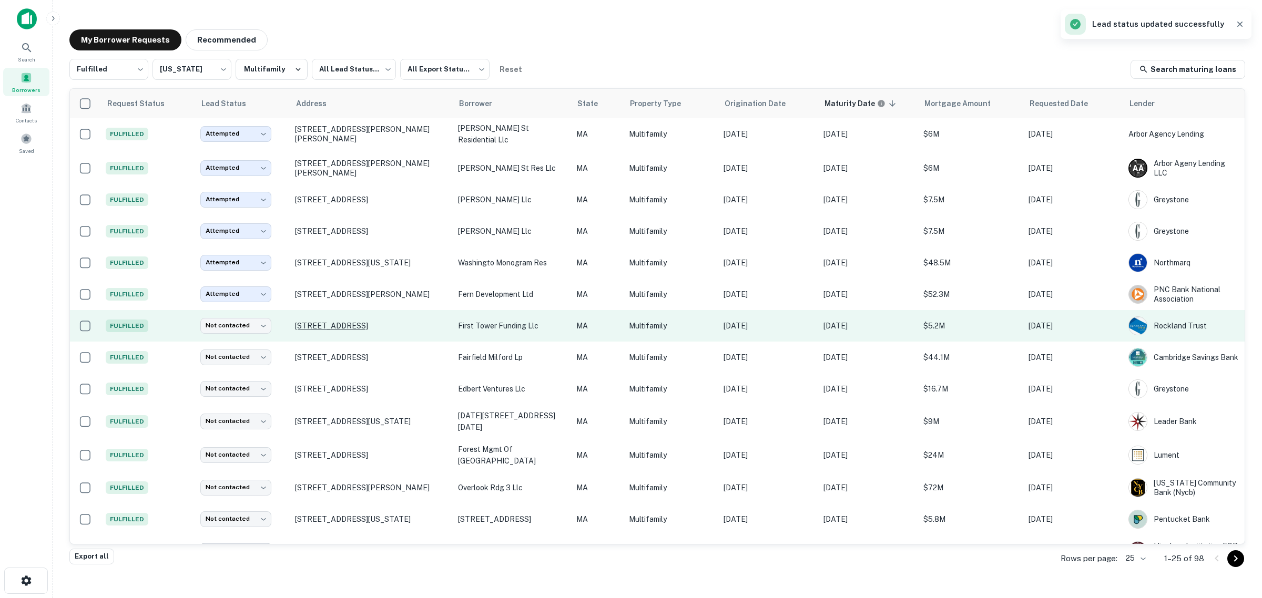
click at [326, 328] on p "[STREET_ADDRESS]" at bounding box center [371, 325] width 152 height 9
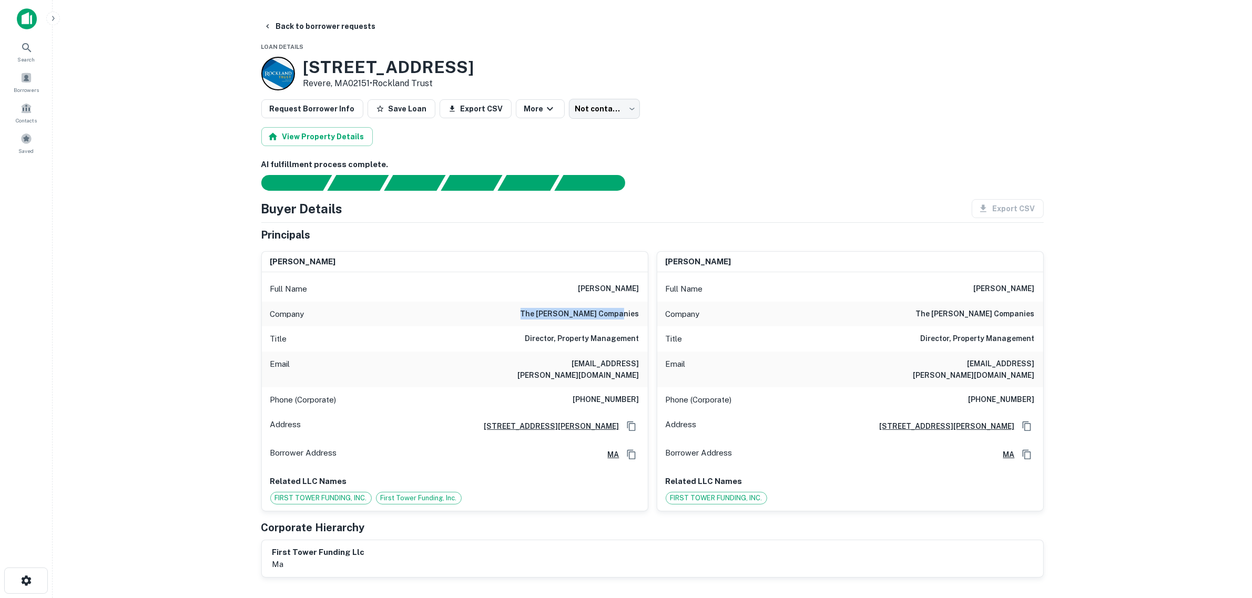
drag, startPoint x: 544, startPoint y: 314, endPoint x: 640, endPoint y: 310, distance: 95.8
click at [640, 310] on div "Company the [PERSON_NAME] companies" at bounding box center [455, 314] width 386 height 25
click at [173, 298] on main "Back to borrower requests Loan Details [STREET_ADDRESS] • Rockland Trust Reques…" at bounding box center [652, 299] width 1199 height 598
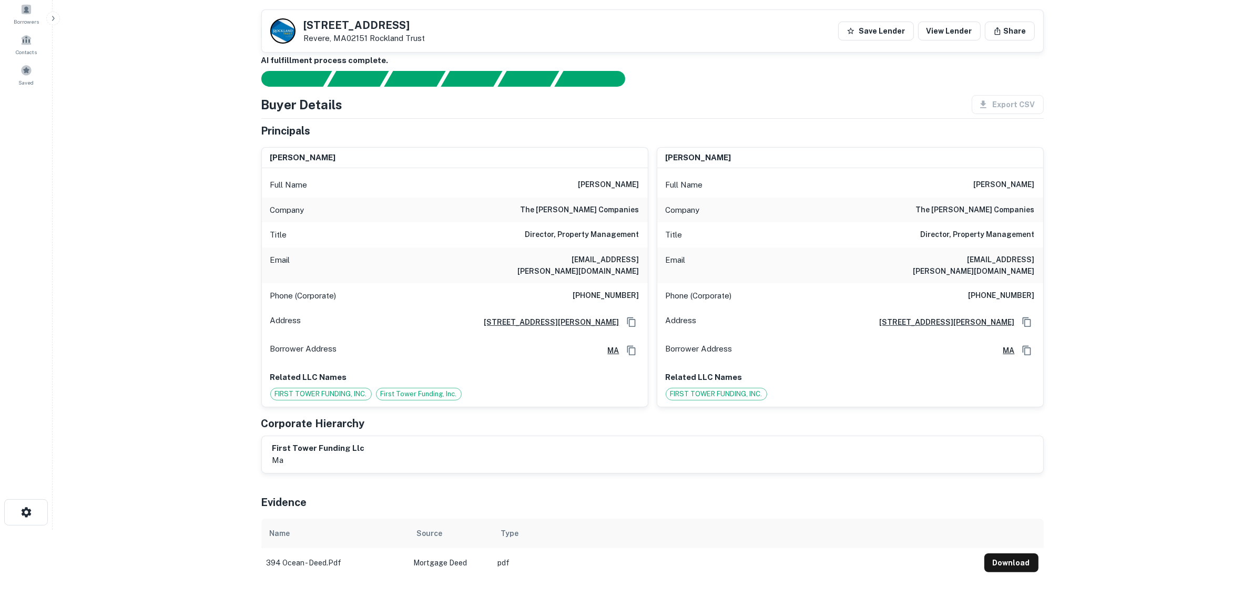
scroll to position [66, 0]
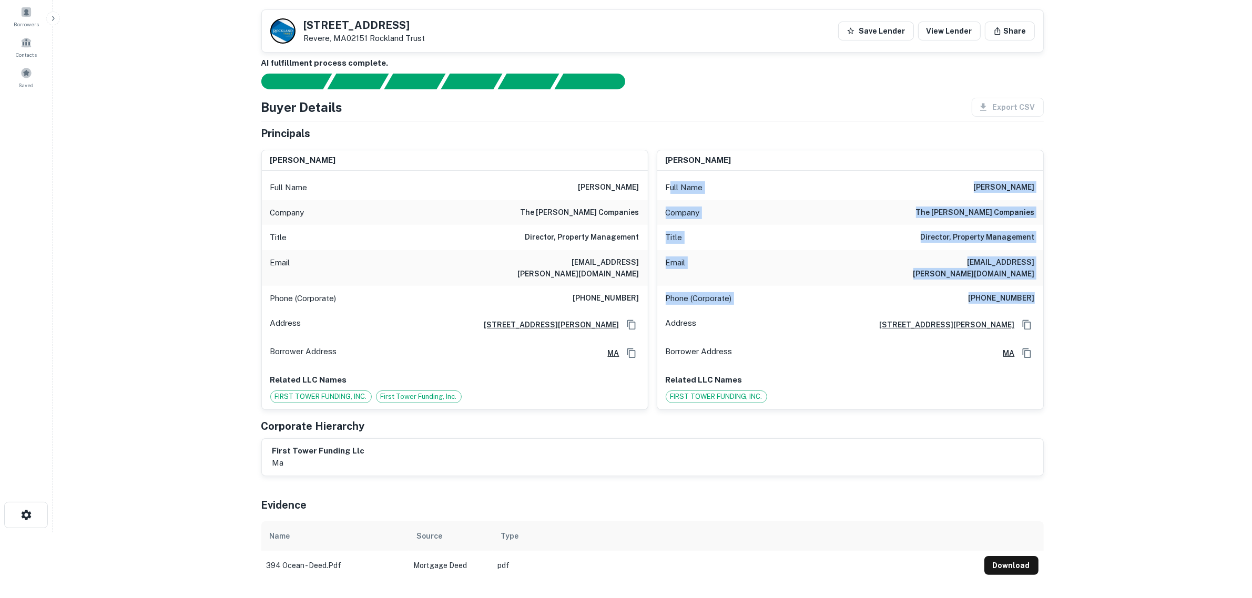
drag, startPoint x: 669, startPoint y: 183, endPoint x: 1041, endPoint y: 293, distance: 388.1
click at [1041, 293] on div "Full Name [PERSON_NAME] Company the [PERSON_NAME] companies Title Director, Pro…" at bounding box center [850, 290] width 386 height 239
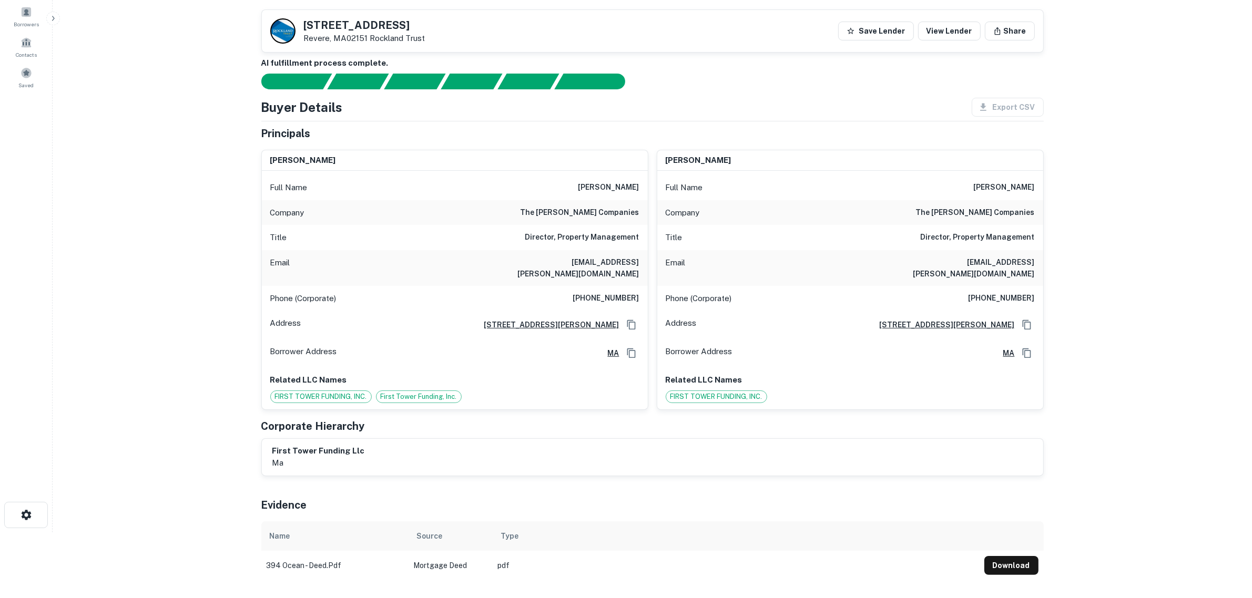
drag, startPoint x: 581, startPoint y: 247, endPoint x: 564, endPoint y: 271, distance: 29.8
click at [580, 247] on div "Title Director, Property Management" at bounding box center [455, 237] width 386 height 25
drag, startPoint x: 542, startPoint y: 263, endPoint x: 641, endPoint y: 271, distance: 100.2
click at [641, 271] on div "Email [EMAIL_ADDRESS][PERSON_NAME][DOMAIN_NAME]" at bounding box center [455, 268] width 386 height 36
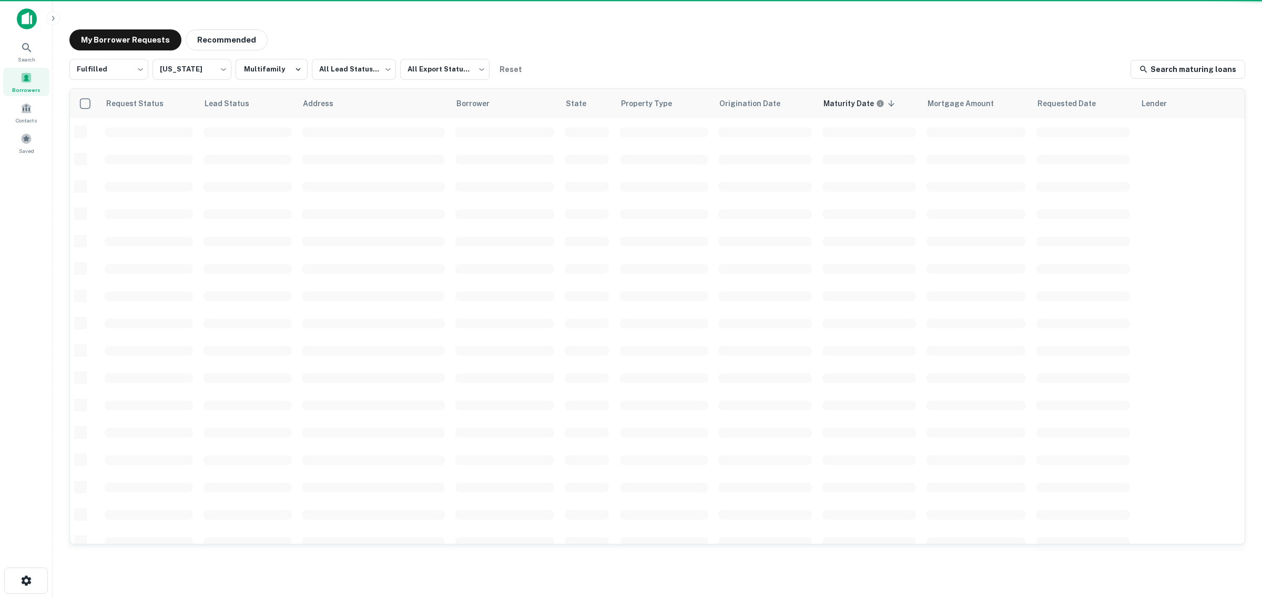
scroll to position [34, 0]
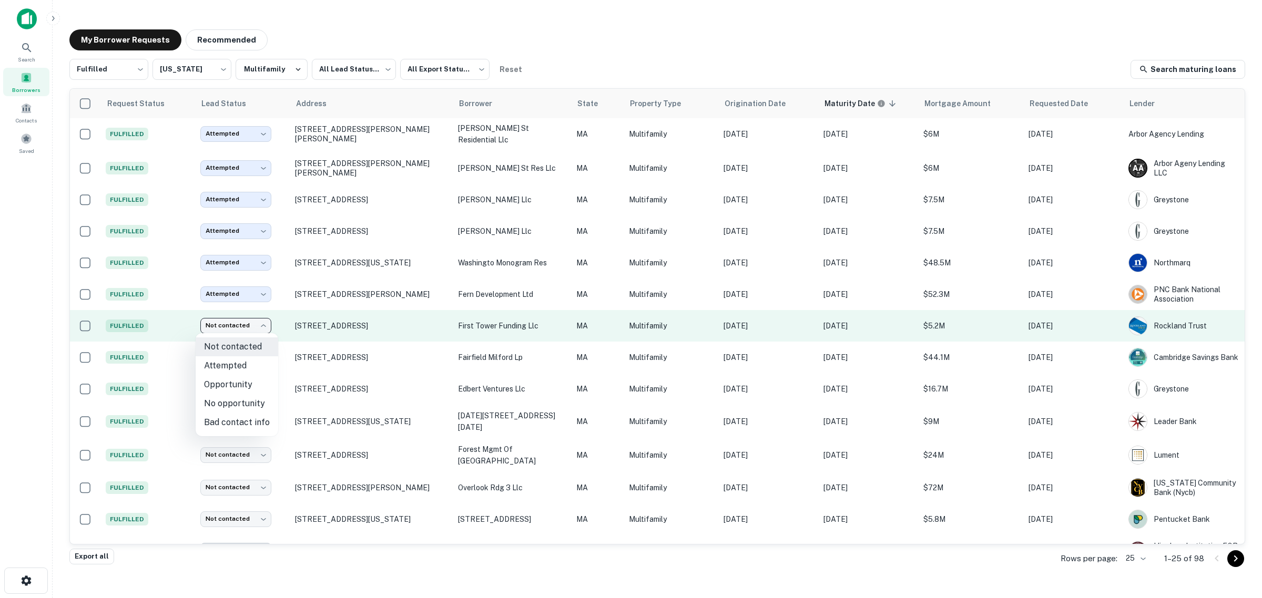
click at [251, 319] on body "Search Borrowers Contacts Saved My Borrower Requests Recommended Fulfilled ****…" at bounding box center [631, 299] width 1262 height 598
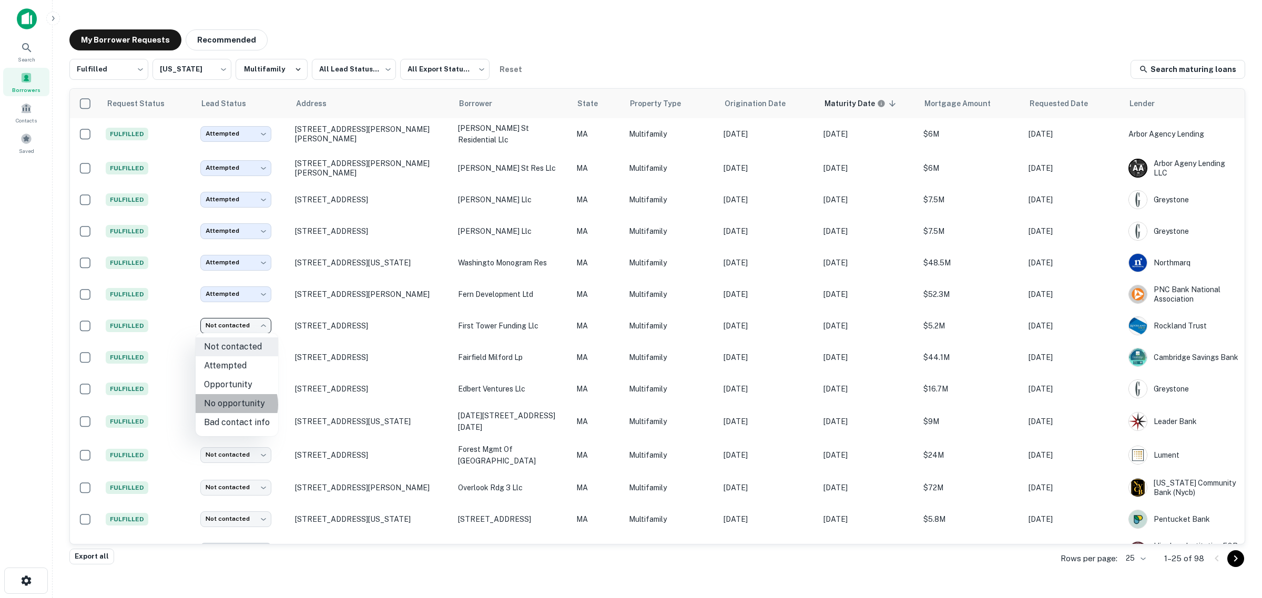
click at [234, 405] on li "No opportunity" at bounding box center [237, 403] width 83 height 19
type input "**********"
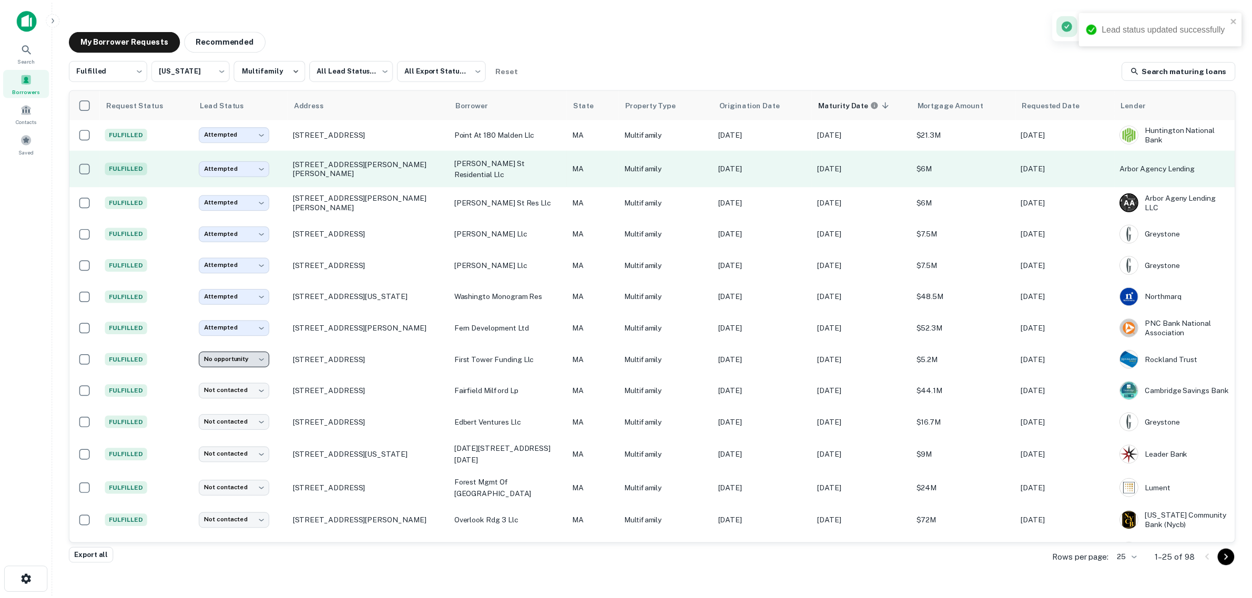
scroll to position [0, 0]
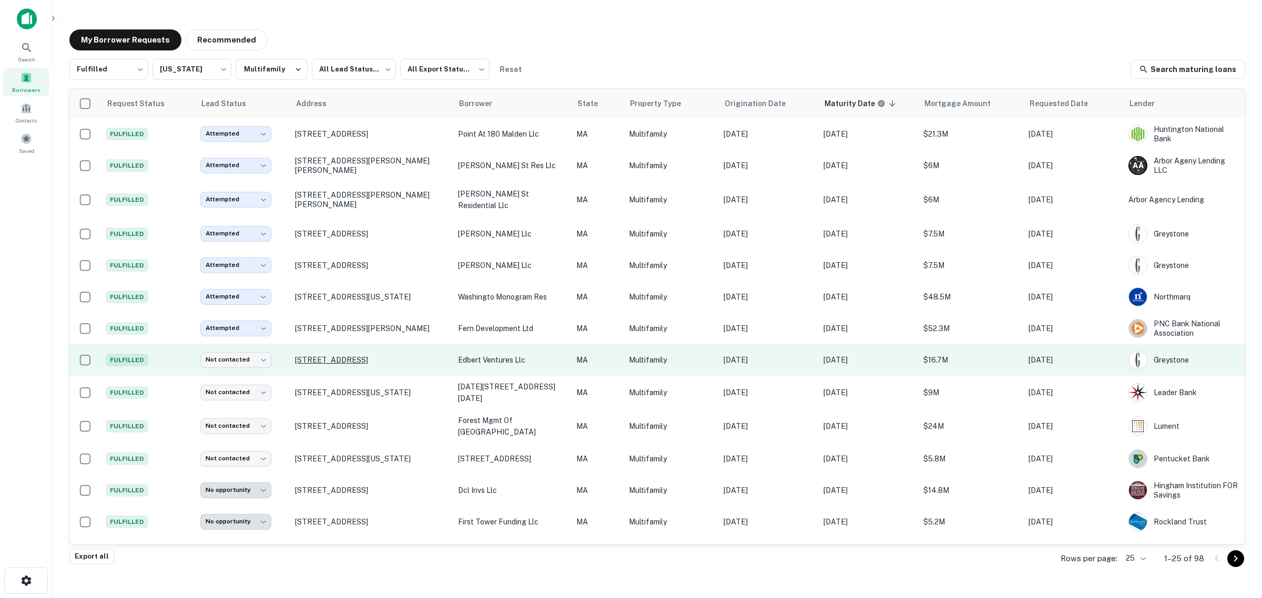
click at [327, 358] on p "[STREET_ADDRESS]" at bounding box center [371, 359] width 152 height 9
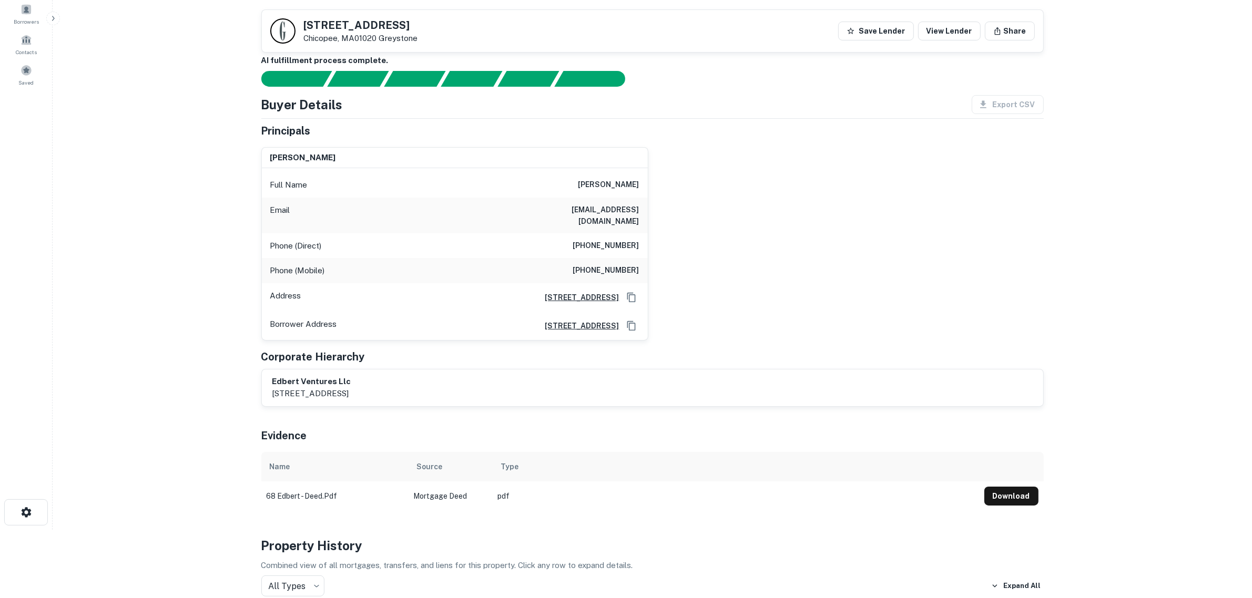
scroll to position [66, 0]
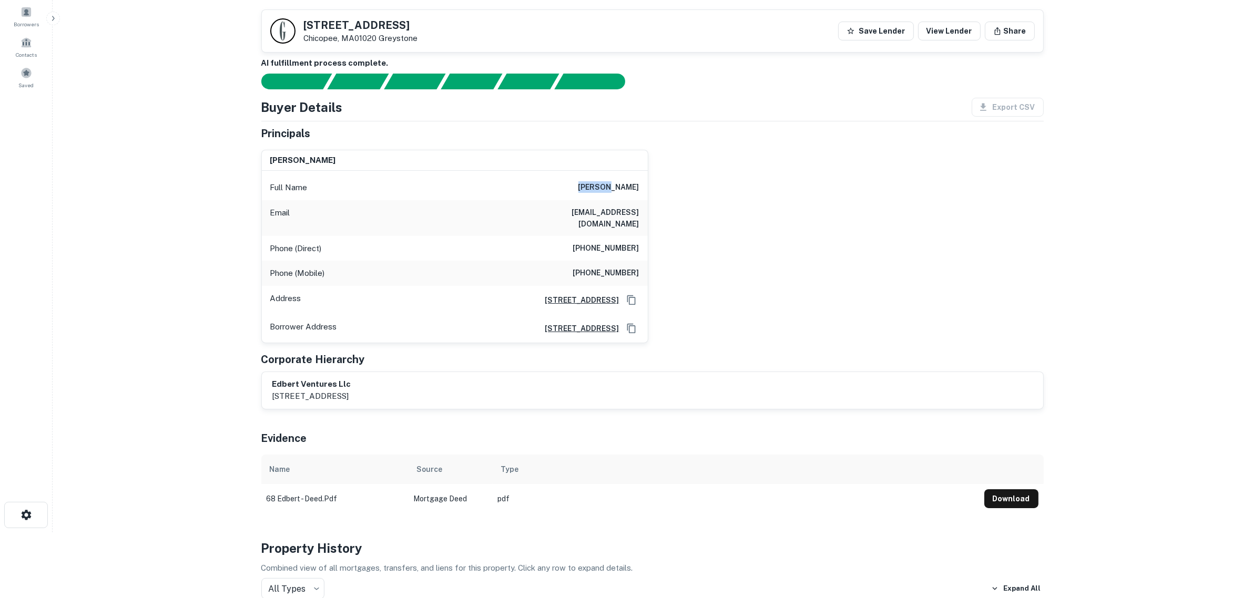
drag, startPoint x: 566, startPoint y: 187, endPoint x: 598, endPoint y: 187, distance: 32.1
click at [598, 187] on div "Full Name [PERSON_NAME]" at bounding box center [455, 187] width 386 height 25
click at [185, 248] on main "Back to borrower requests [STREET_ADDRESS][GEOGRAPHIC_DATA] Save Lender View Le…" at bounding box center [652, 233] width 1199 height 598
drag, startPoint x: 548, startPoint y: 219, endPoint x: 641, endPoint y: 223, distance: 93.7
click at [641, 223] on div "Email [EMAIL_ADDRESS][DOMAIN_NAME]" at bounding box center [455, 218] width 386 height 36
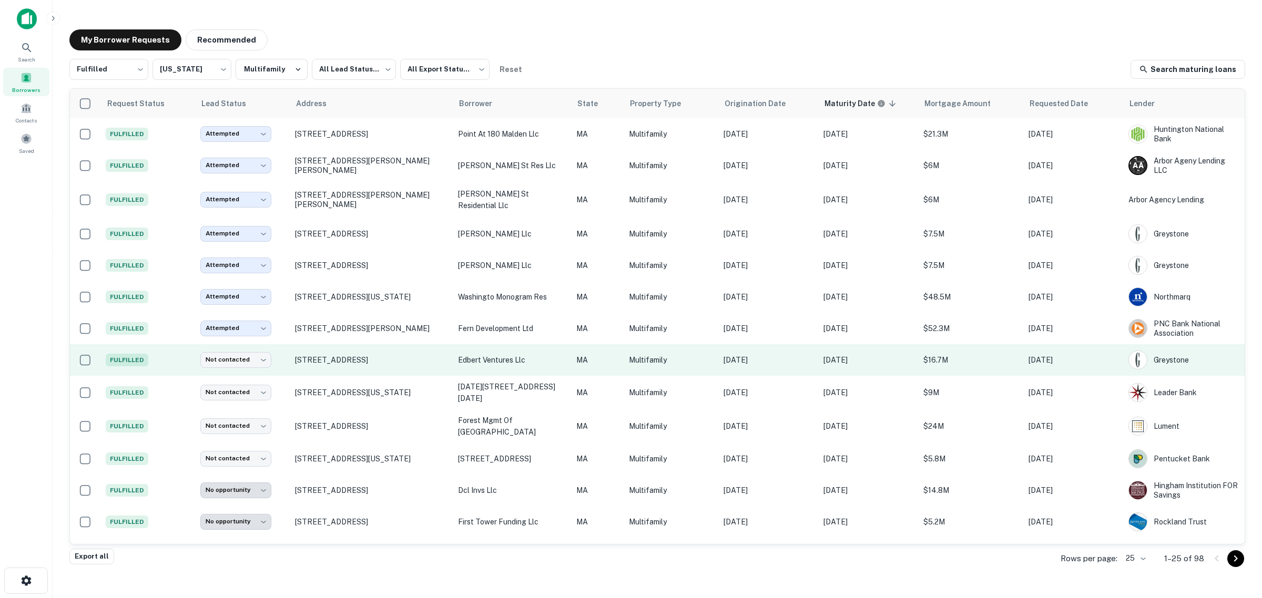
click at [260, 351] on td "Not contacted **** ​" at bounding box center [242, 360] width 95 height 32
click at [260, 359] on body "Search Borrowers Contacts Saved My Borrower Requests Recommended Fulfilled ****…" at bounding box center [631, 299] width 1262 height 598
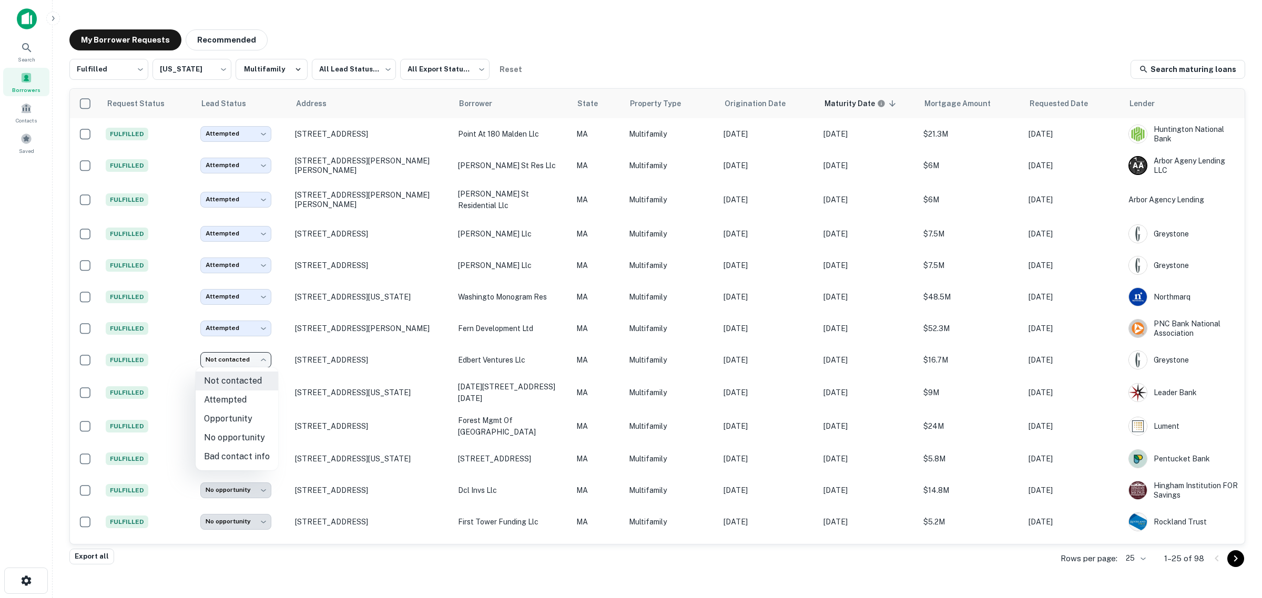
click at [237, 397] on li "Attempted" at bounding box center [237, 400] width 83 height 19
type input "*********"
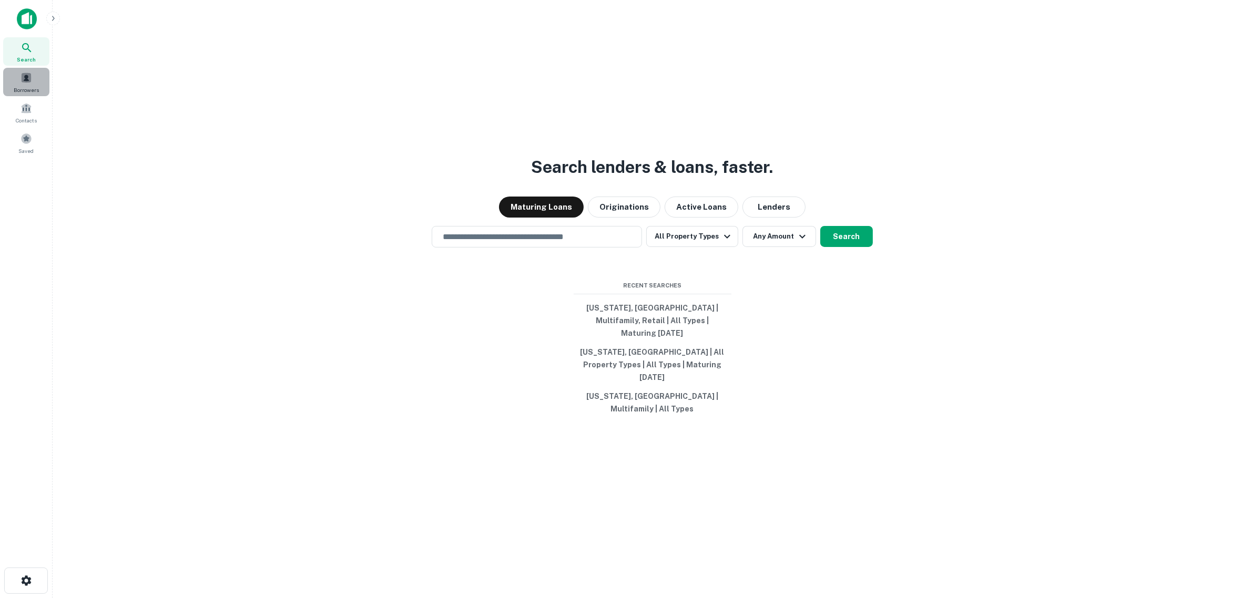
click at [38, 90] on span "Borrowers" at bounding box center [26, 90] width 25 height 8
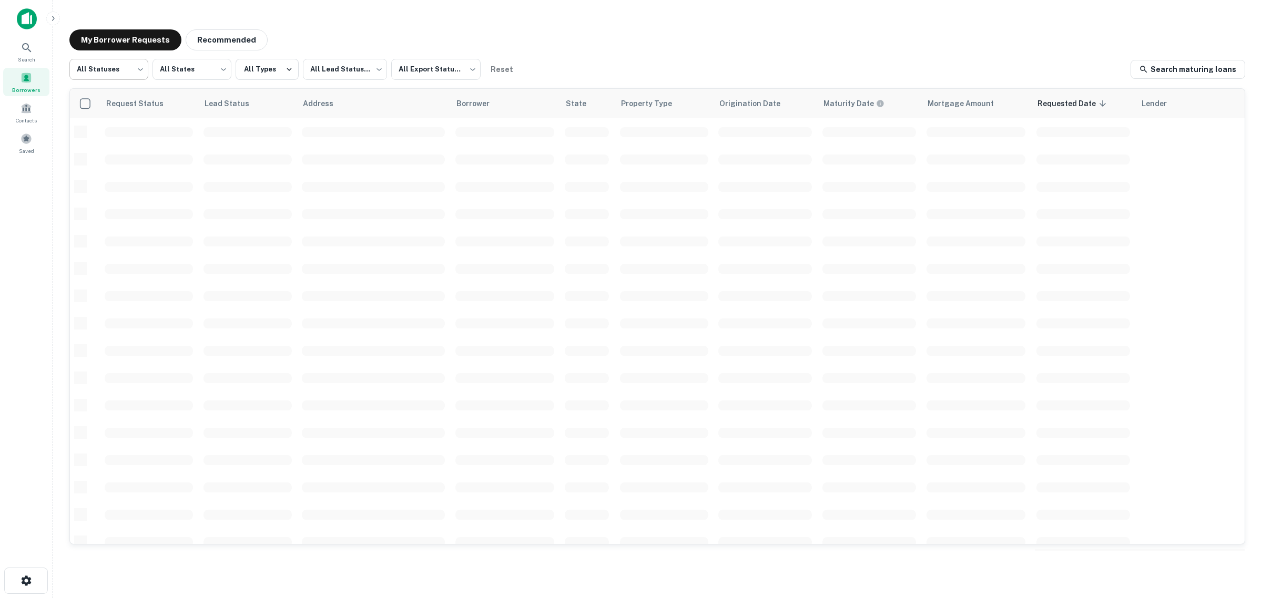
click at [124, 69] on body "Search Borrowers Contacts Saved My Borrower Requests Recommended All Statuses *…" at bounding box center [631, 299] width 1262 height 598
click at [186, 67] on div at bounding box center [631, 299] width 1262 height 598
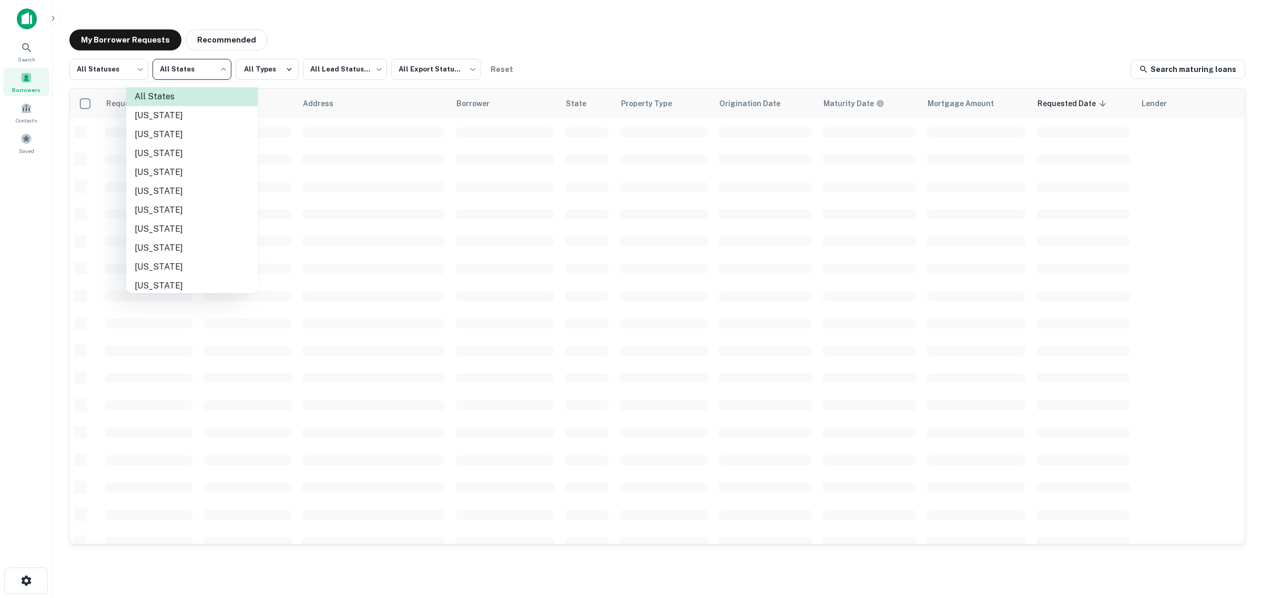
click at [186, 67] on body "Search Borrowers Contacts Saved My Borrower Requests Recommended All Statuses *…" at bounding box center [631, 299] width 1262 height 598
click at [170, 228] on li "Connecticut" at bounding box center [191, 229] width 131 height 19
type input "**"
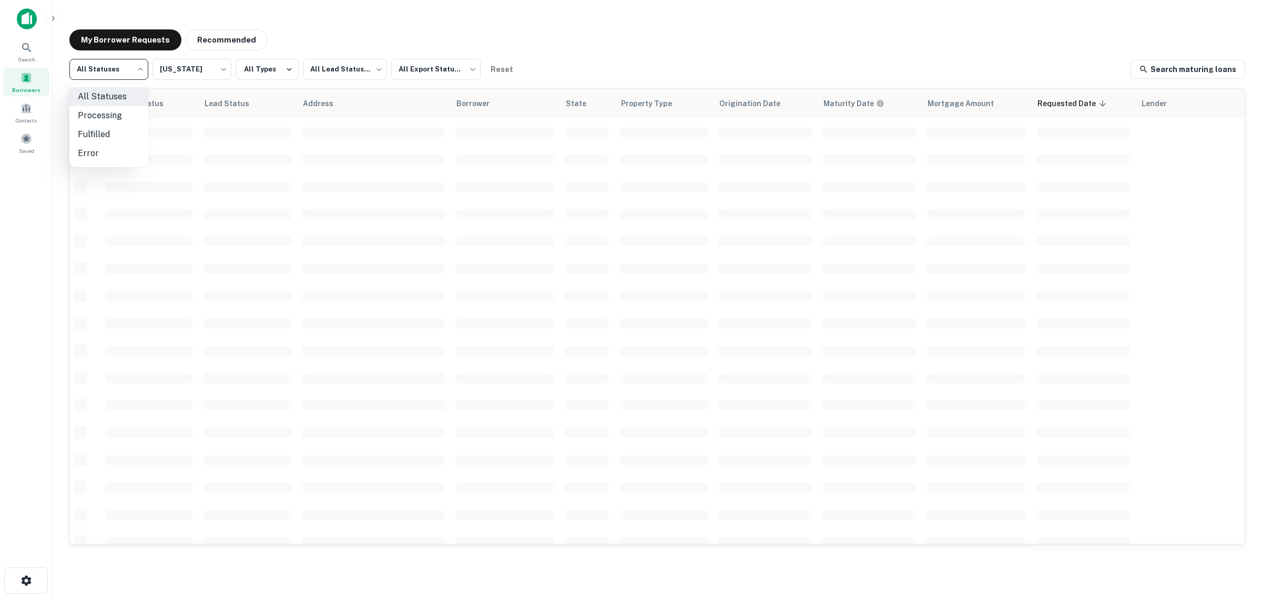
click at [114, 69] on body "Search Borrowers Contacts Saved My Borrower Requests Recommended All Statuses *…" at bounding box center [631, 299] width 1262 height 598
click at [114, 97] on li "All Statuses" at bounding box center [108, 96] width 79 height 19
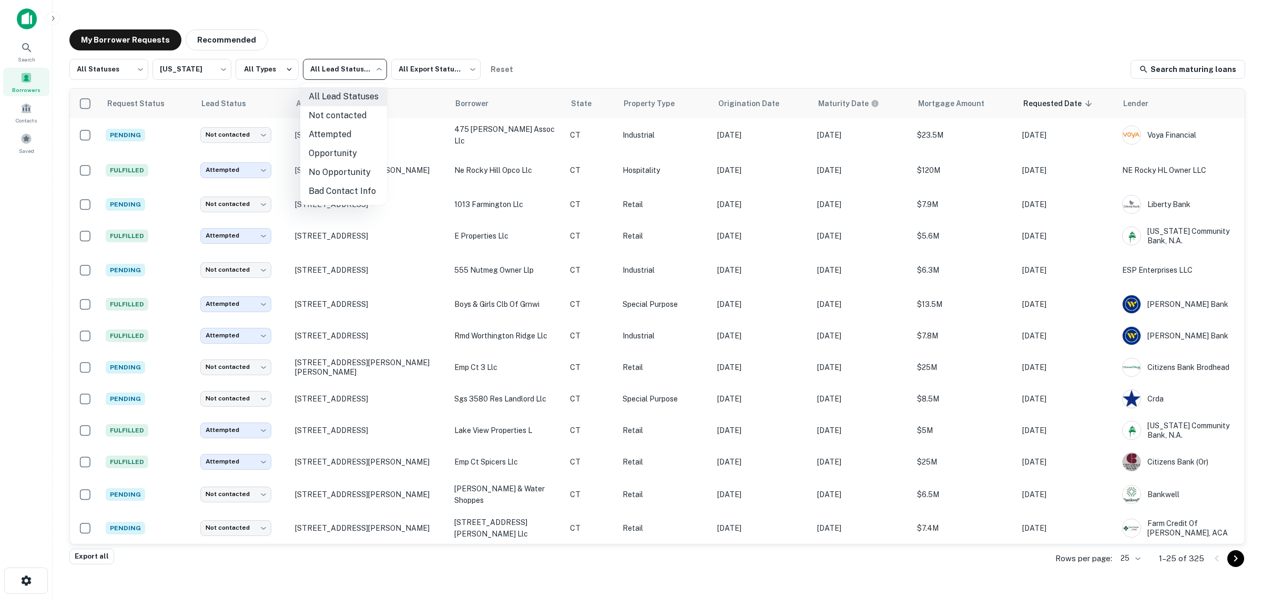
click at [328, 74] on body "Search Borrowers Contacts Saved My Borrower Requests Recommended All Statuses *…" at bounding box center [631, 299] width 1262 height 598
click at [621, 50] on div at bounding box center [631, 299] width 1262 height 598
click at [122, 75] on body "Search Borrowers Contacts Saved My Borrower Requests Recommended All Statuses *…" at bounding box center [631, 299] width 1262 height 598
click at [121, 129] on li "Fulfilled" at bounding box center [108, 134] width 79 height 19
type input "*********"
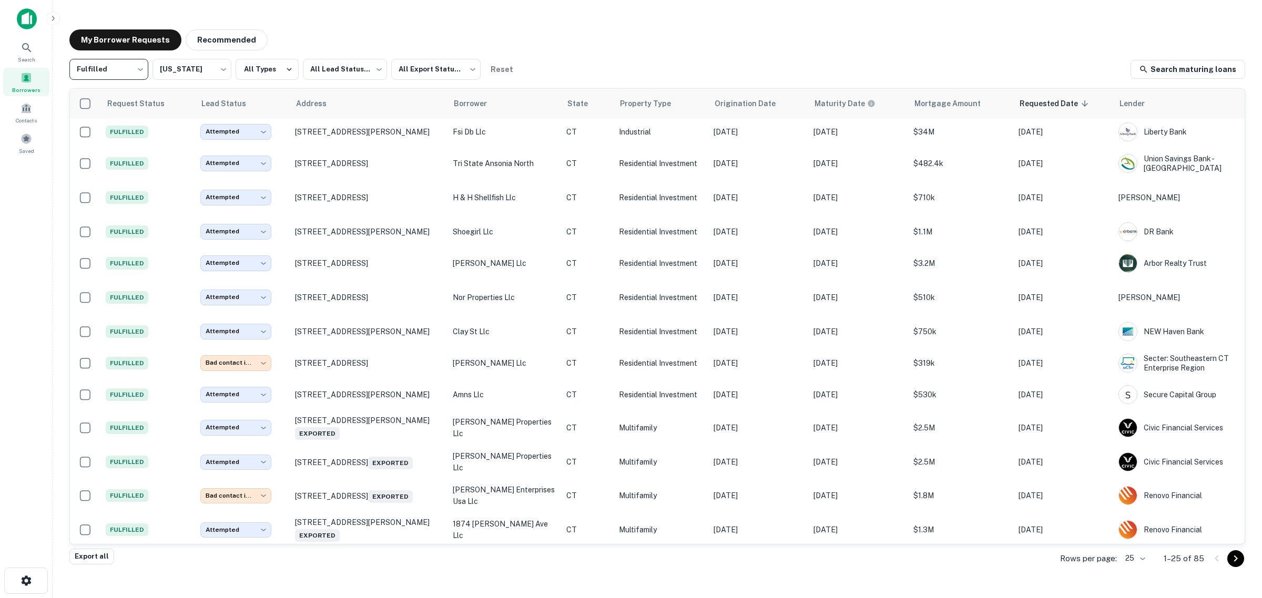
scroll to position [401, 0]
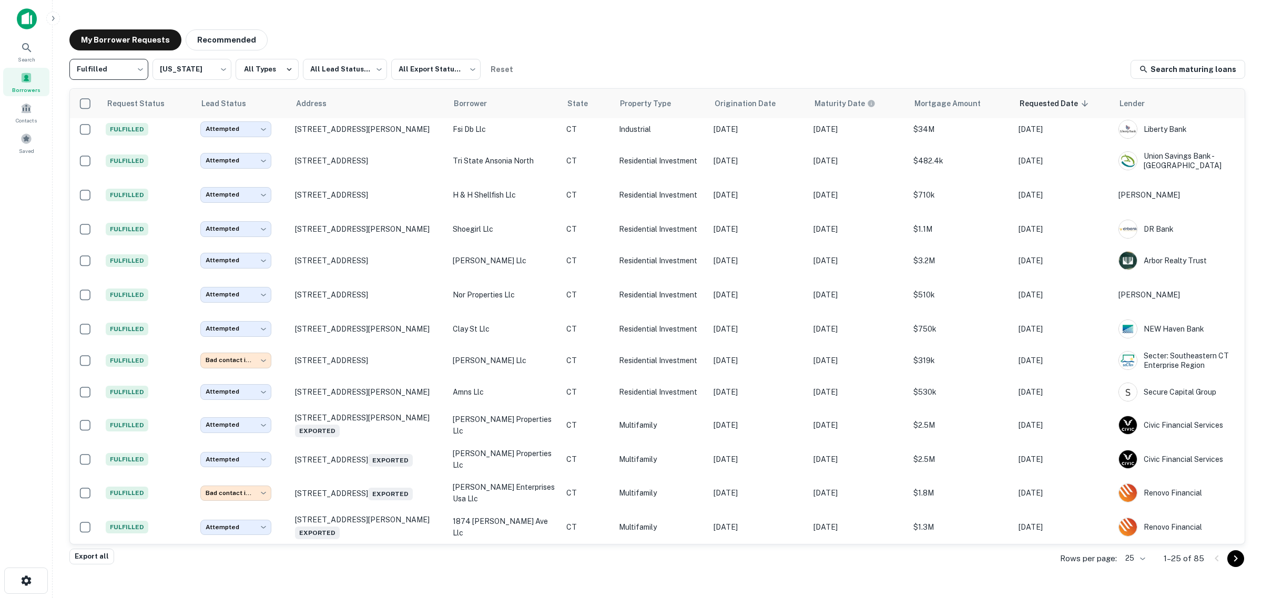
click at [1231, 561] on icon "Go to next page" at bounding box center [1235, 559] width 13 height 13
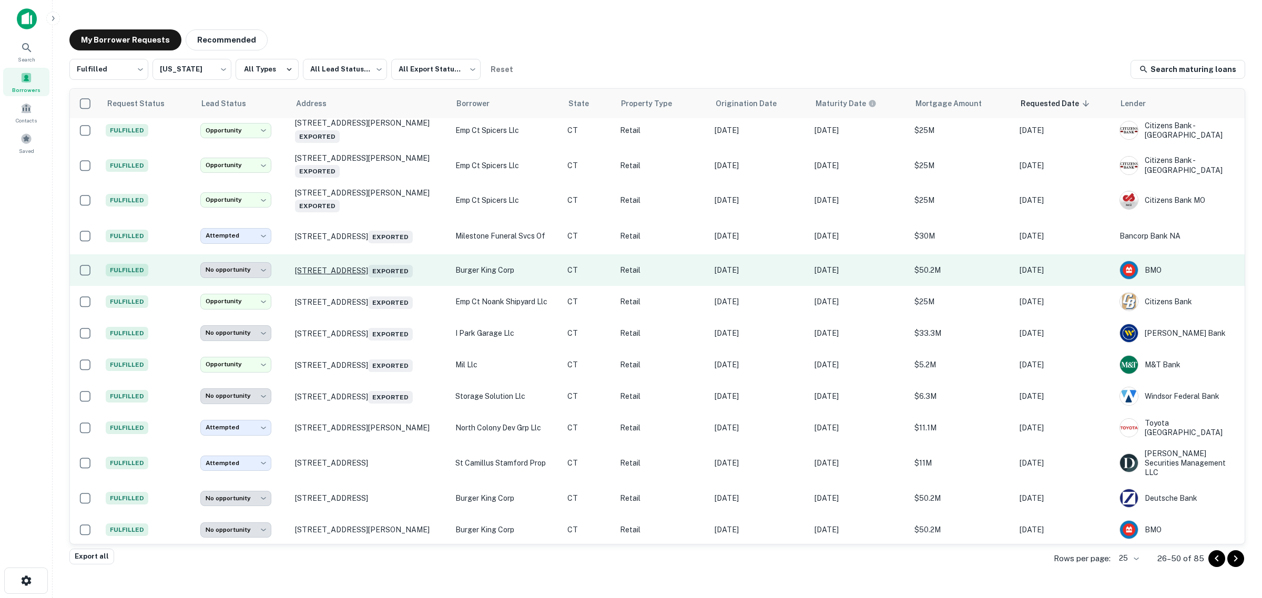
scroll to position [410, 0]
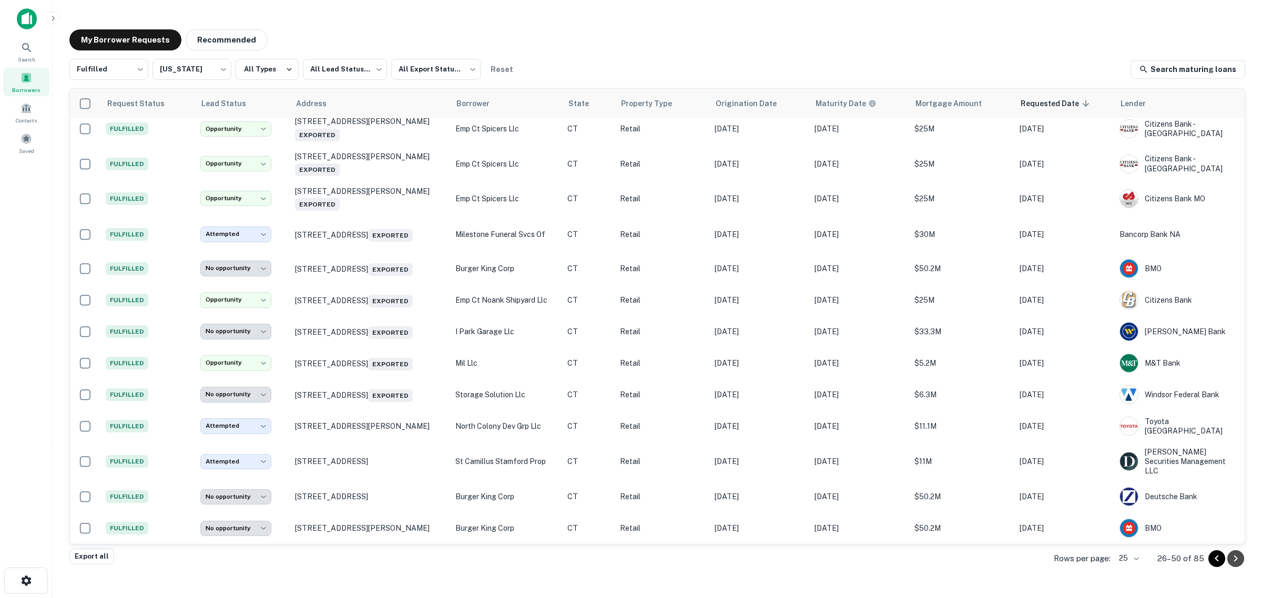
click at [1239, 559] on icon "Go to next page" at bounding box center [1235, 559] width 13 height 13
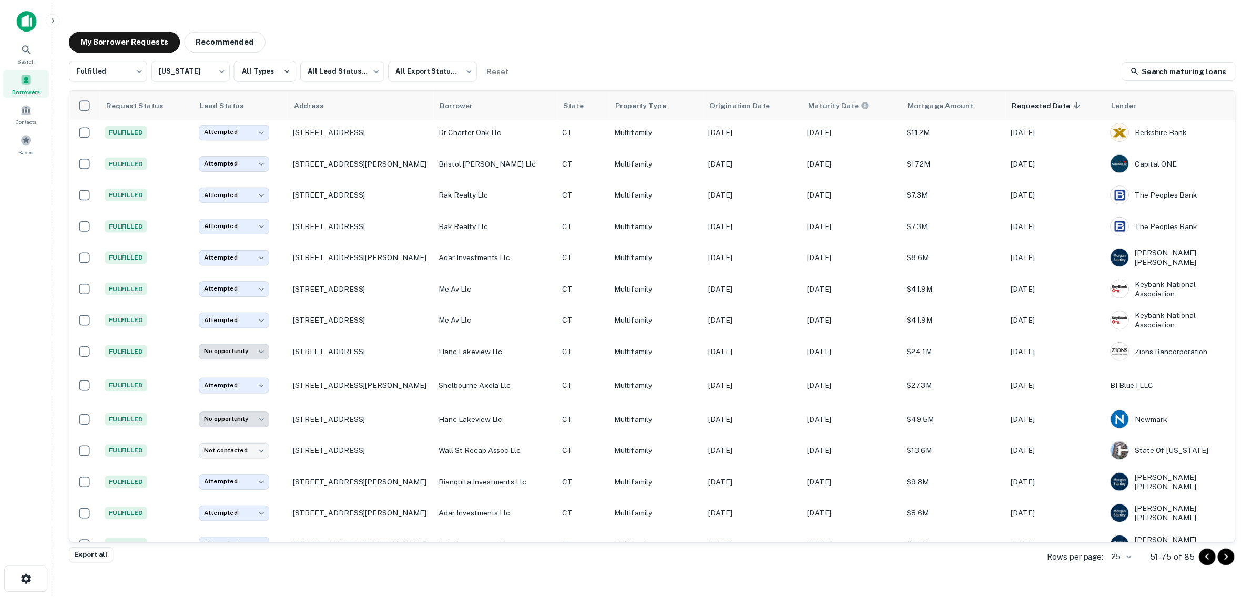
scroll to position [367, 0]
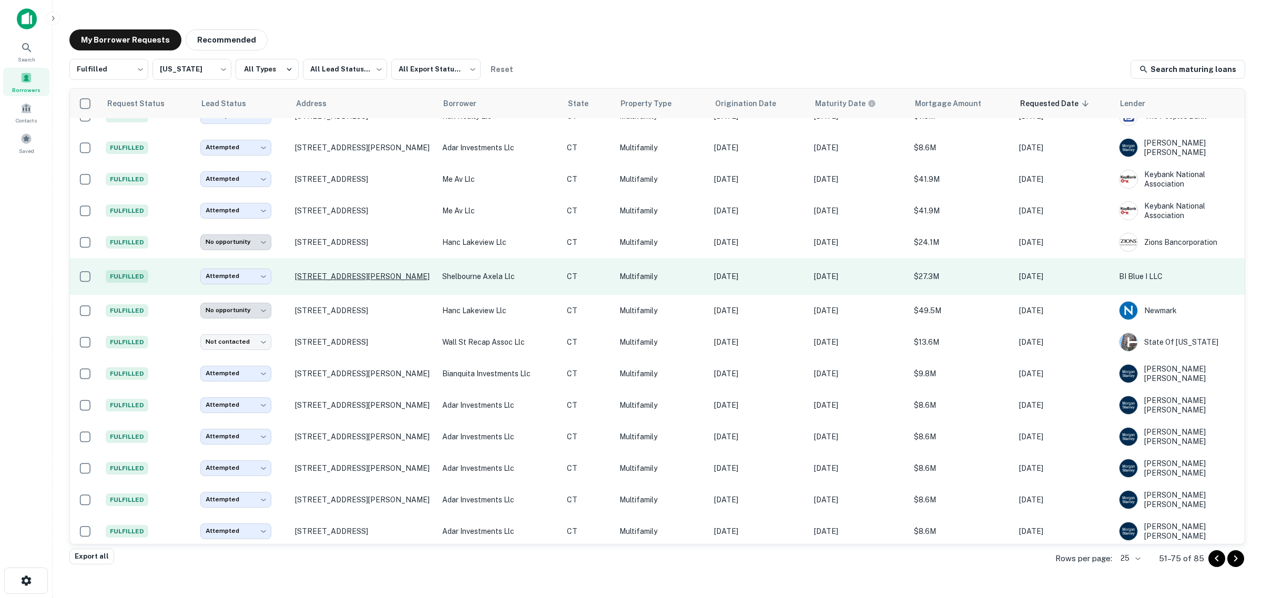
click at [326, 276] on p "50 Morgan St Hartford, CT06120" at bounding box center [363, 276] width 137 height 9
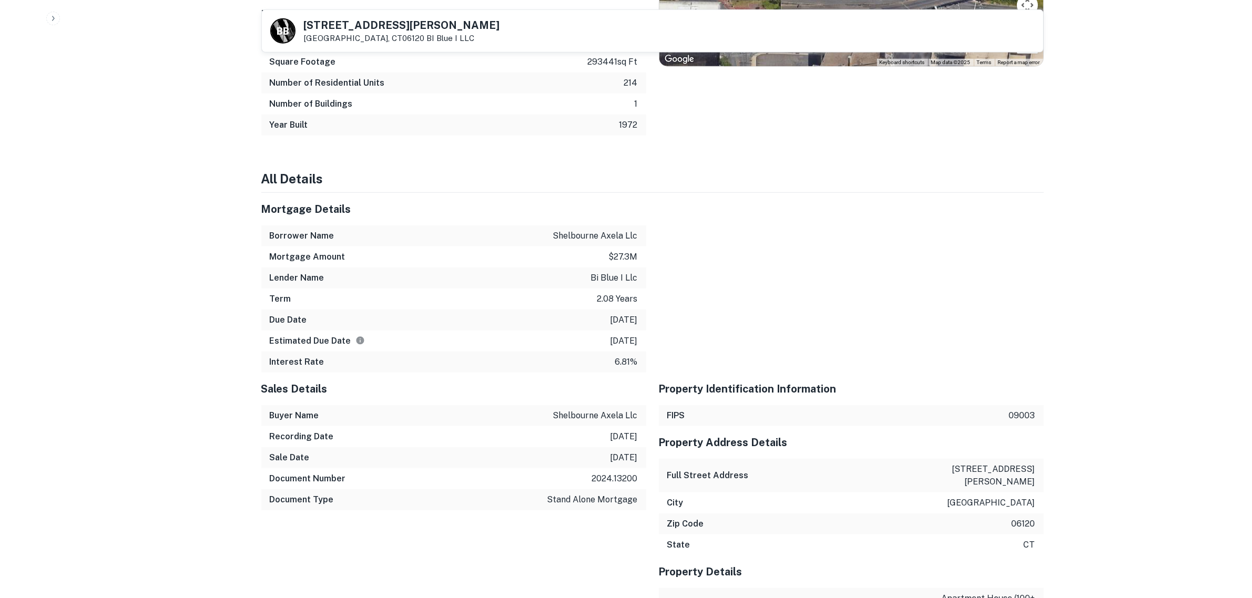
scroll to position [1249, 0]
drag, startPoint x: 564, startPoint y: 280, endPoint x: 640, endPoint y: 274, distance: 77.0
click at [640, 274] on div "Lender Name bi blue i llc" at bounding box center [453, 277] width 385 height 21
copy p "bi blue i llc"
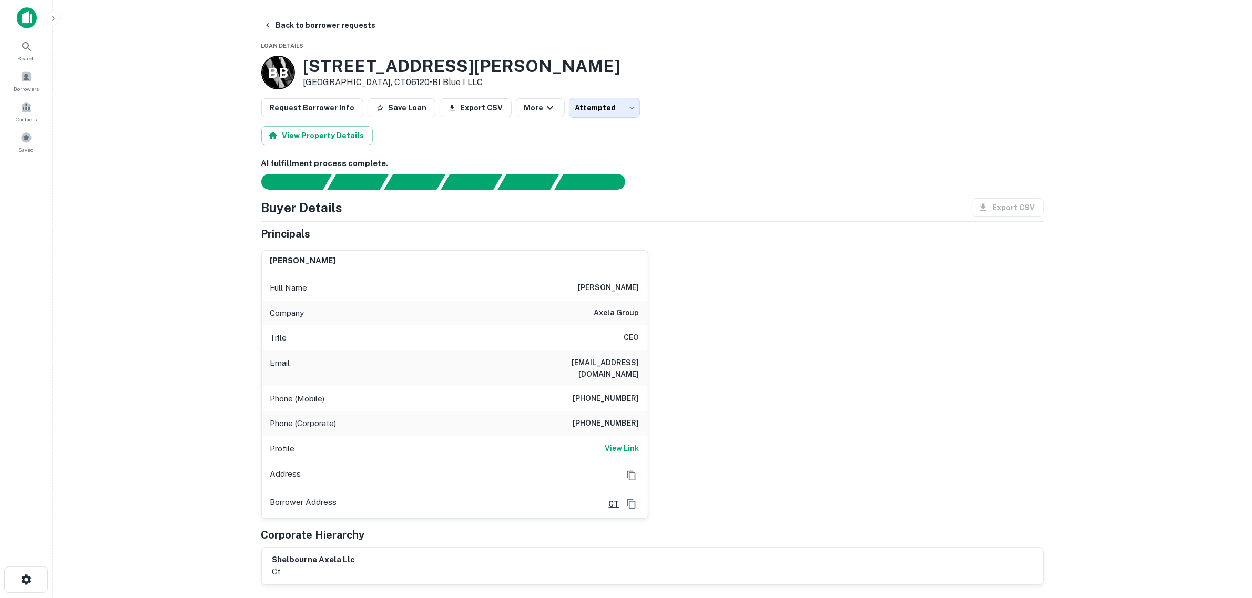
scroll to position [0, 0]
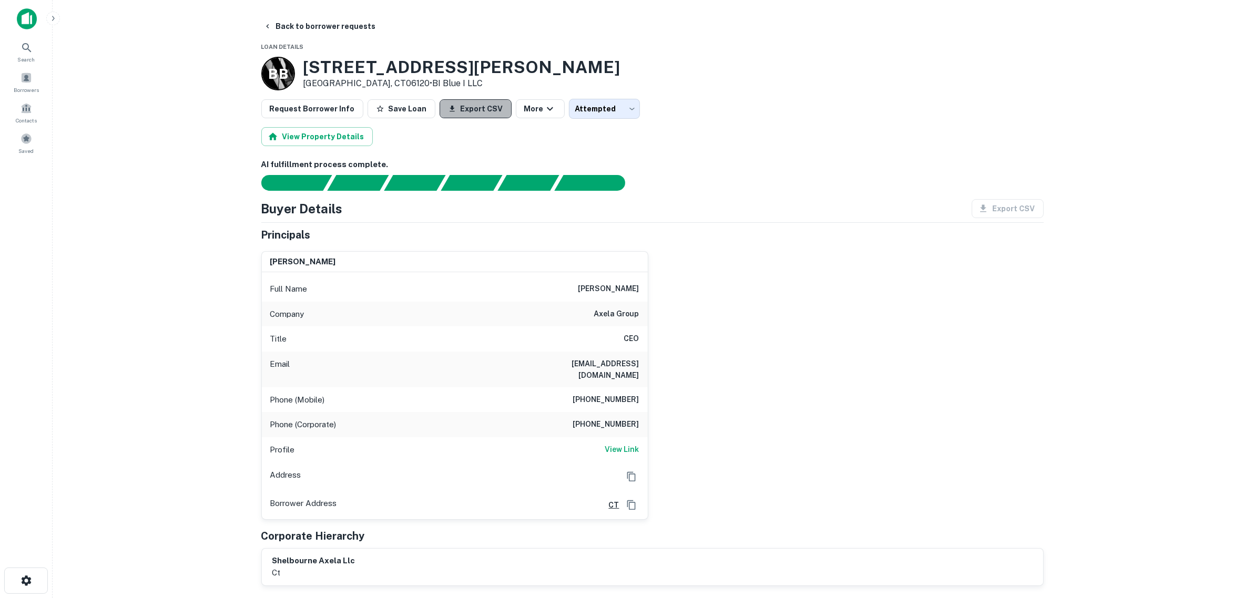
click at [484, 114] on button "Export CSV" at bounding box center [476, 108] width 72 height 19
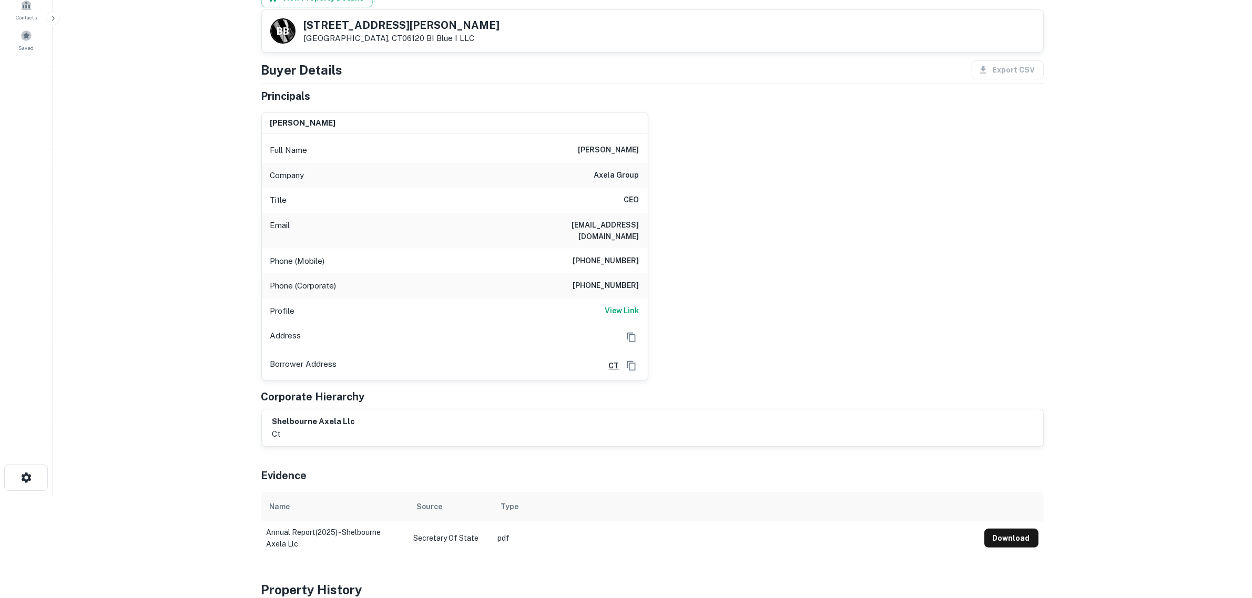
scroll to position [66, 0]
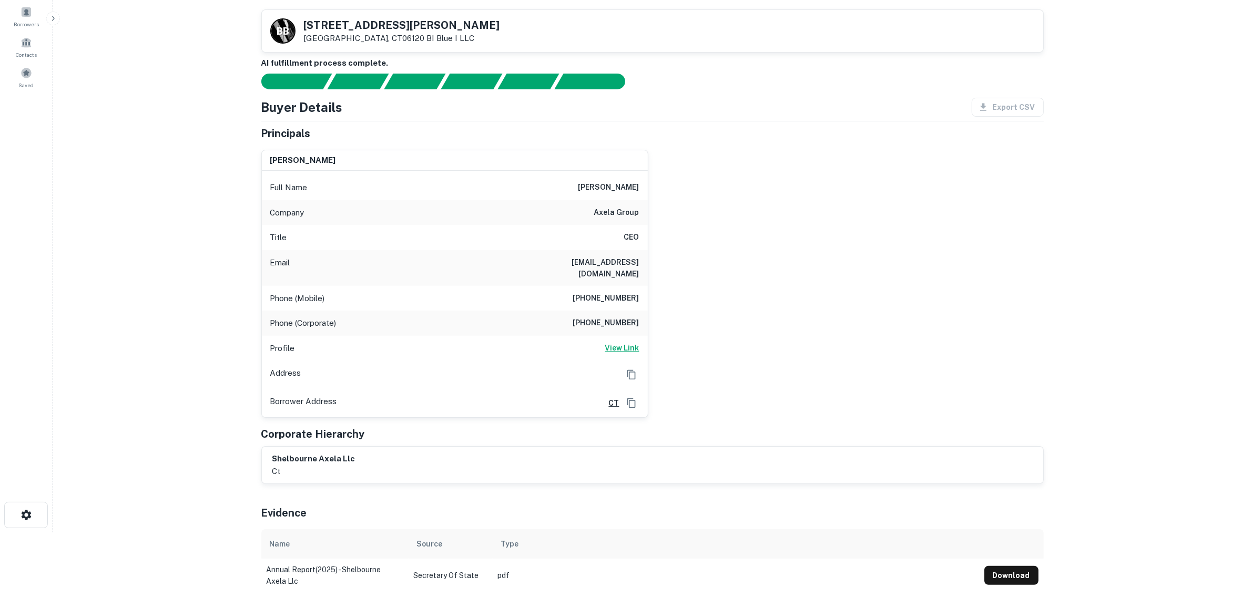
click at [634, 346] on h6 "View Link" at bounding box center [622, 348] width 34 height 12
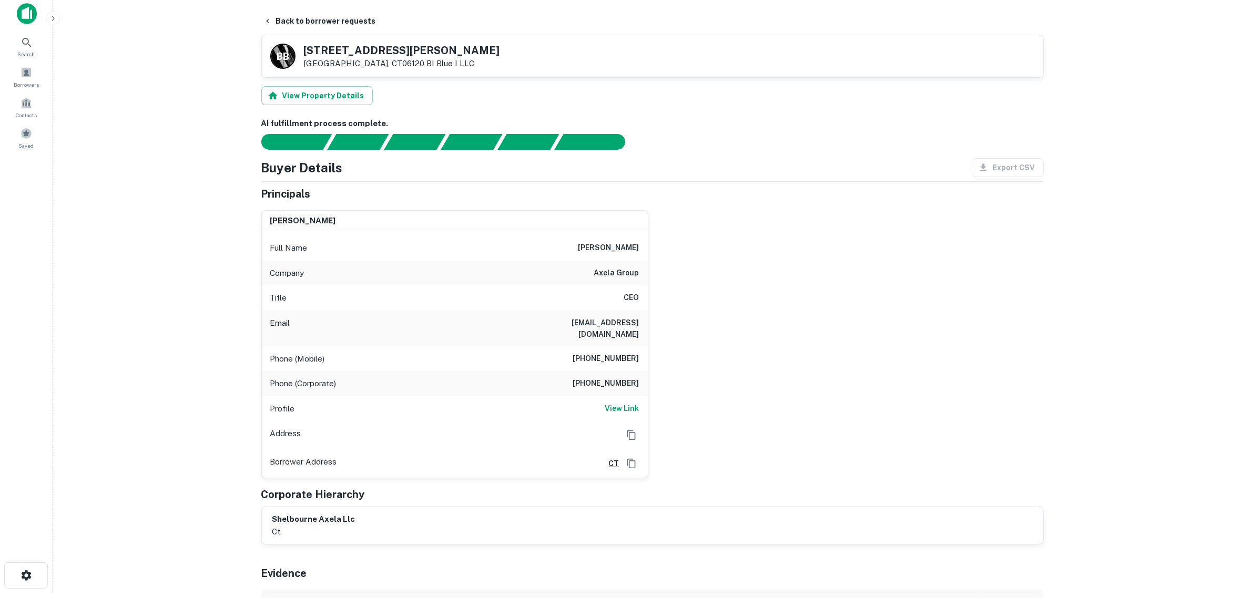
scroll to position [0, 0]
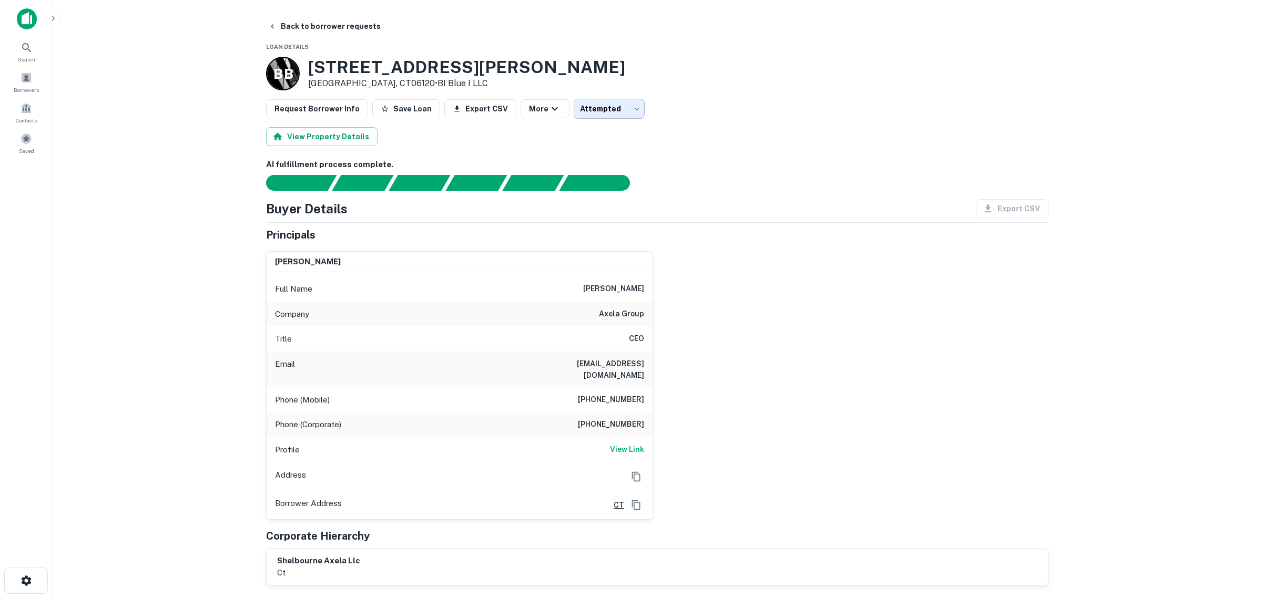
click at [599, 113] on body "Search Borrowers Contacts Saved Back to borrower requests Loan Details B B 50 M…" at bounding box center [631, 299] width 1262 height 598
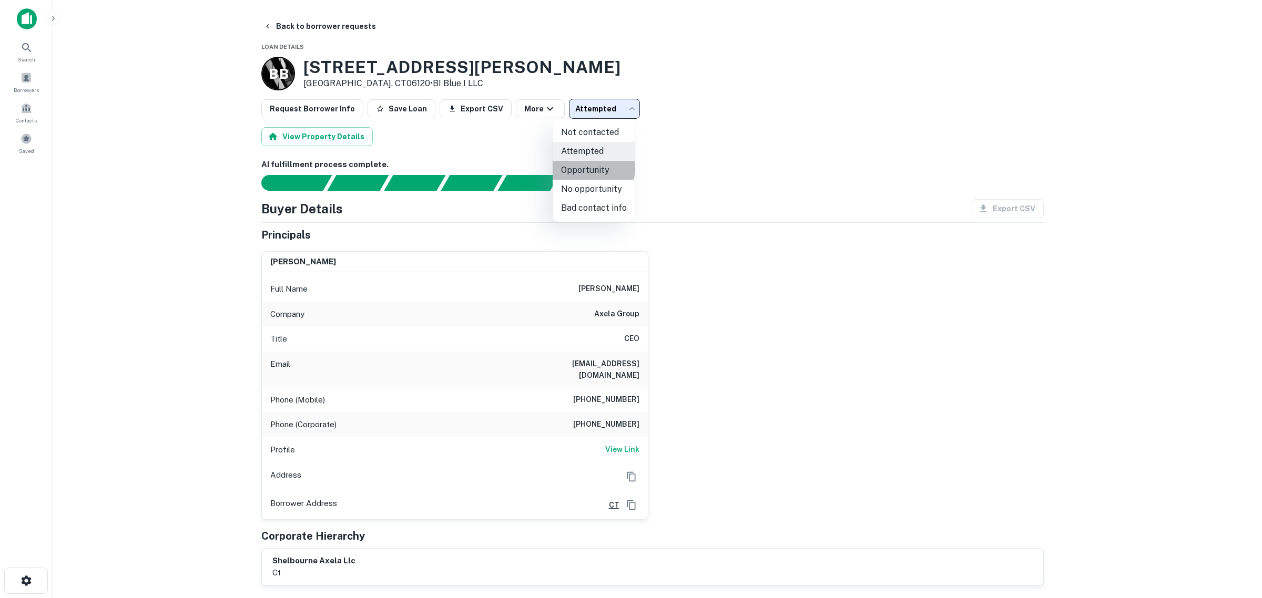
click at [592, 169] on li "Opportunity" at bounding box center [594, 170] width 83 height 19
type input "**********"
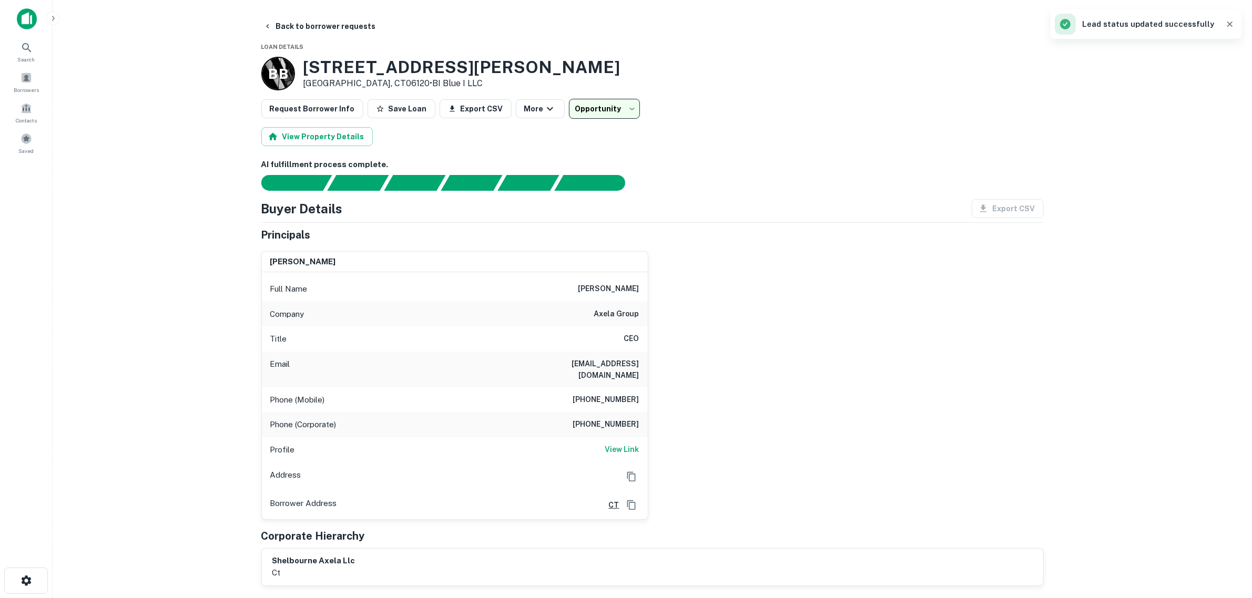
click at [200, 224] on main "**********" at bounding box center [652, 299] width 1199 height 598
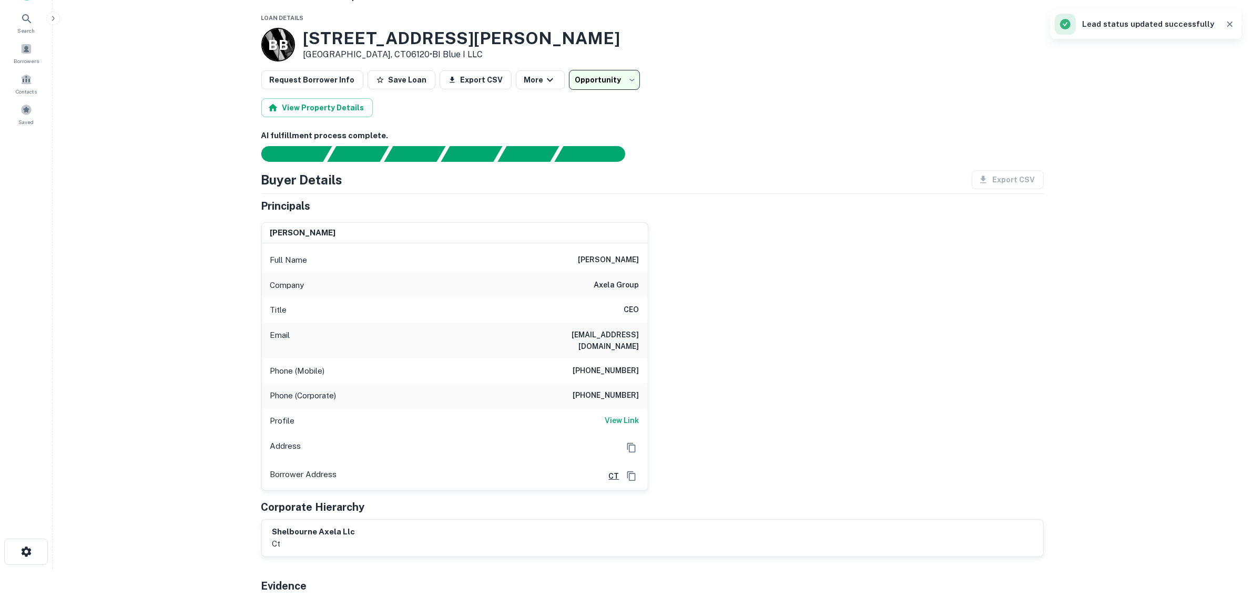
scroll to position [66, 0]
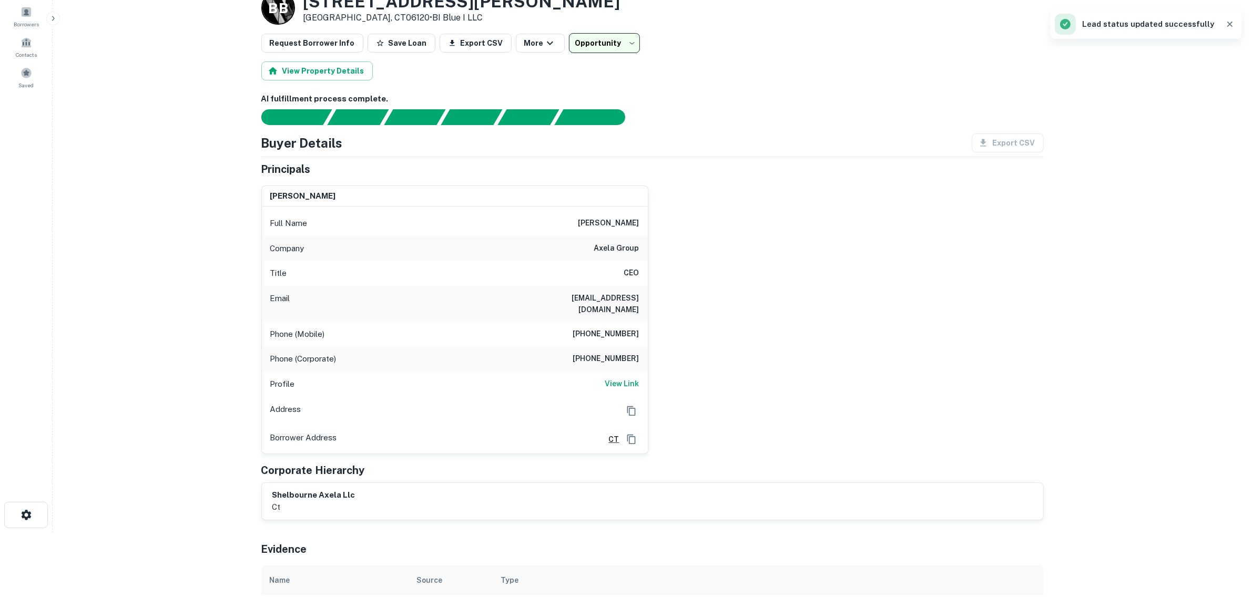
drag, startPoint x: 550, startPoint y: 224, endPoint x: 646, endPoint y: 232, distance: 96.0
click at [646, 232] on div "Full Name yitz rabinowitz" at bounding box center [455, 223] width 386 height 25
copy h6 "yitz rabinowitz"
drag, startPoint x: 576, startPoint y: 247, endPoint x: 652, endPoint y: 244, distance: 76.3
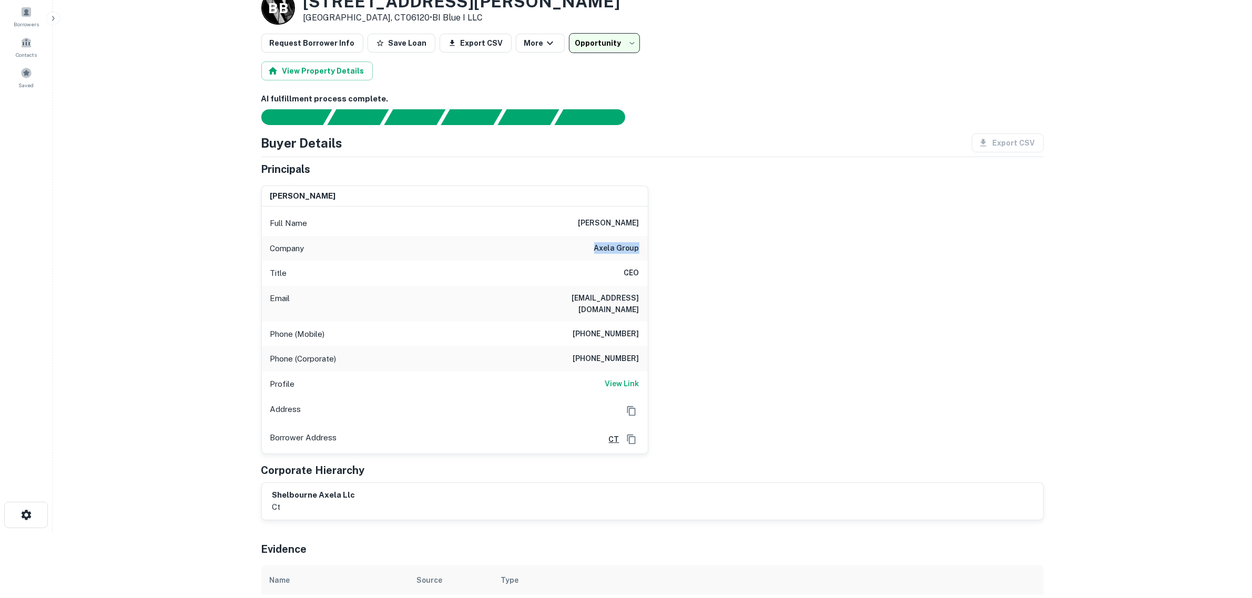
click at [652, 244] on div "yitz rabinowitz Full Name yitz rabinowitz Company axela group Title CEO Email y…" at bounding box center [648, 315] width 791 height 277
copy h6 "axela group"
drag, startPoint x: 501, startPoint y: 296, endPoint x: 658, endPoint y: 307, distance: 158.1
click at [658, 307] on div "yitz rabinowitz Full Name yitz rabinowitz Company axela group Title CEO Email y…" at bounding box center [648, 315] width 791 height 277
copy h6 "yrabinowitz@hatzalahofwaterbury.org"
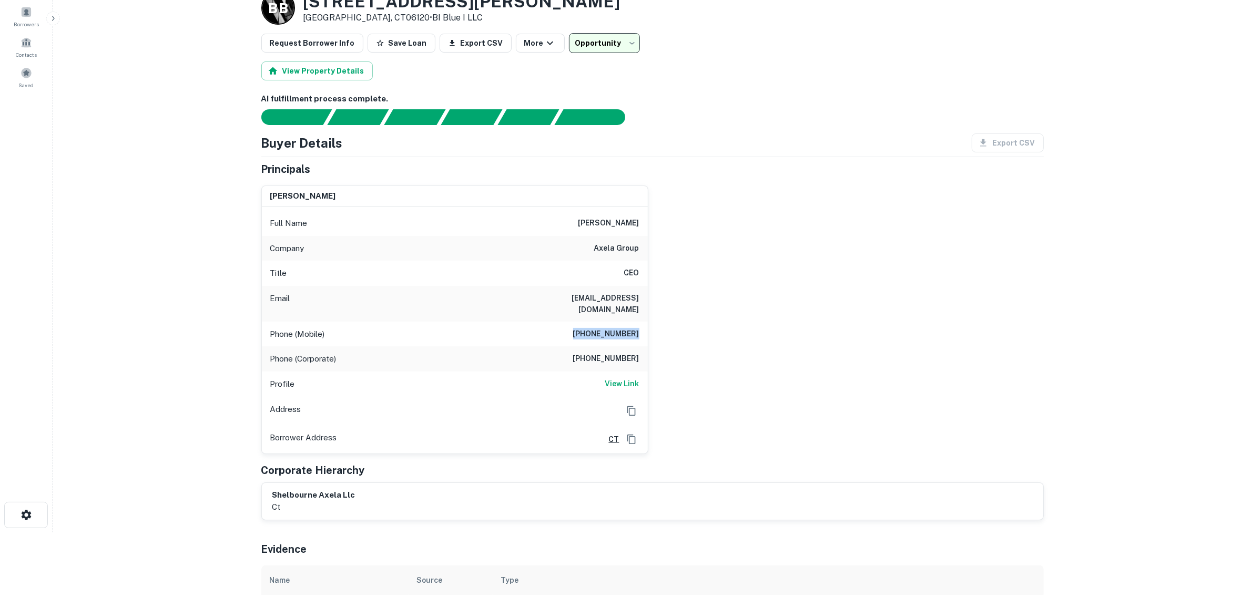
drag, startPoint x: 577, startPoint y: 335, endPoint x: 648, endPoint y: 333, distance: 71.5
click at [648, 333] on div "yitz rabinowitz Full Name yitz rabinowitz Company axela group Title CEO Email y…" at bounding box center [648, 315] width 791 height 277
copy h6 "(203) 509-3561"
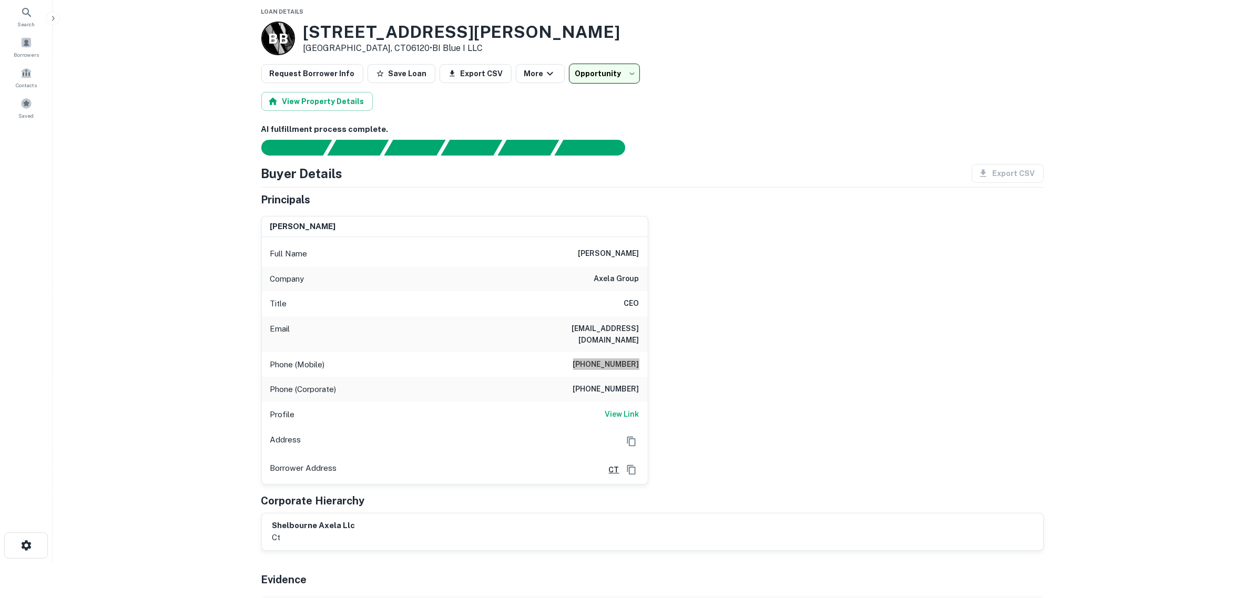
scroll to position [0, 0]
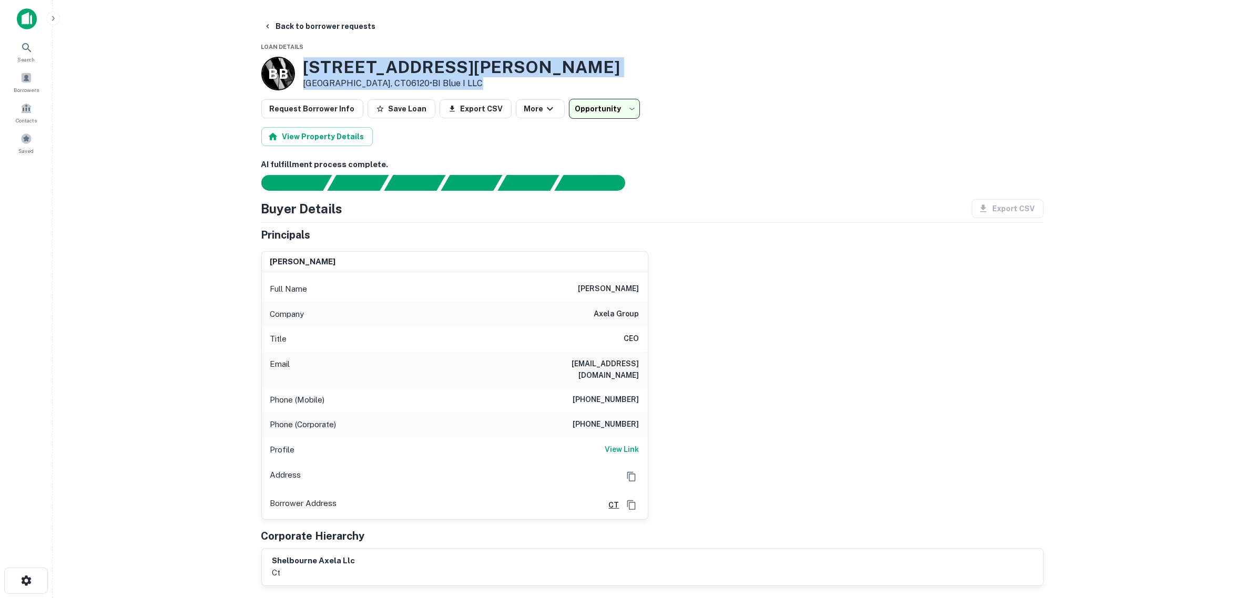
drag, startPoint x: 447, startPoint y: 79, endPoint x: 287, endPoint y: 64, distance: 161.6
click at [287, 64] on div "B B 50 Morgan St Hartford, CT06120 • BI Blue I LLC" at bounding box center [652, 74] width 782 height 34
copy div "50 Morgan St Hartford, CT06120 • BI Blue I LLC"
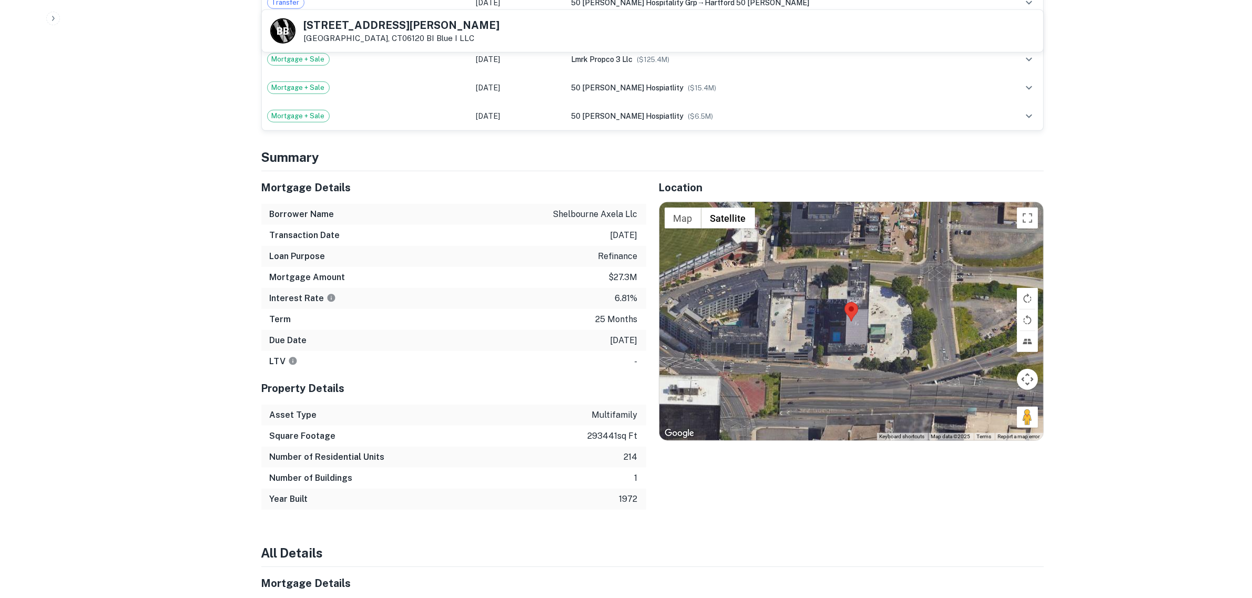
scroll to position [920, 0]
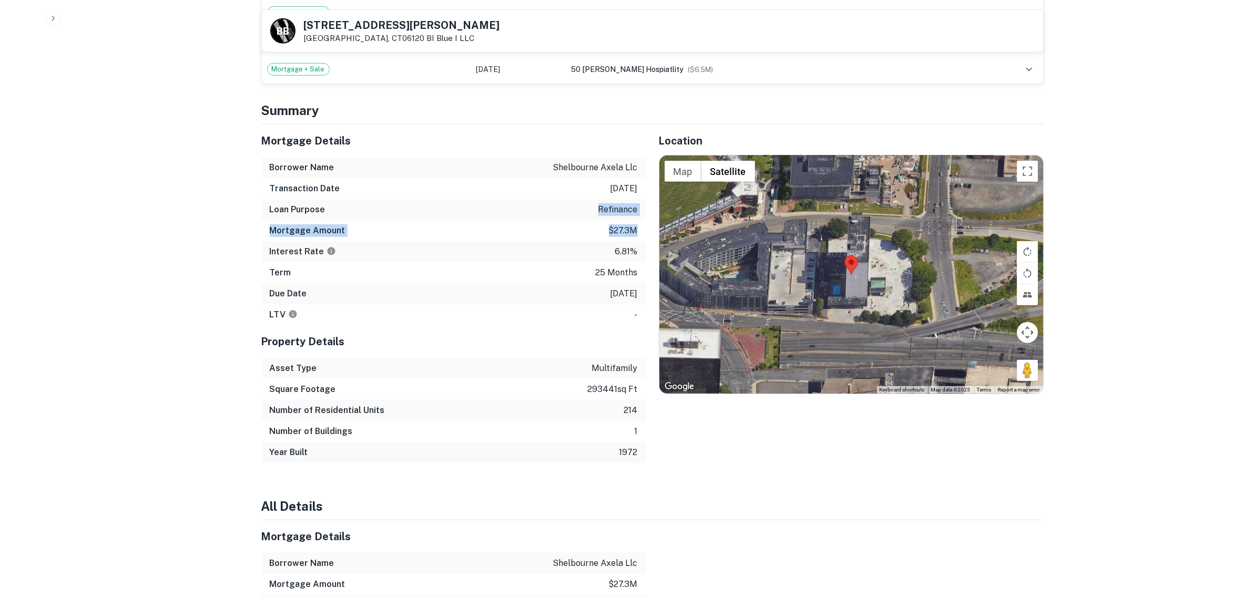
drag, startPoint x: 598, startPoint y: 210, endPoint x: 639, endPoint y: 229, distance: 44.9
click at [639, 229] on div "Mortgage Details Borrower Name shelbourne axela llc Transaction Date 12/26/2024…" at bounding box center [453, 225] width 385 height 201
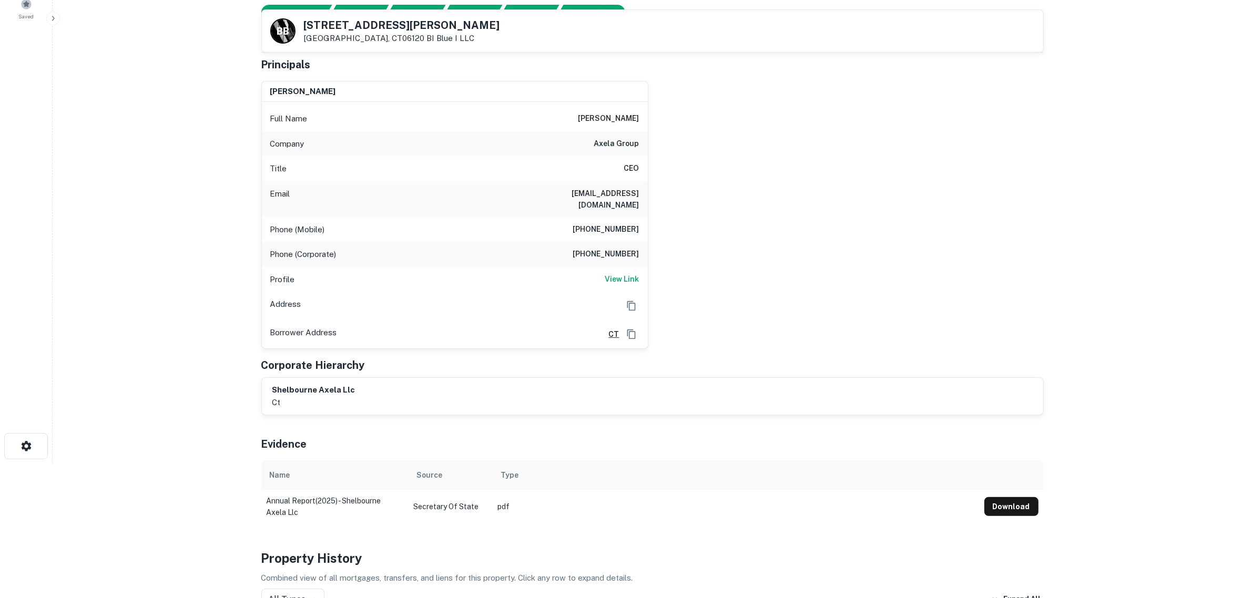
scroll to position [0, 0]
